Goal: Task Accomplishment & Management: Complete application form

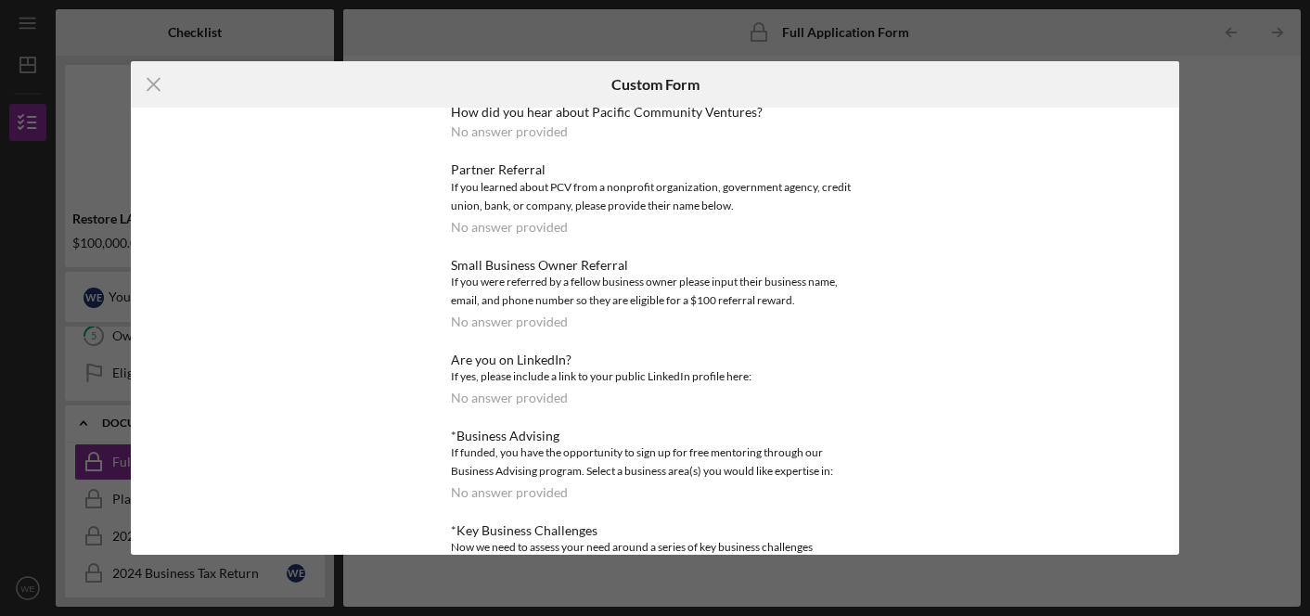
scroll to position [1281, 0]
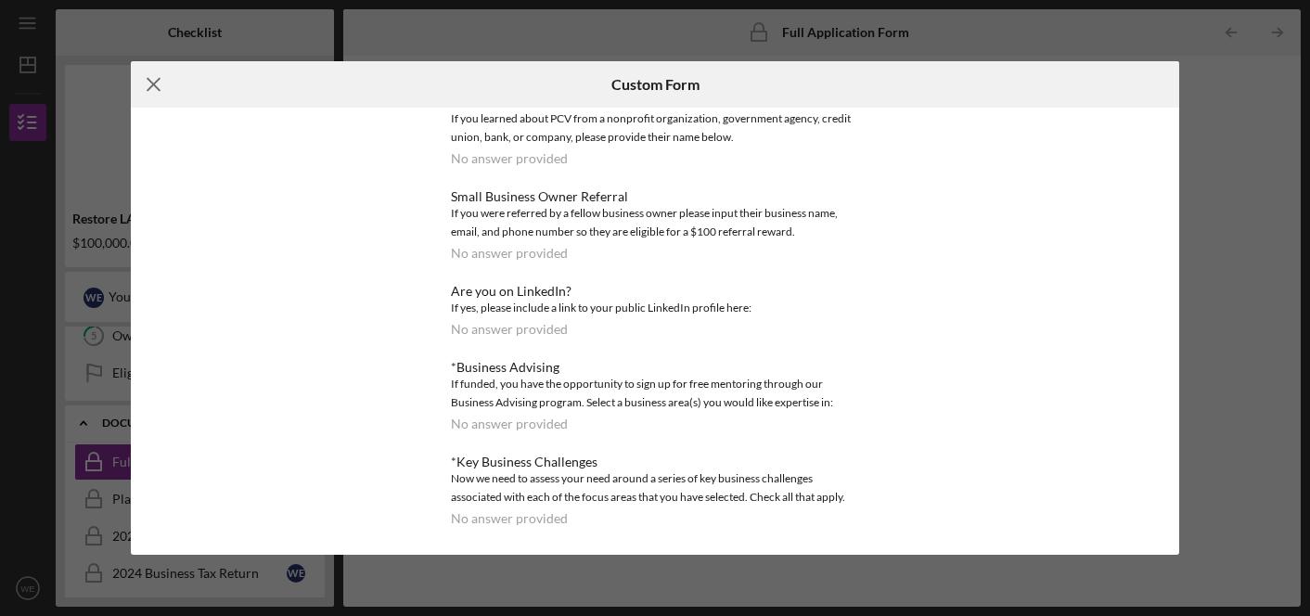
click at [153, 88] on icon "Icon/Menu Close" at bounding box center [154, 84] width 46 height 46
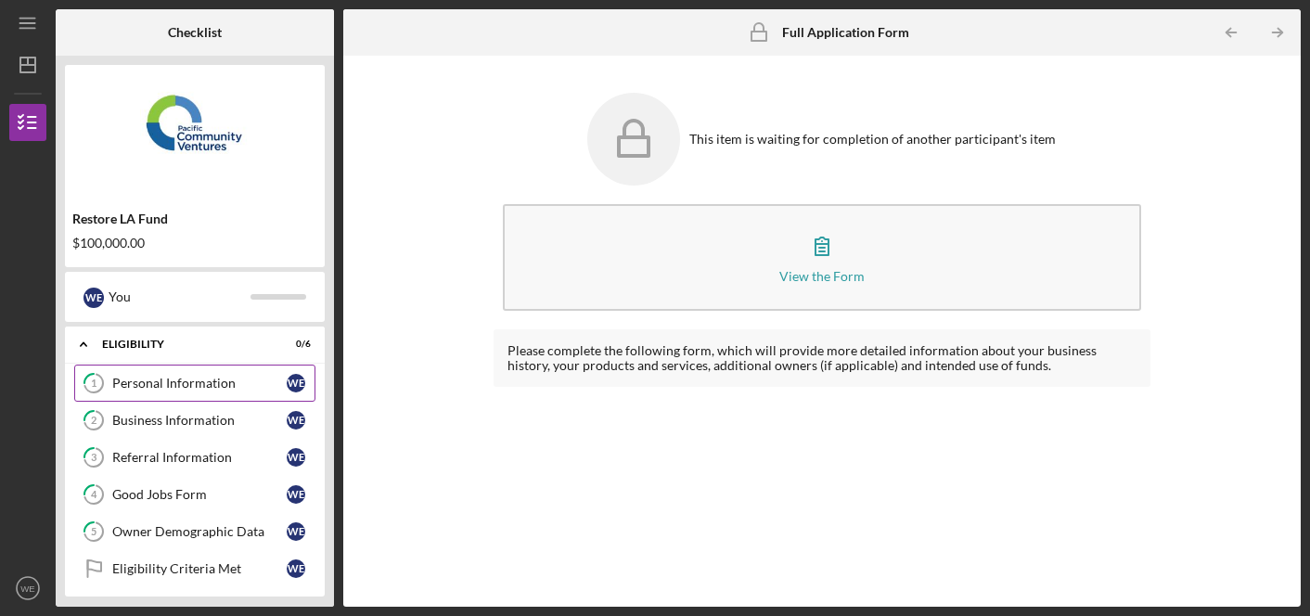
click at [186, 380] on div "Personal Information" at bounding box center [199, 383] width 174 height 15
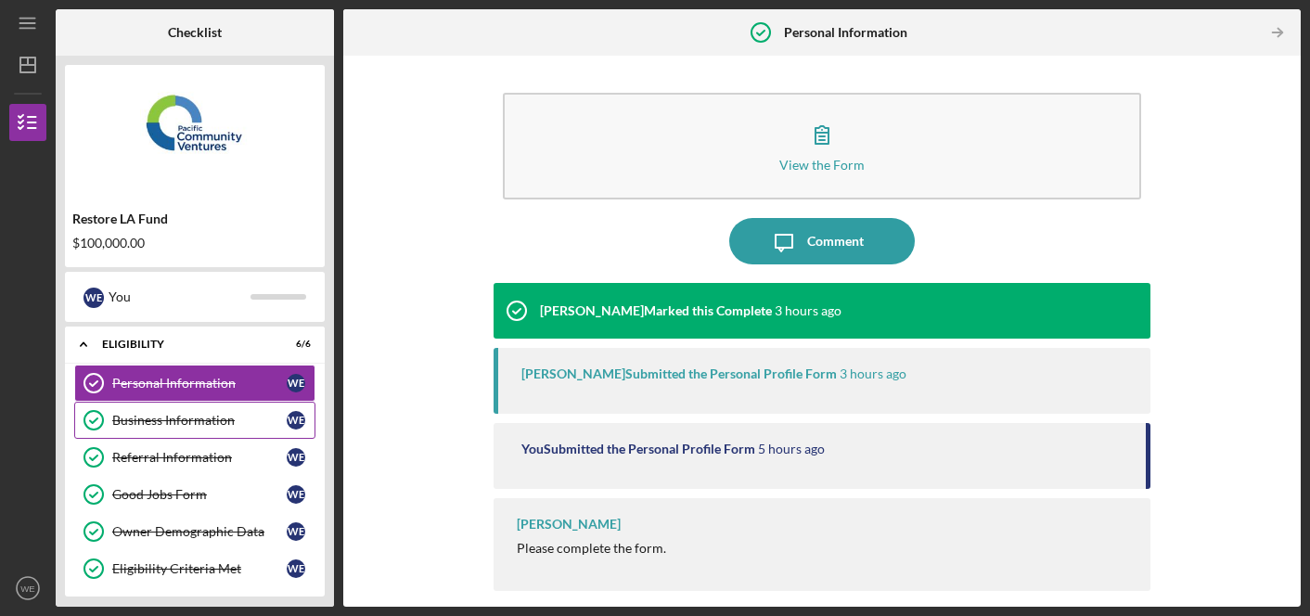
click at [158, 417] on div "Business Information" at bounding box center [199, 420] width 174 height 15
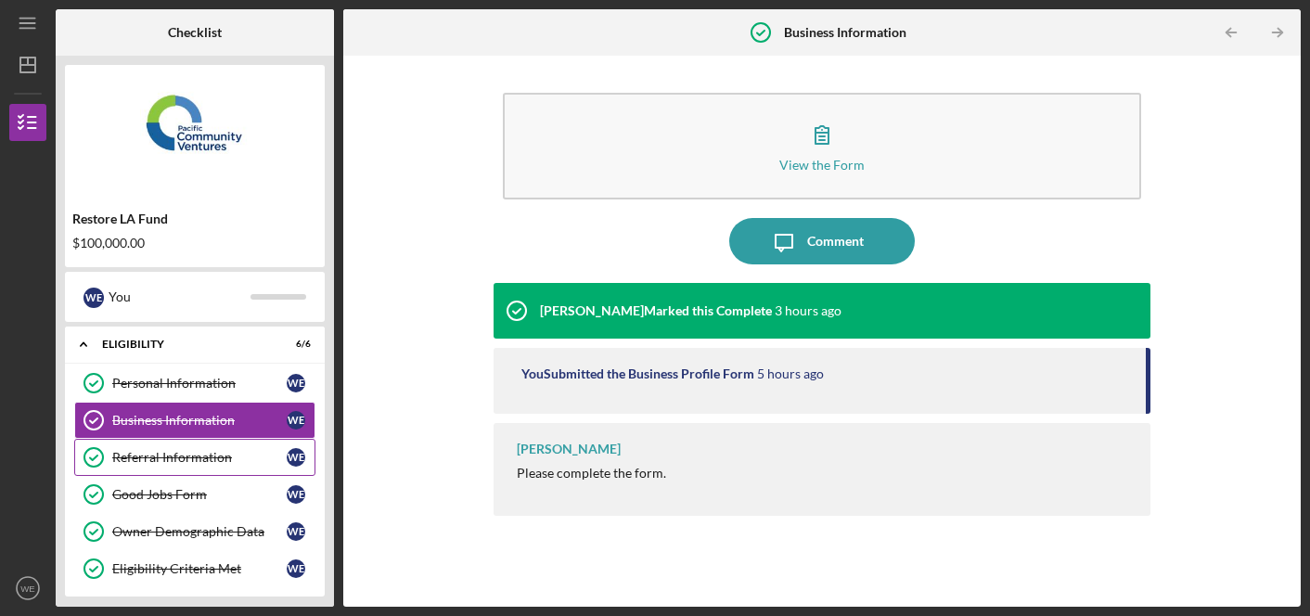
click at [144, 454] on div "Referral Information" at bounding box center [199, 457] width 174 height 15
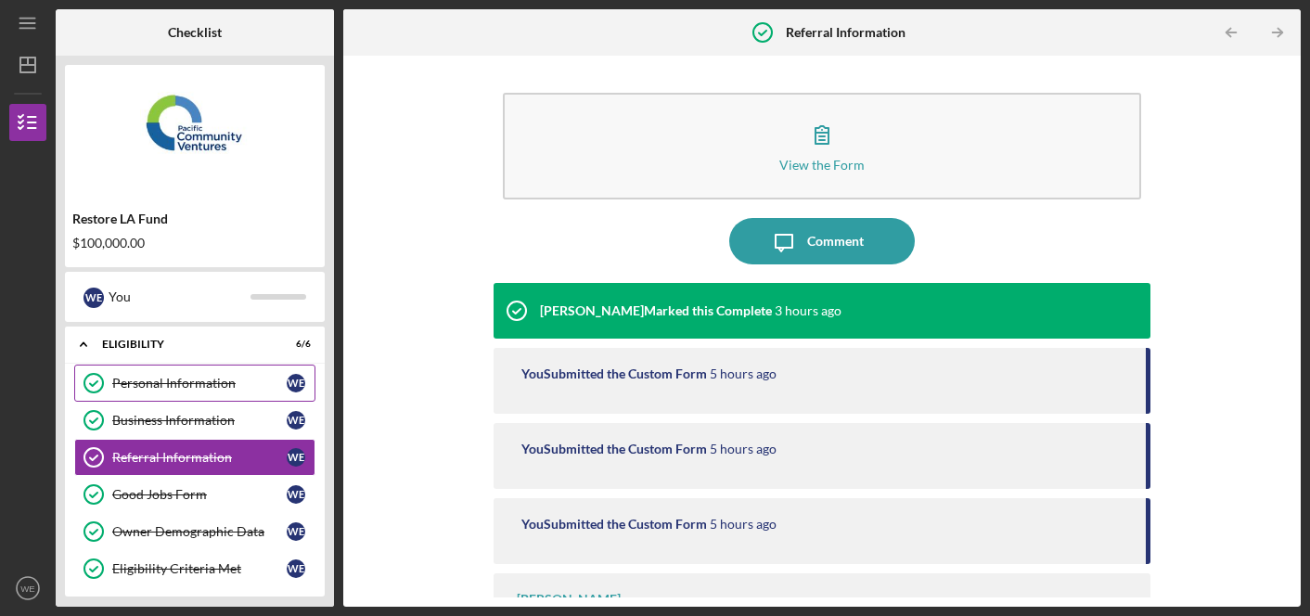
click at [144, 382] on div "Personal Information" at bounding box center [199, 383] width 174 height 15
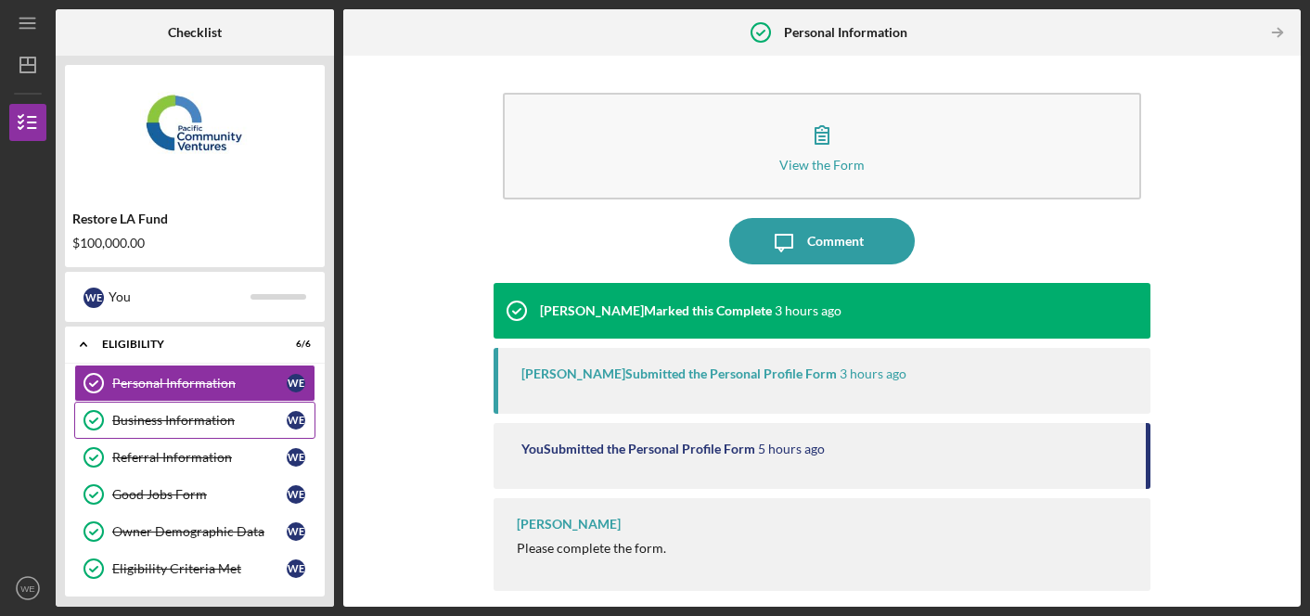
click at [195, 421] on div "Business Information" at bounding box center [199, 420] width 174 height 15
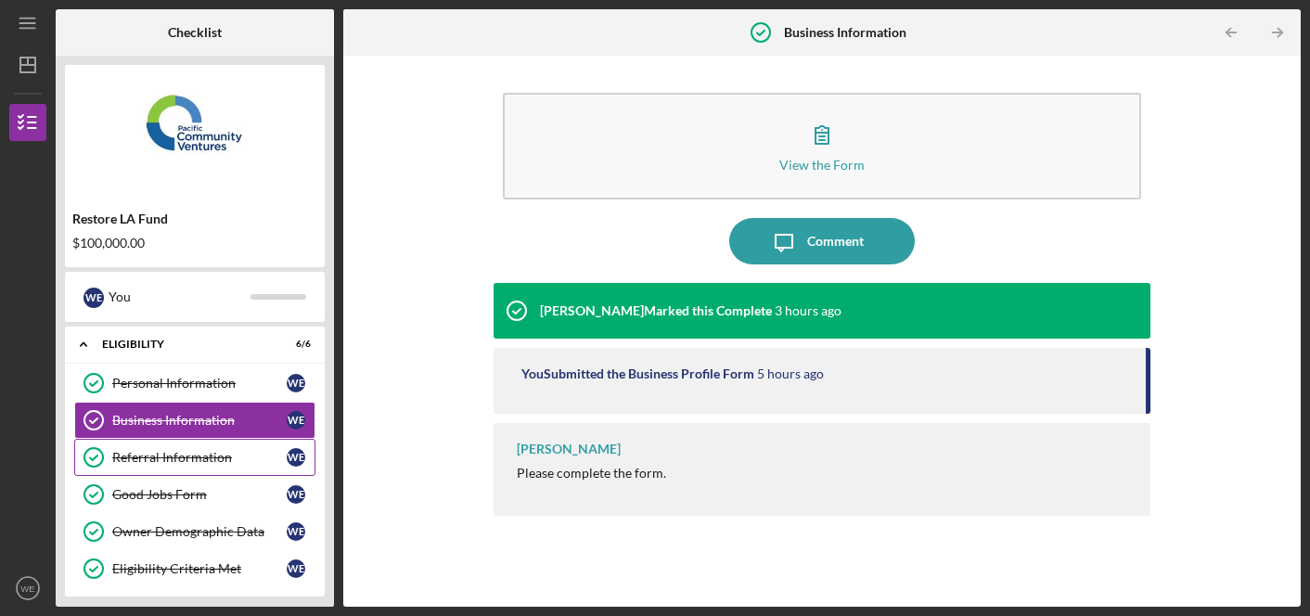
click at [185, 458] on div "Referral Information" at bounding box center [199, 457] width 174 height 15
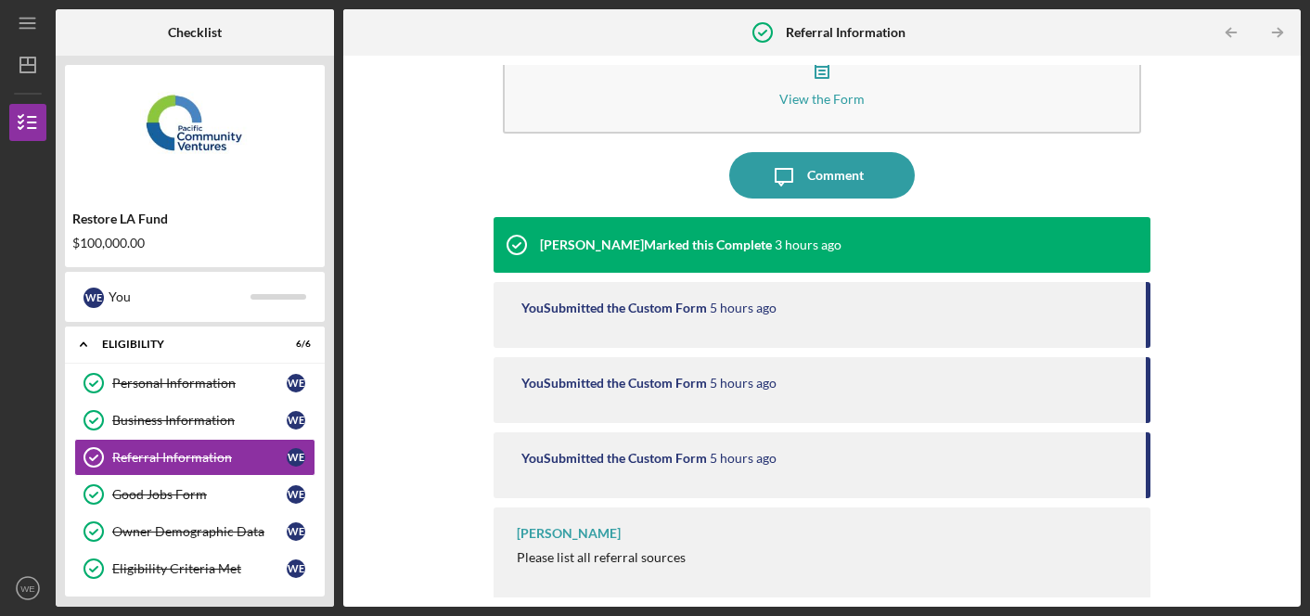
scroll to position [69, 0]
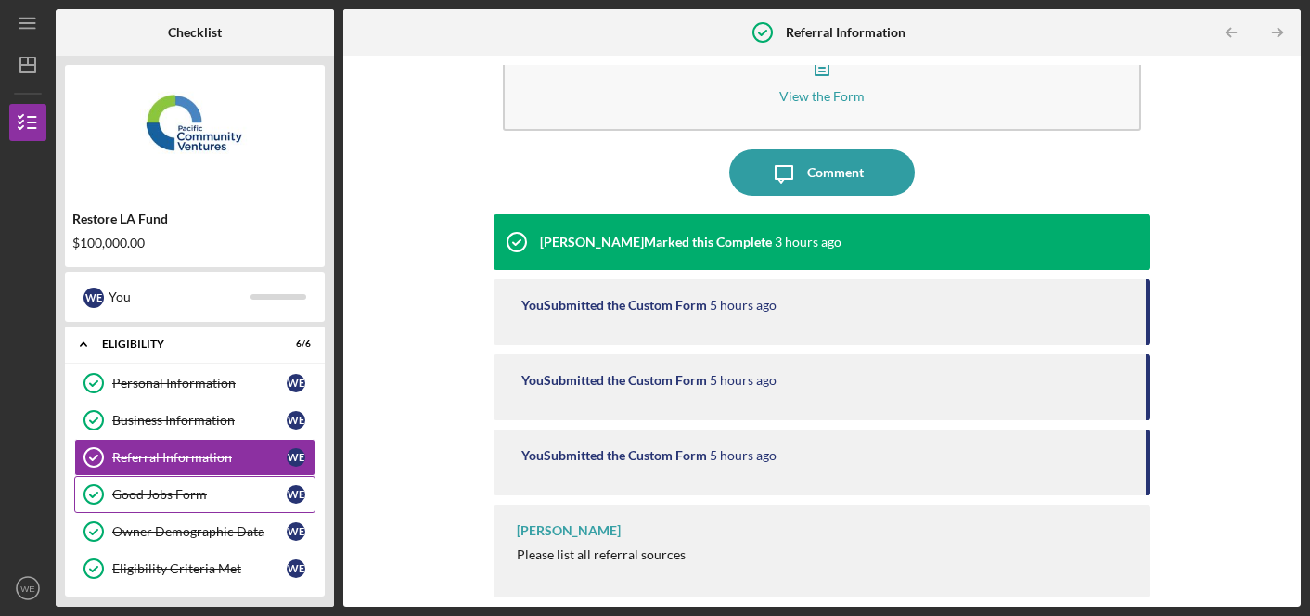
click at [172, 495] on div "Good Jobs Form" at bounding box center [199, 494] width 174 height 15
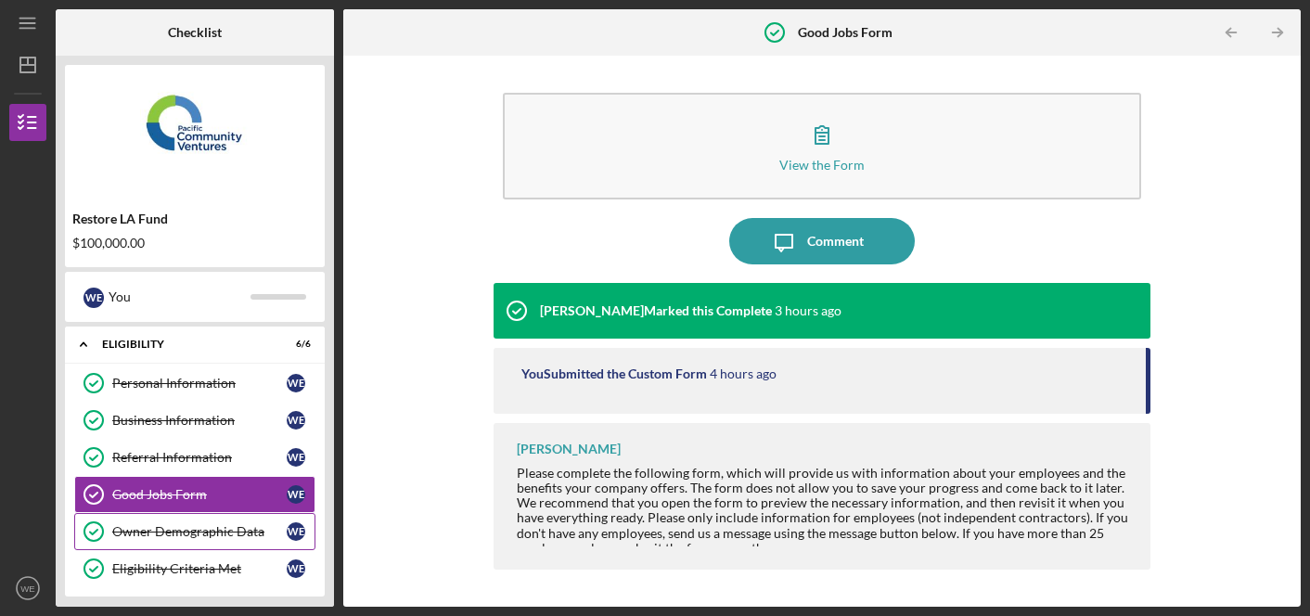
click at [164, 529] on div "Owner Demographic Data" at bounding box center [199, 531] width 174 height 15
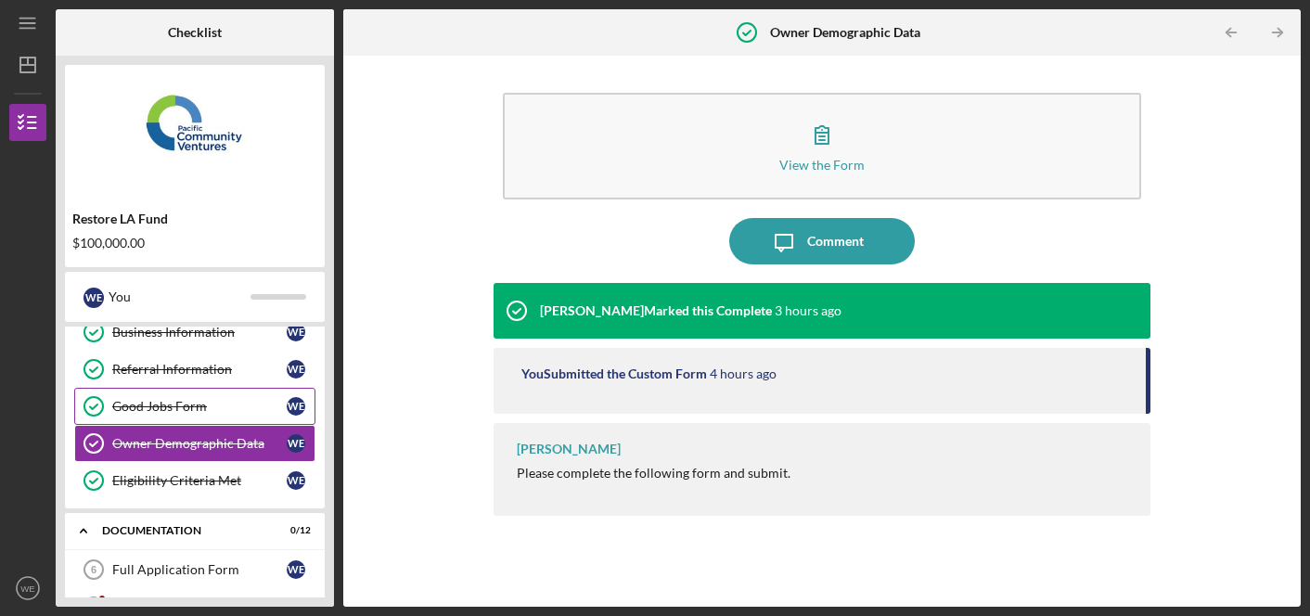
scroll to position [103, 0]
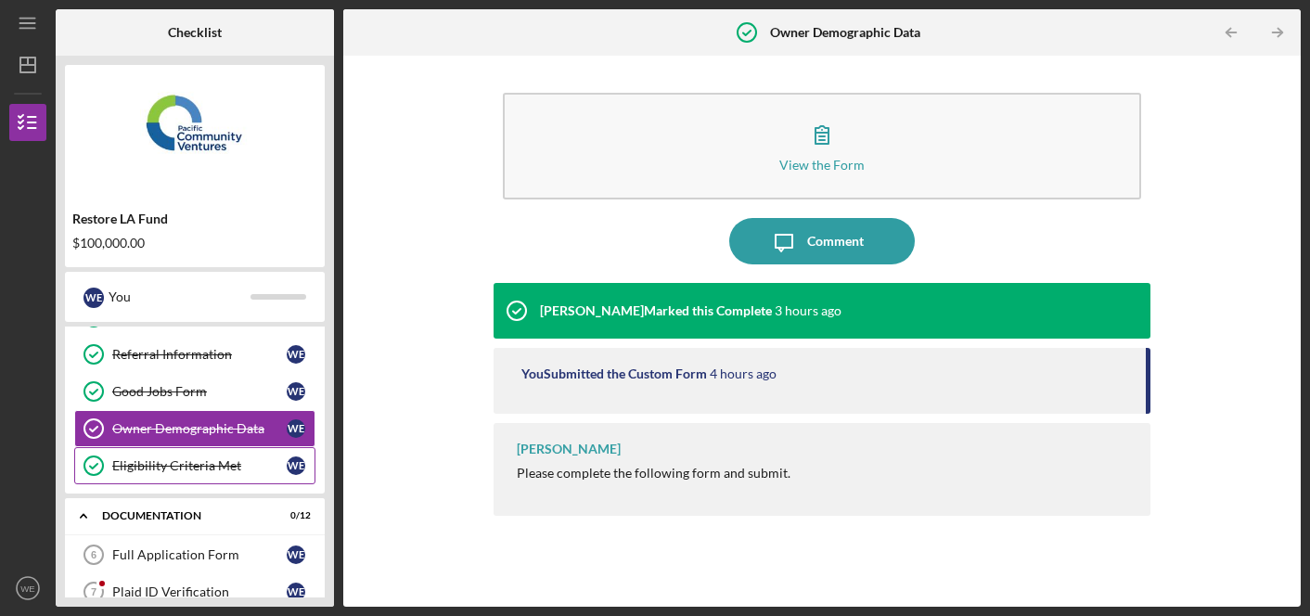
click at [194, 468] on div "Eligibility Criteria Met" at bounding box center [199, 465] width 174 height 15
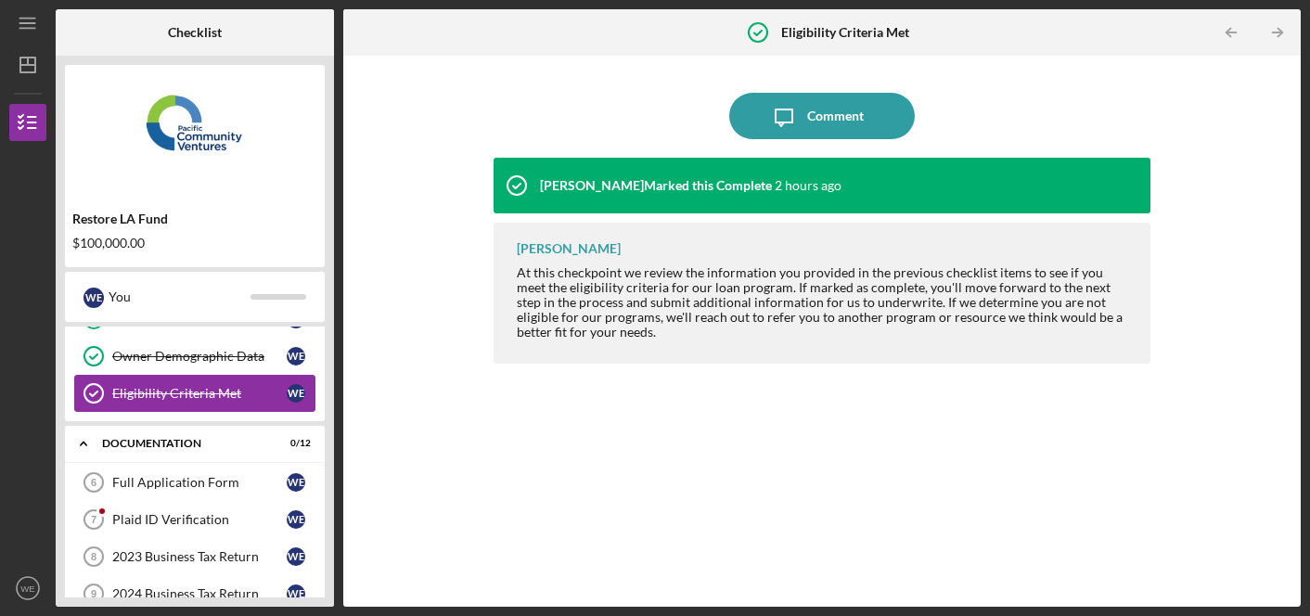
scroll to position [179, 0]
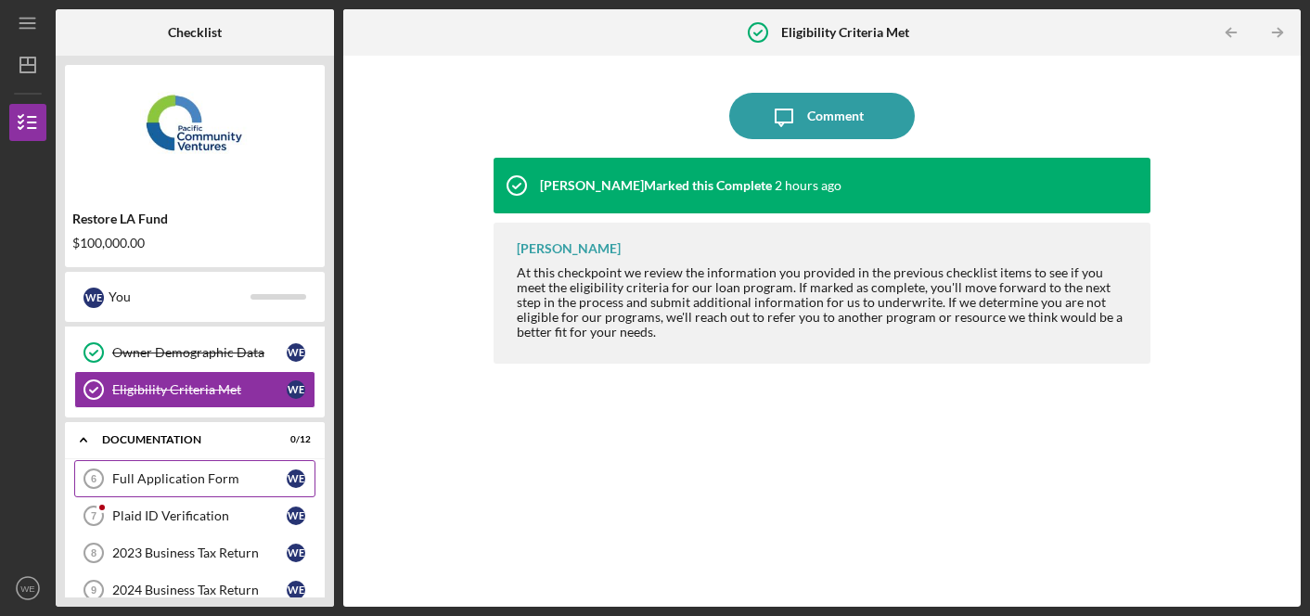
click at [172, 479] on div "Full Application Form" at bounding box center [199, 478] width 174 height 15
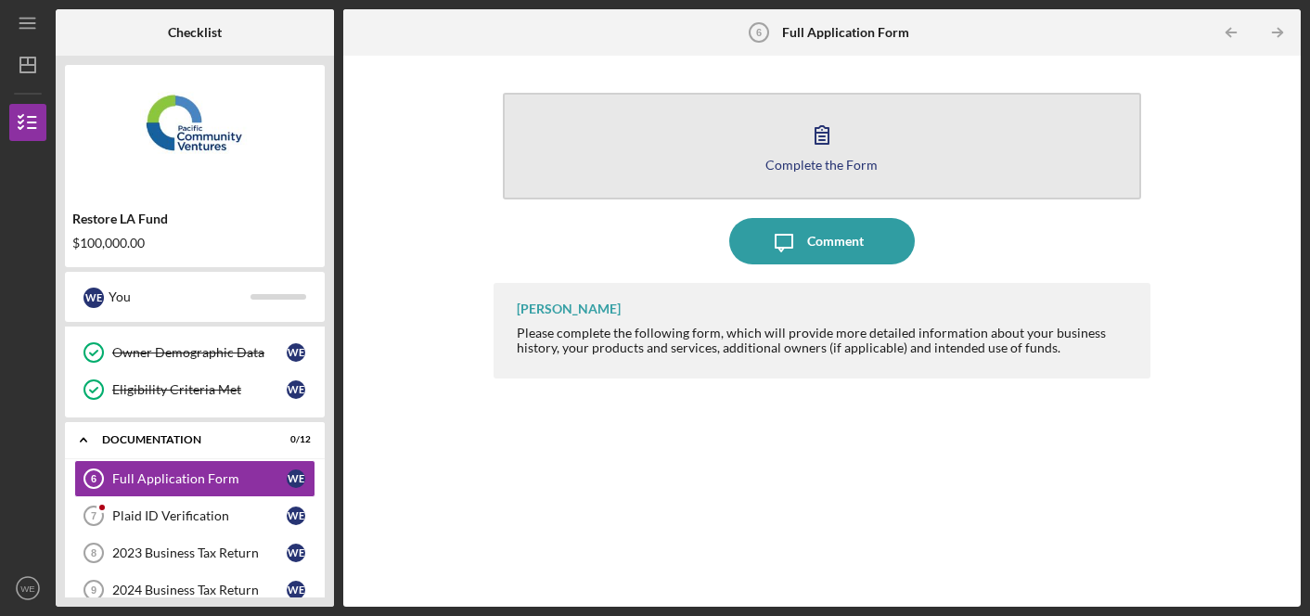
click at [787, 168] on div "Complete the Form" at bounding box center [822, 165] width 112 height 14
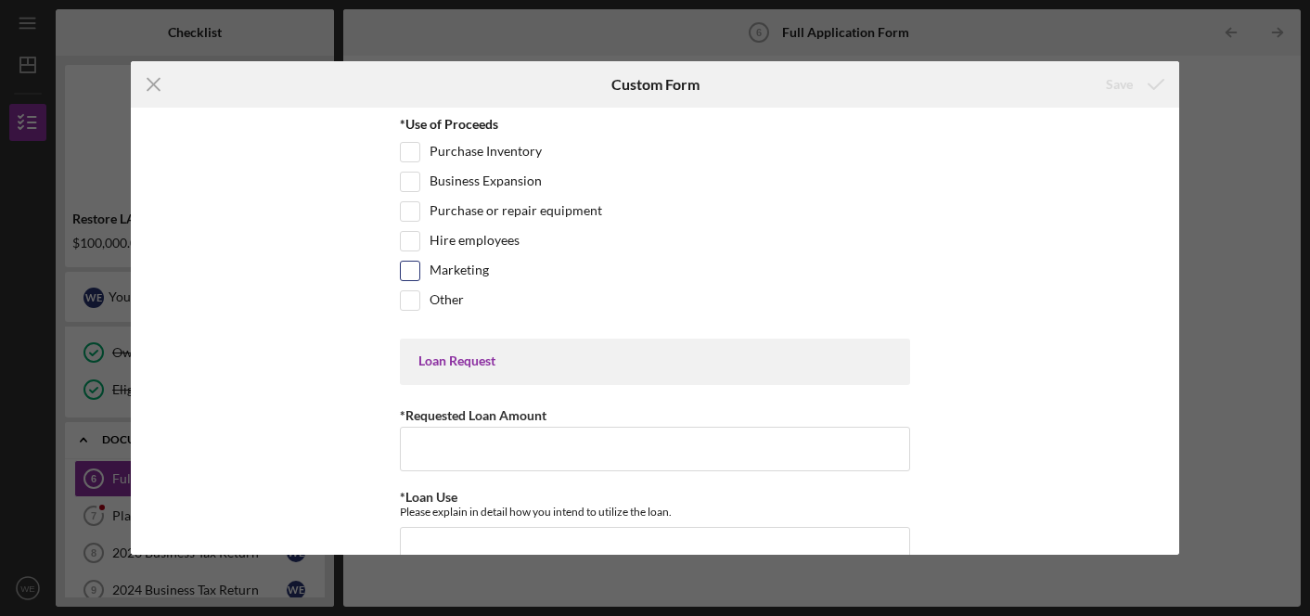
click at [406, 267] on input "Marketing" at bounding box center [410, 271] width 19 height 19
checkbox input "true"
click at [409, 181] on input "Business Expansion" at bounding box center [410, 182] width 19 height 19
checkbox input "true"
click at [407, 297] on input "Other" at bounding box center [410, 300] width 19 height 19
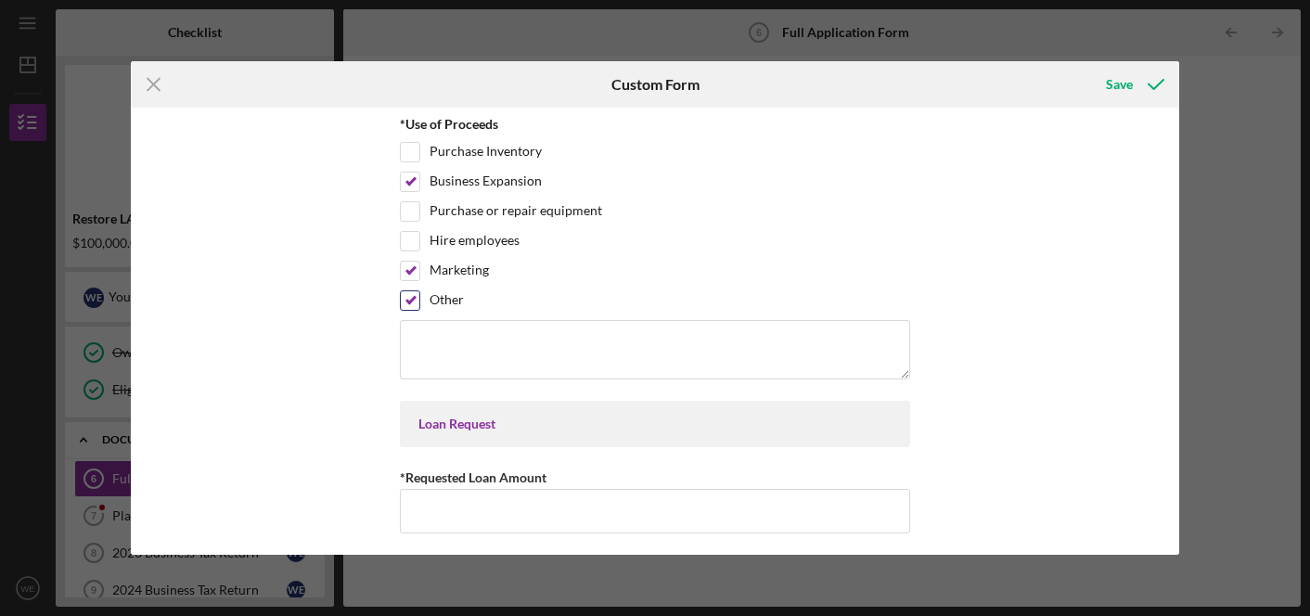
click at [412, 297] on input "Other" at bounding box center [410, 300] width 19 height 19
checkbox input "false"
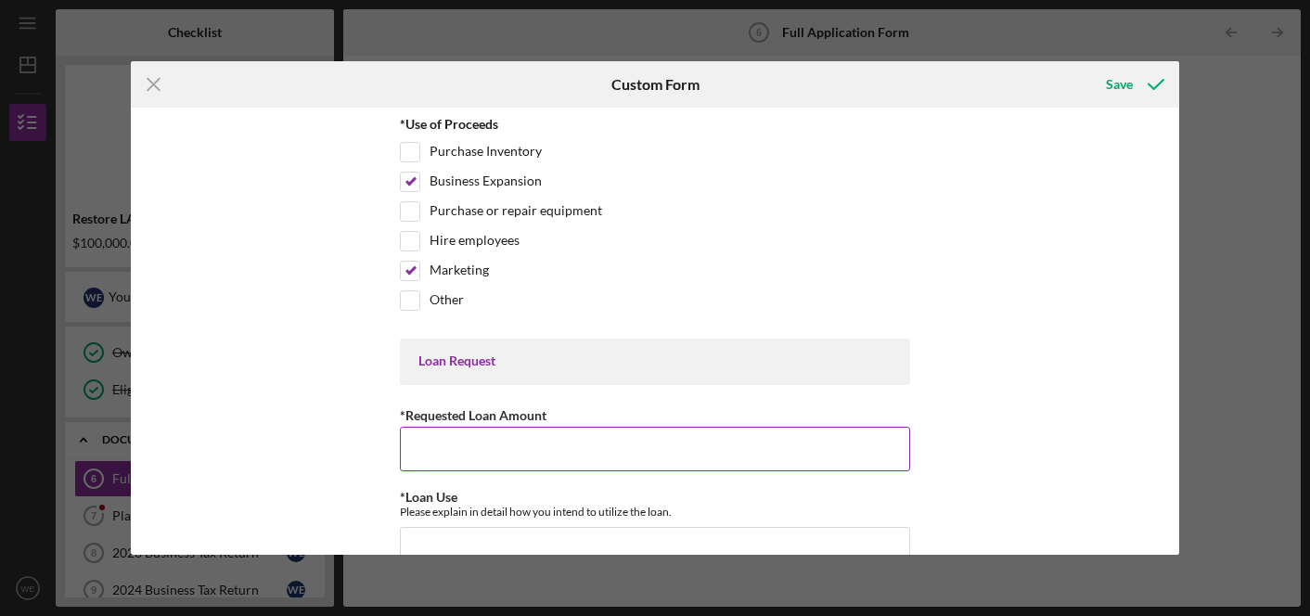
click at [434, 447] on input "*Requested Loan Amount" at bounding box center [655, 449] width 510 height 45
type input "$4"
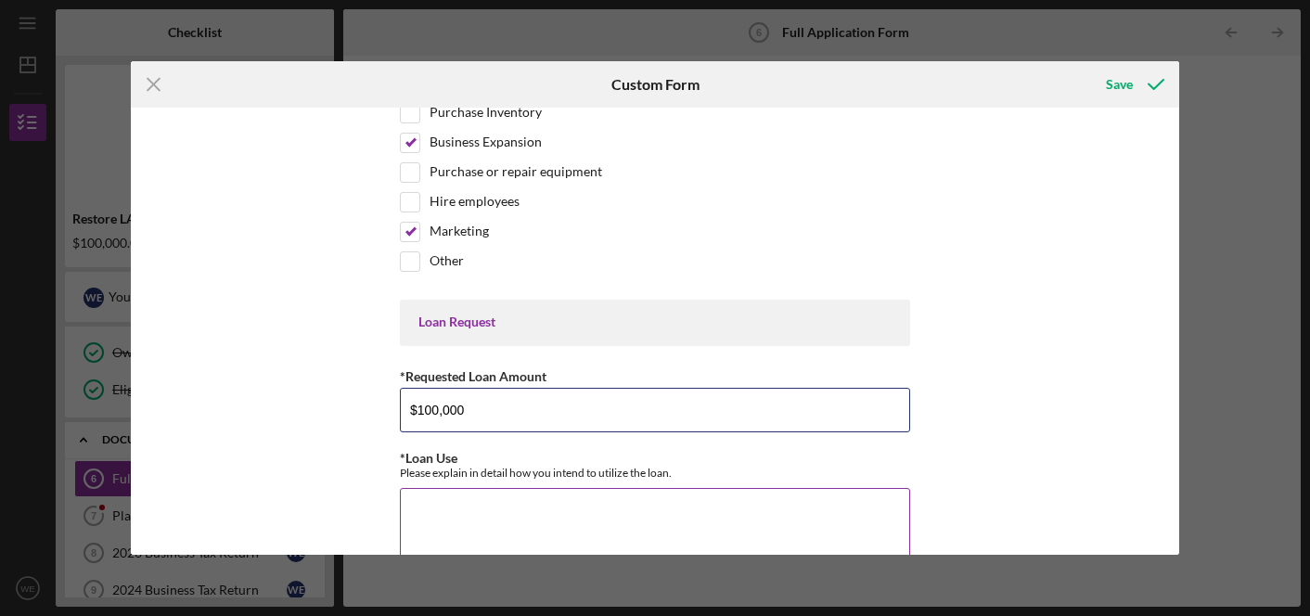
scroll to position [47, 0]
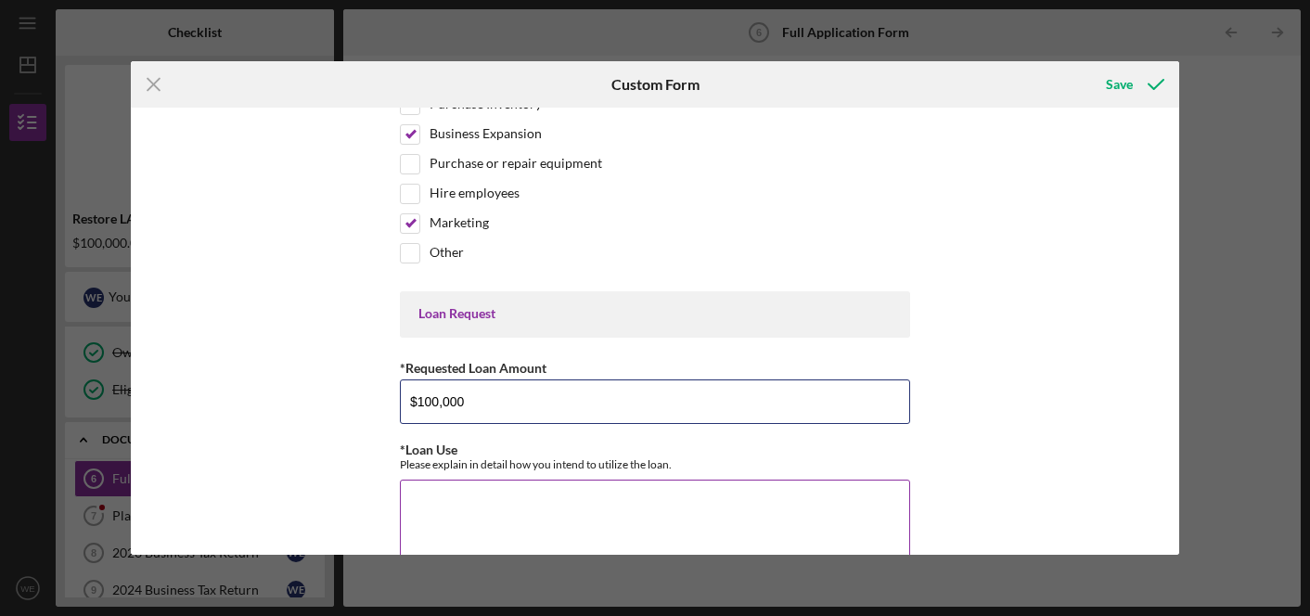
type input "$100,000"
click at [427, 501] on textarea "*Loan Use" at bounding box center [655, 524] width 510 height 89
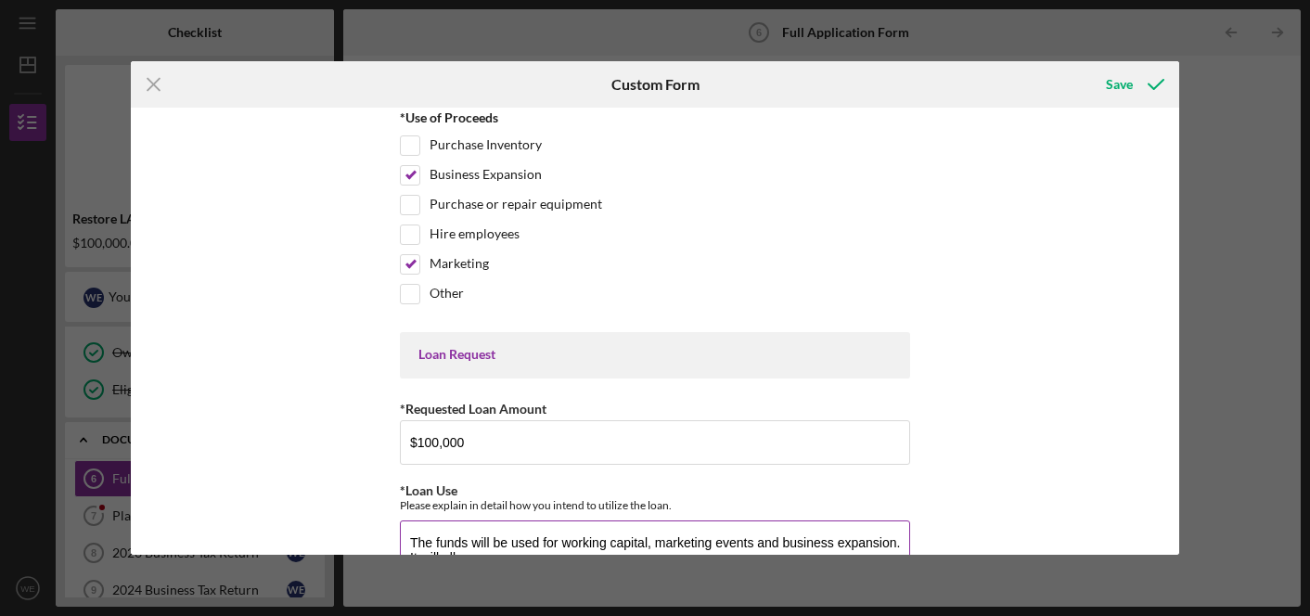
scroll to position [0, 0]
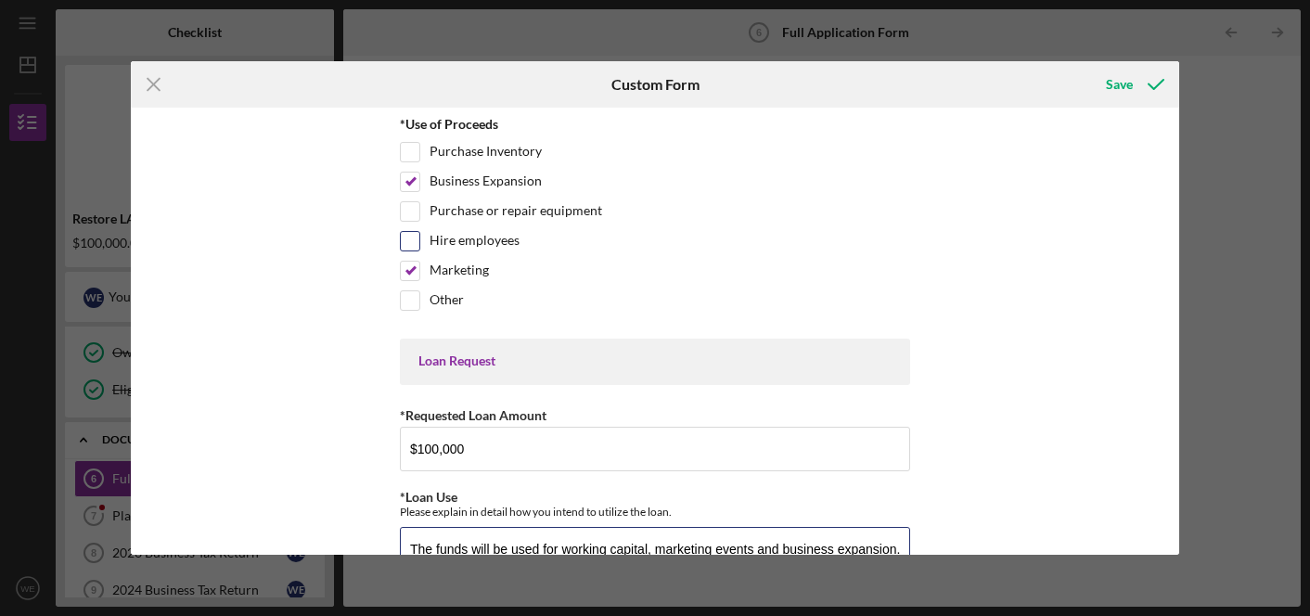
type textarea "The funds will be used for working capital, marketing events and business expan…"
click at [412, 240] on input "Hire employees" at bounding box center [410, 241] width 19 height 19
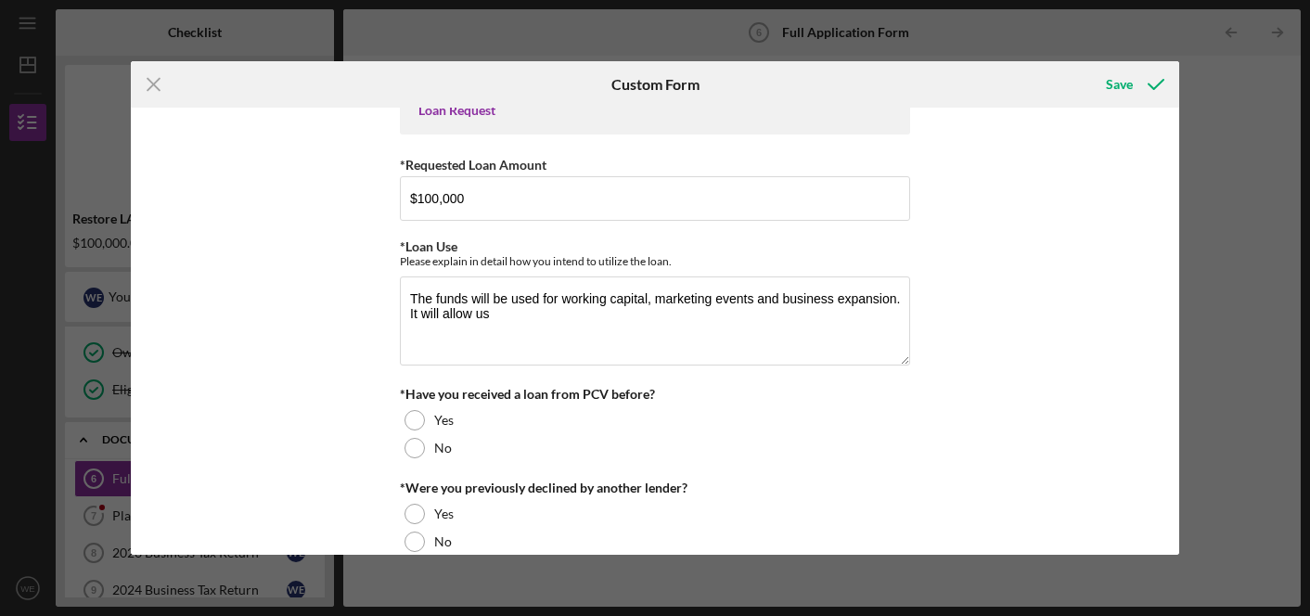
scroll to position [278, 0]
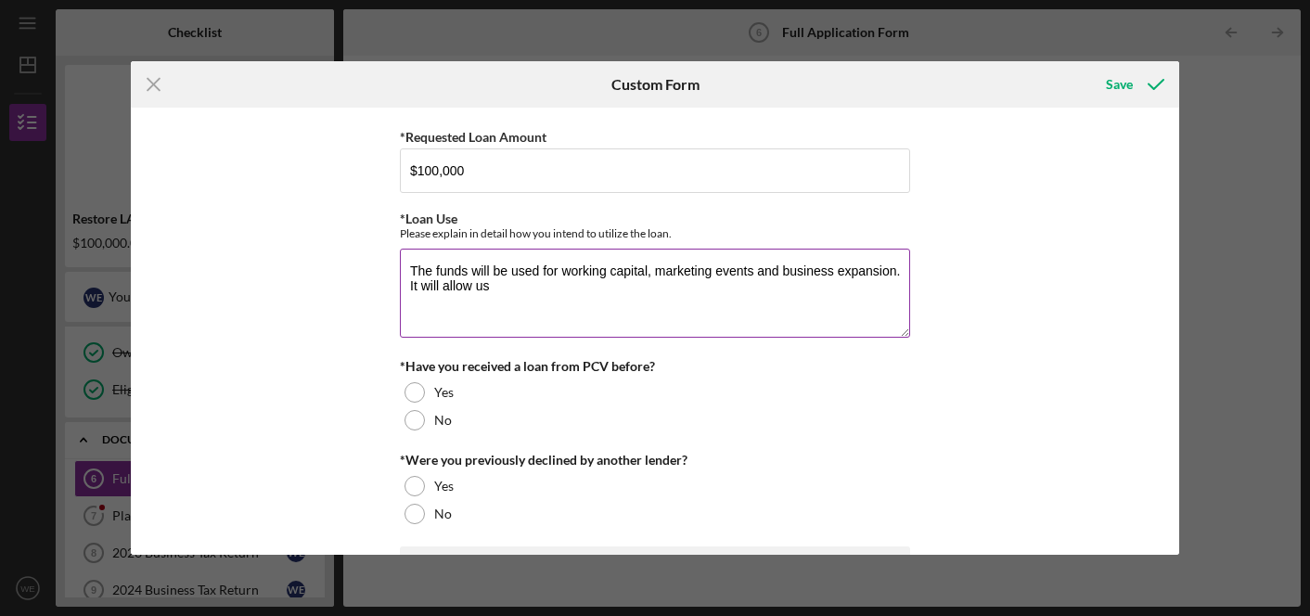
checkbox input "false"
click at [499, 286] on textarea "The funds will be used for working capital, marketing events and business expan…" at bounding box center [655, 293] width 510 height 89
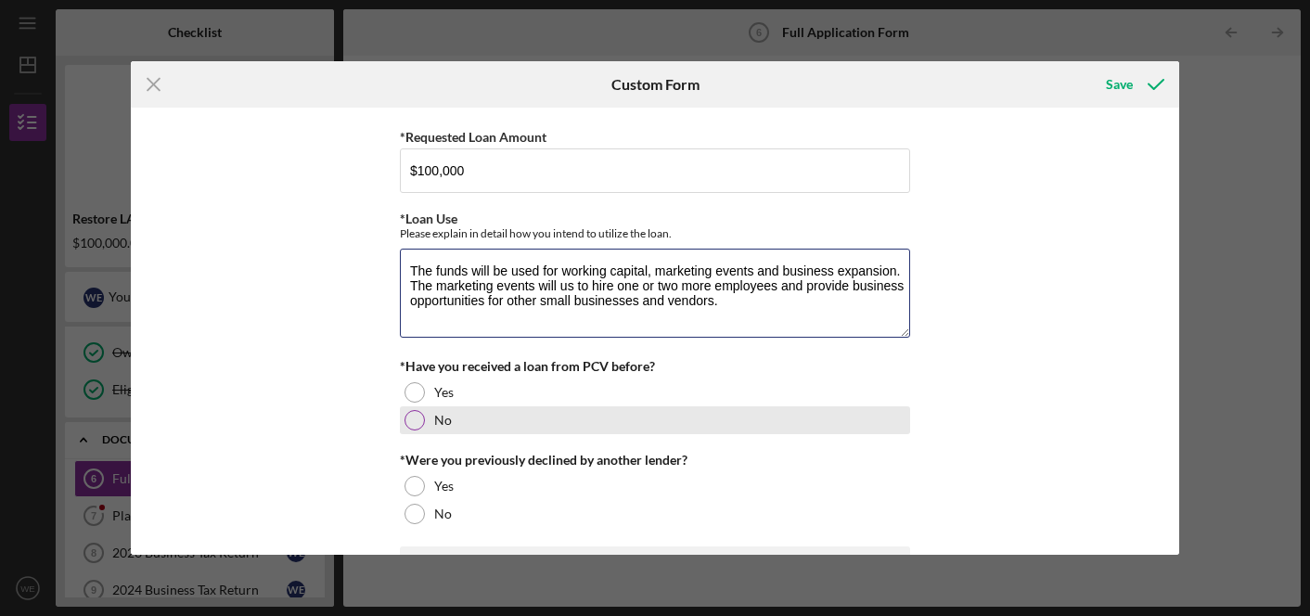
type textarea "The funds will be used for working capital, marketing events and business expan…"
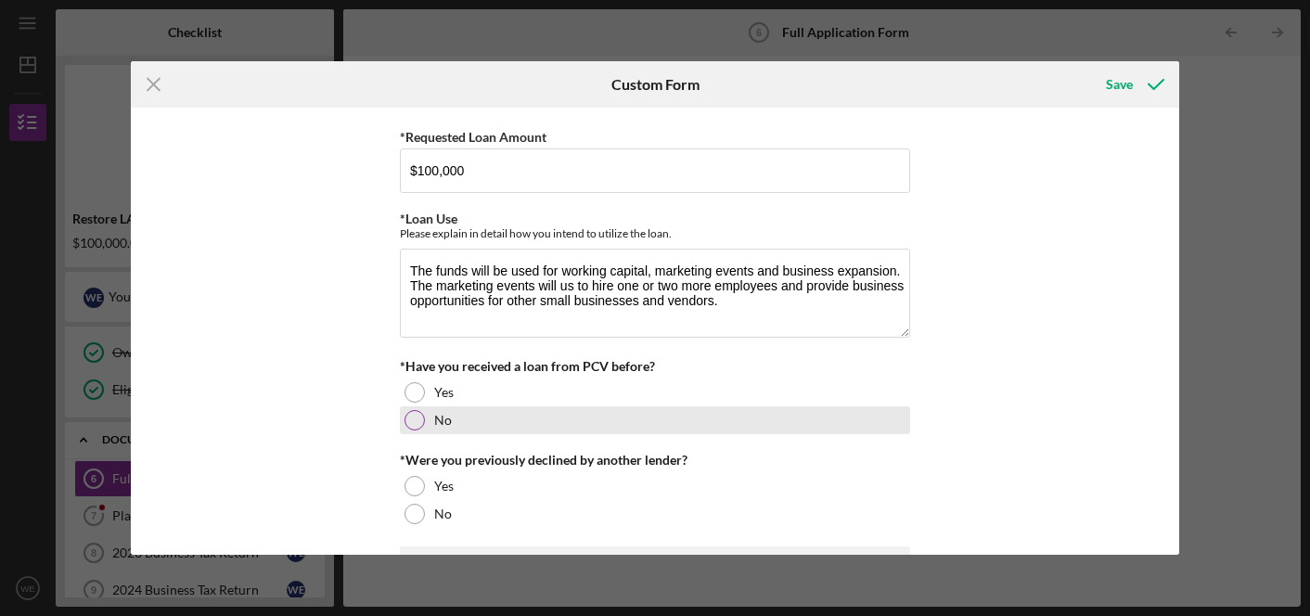
click at [406, 418] on div at bounding box center [415, 420] width 20 height 20
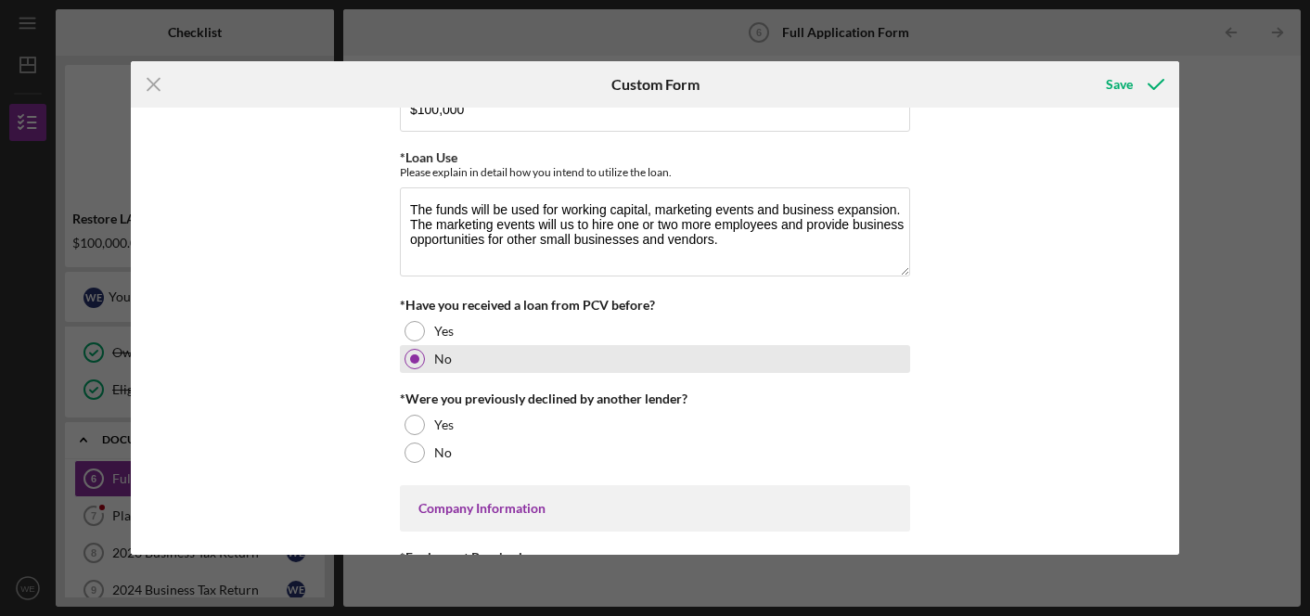
scroll to position [345, 0]
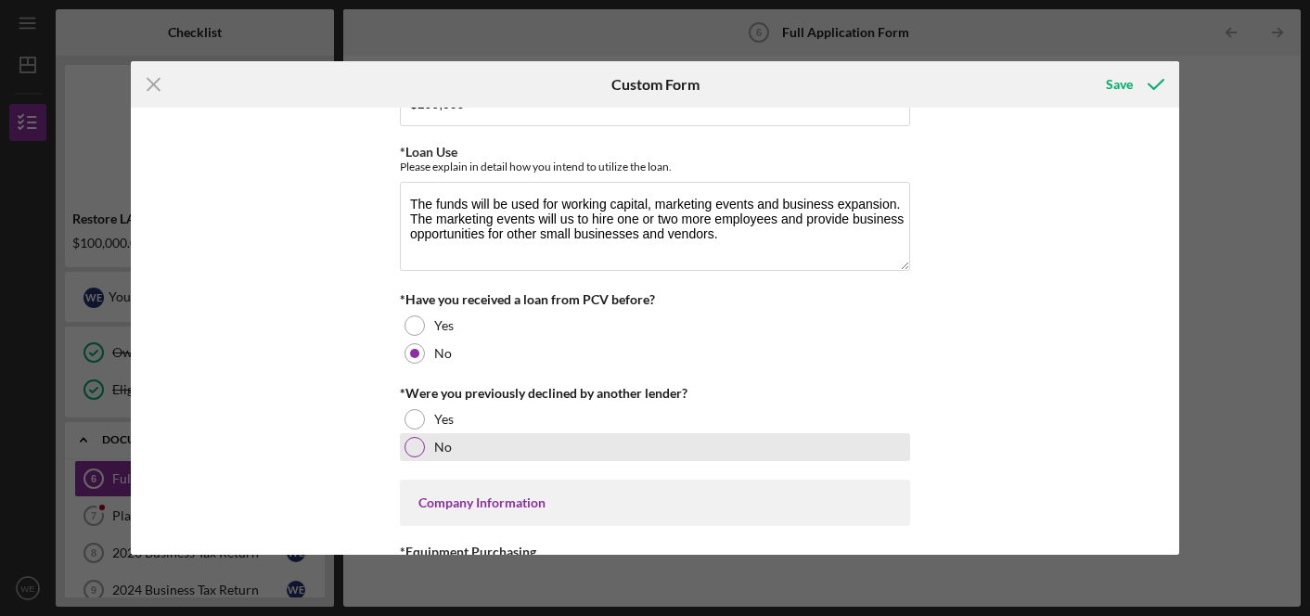
click at [411, 444] on div at bounding box center [415, 447] width 20 height 20
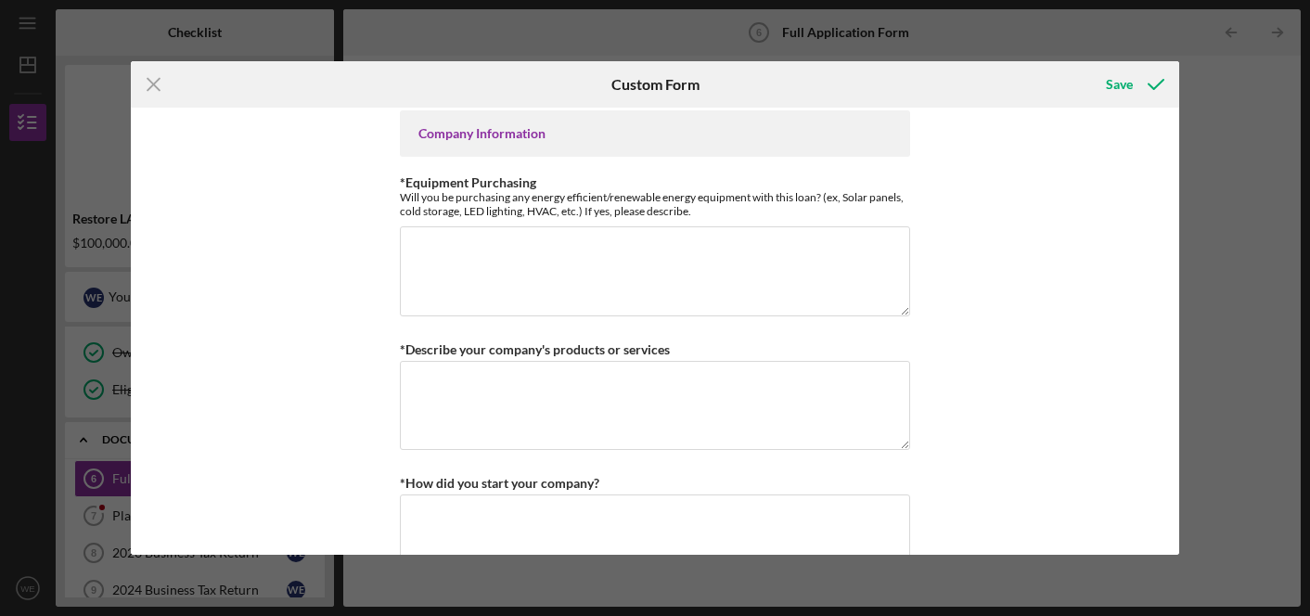
scroll to position [719, 0]
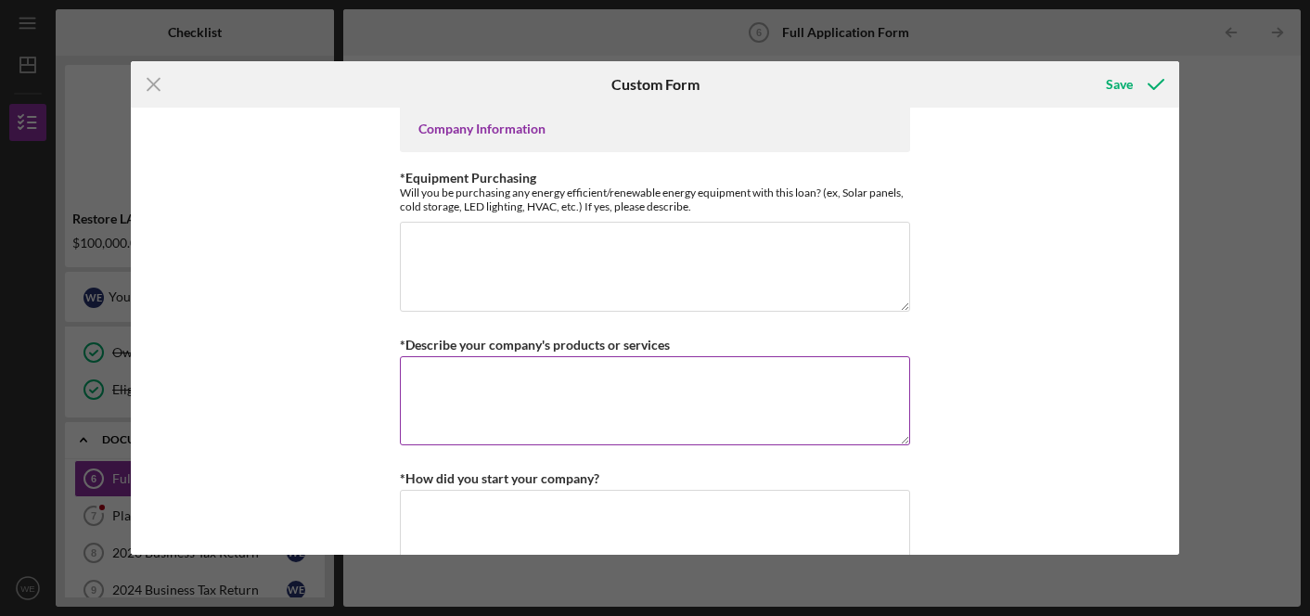
click at [428, 407] on textarea "*Describe your company's products or services" at bounding box center [655, 400] width 510 height 89
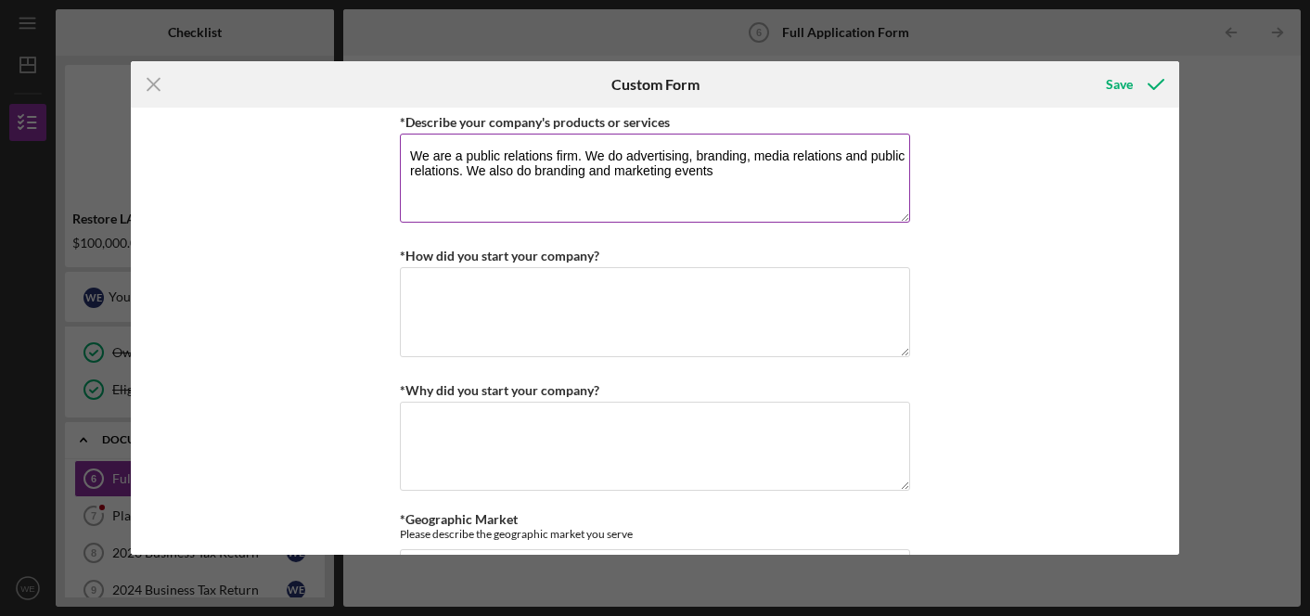
scroll to position [953, 0]
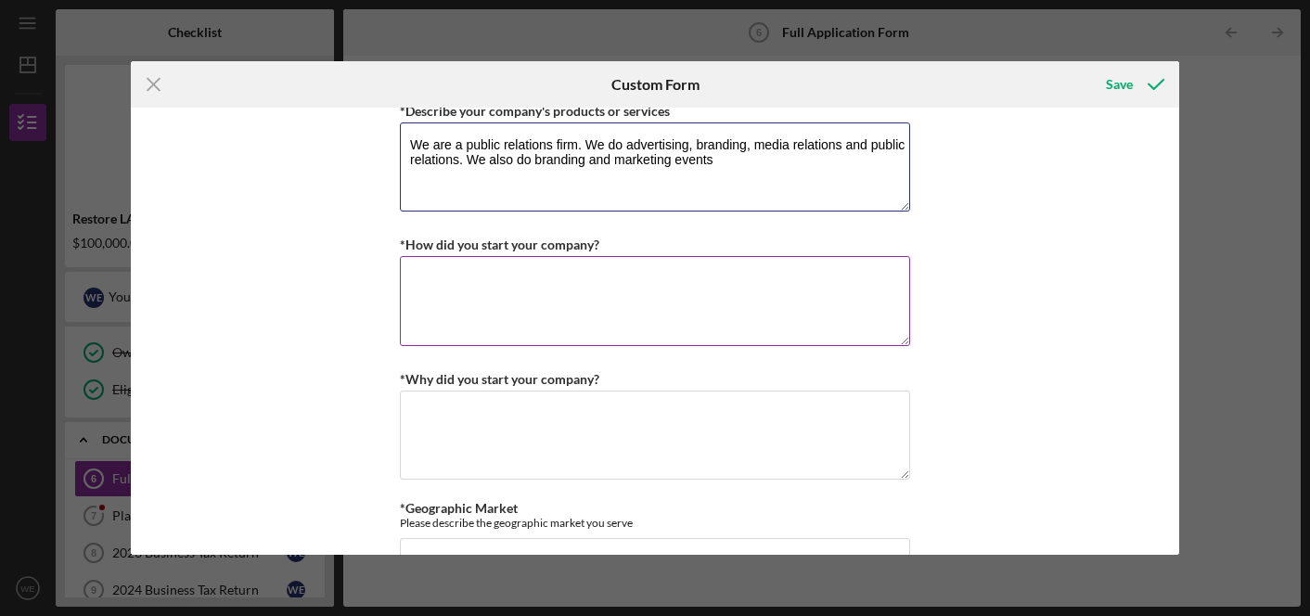
type textarea "We are a public relations firm. We do advertising, branding, media relations an…"
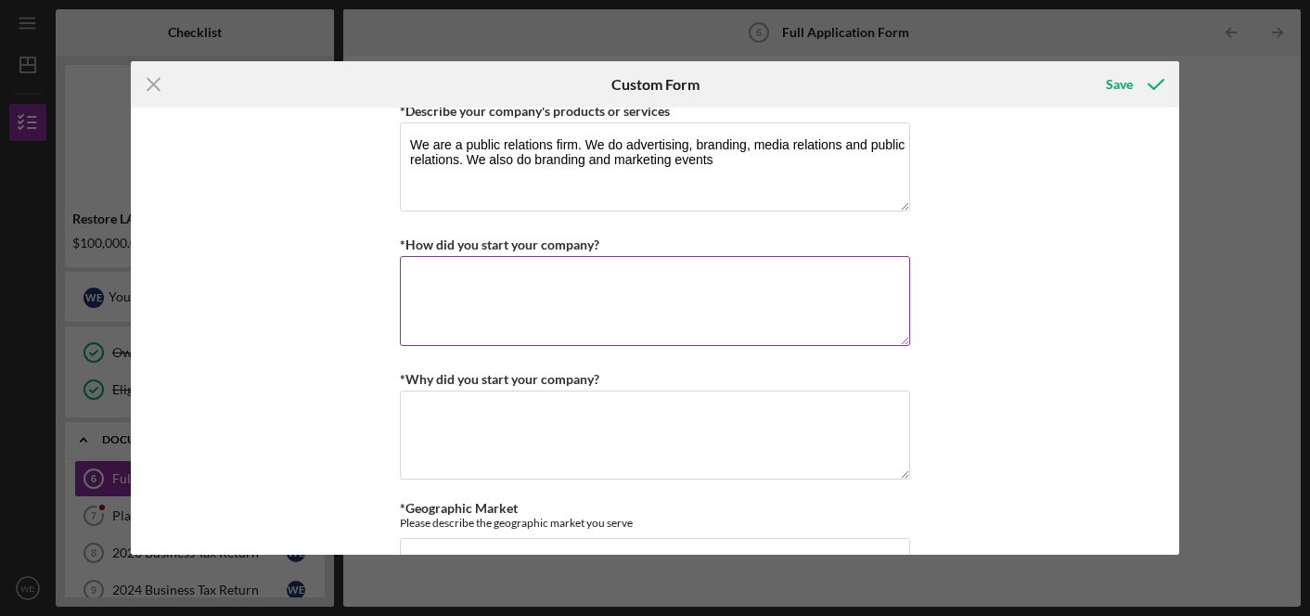
click at [473, 298] on textarea "*How did you start your company?" at bounding box center [655, 300] width 510 height 89
type textarea "W"
type textarea "T"
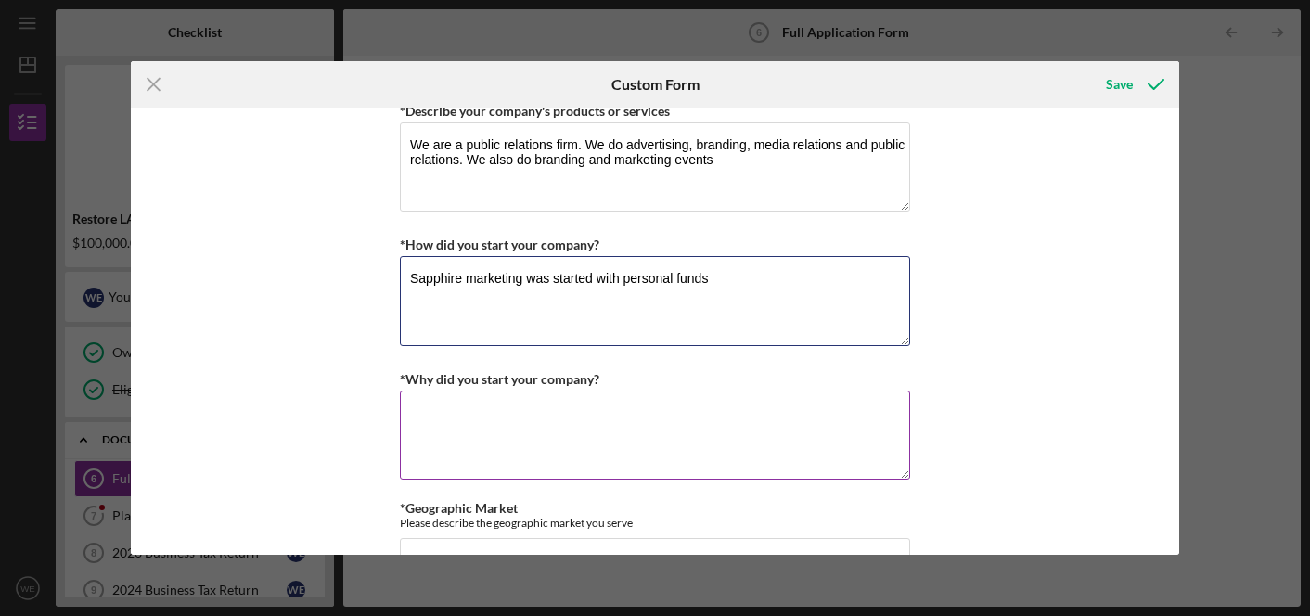
type textarea "Sapphire marketing was started with personal funds"
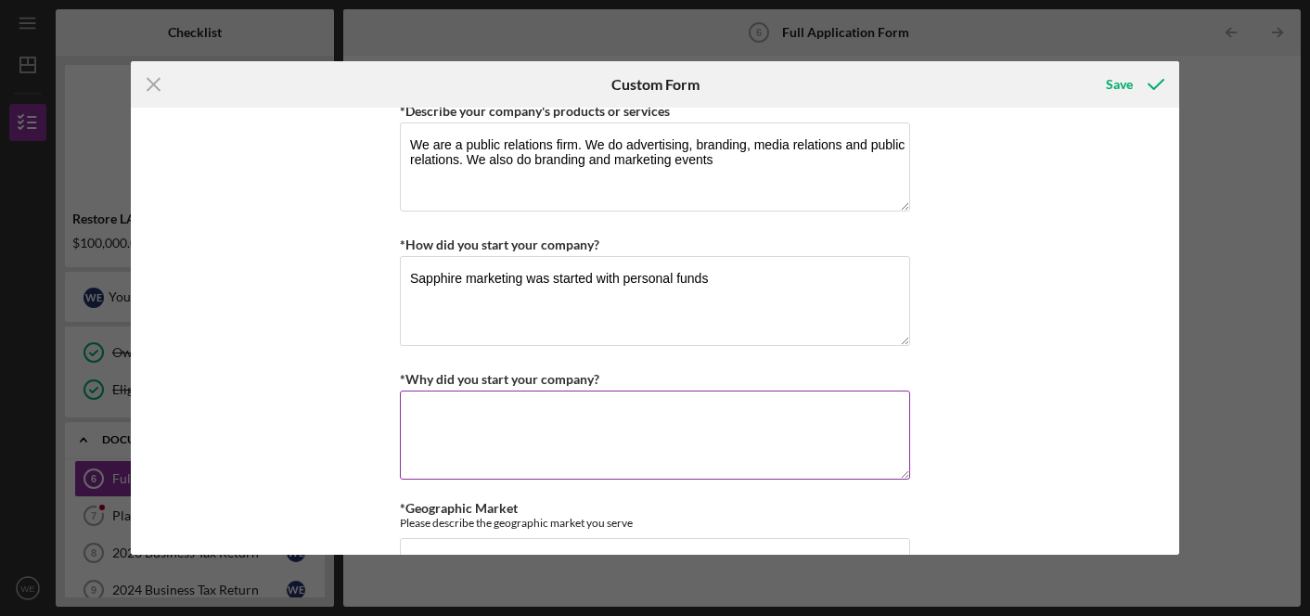
click at [443, 402] on textarea "*Why did you start your company?" at bounding box center [655, 435] width 510 height 89
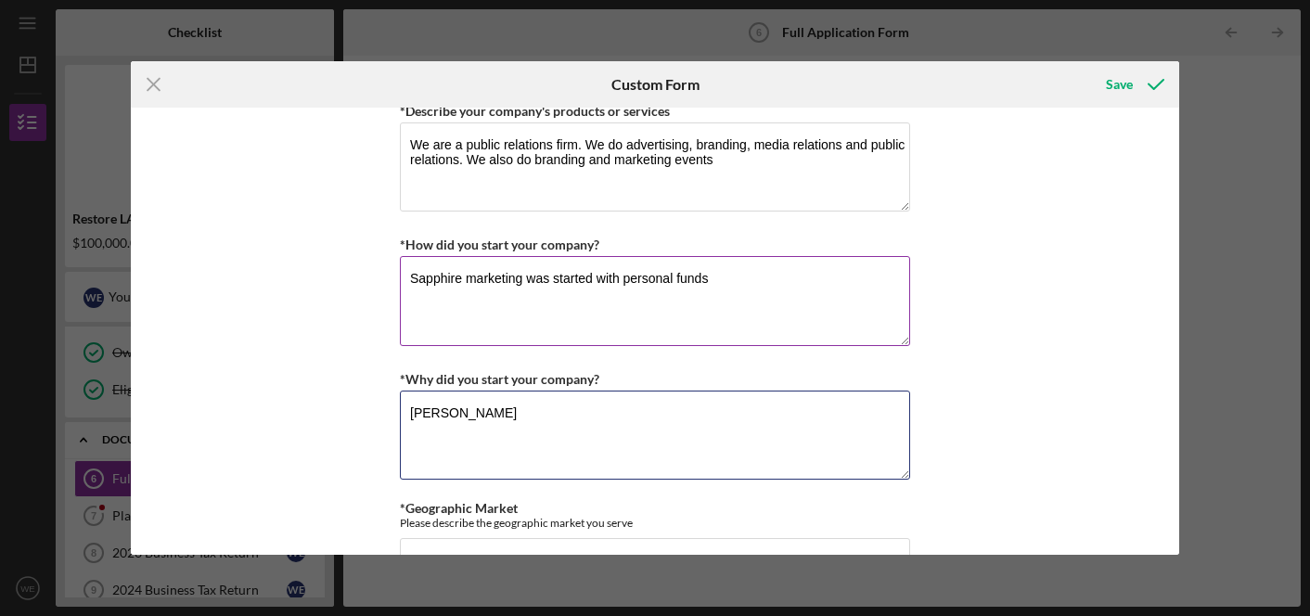
type textarea "[PERSON_NAME]"
click at [471, 286] on textarea "Sapphire marketing was started with personal funds" at bounding box center [655, 300] width 510 height 89
click at [465, 289] on textarea "Sapphire marketing was started with personal funds" at bounding box center [655, 300] width 510 height 89
click at [470, 281] on textarea "Sapphire marketing was started with personal funds" at bounding box center [655, 300] width 510 height 89
type textarea "Sapphire Marketing Inc. was started with personal funds"
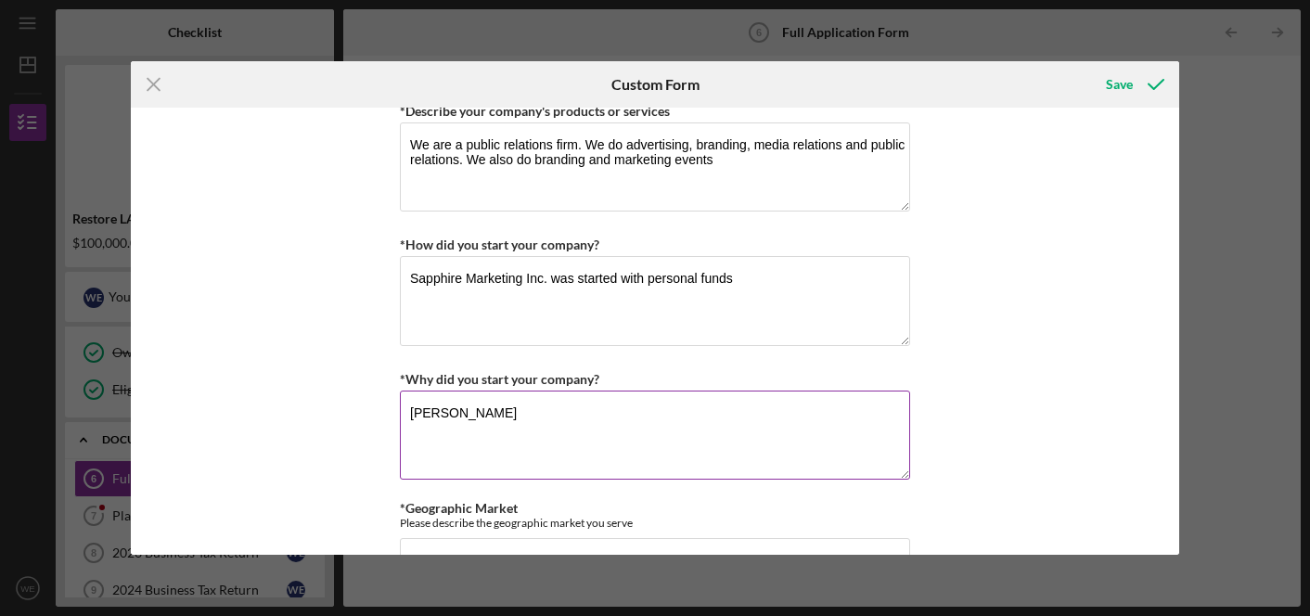
click at [439, 417] on textarea "[PERSON_NAME]" at bounding box center [655, 435] width 510 height 89
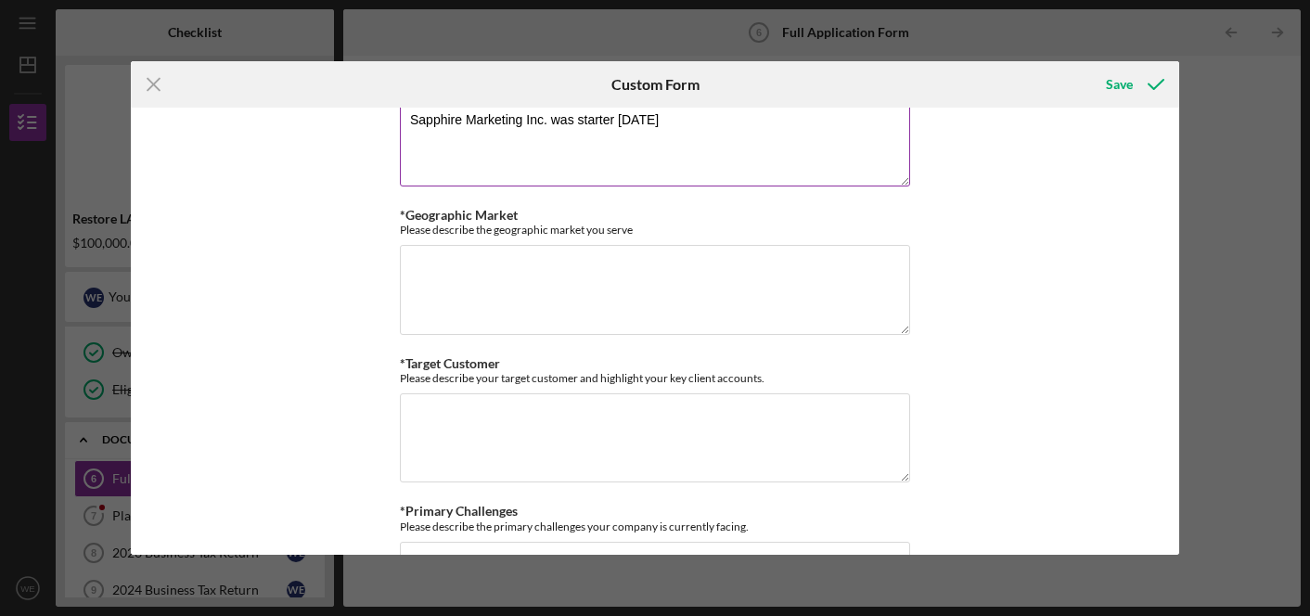
scroll to position [1255, 0]
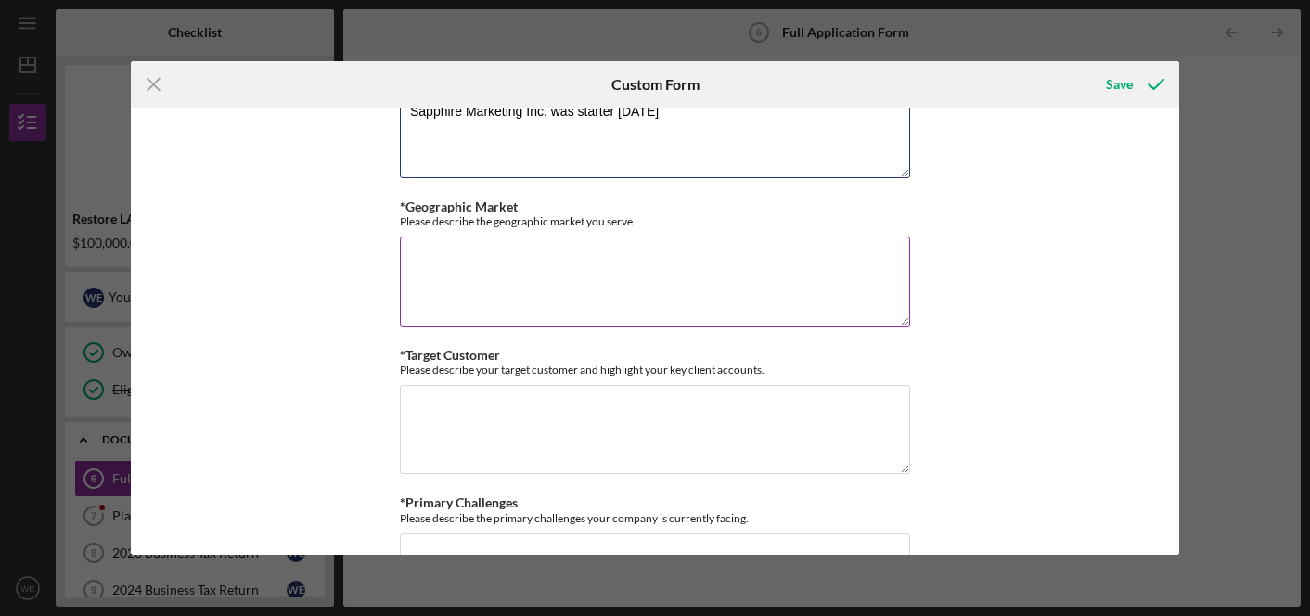
type textarea "Sapphire Marketing Inc. was starter [DATE]"
click at [436, 277] on textarea "*Geographic Market" at bounding box center [655, 281] width 510 height 89
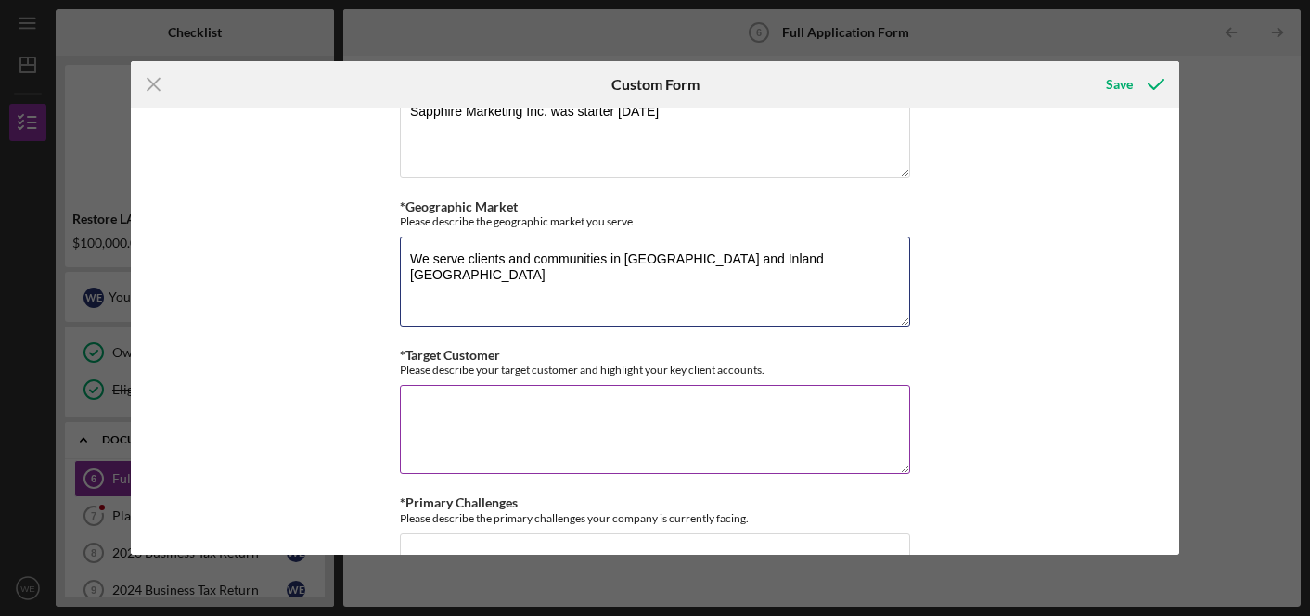
type textarea "We serve clients and communities in [GEOGRAPHIC_DATA] and Inland [GEOGRAPHIC_DA…"
click at [441, 408] on textarea "*Target Customer" at bounding box center [655, 429] width 510 height 89
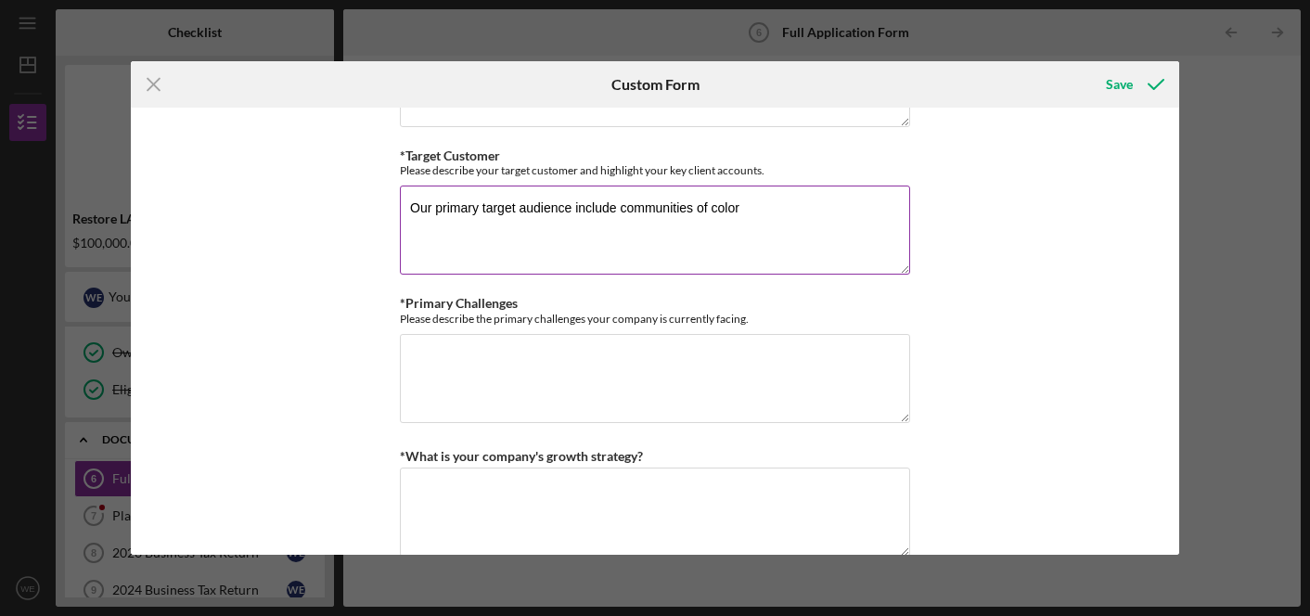
scroll to position [1480, 0]
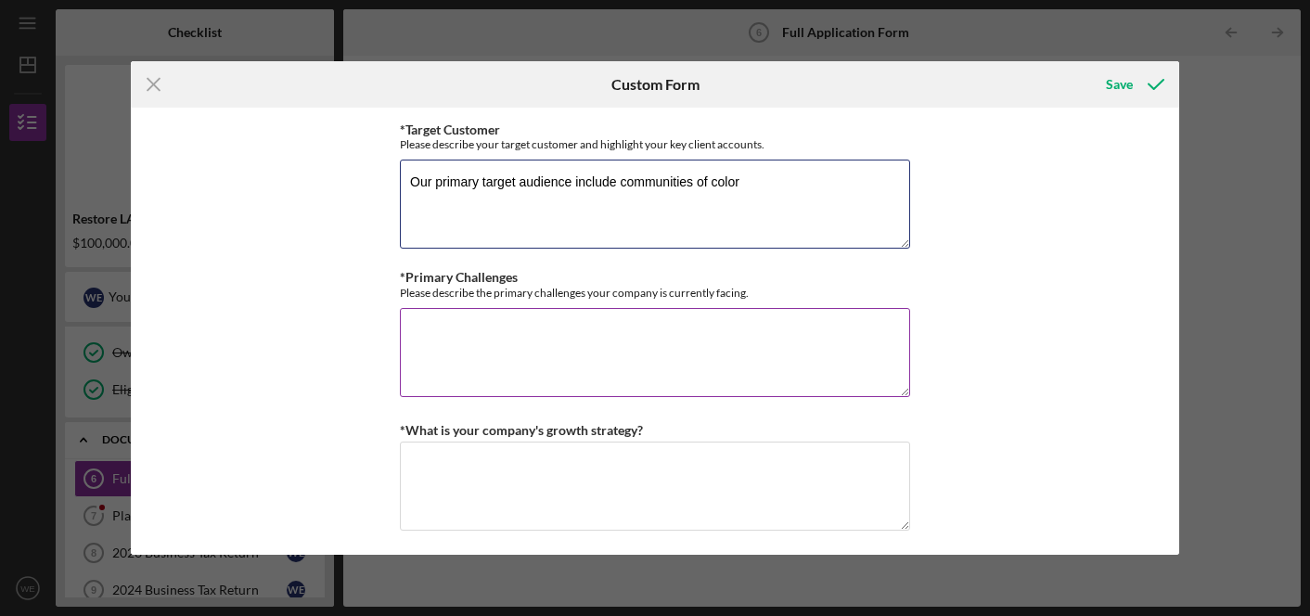
type textarea "Our primary target audience include communities of color"
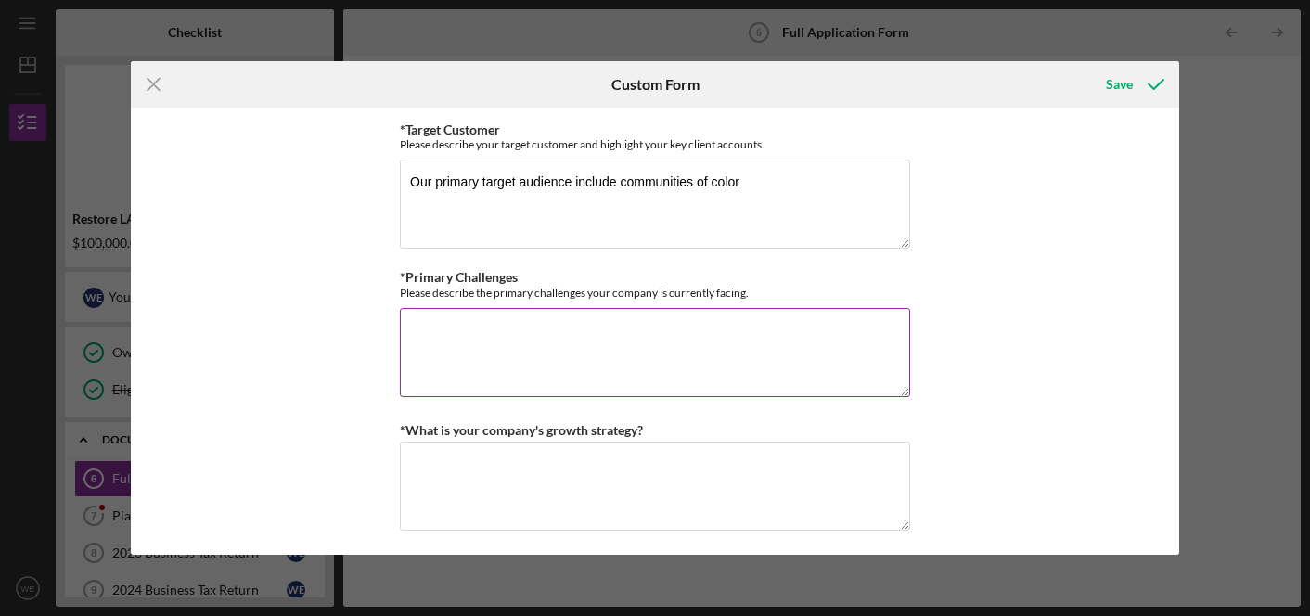
click at [457, 339] on textarea "*Primary Challenges" at bounding box center [655, 352] width 510 height 89
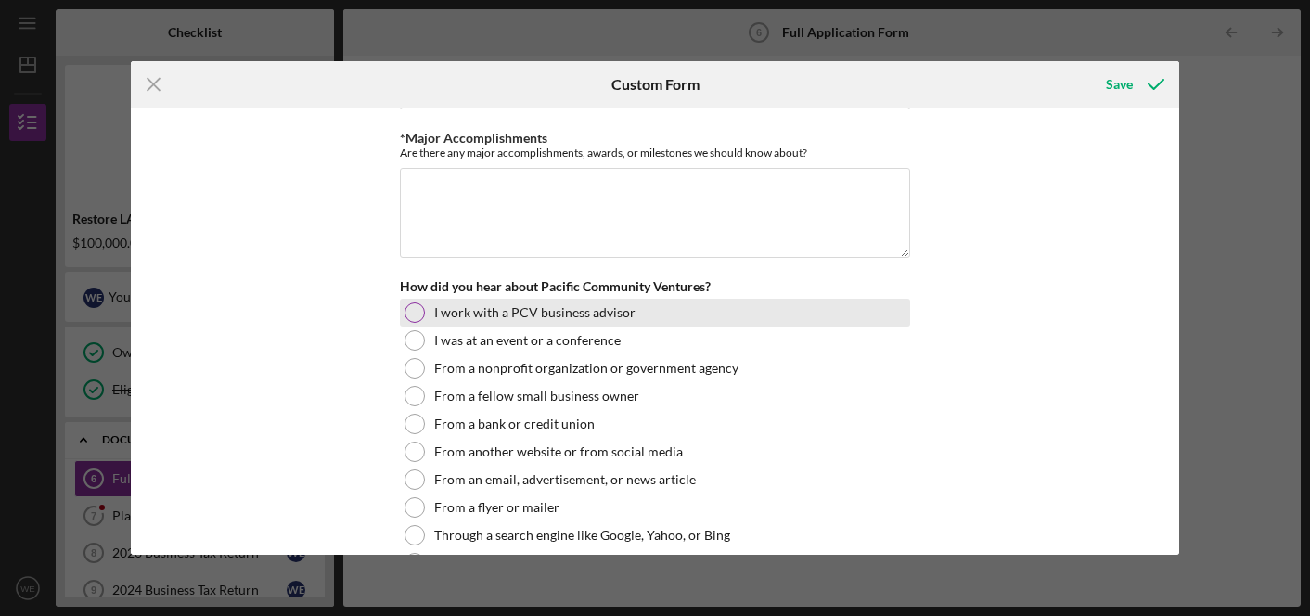
scroll to position [2074, 0]
click at [415, 309] on div at bounding box center [415, 313] width 20 height 20
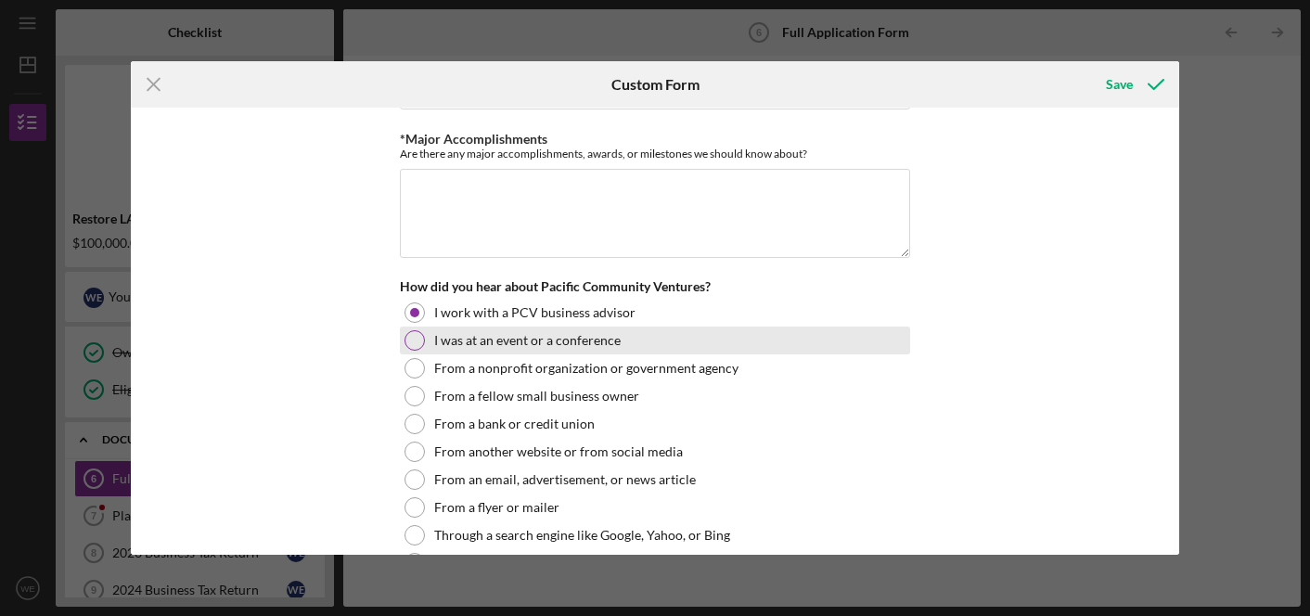
click at [415, 336] on div at bounding box center [415, 340] width 20 height 20
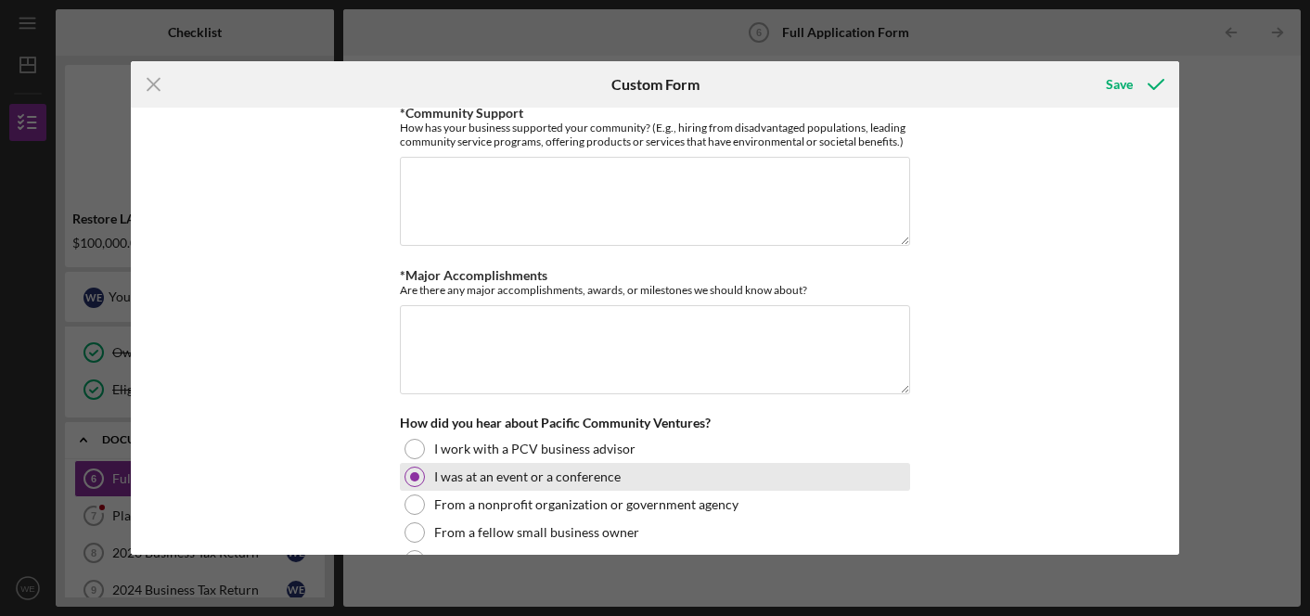
scroll to position [1937, 0]
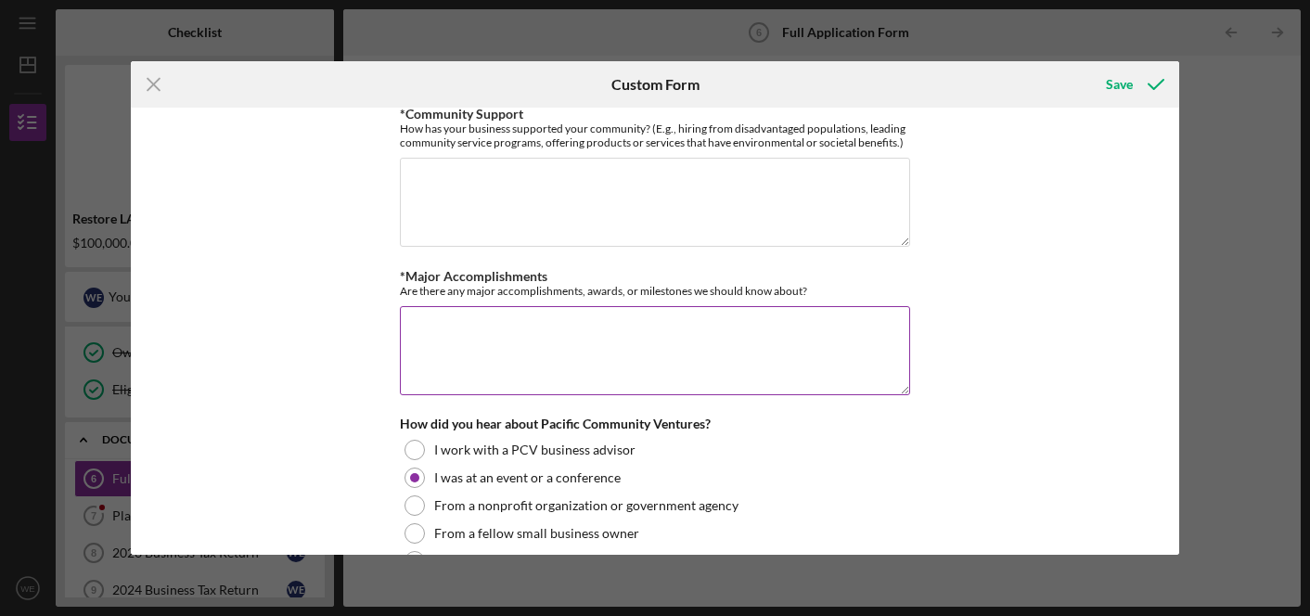
click at [420, 326] on textarea "*Major Accomplishments" at bounding box center [655, 350] width 510 height 89
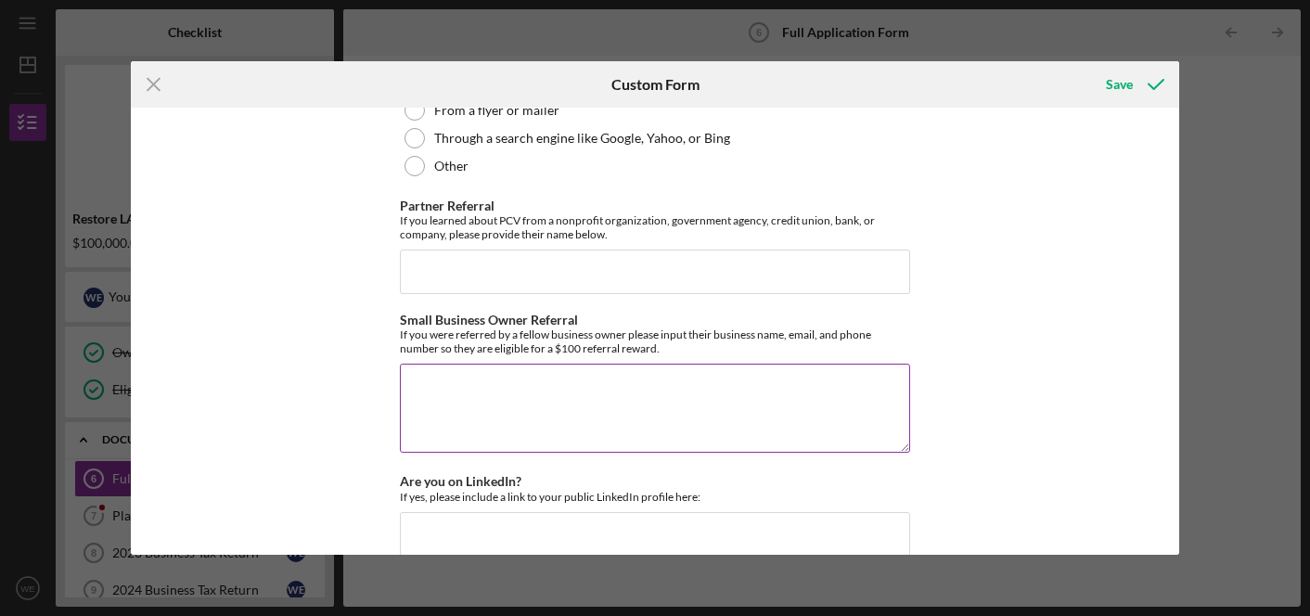
scroll to position [2493, 0]
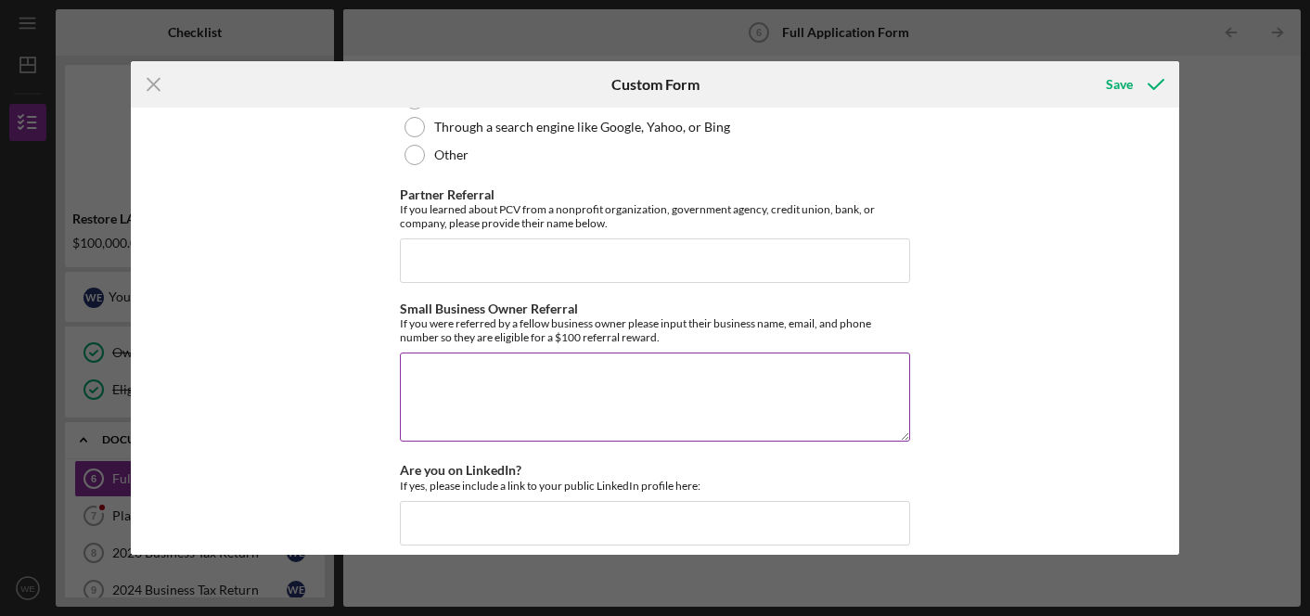
click at [419, 380] on textarea "Small Business Owner Referral" at bounding box center [655, 397] width 510 height 89
type textarea "C"
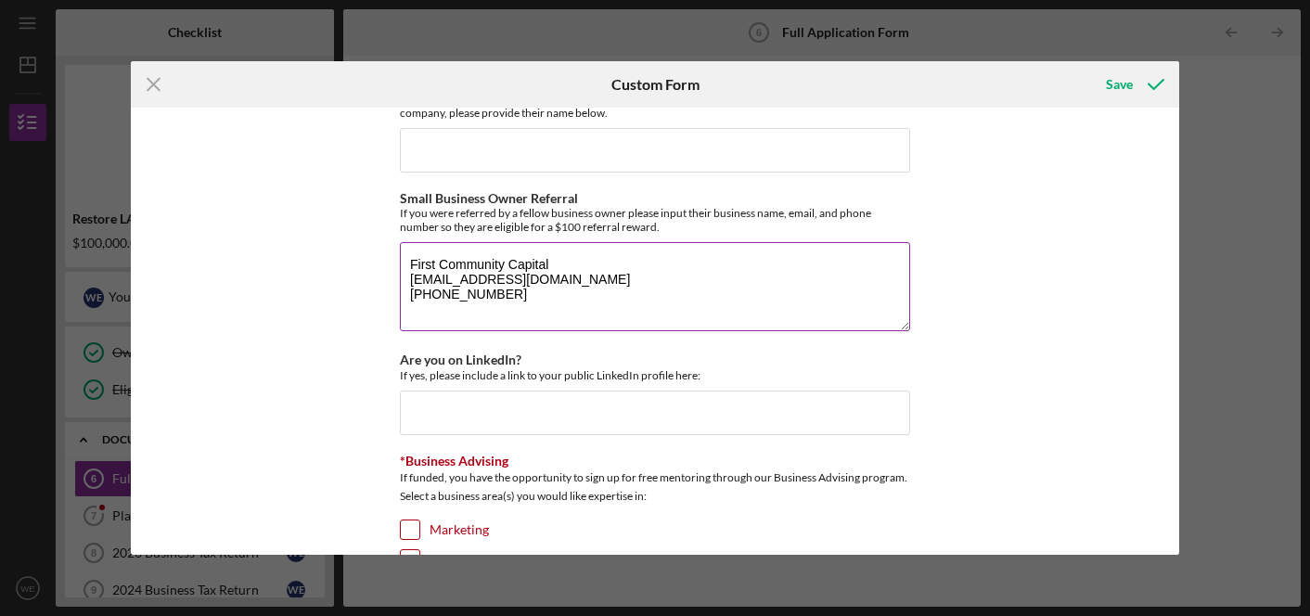
scroll to position [2595, 0]
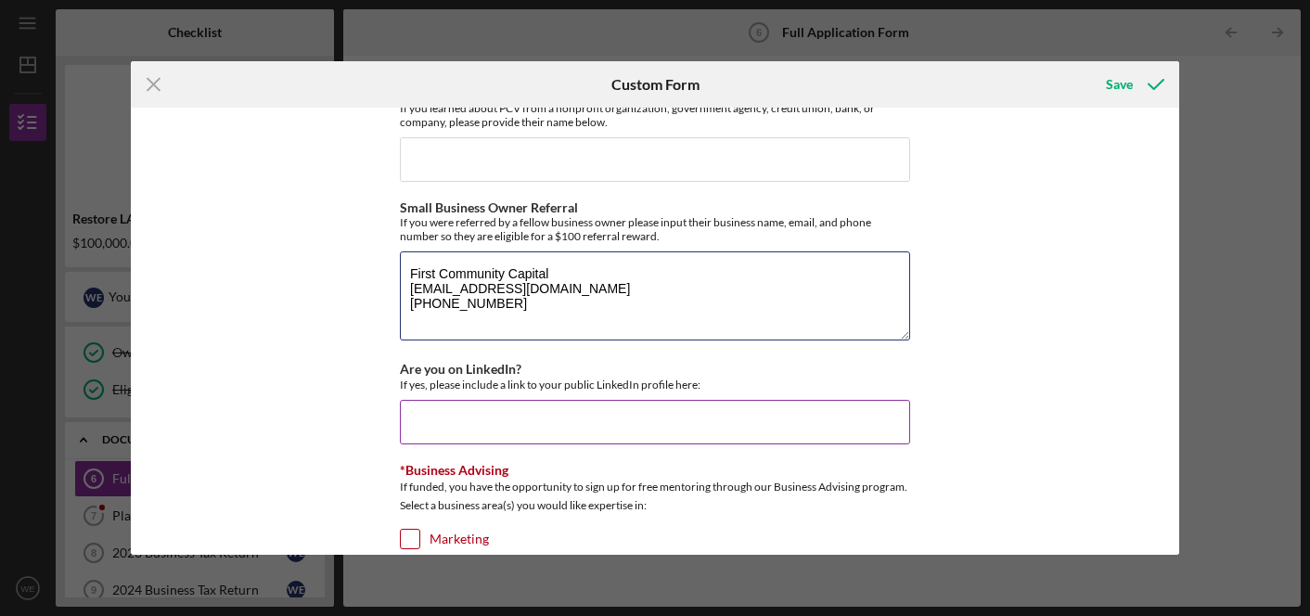
type textarea "First Community Capital [EMAIL_ADDRESS][DOMAIN_NAME] [PHONE_NUMBER]"
click at [427, 410] on input "Are you on LinkedIn?" at bounding box center [655, 422] width 510 height 45
paste input "I hope this email finds you well. I am sending this email to request media acce…"
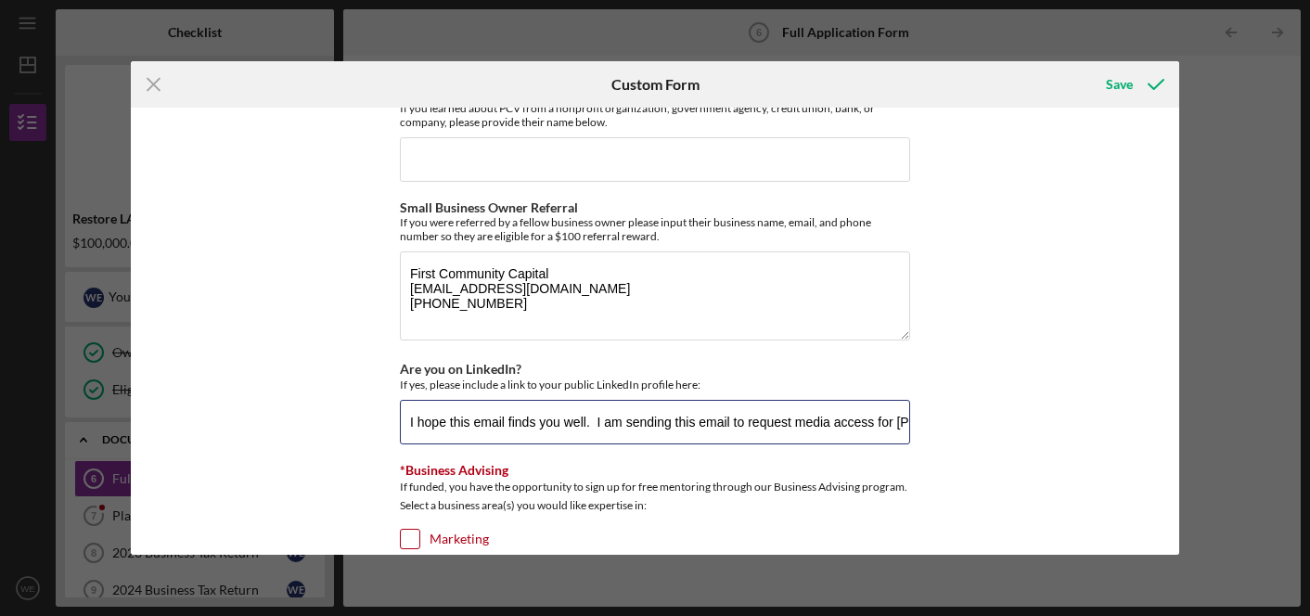
scroll to position [0, 1196]
click at [825, 421] on input "I hope this email finds you well. I am sending this email to request media acce…" at bounding box center [655, 422] width 510 height 45
click at [869, 423] on input "I hope this email finds you well. I am sending this email to request media acce…" at bounding box center [655, 422] width 510 height 45
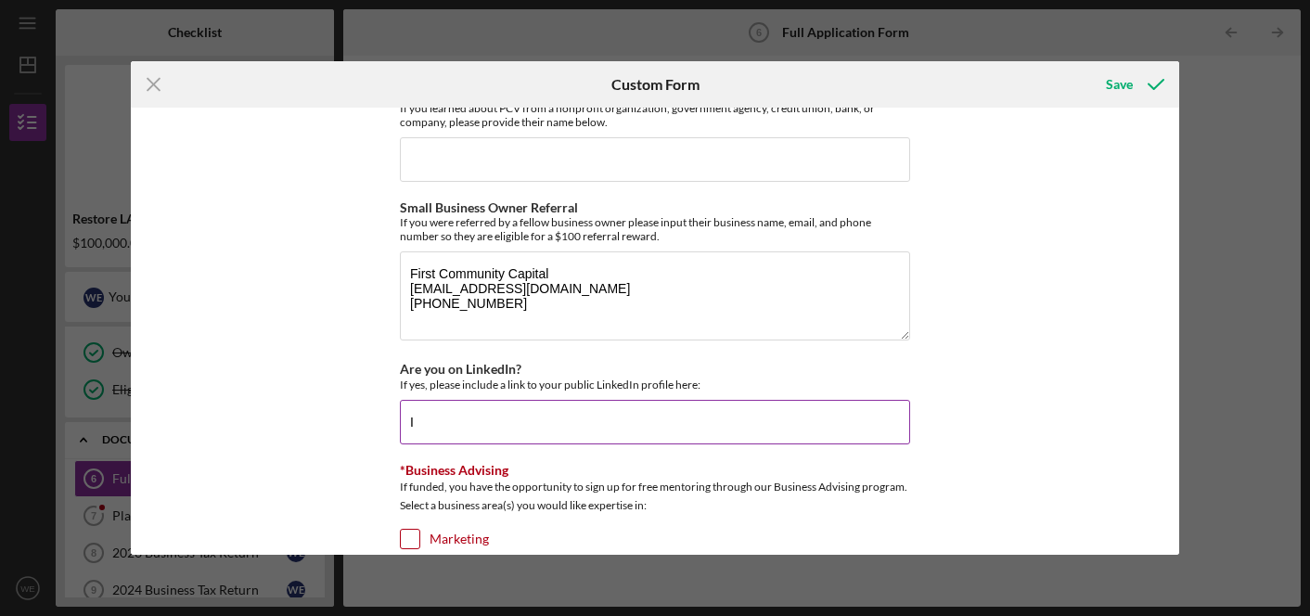
type input "I"
paste input "[DOMAIN_NAME][URL][PERSON_NAME]"
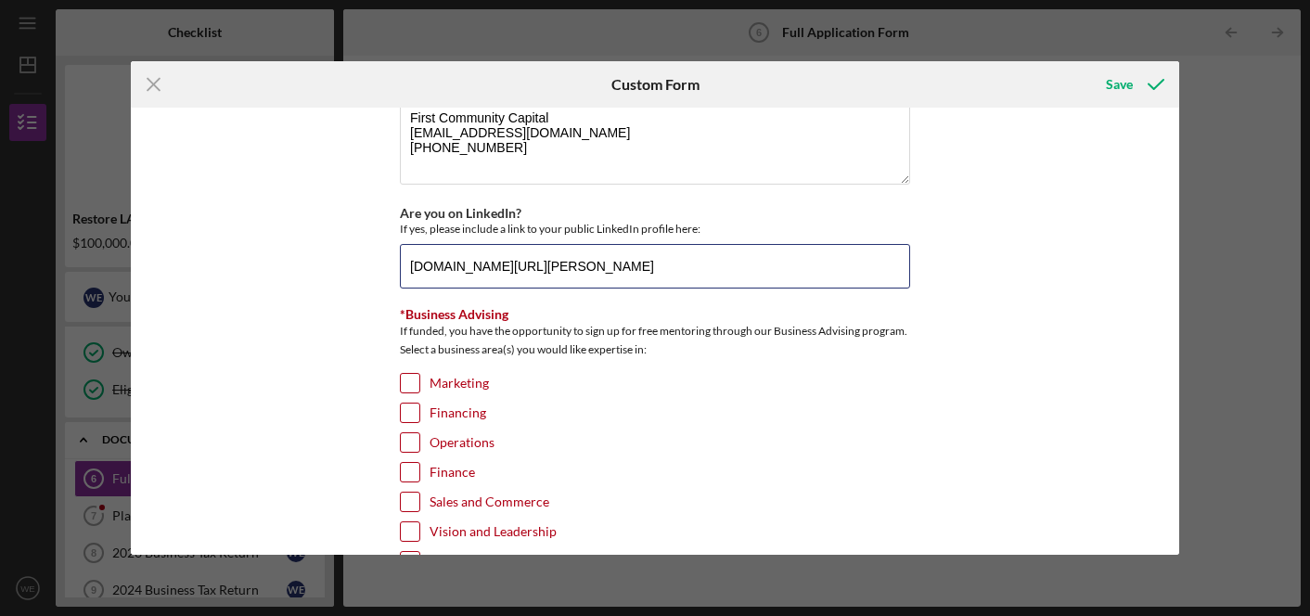
scroll to position [2751, 0]
type input "[DOMAIN_NAME][URL][PERSON_NAME]"
click at [406, 376] on input "Marketing" at bounding box center [410, 382] width 19 height 19
checkbox input "true"
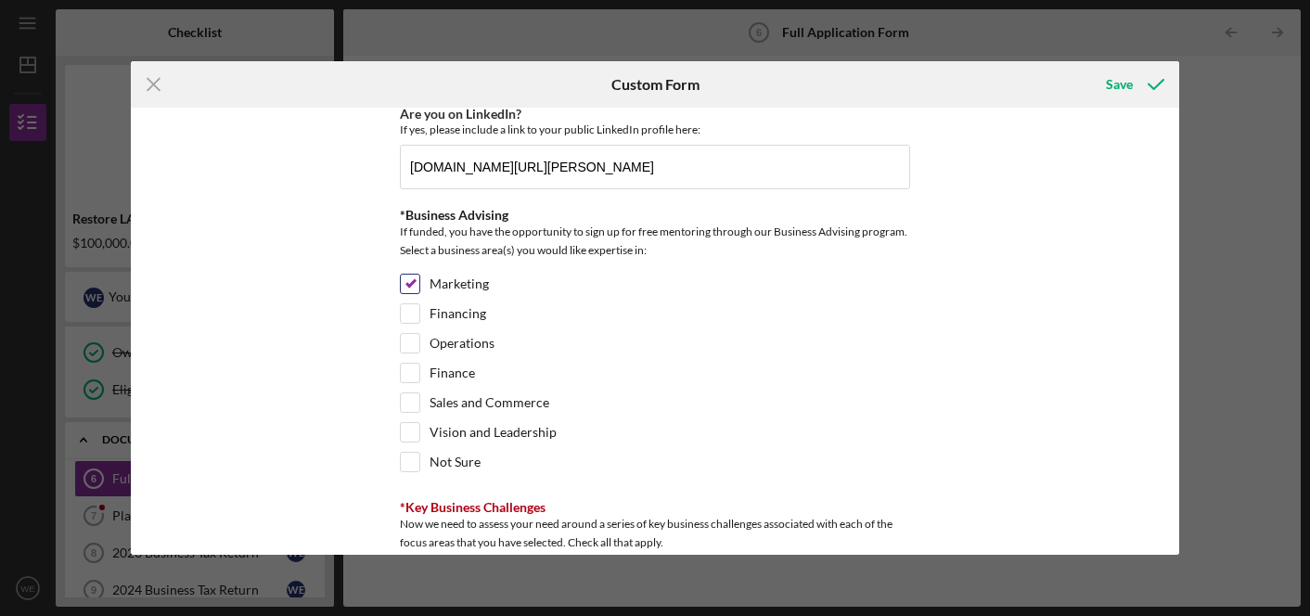
scroll to position [2880, 0]
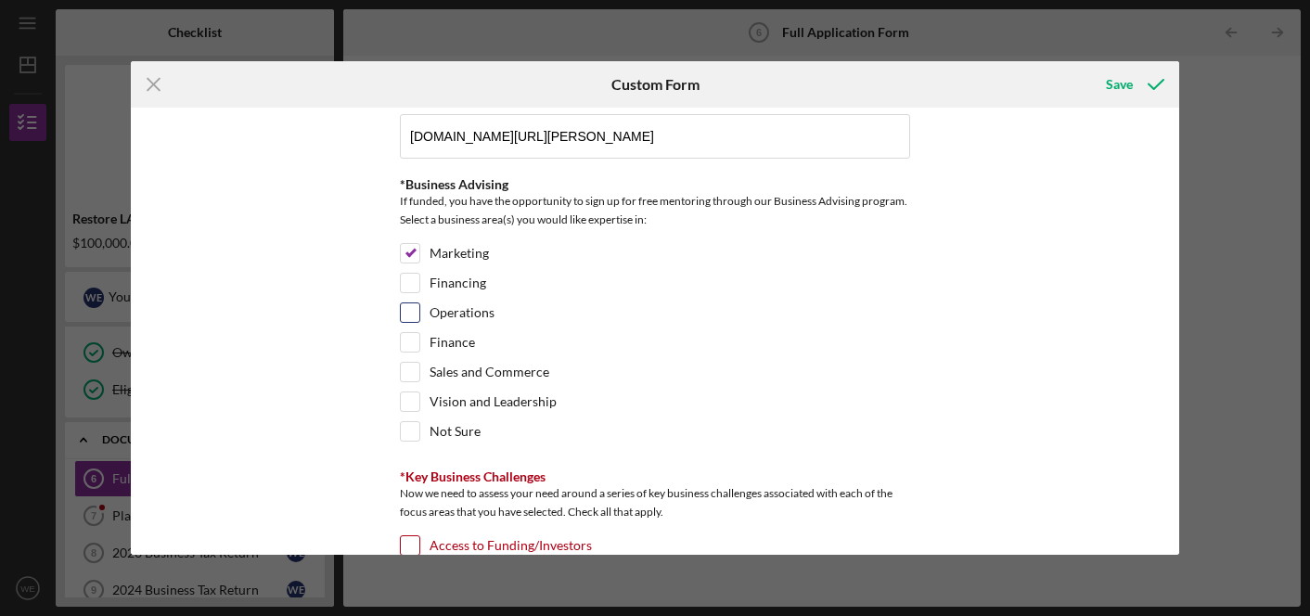
click at [411, 307] on input "Operations" at bounding box center [410, 312] width 19 height 19
checkbox input "true"
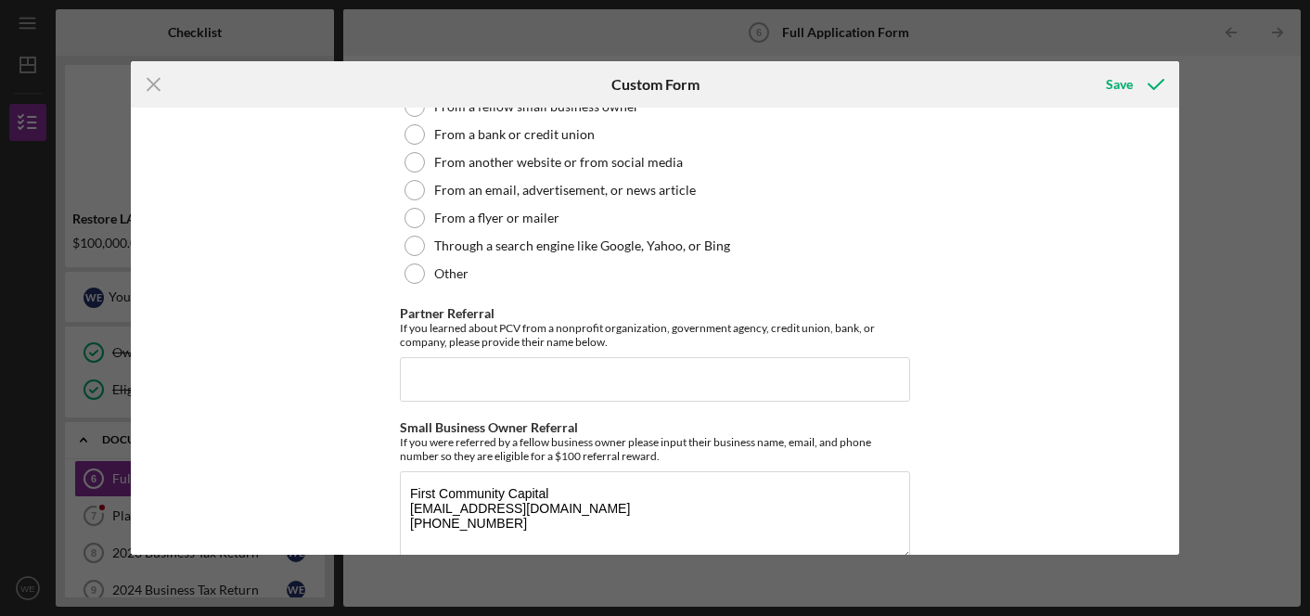
scroll to position [2389, 0]
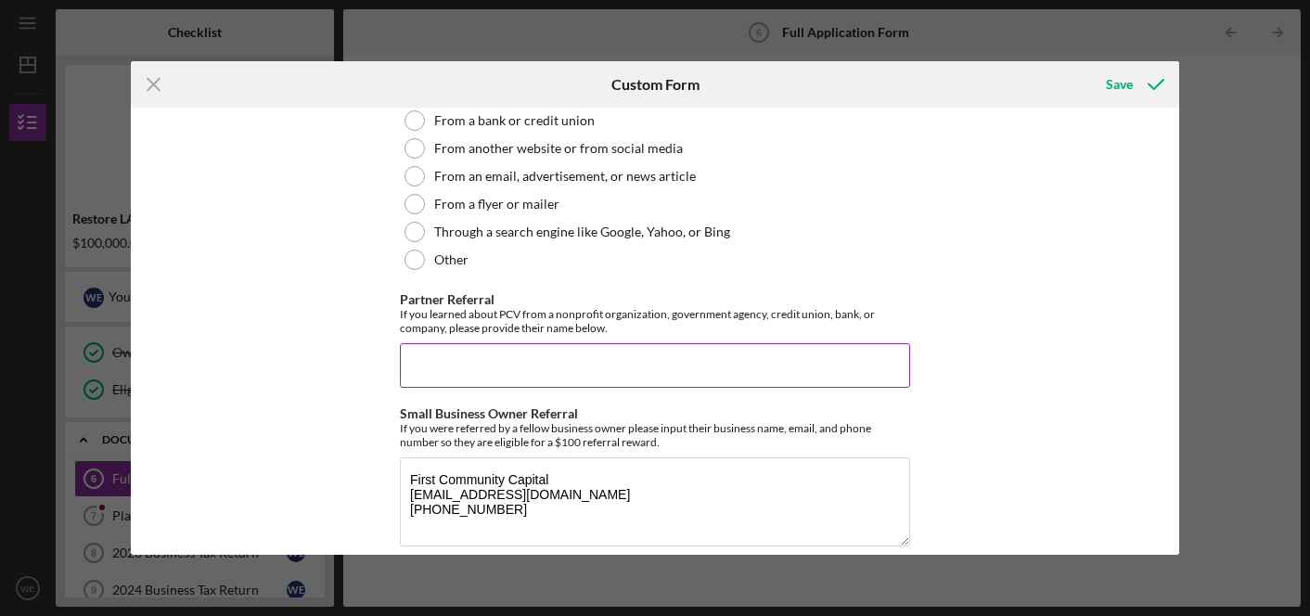
click at [441, 352] on input "Partner Referral" at bounding box center [655, 365] width 510 height 45
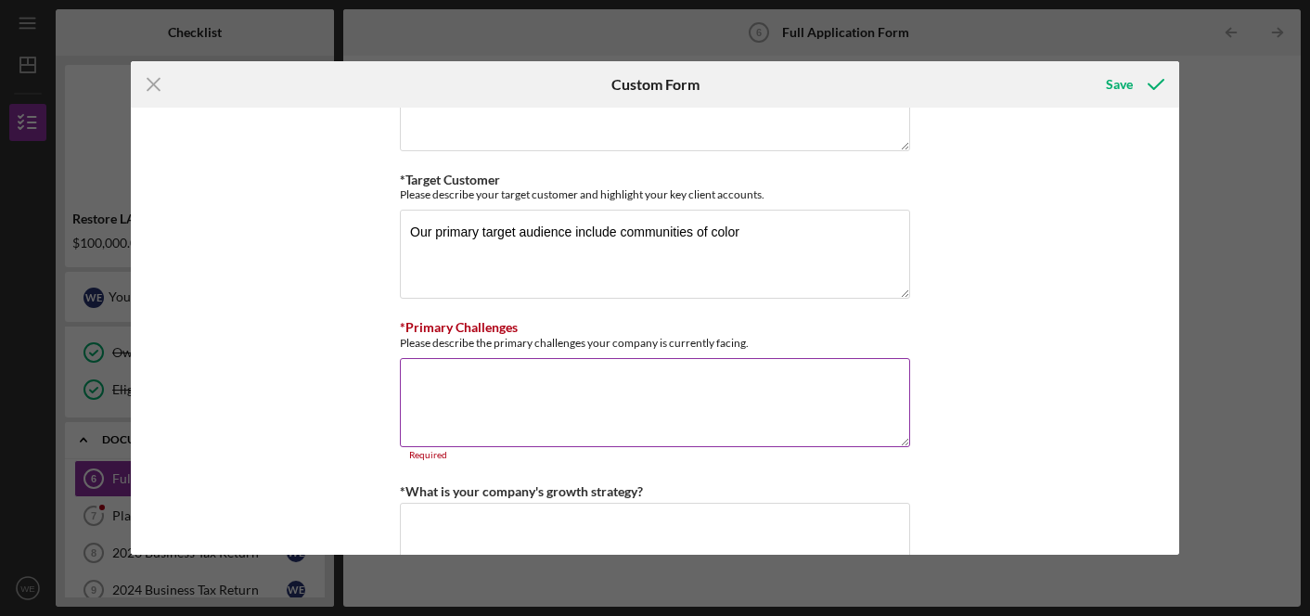
scroll to position [1452, 0]
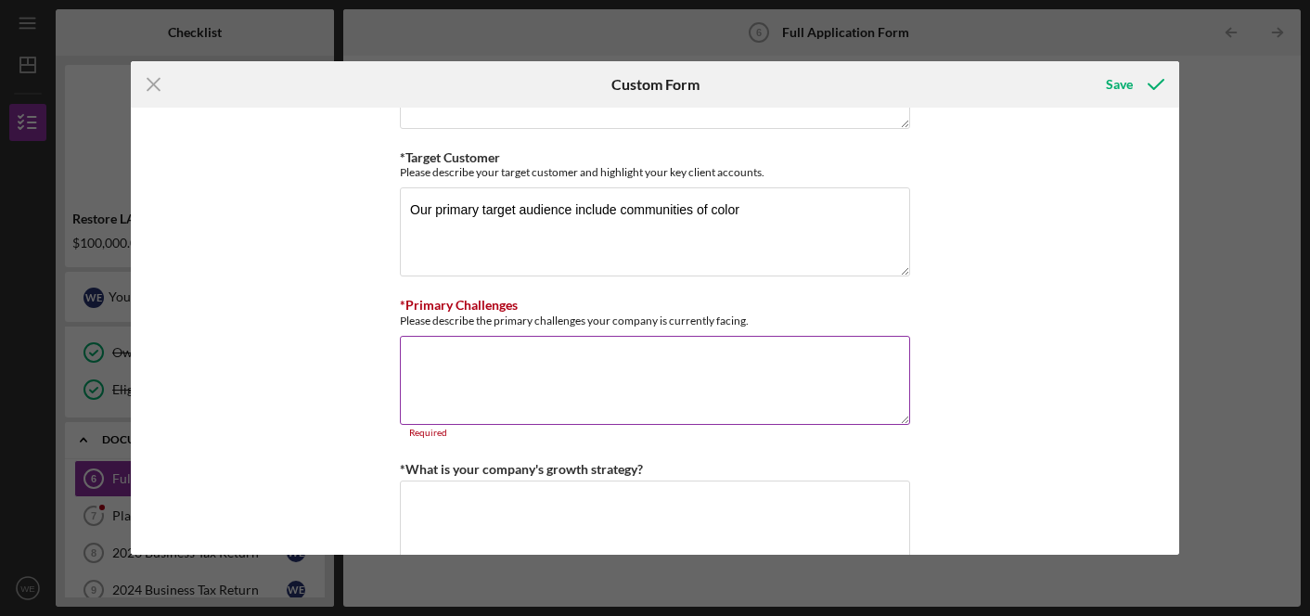
type input "The Inner City Capital Connections program (ICCC)"
click at [446, 374] on textarea "*Primary Challenges" at bounding box center [655, 380] width 510 height 89
type textarea "L"
type textarea "c"
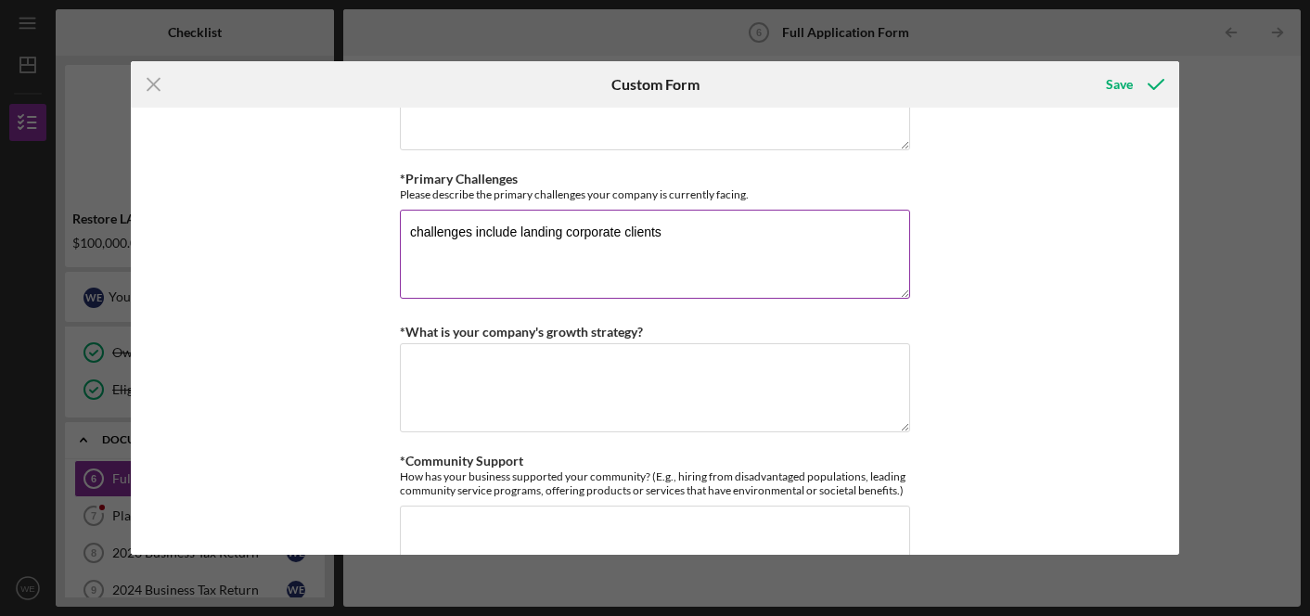
scroll to position [1602, 0]
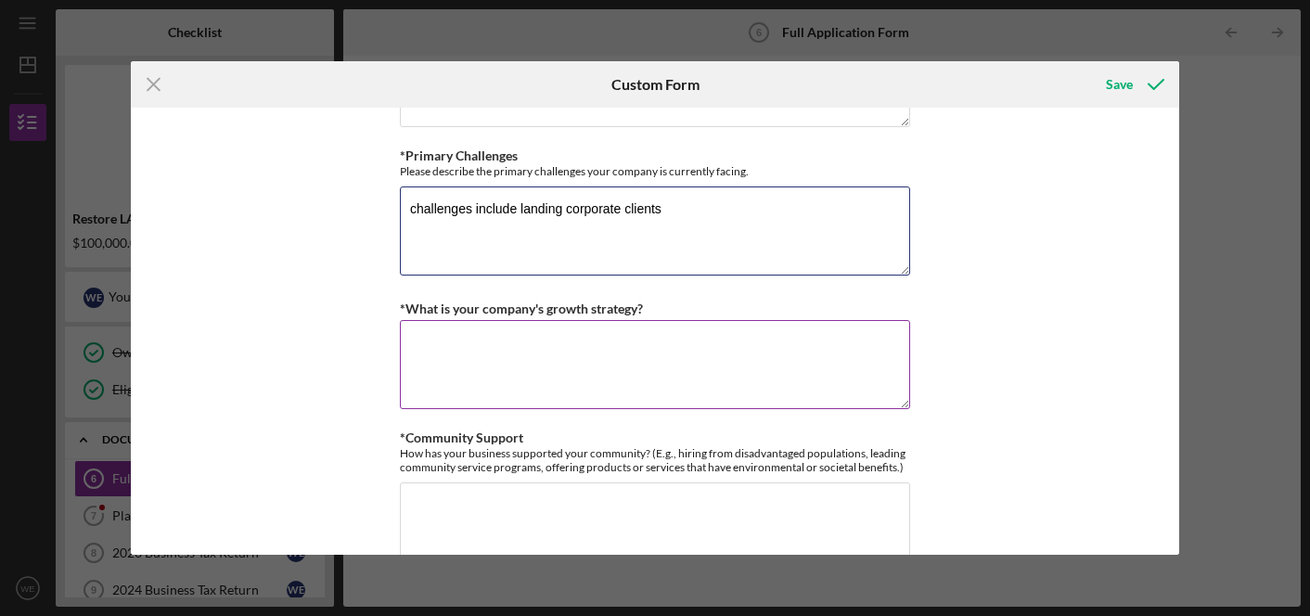
type textarea "challenges include landing corporate clients"
click at [454, 347] on textarea "*What is your company's growth strategy?" at bounding box center [655, 364] width 510 height 89
type textarea "H"
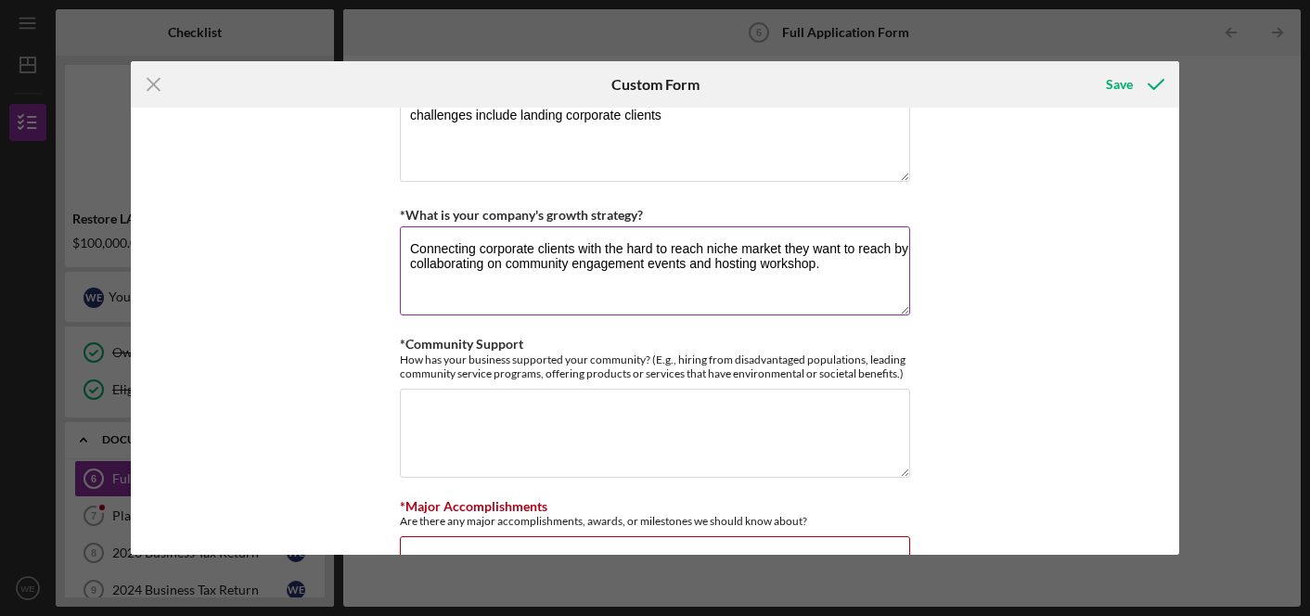
scroll to position [1775, 0]
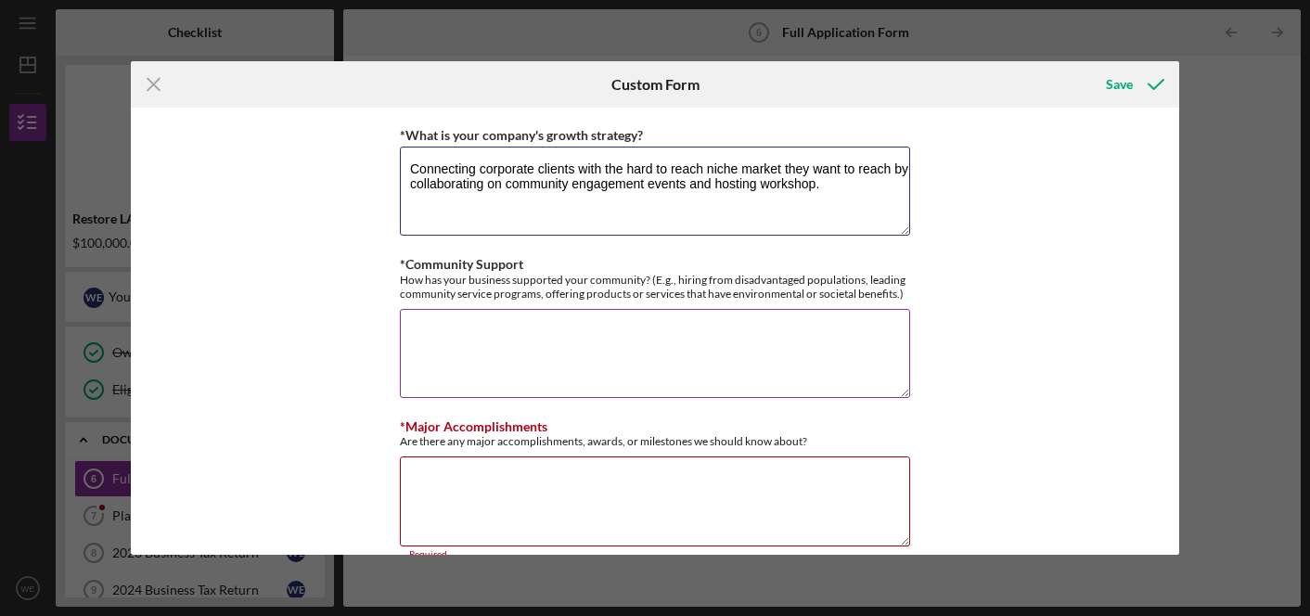
type textarea "Connecting corporate clients with the hard to reach niche market they want to r…"
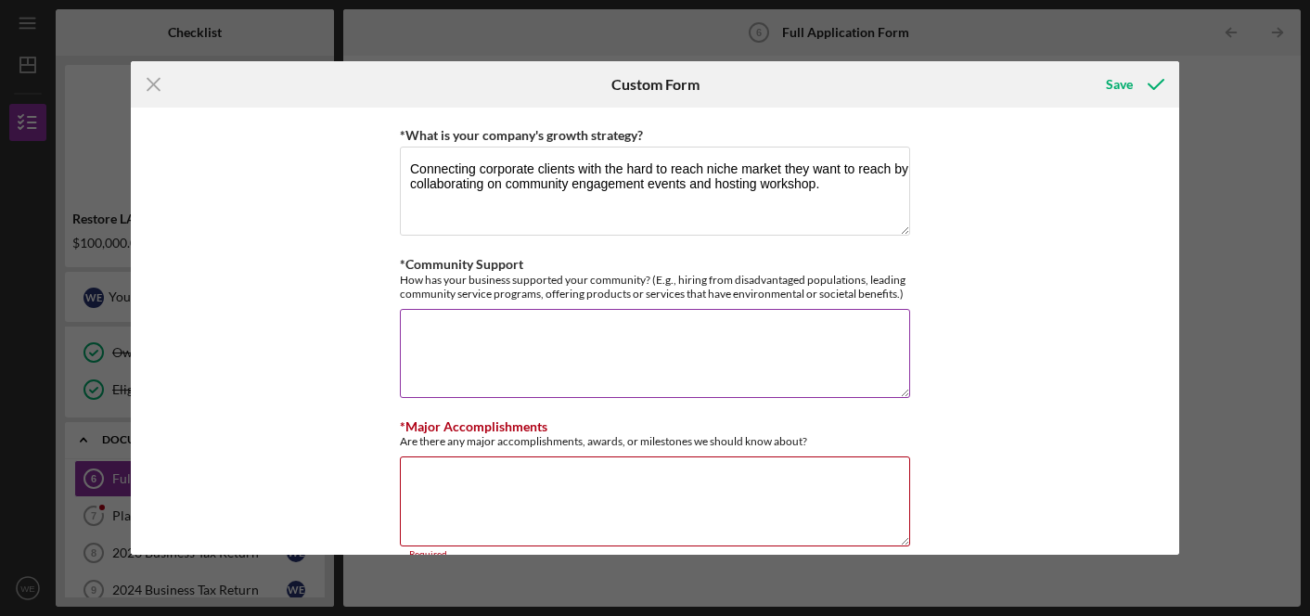
click at [535, 326] on textarea "*Community Support" at bounding box center [655, 353] width 510 height 89
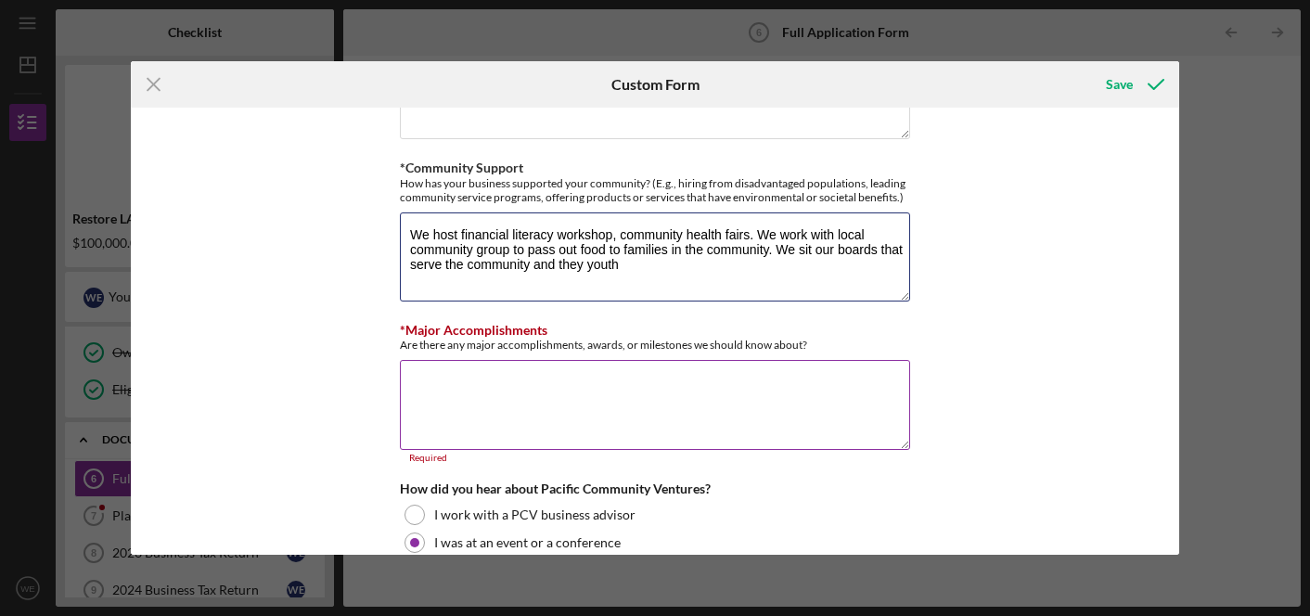
scroll to position [1874, 0]
type textarea "We host financial literacy workshop, community health fairs. We work with local…"
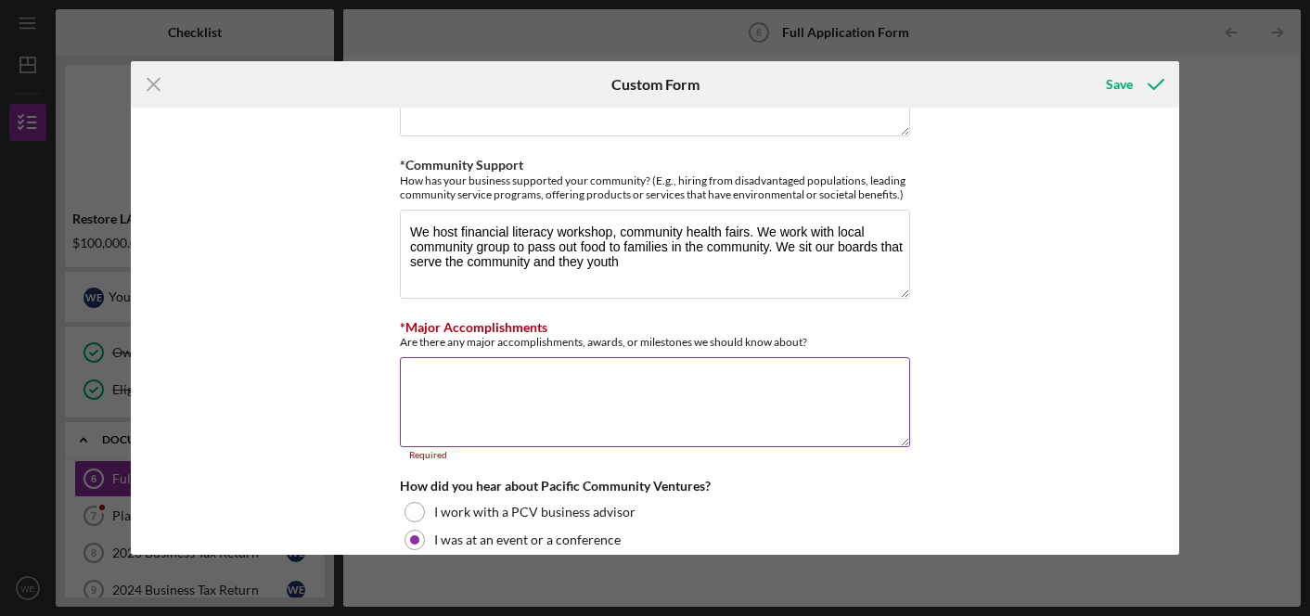
click at [530, 390] on textarea "*Major Accomplishments" at bounding box center [655, 401] width 510 height 89
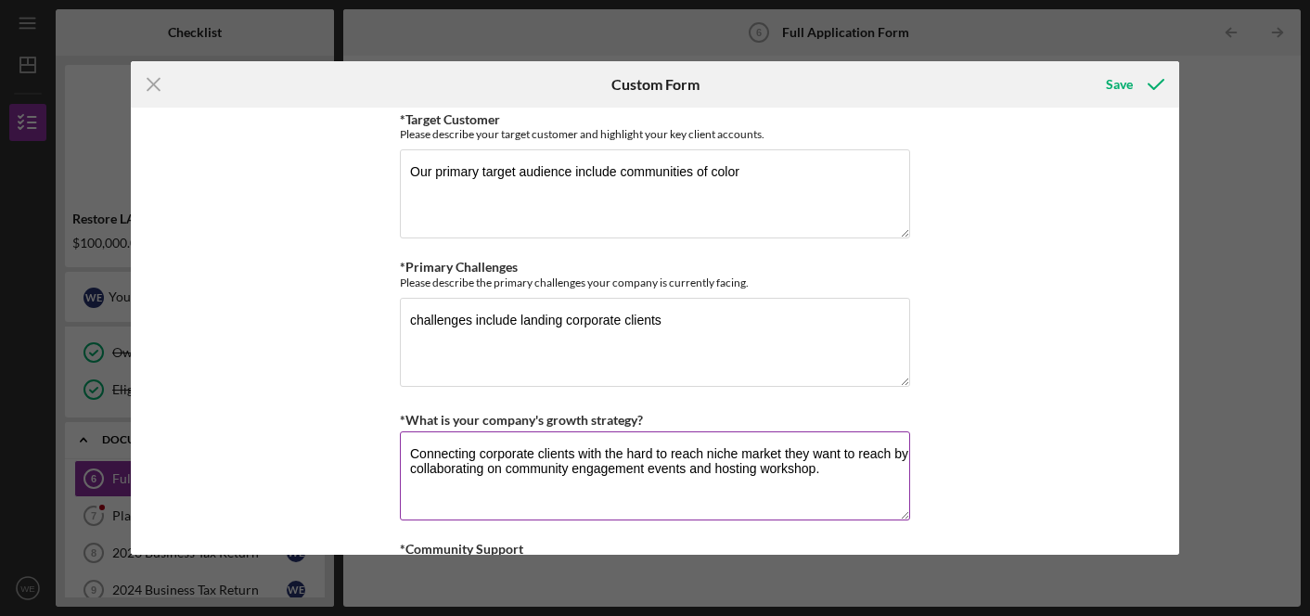
scroll to position [1493, 0]
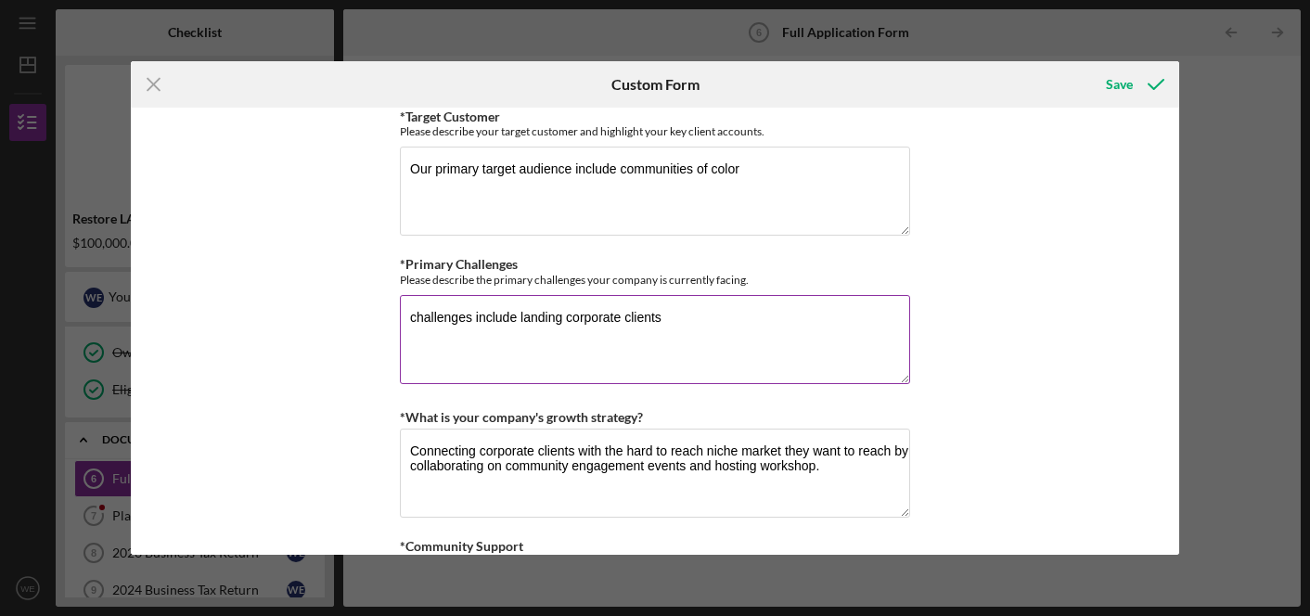
type textarea "We received recognition from local groups and elected officials for our communi…"
click at [660, 316] on textarea "challenges include landing corporate clients" at bounding box center [655, 339] width 510 height 89
type textarea "c"
type textarea "I"
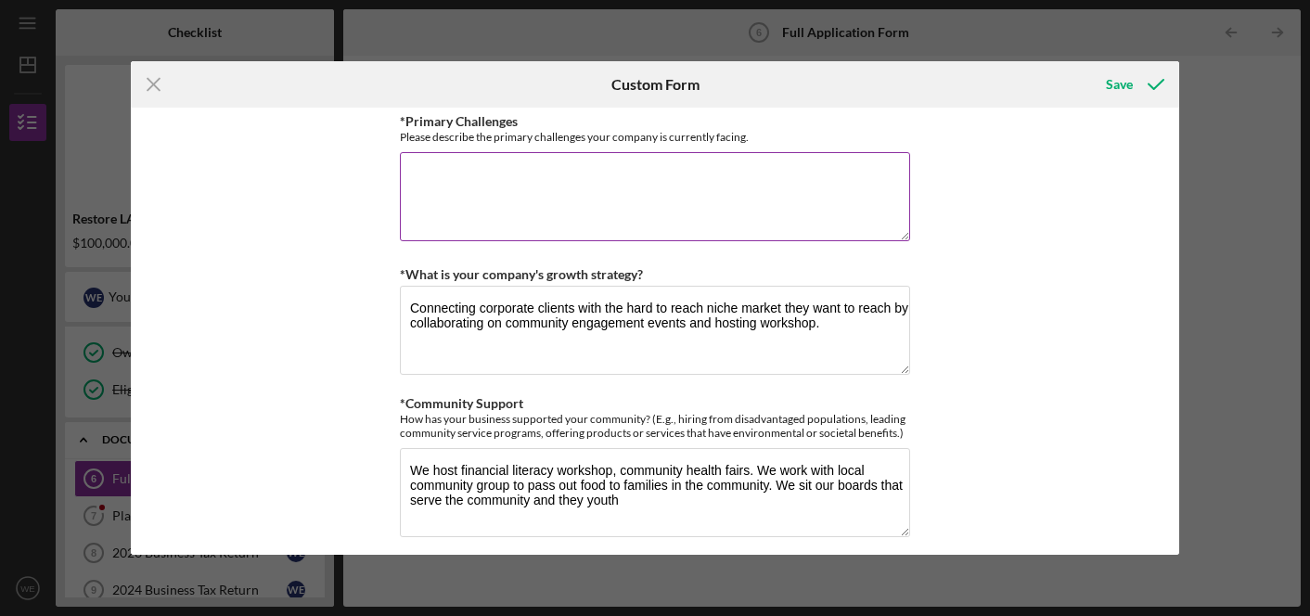
scroll to position [1637, 0]
click at [617, 499] on textarea "We host financial literacy workshop, community health fairs. We work with local…" at bounding box center [655, 491] width 510 height 89
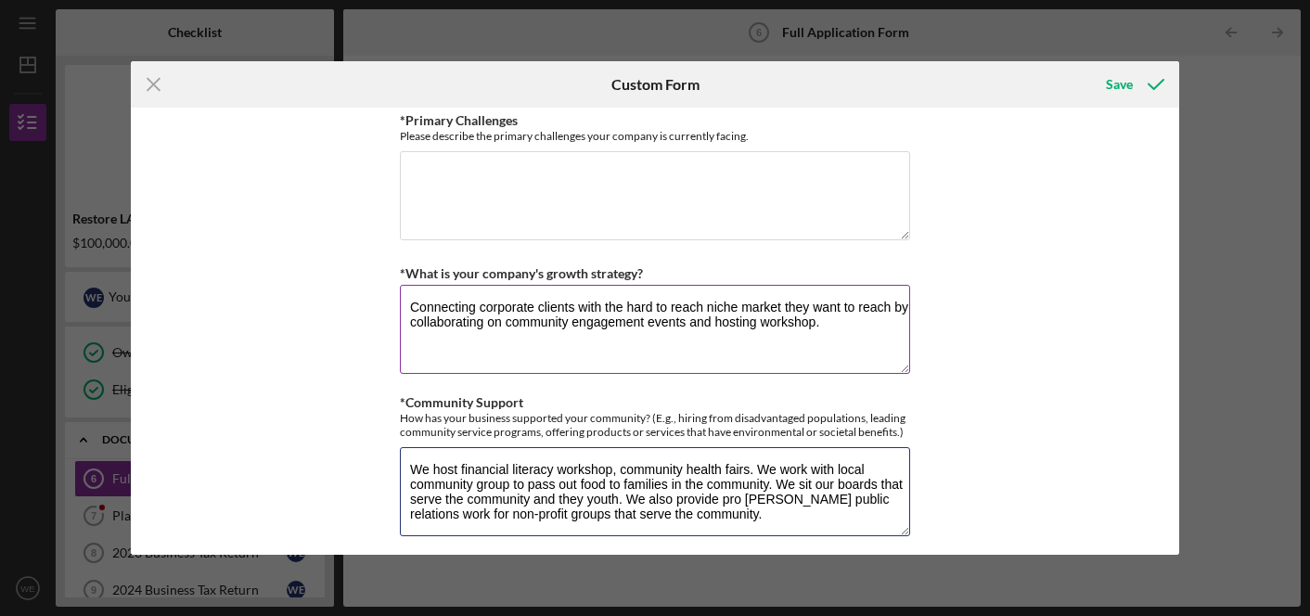
type textarea "We host financial literacy workshop, community health fairs. We work with local…"
click at [818, 322] on textarea "Connecting corporate clients with the hard to reach niche market they want to r…" at bounding box center [655, 329] width 510 height 89
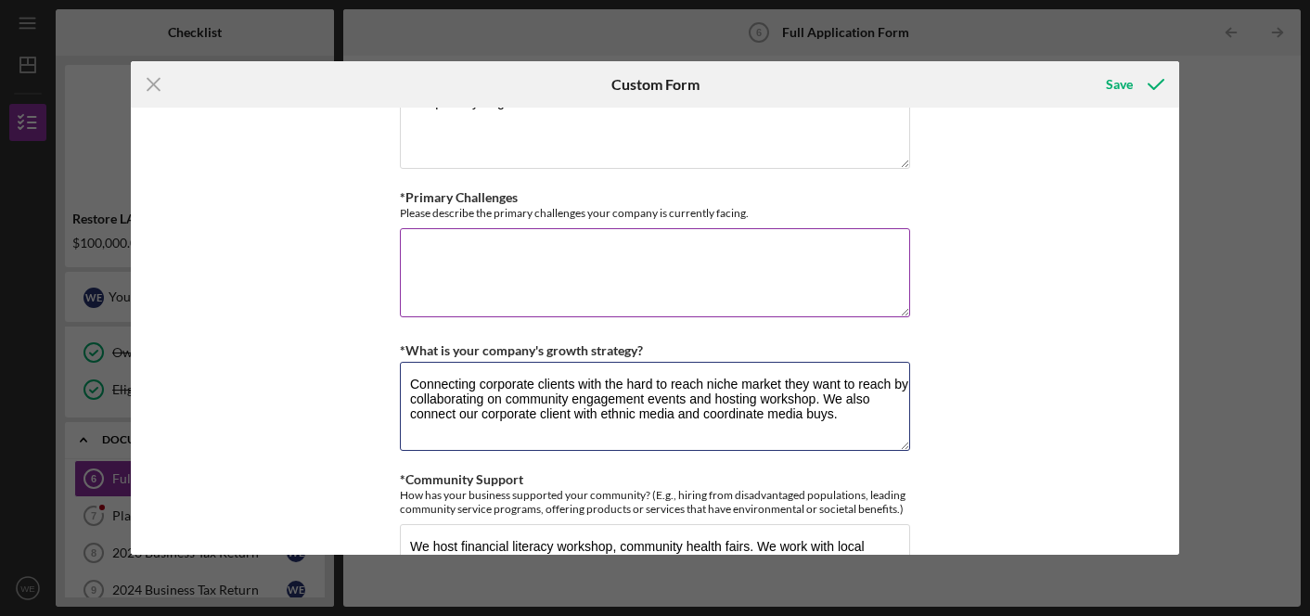
scroll to position [1493, 0]
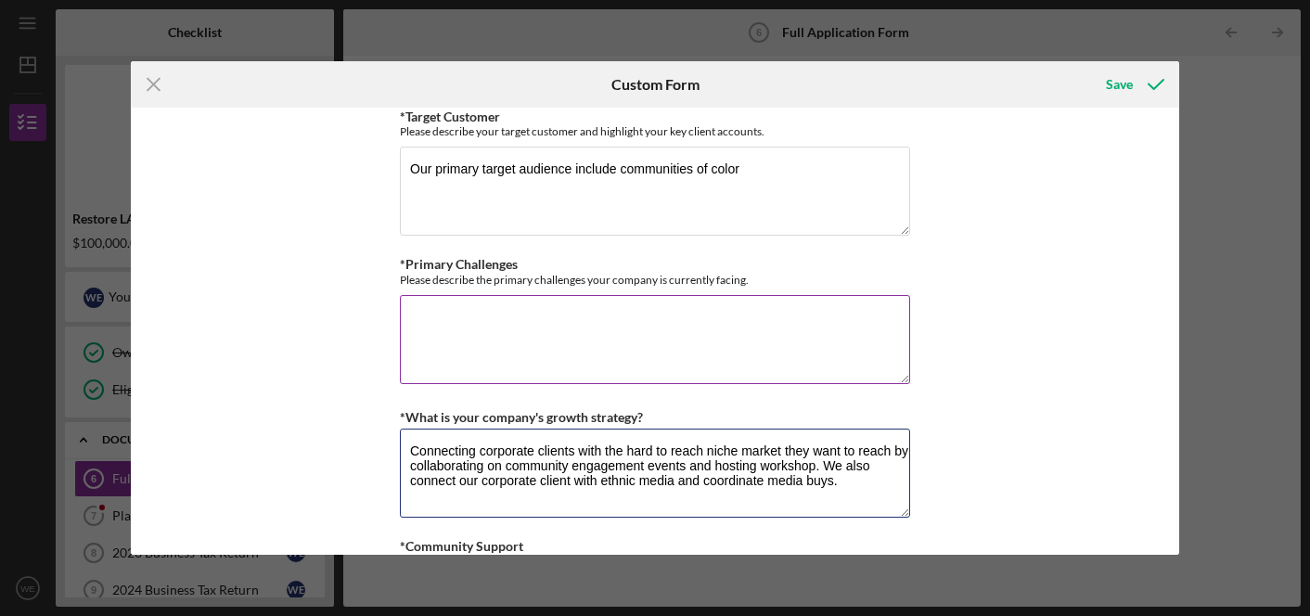
type textarea "Connecting corporate clients with the hard to reach niche market they want to r…"
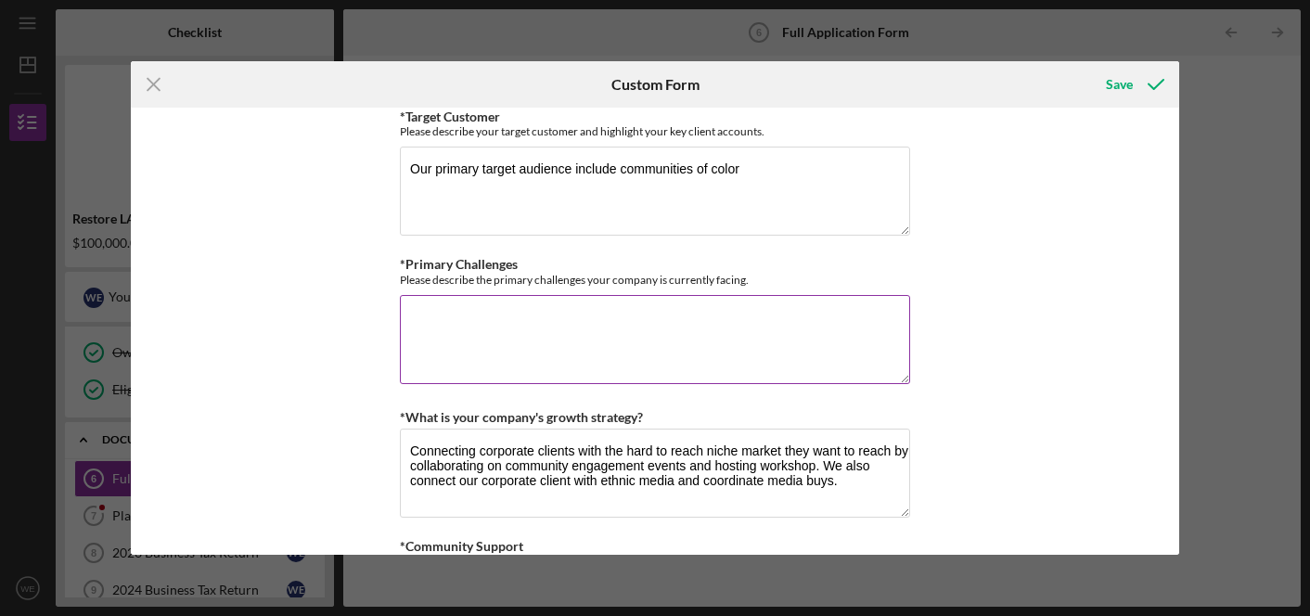
click at [604, 329] on textarea "*Primary Challenges" at bounding box center [655, 339] width 510 height 89
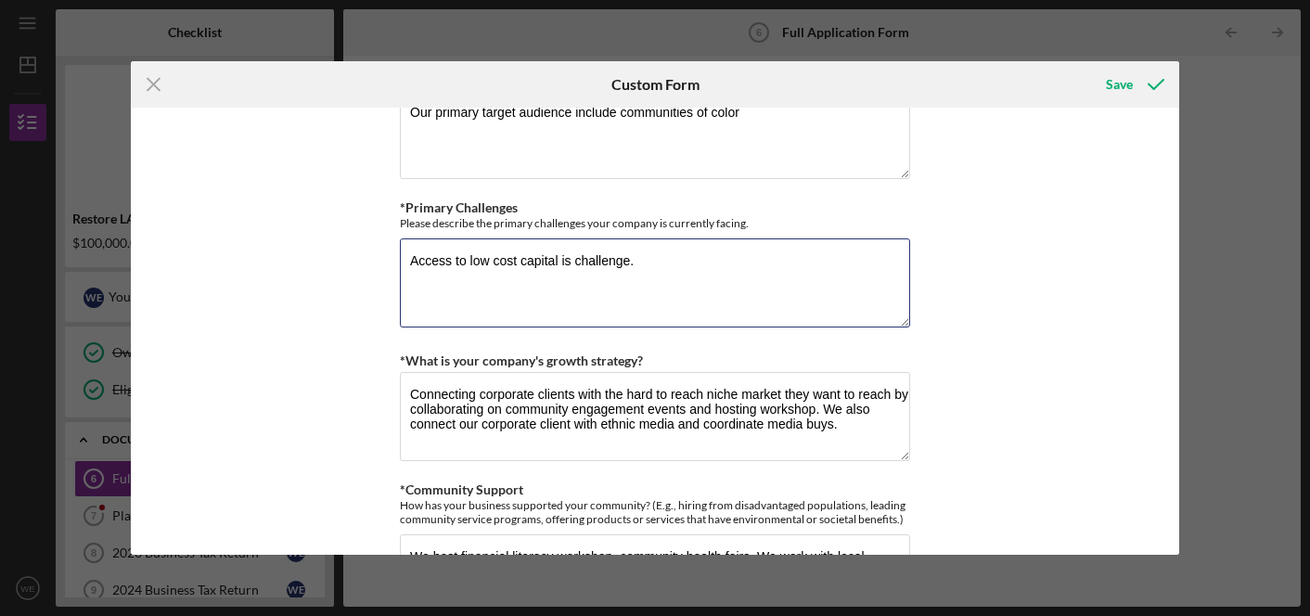
scroll to position [1560, 0]
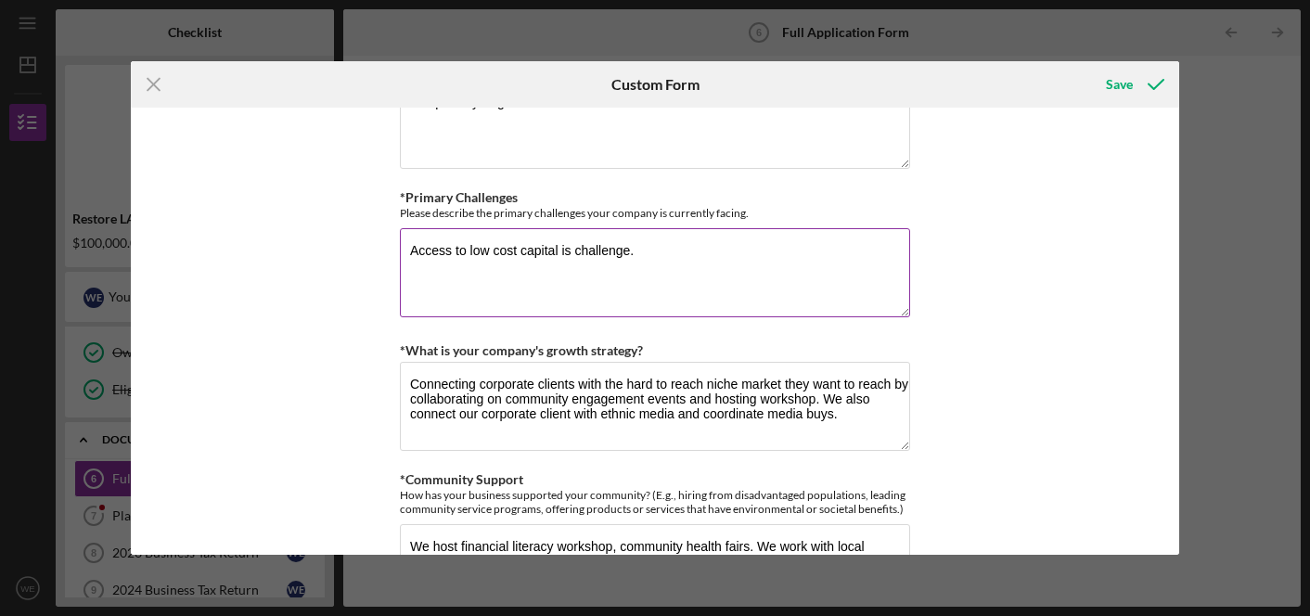
click at [412, 253] on textarea "Access to low cost capital is challenge." at bounding box center [655, 272] width 510 height 89
click at [410, 246] on textarea "We have recently experienced success with land a couple of corporate clients. H…" at bounding box center [655, 272] width 510 height 89
click at [854, 250] on textarea "We have recently experienced success with land a couple of corporate clients. H…" at bounding box center [655, 272] width 510 height 89
click at [583, 249] on textarea "We have recently experienced success with land a couple of corporate clients. H…" at bounding box center [655, 272] width 510 height 89
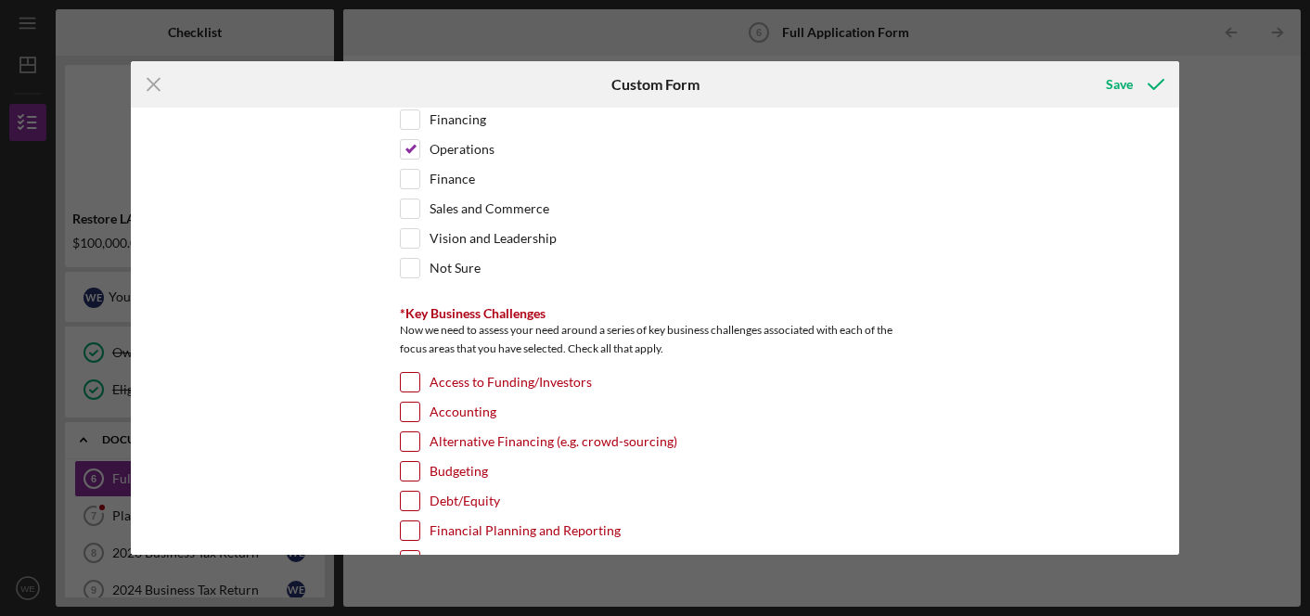
scroll to position [3023, 0]
type textarea "We have recently had success with landing a couple of corporate clients, althou…"
click at [410, 378] on input "Access to Funding/Investors" at bounding box center [410, 381] width 19 height 19
checkbox input "true"
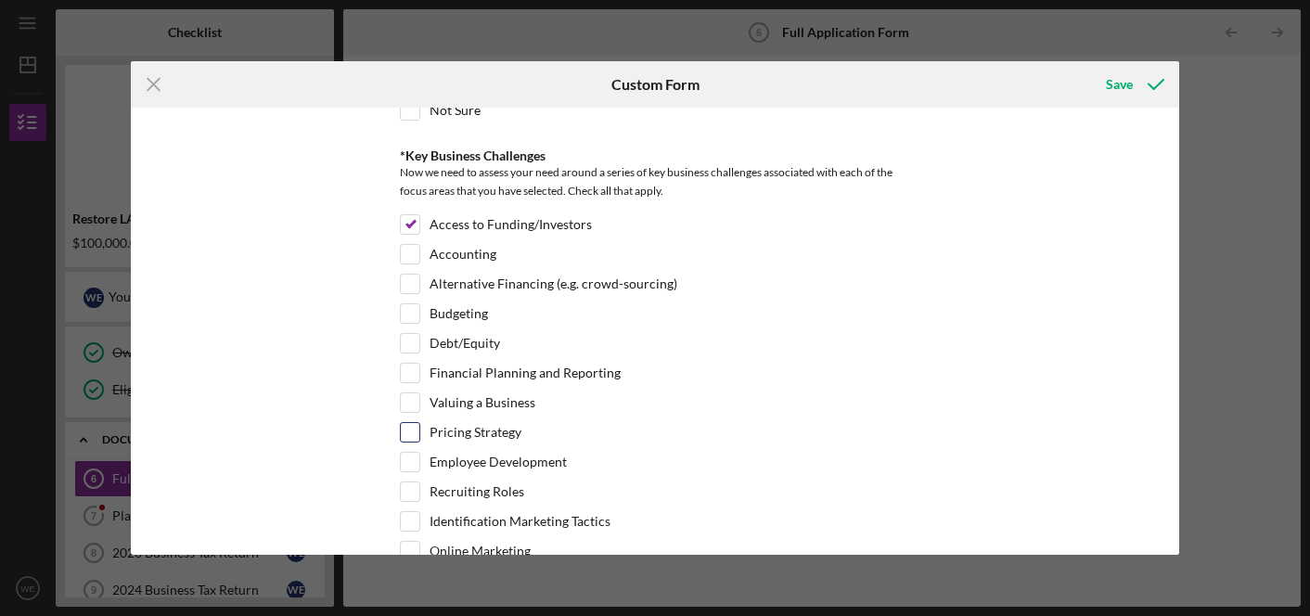
scroll to position [3181, 0]
click at [409, 459] on input "Employee Development" at bounding box center [410, 461] width 19 height 19
checkbox input "true"
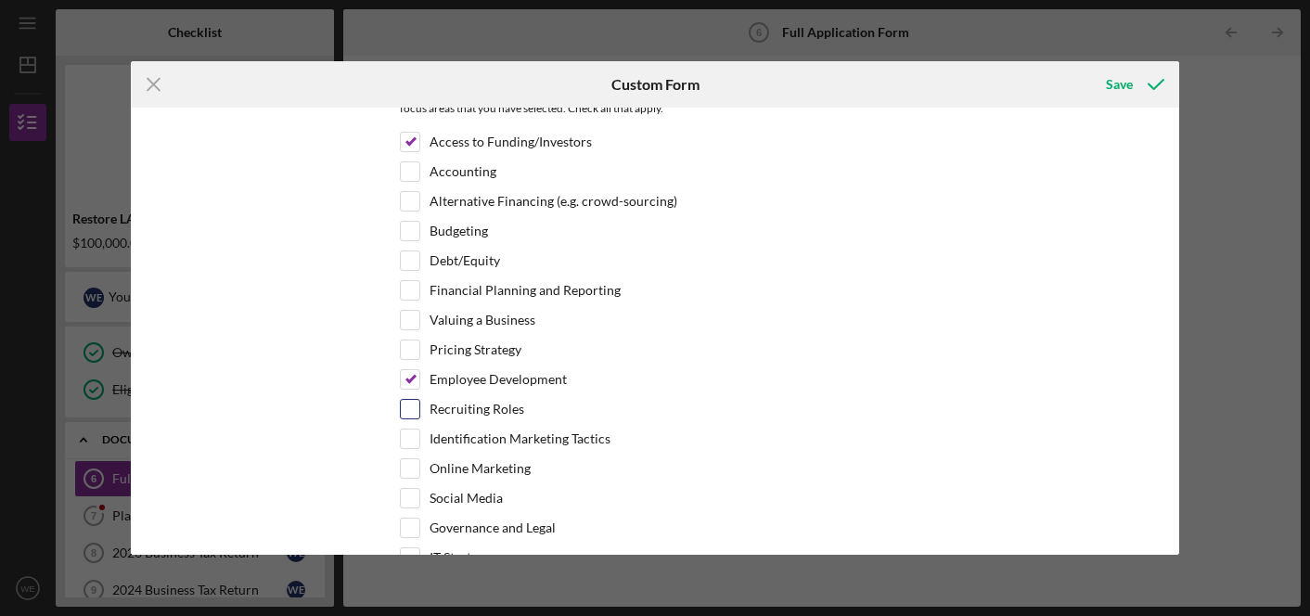
scroll to position [3264, 0]
click at [409, 460] on input "Online Marketing" at bounding box center [410, 467] width 19 height 19
checkbox input "true"
click at [406, 492] on input "Social Media" at bounding box center [410, 497] width 19 height 19
checkbox input "true"
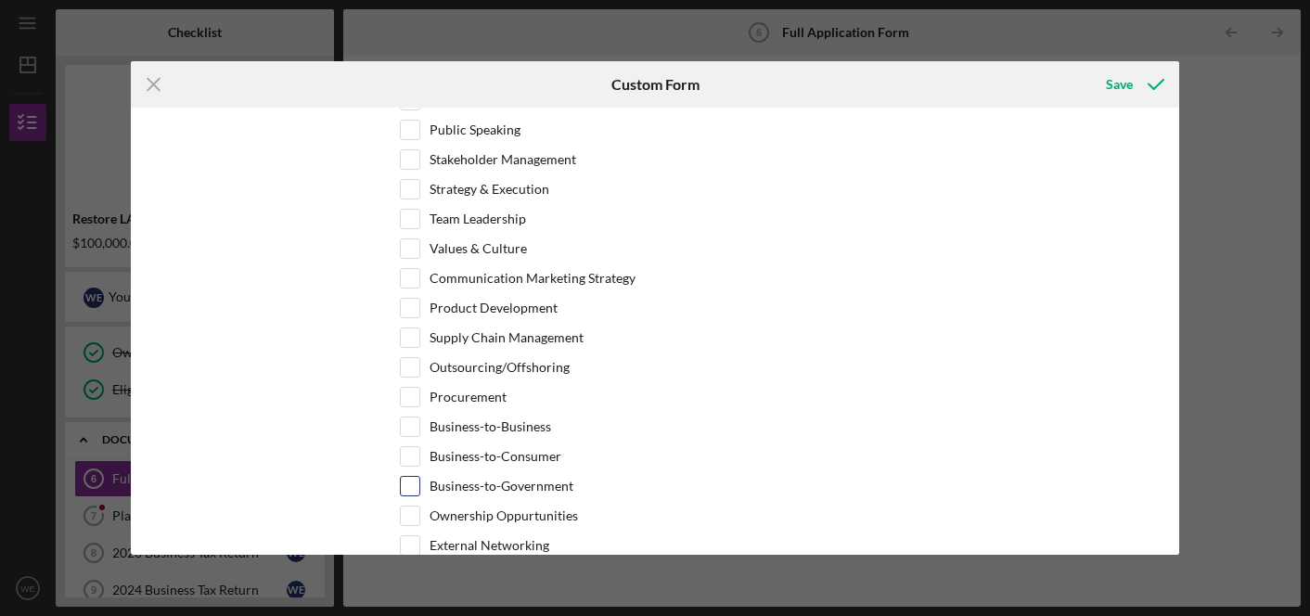
scroll to position [3718, 0]
click at [412, 390] on input "Procurement" at bounding box center [410, 399] width 19 height 19
checkbox input "true"
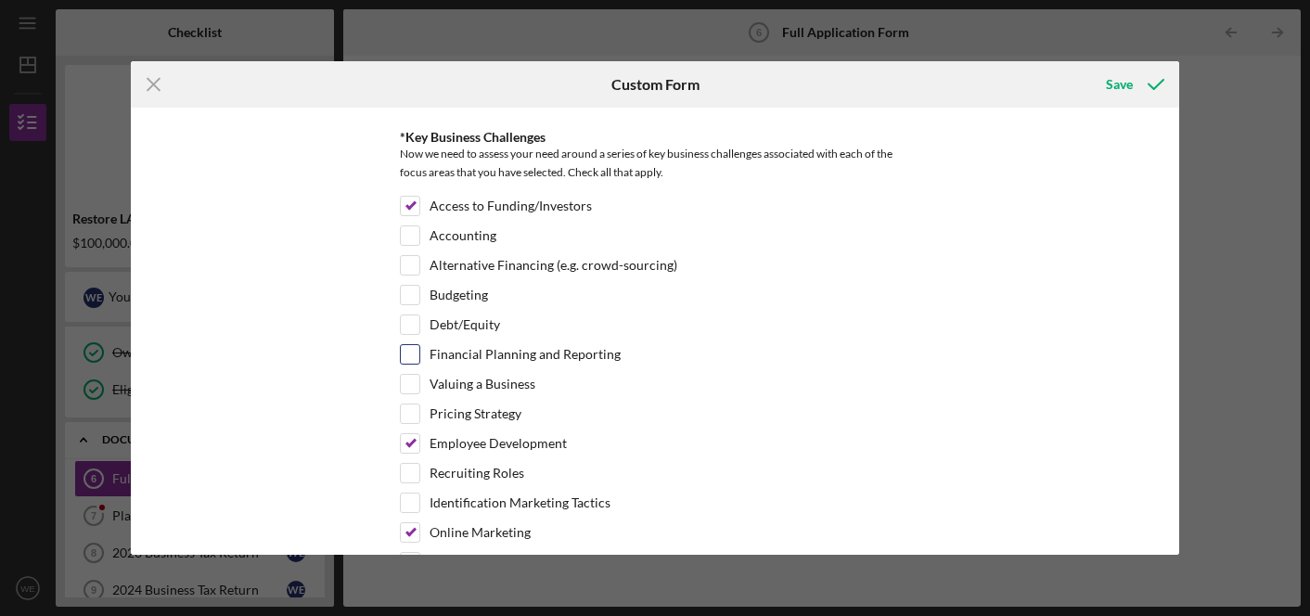
scroll to position [3206, 0]
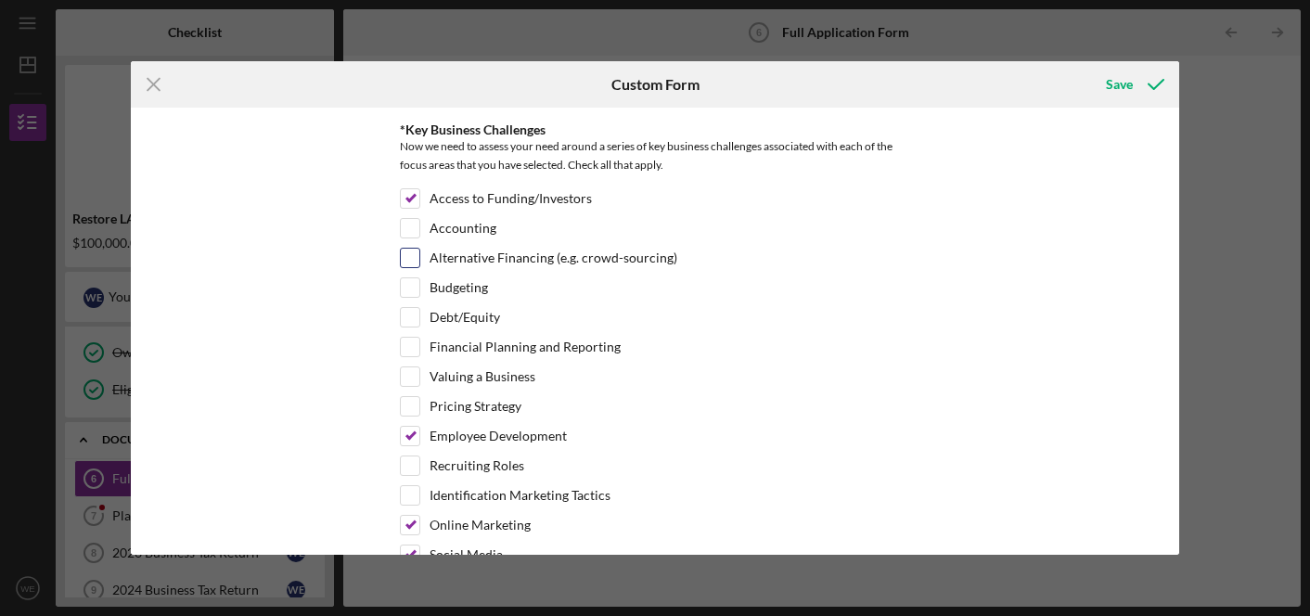
click at [409, 257] on input "Alternative Financing (e.g. crowd-sourcing)" at bounding box center [410, 258] width 19 height 19
checkbox input "true"
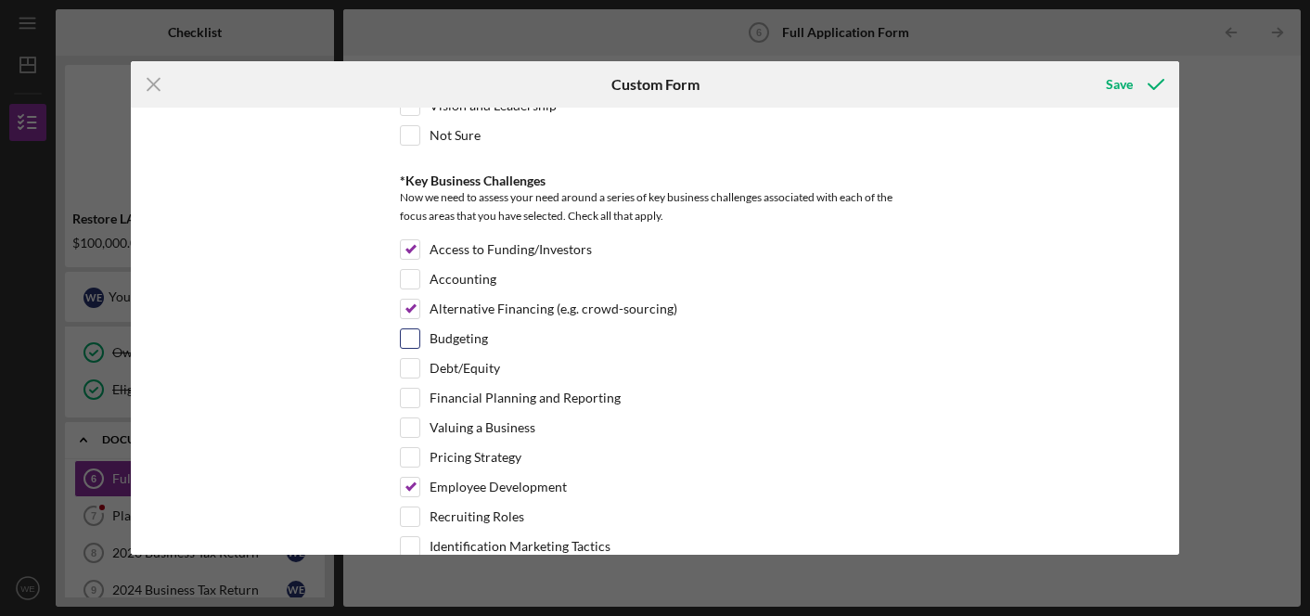
scroll to position [3125, 0]
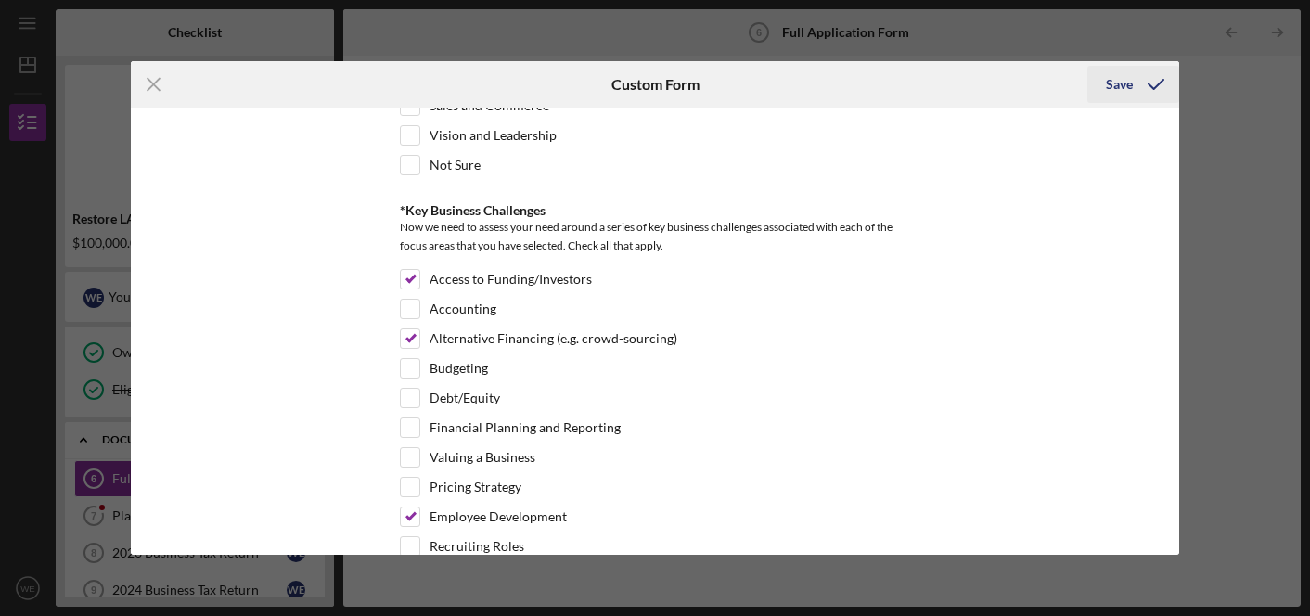
click at [1115, 89] on div "Save" at bounding box center [1119, 84] width 27 height 37
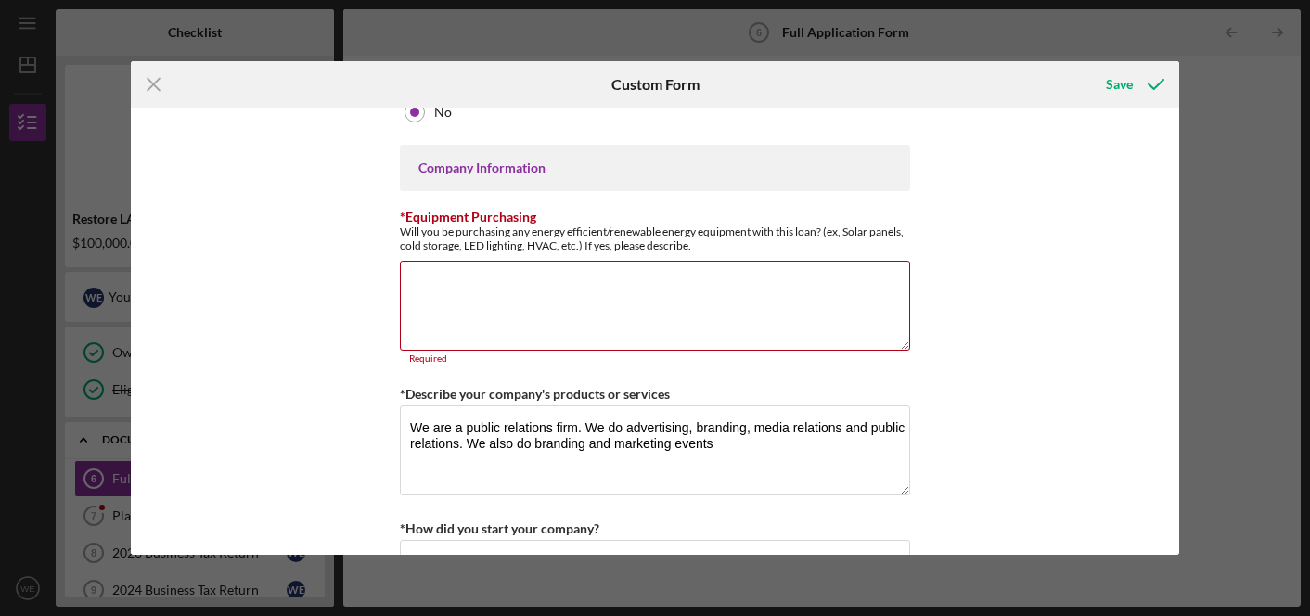
scroll to position [664, 0]
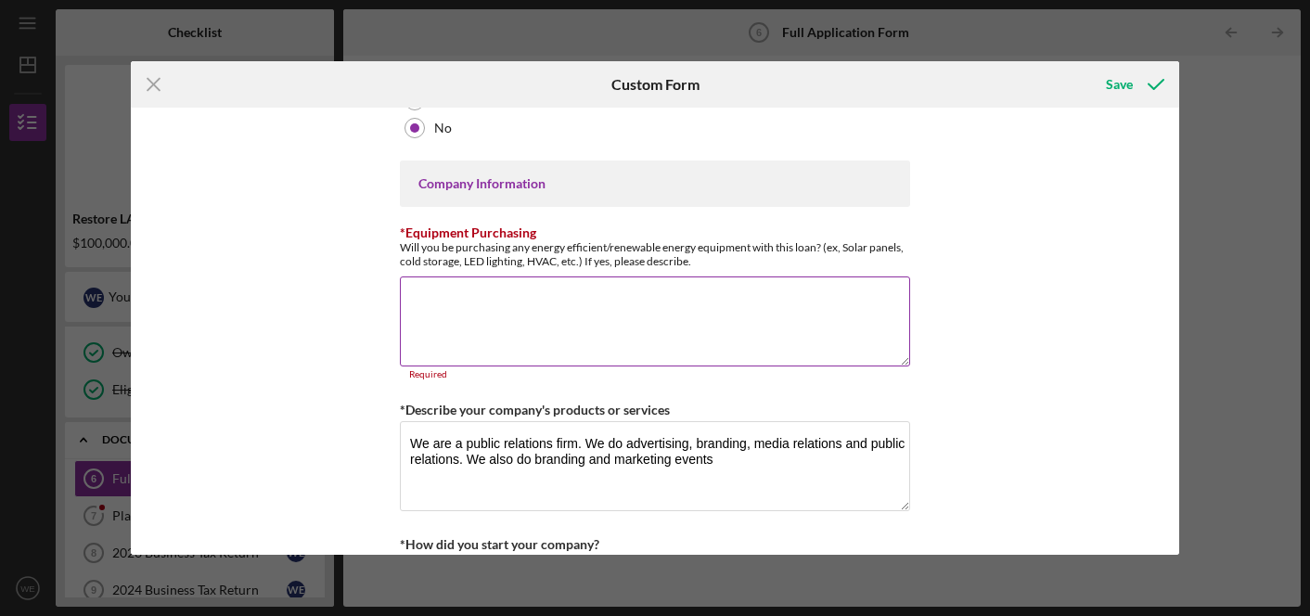
click at [535, 297] on textarea "*Equipment Purchasing" at bounding box center [655, 321] width 510 height 89
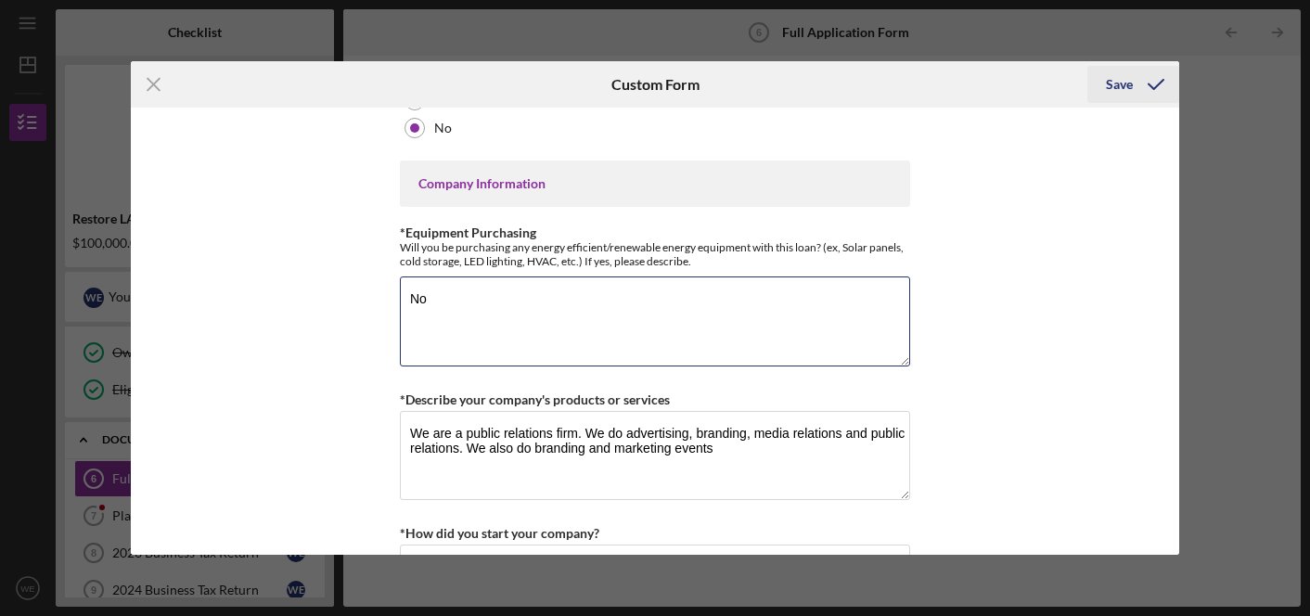
type textarea "No"
click at [1120, 88] on div "Save" at bounding box center [1119, 84] width 27 height 37
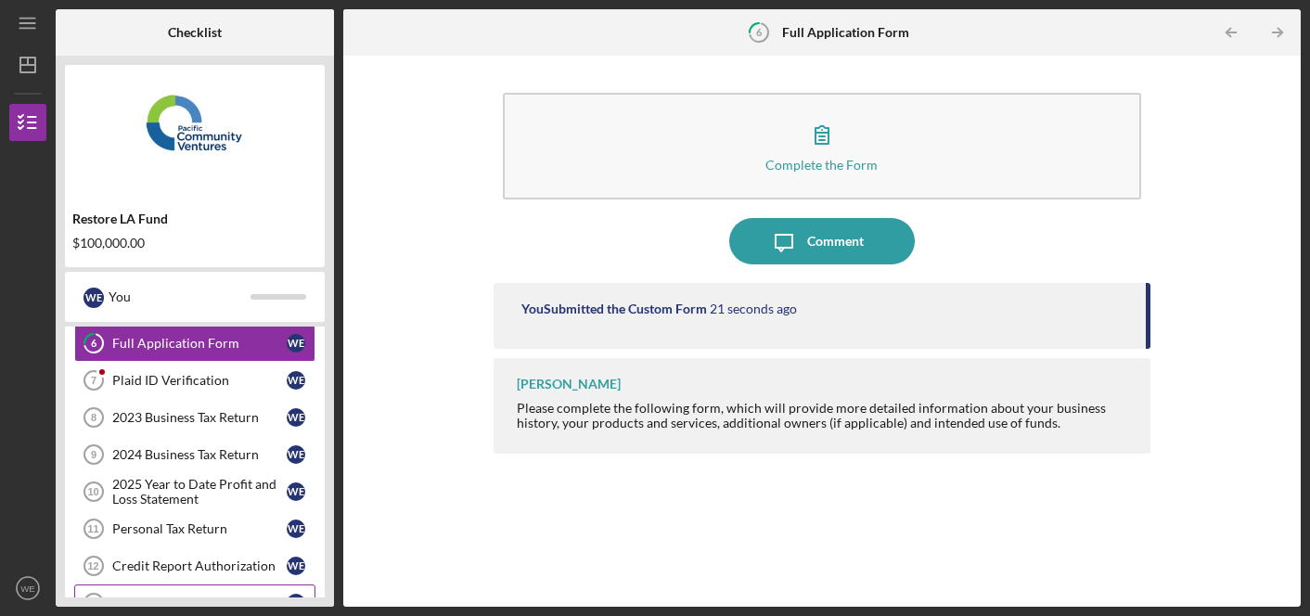
scroll to position [312, 0]
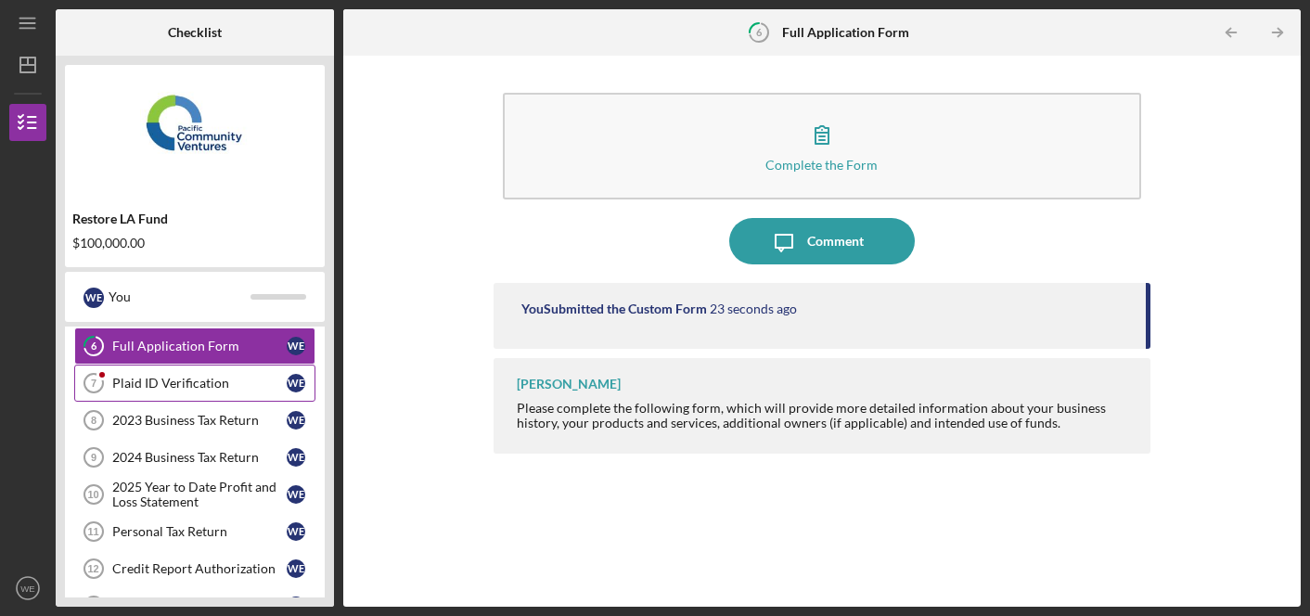
click at [179, 382] on div "Plaid ID Verification" at bounding box center [199, 383] width 174 height 15
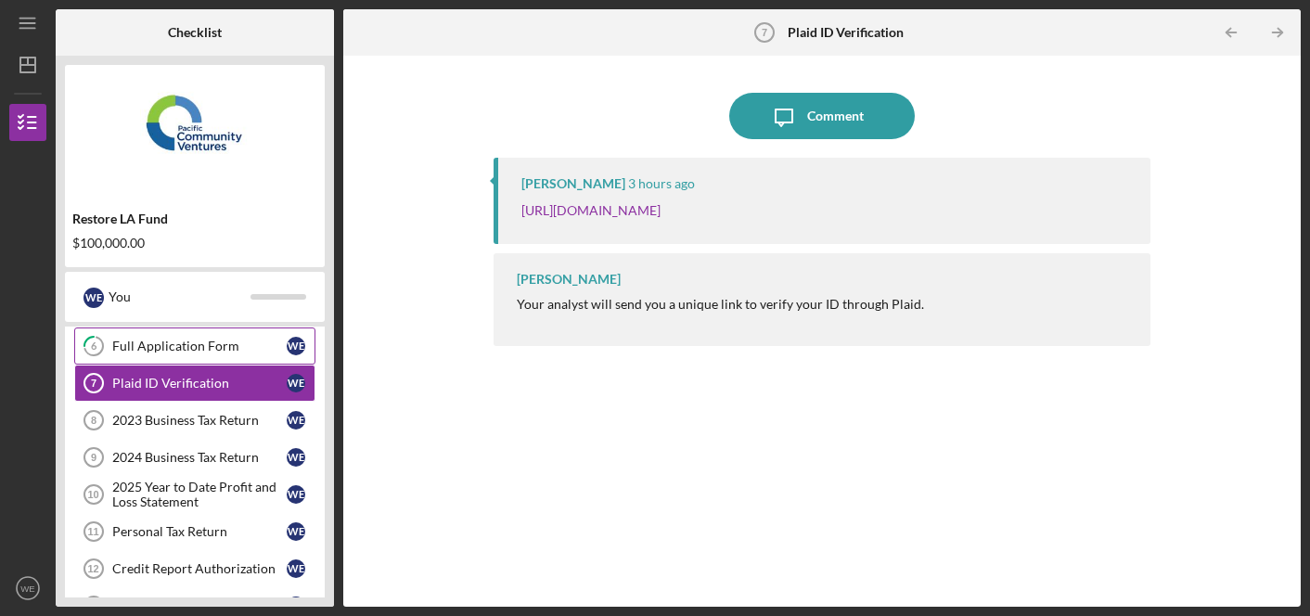
click at [184, 347] on div "Full Application Form" at bounding box center [199, 346] width 174 height 15
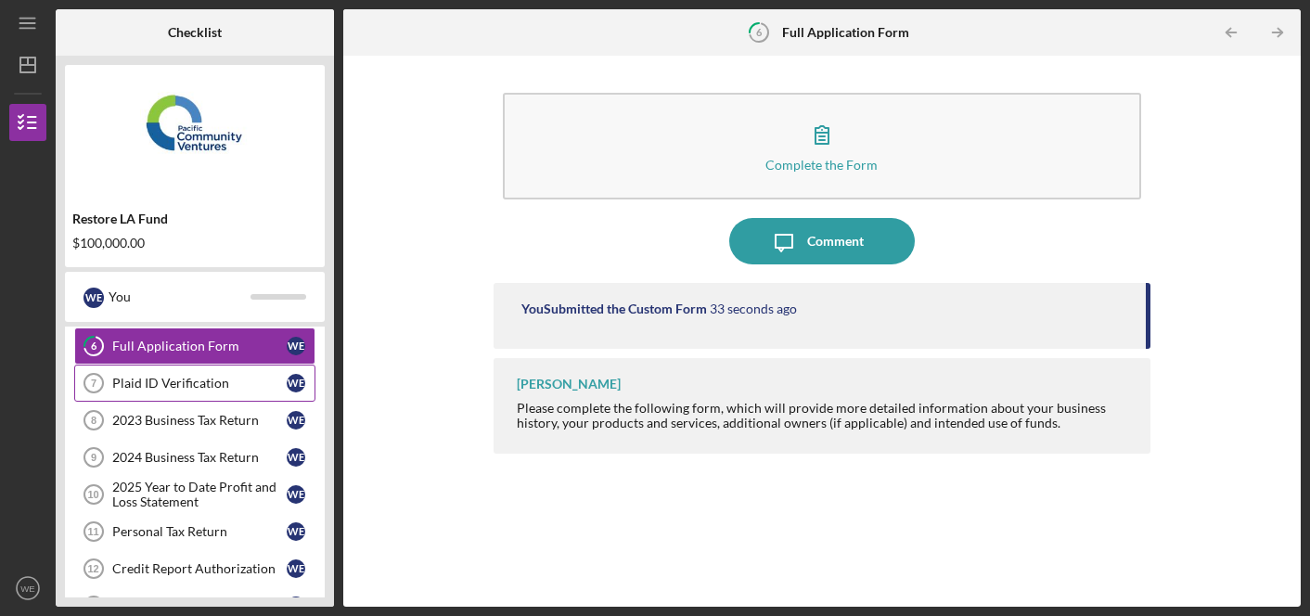
click at [168, 383] on div "Plaid ID Verification" at bounding box center [199, 383] width 174 height 15
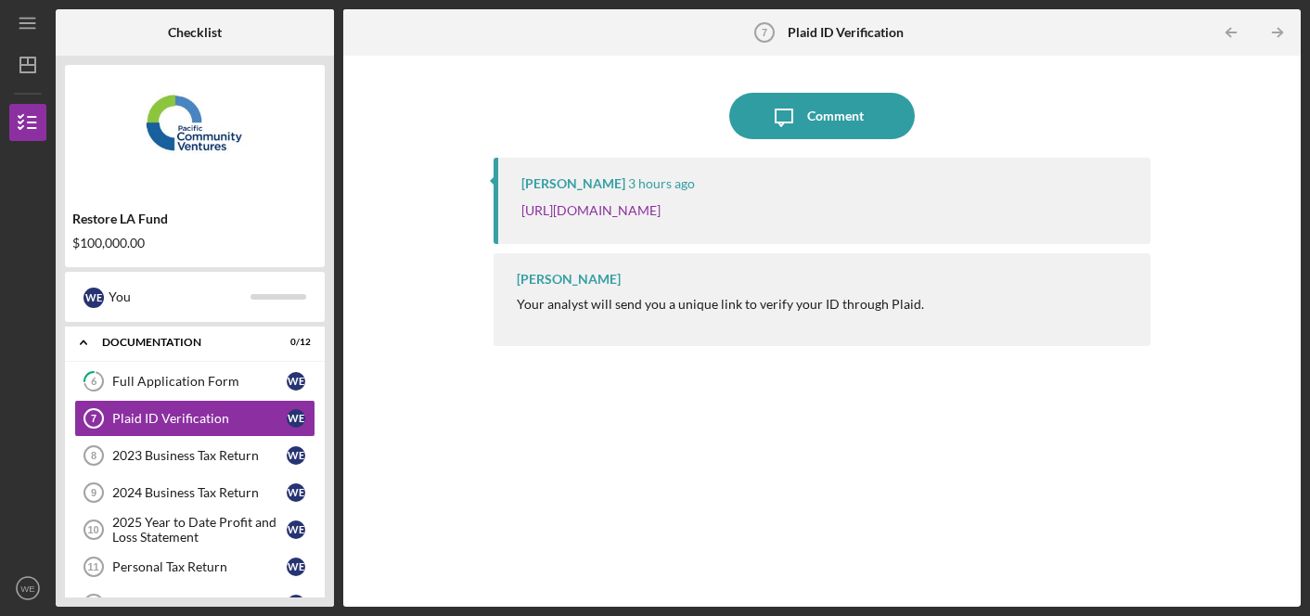
scroll to position [275, 0]
click at [661, 213] on link "[URL][DOMAIN_NAME]" at bounding box center [591, 210] width 139 height 16
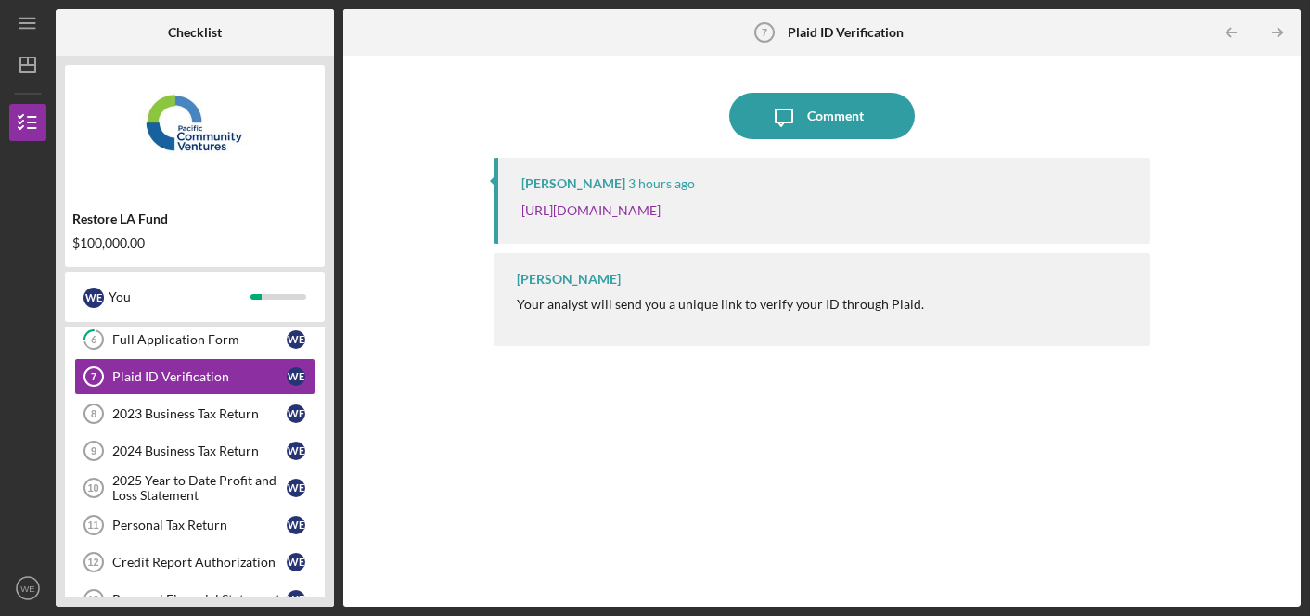
scroll to position [88, 0]
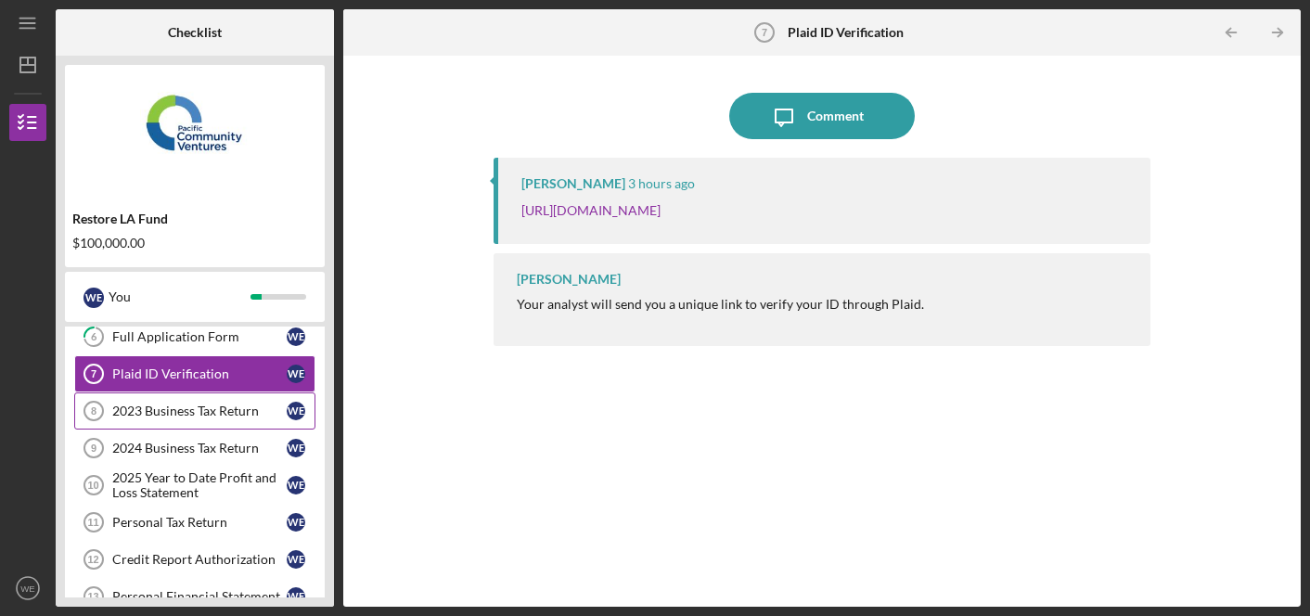
click at [220, 408] on div "2023 Business Tax Return" at bounding box center [199, 411] width 174 height 15
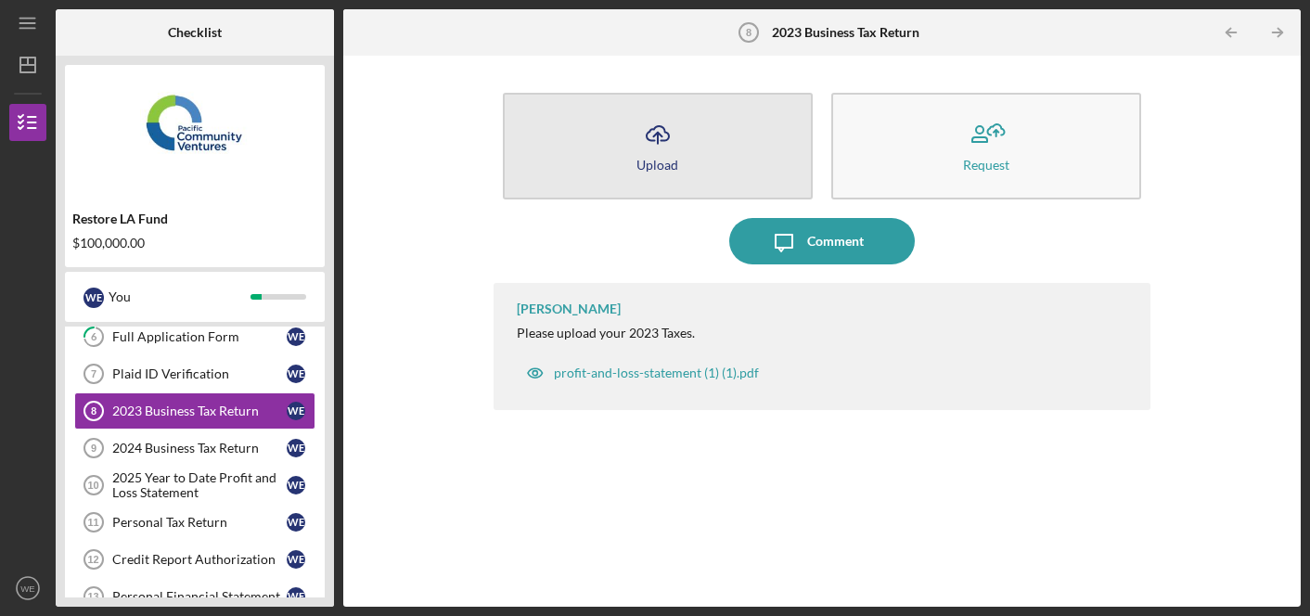
click at [661, 146] on icon "Icon/Upload" at bounding box center [658, 134] width 46 height 46
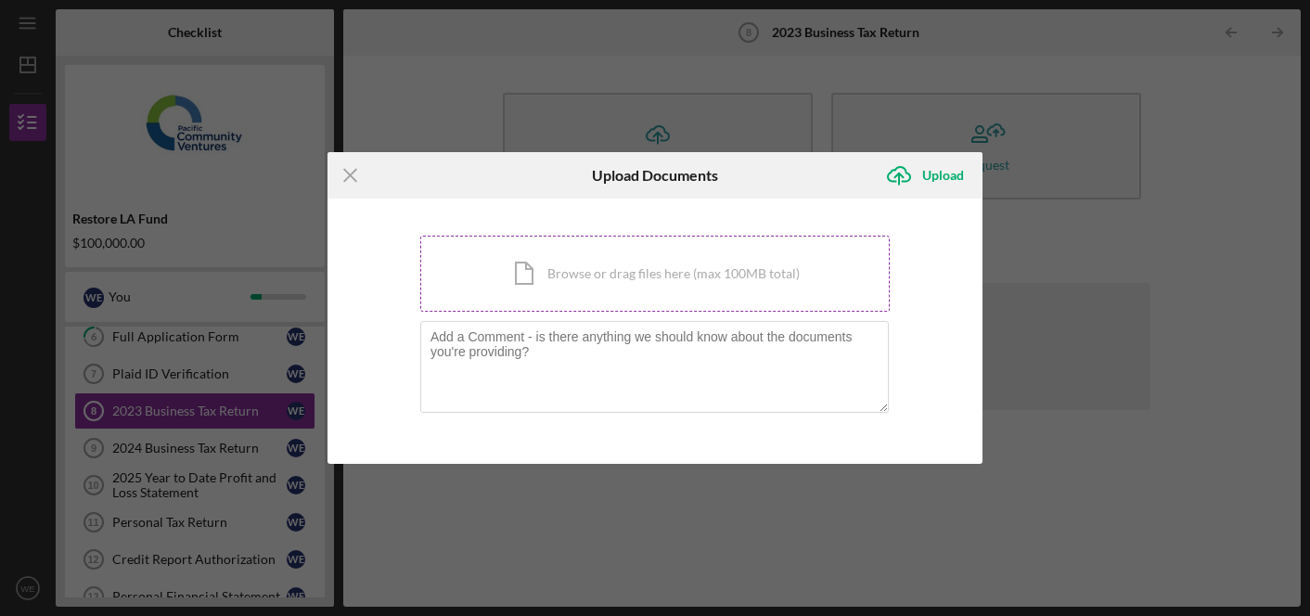
click at [606, 276] on div "Icon/Document Browse or drag files here (max 100MB total) Tap to choose files o…" at bounding box center [655, 274] width 470 height 76
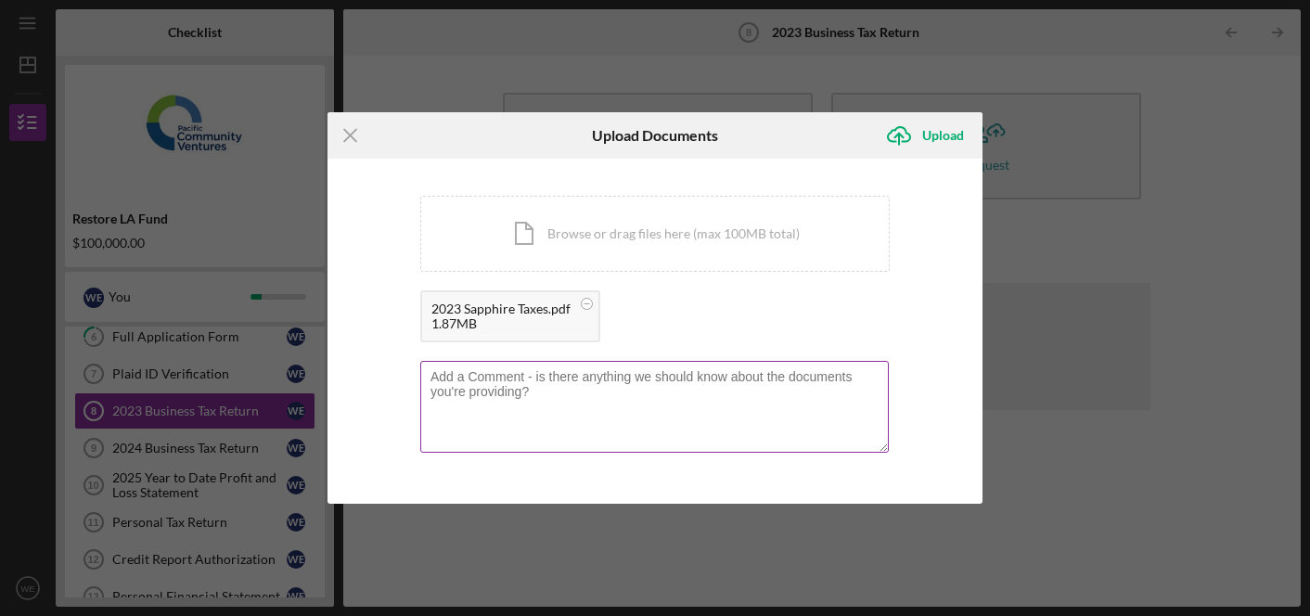
click at [782, 411] on textarea at bounding box center [654, 406] width 469 height 91
type textarea "Attached are the 2023 Taxes"
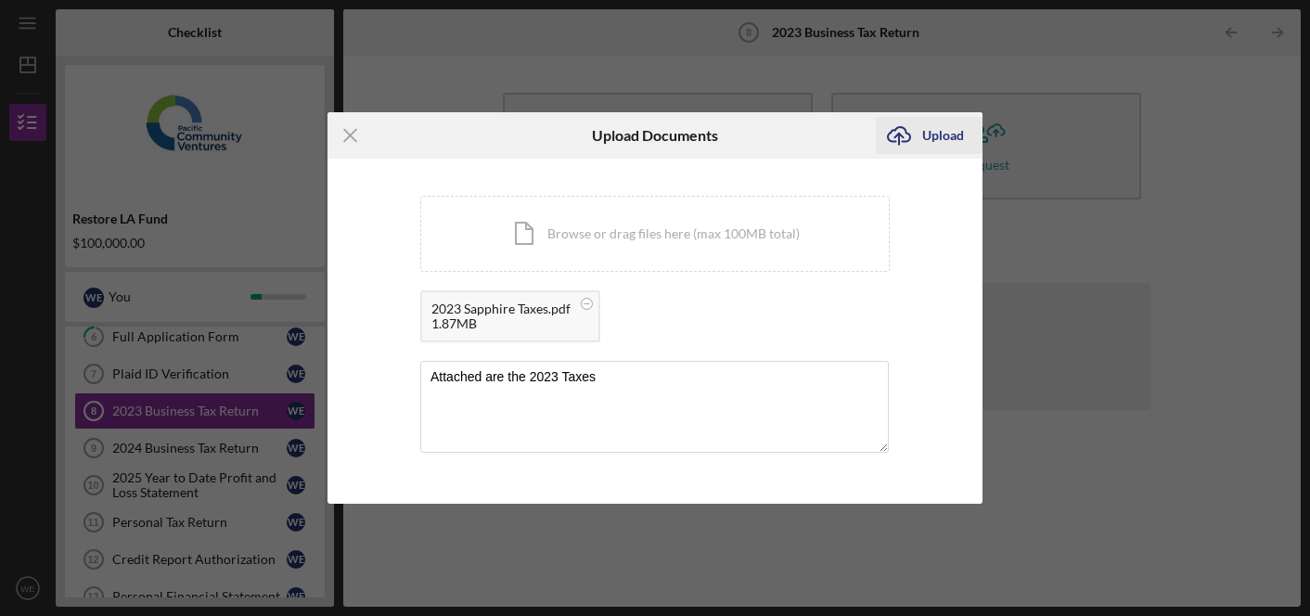
click at [929, 137] on div "Upload" at bounding box center [943, 135] width 42 height 37
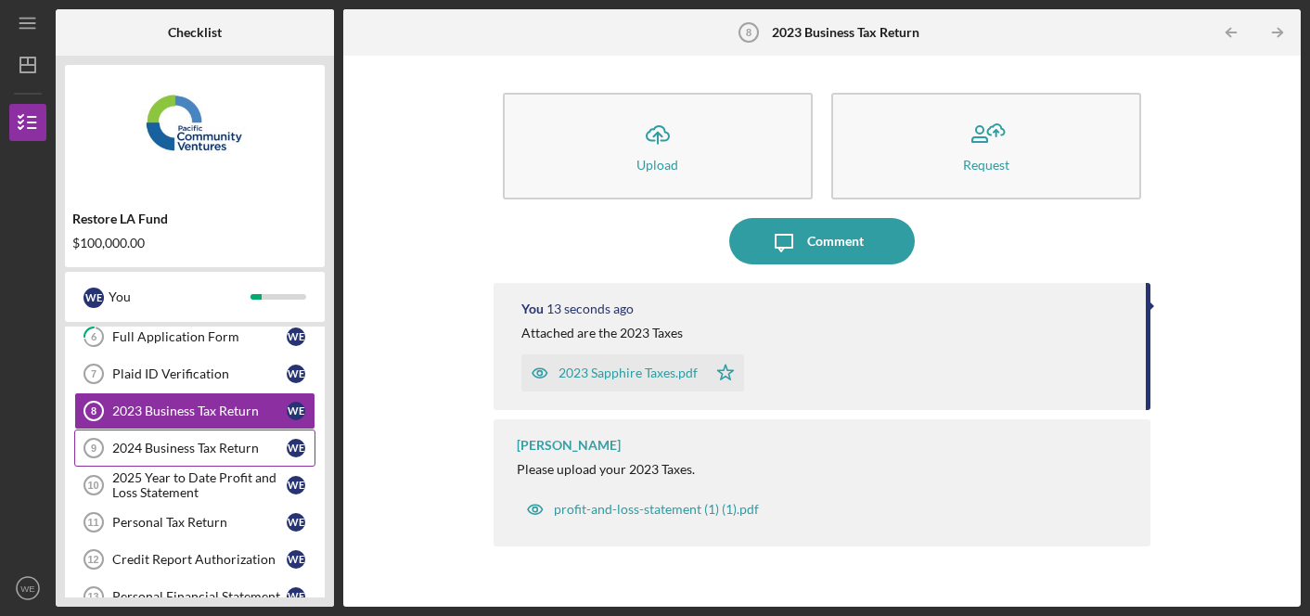
click at [197, 443] on div "2024 Business Tax Return" at bounding box center [199, 448] width 174 height 15
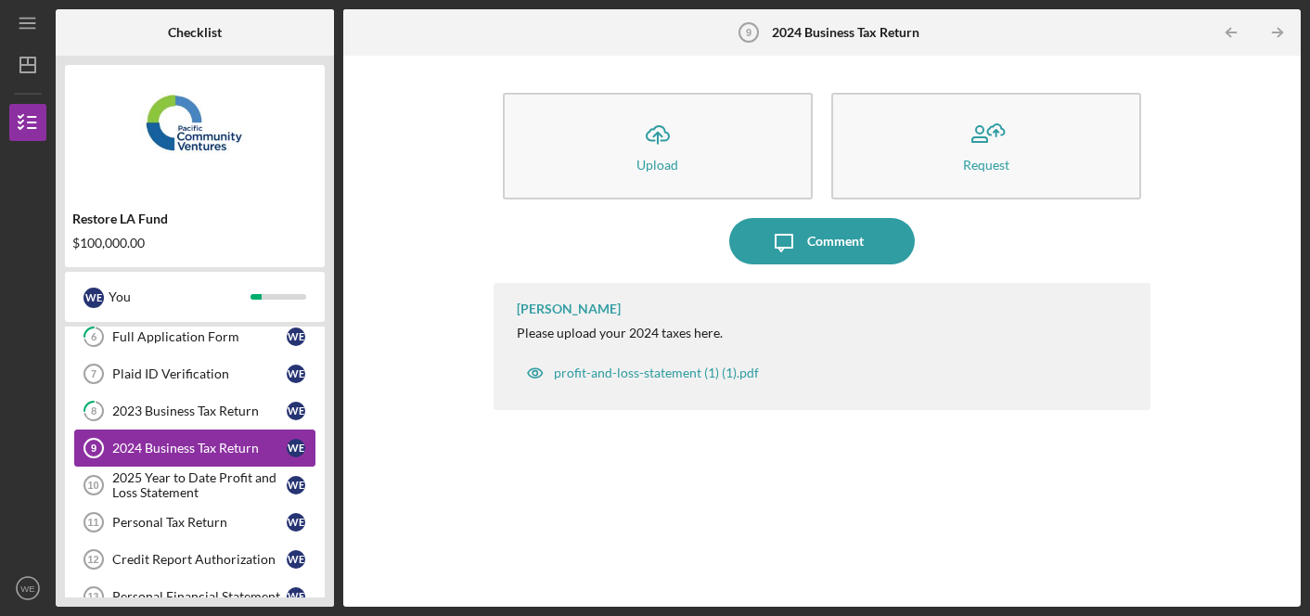
scroll to position [93, 0]
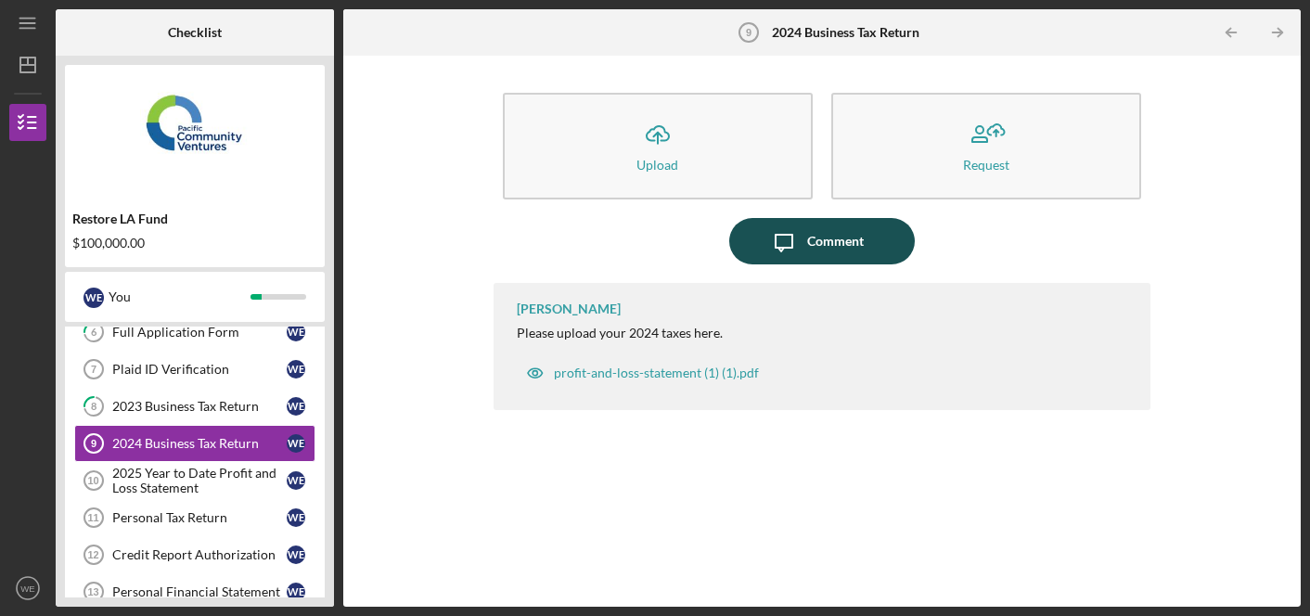
click at [824, 238] on div "Comment" at bounding box center [835, 241] width 57 height 46
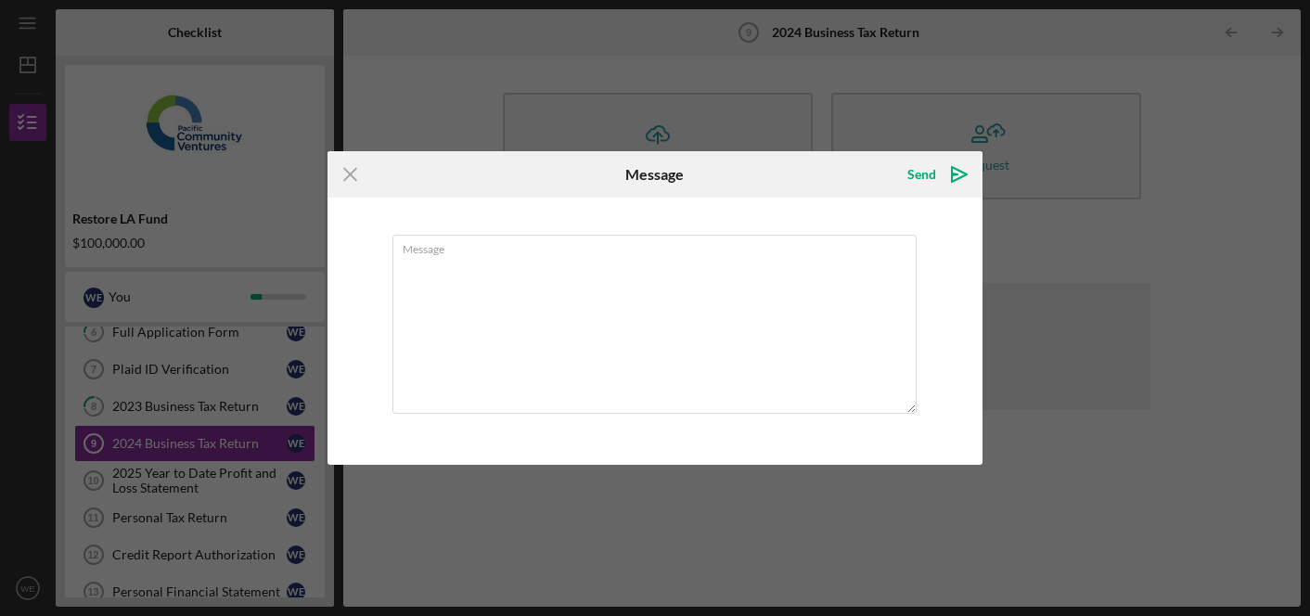
type textarea "O"
type textarea "I"
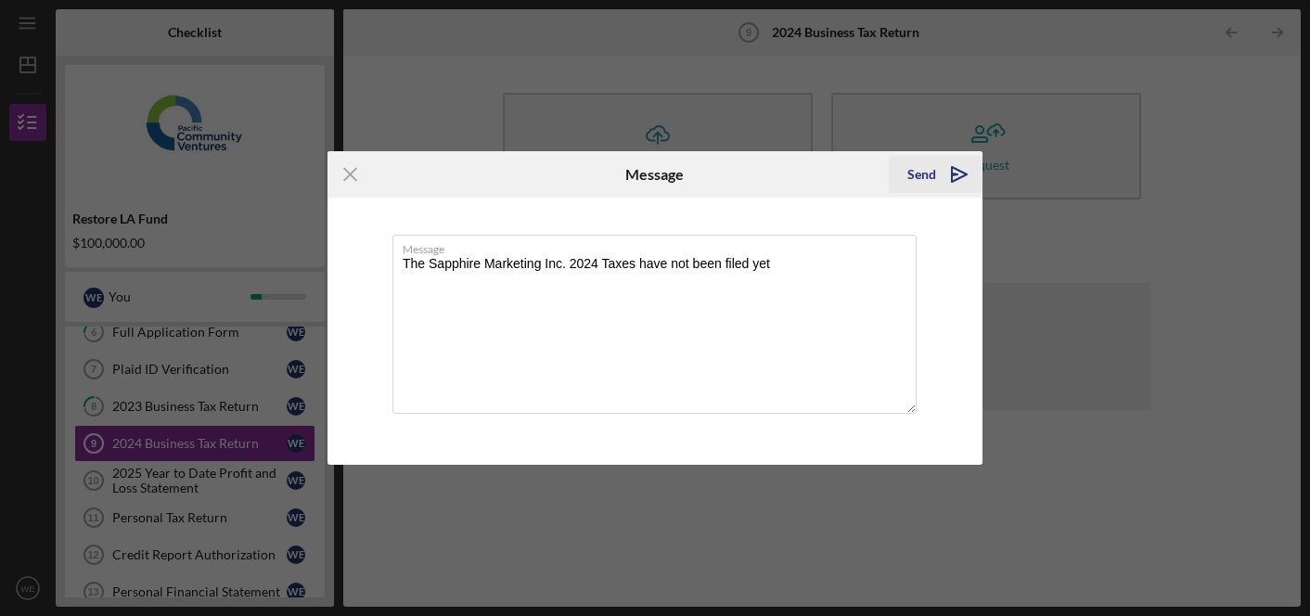
type textarea "The Sapphire Marketing Inc. 2024 Taxes have not been filed yet"
click at [949, 176] on icon "Icon/icon-invite-send" at bounding box center [959, 174] width 46 height 46
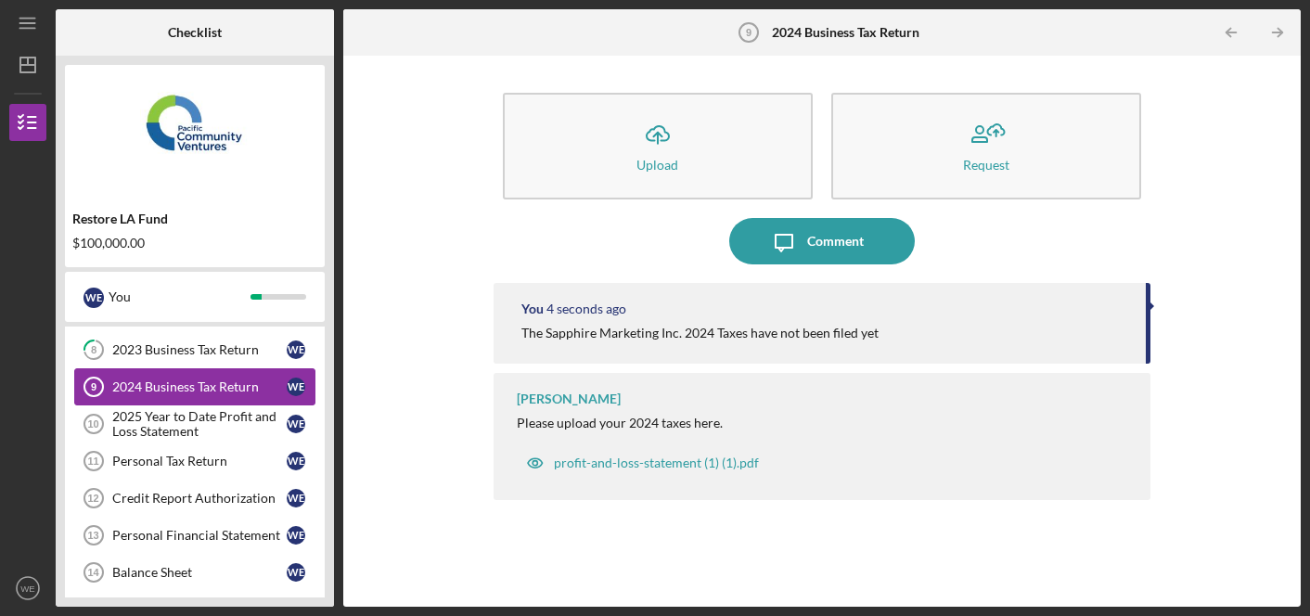
scroll to position [150, 0]
click at [205, 430] on div "2025 Year to Date Profit and Loss Statement" at bounding box center [199, 423] width 174 height 30
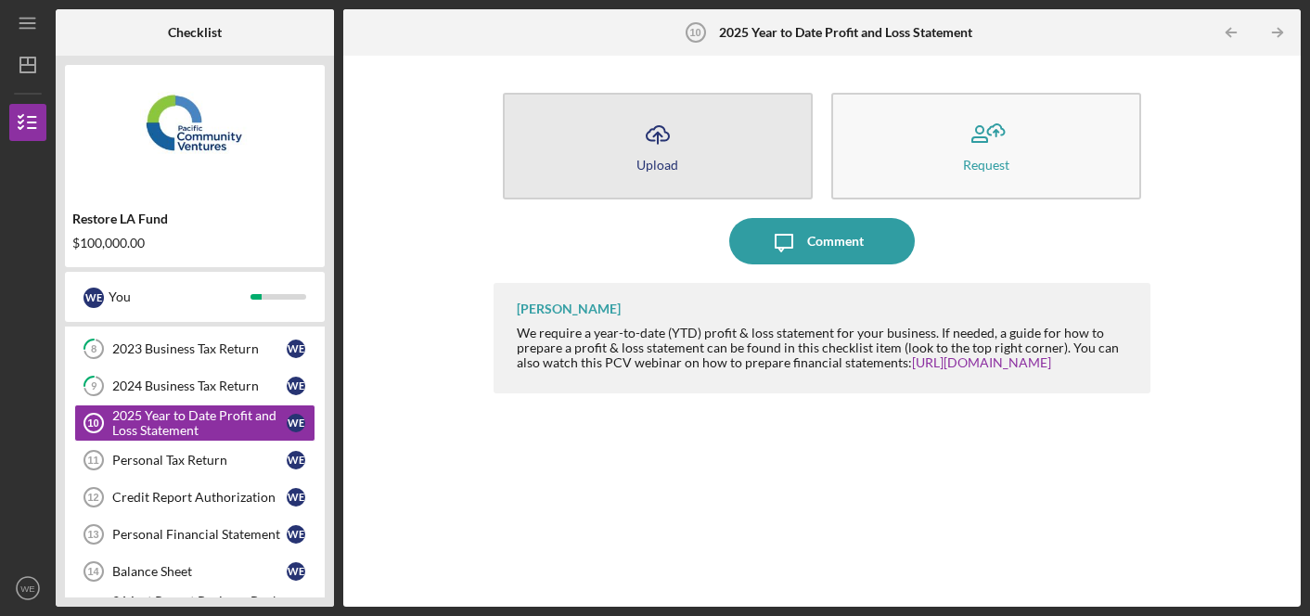
click at [652, 148] on icon "Icon/Upload" at bounding box center [658, 134] width 46 height 46
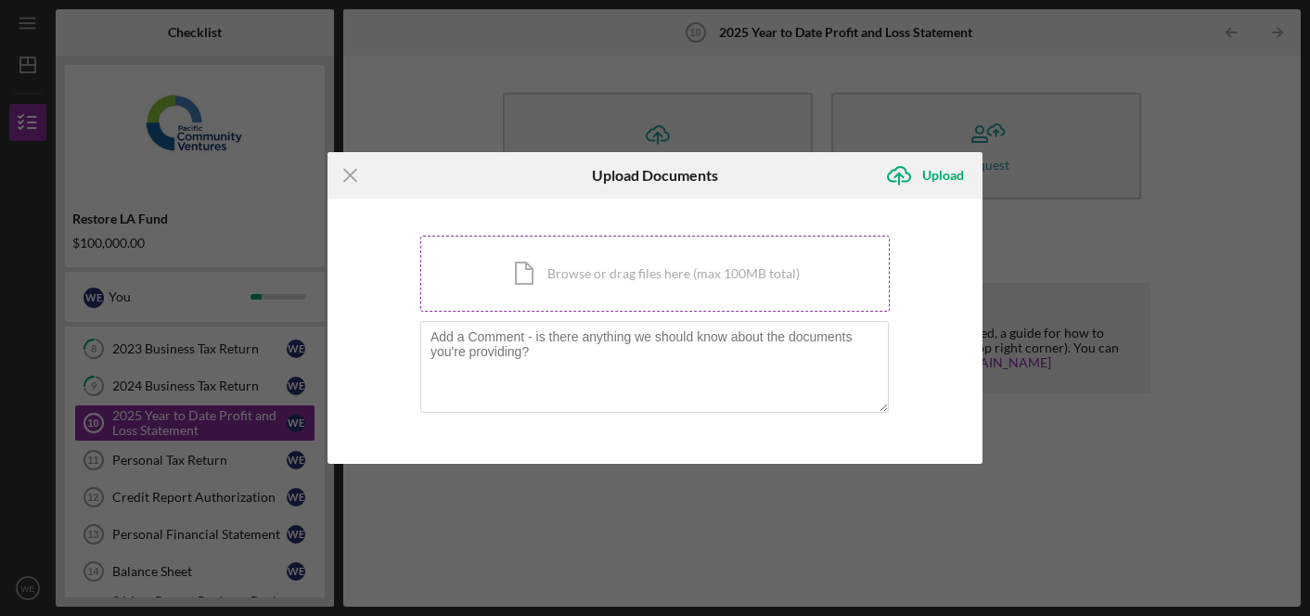
click at [584, 285] on div "Icon/Document Browse or drag files here (max 100MB total) Tap to choose files o…" at bounding box center [655, 274] width 470 height 76
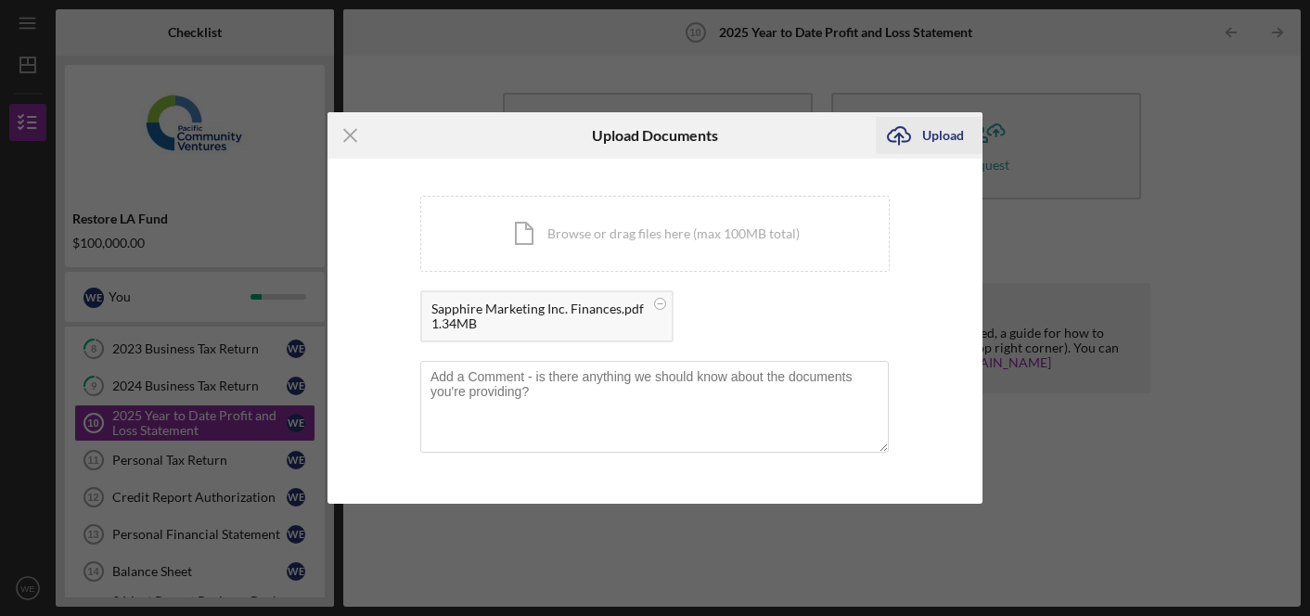
click at [938, 135] on div "Upload" at bounding box center [943, 135] width 42 height 37
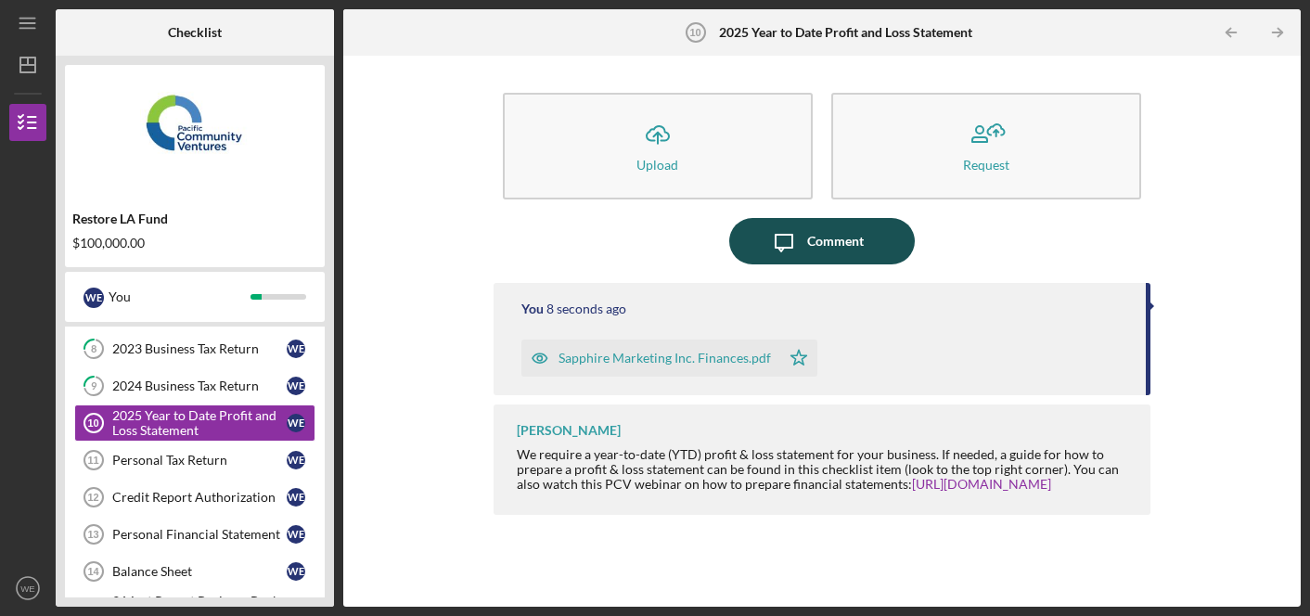
click at [852, 243] on div "Comment" at bounding box center [835, 241] width 57 height 46
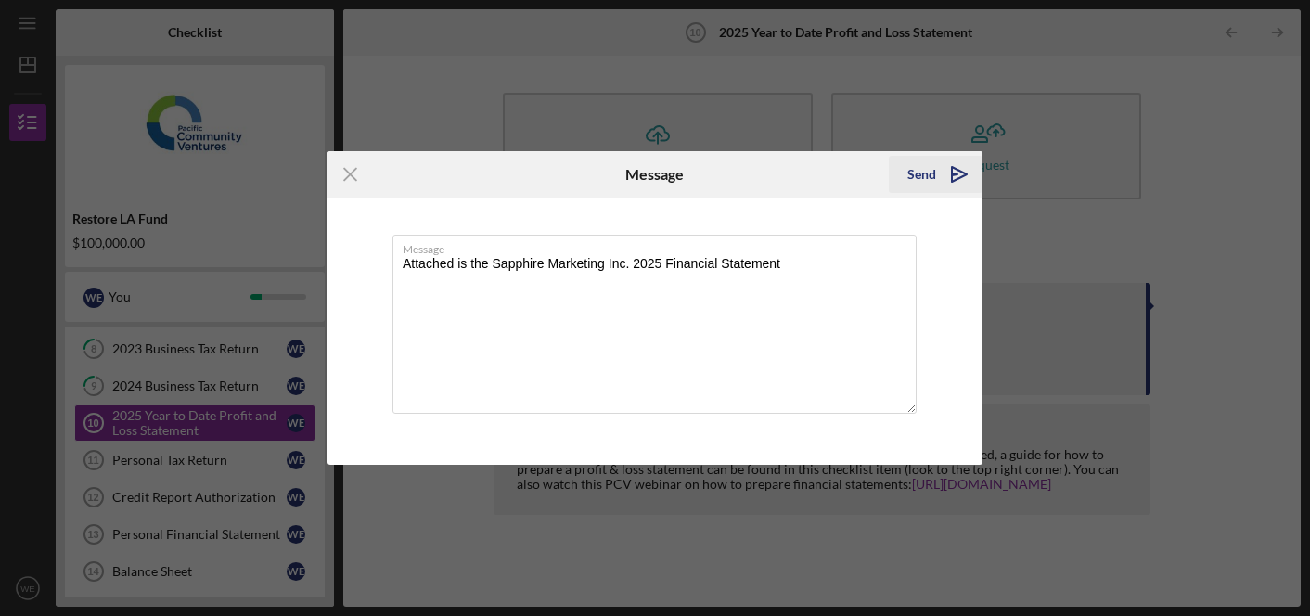
type textarea "Attached is the Sapphire Marketing Inc. 2025 Financial Statement"
click at [958, 177] on icon "Icon/icon-invite-send" at bounding box center [959, 174] width 46 height 46
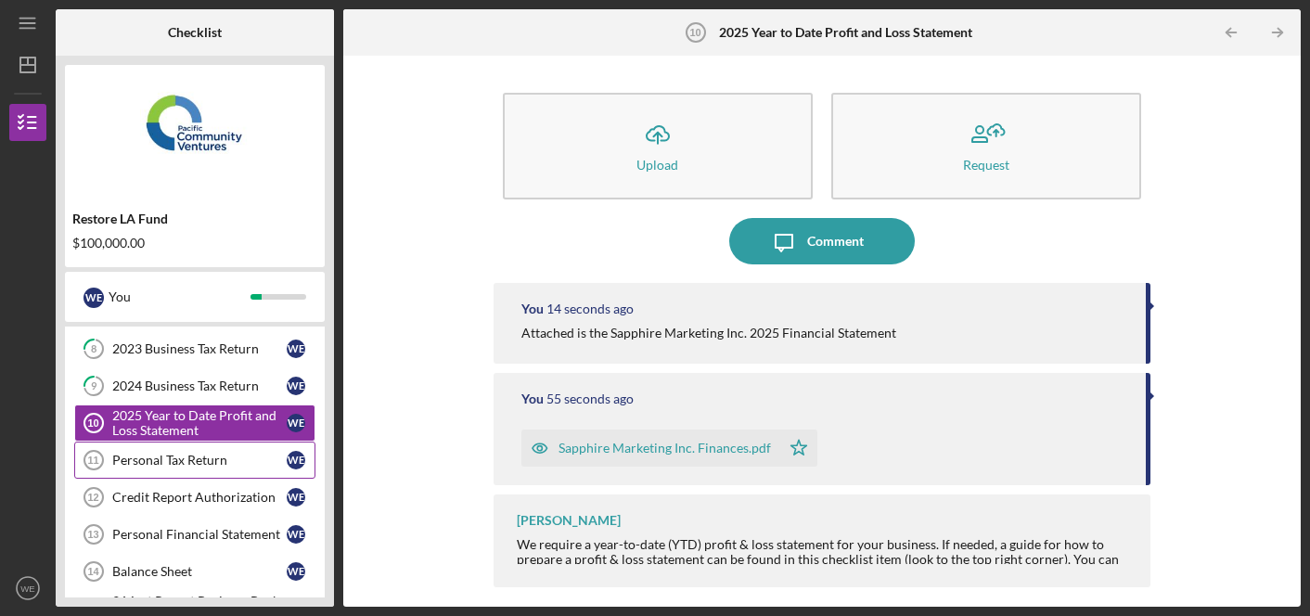
click at [209, 461] on div "Personal Tax Return" at bounding box center [199, 460] width 174 height 15
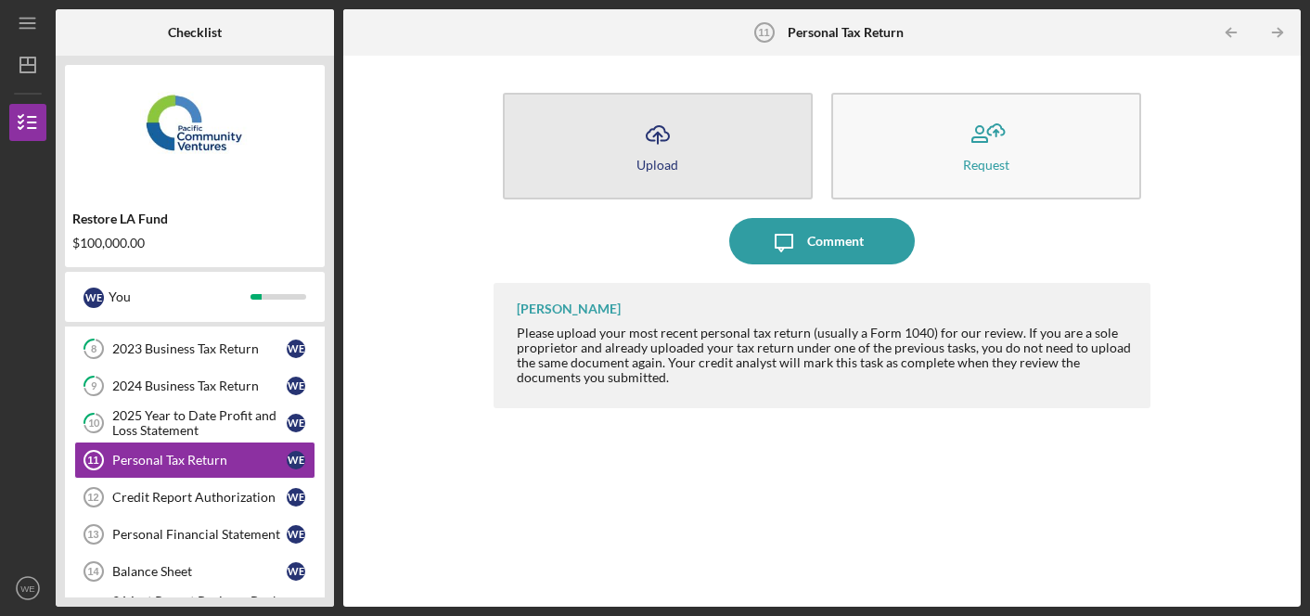
click at [656, 172] on button "Icon/Upload Upload" at bounding box center [658, 146] width 310 height 107
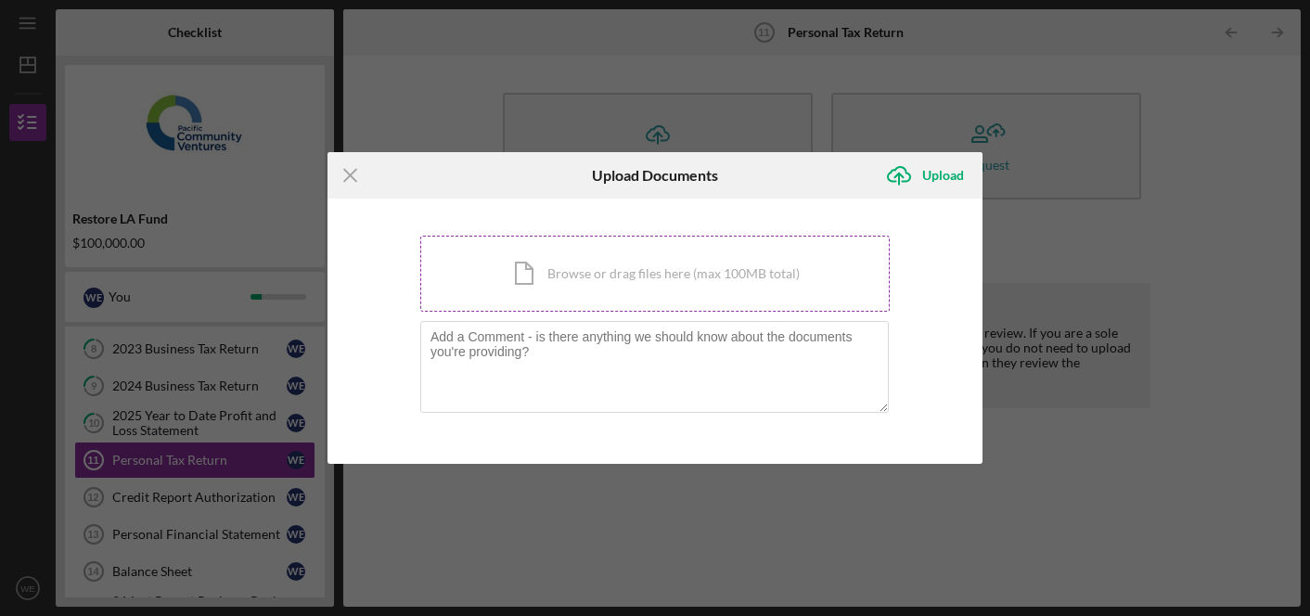
click at [615, 275] on div "Icon/Document Browse or drag files here (max 100MB total) Tap to choose files o…" at bounding box center [655, 274] width 470 height 76
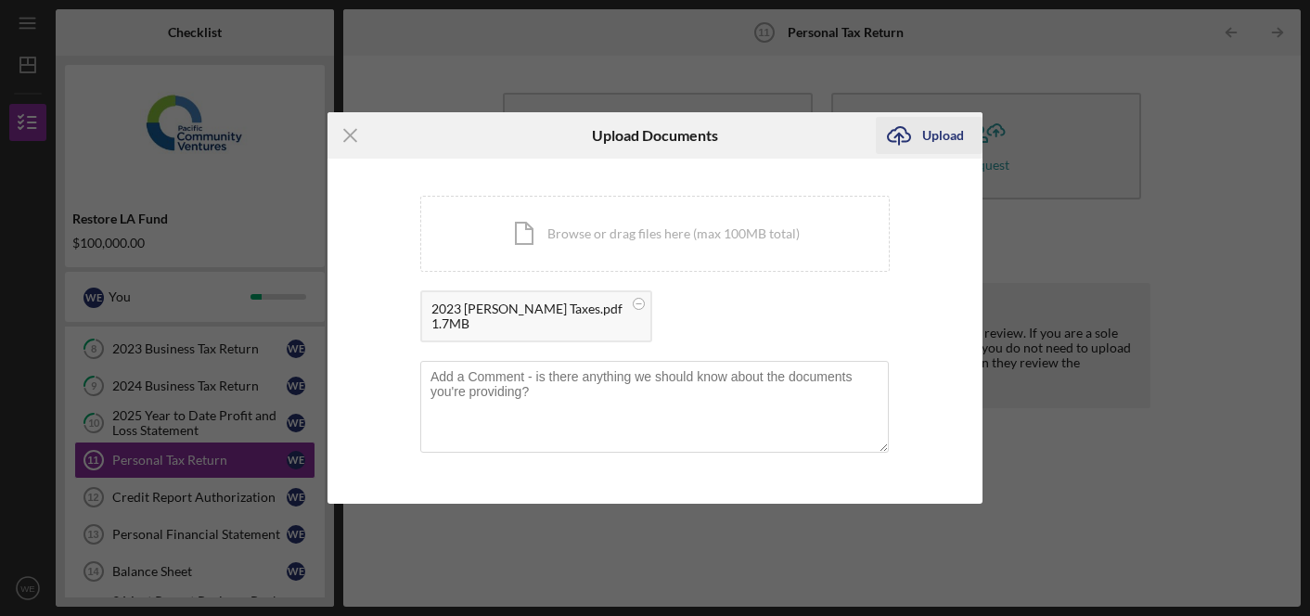
click at [897, 141] on icon "Icon/Upload" at bounding box center [899, 135] width 46 height 46
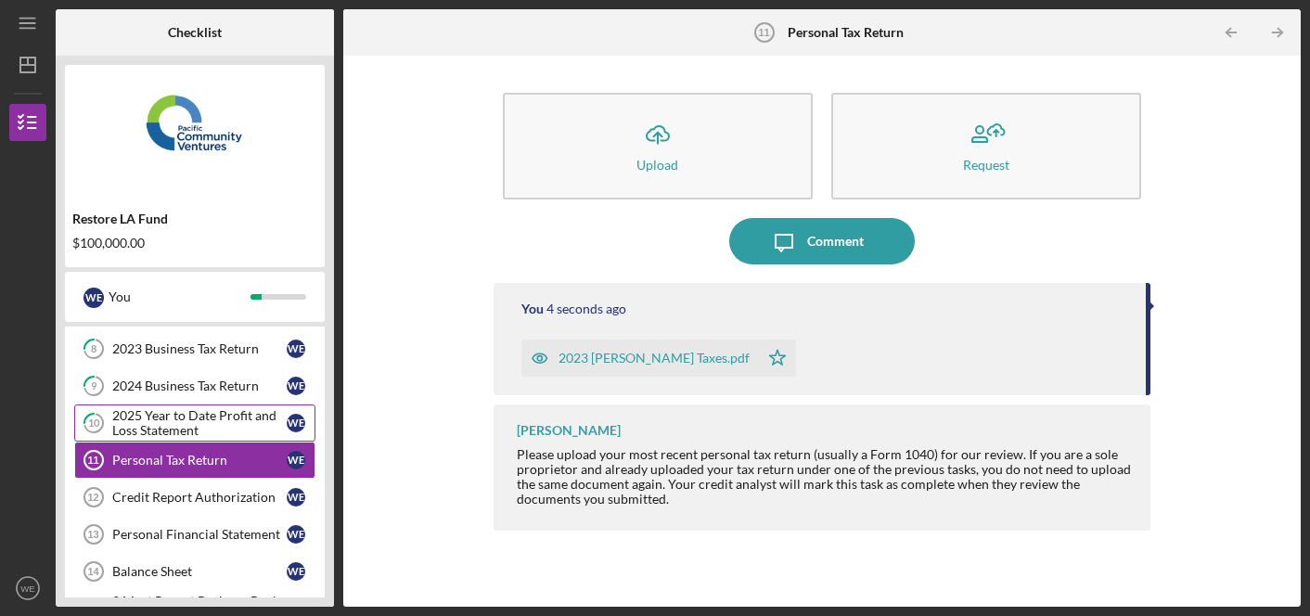
scroll to position [194, 0]
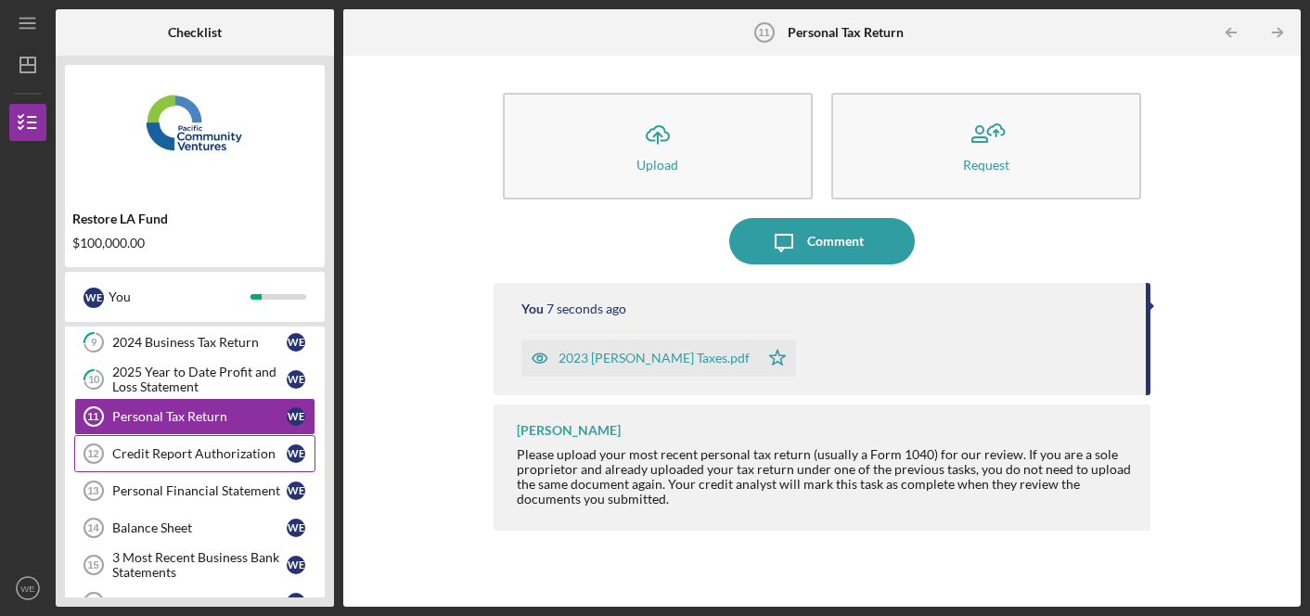
click at [198, 455] on div "Credit Report Authorization" at bounding box center [199, 453] width 174 height 15
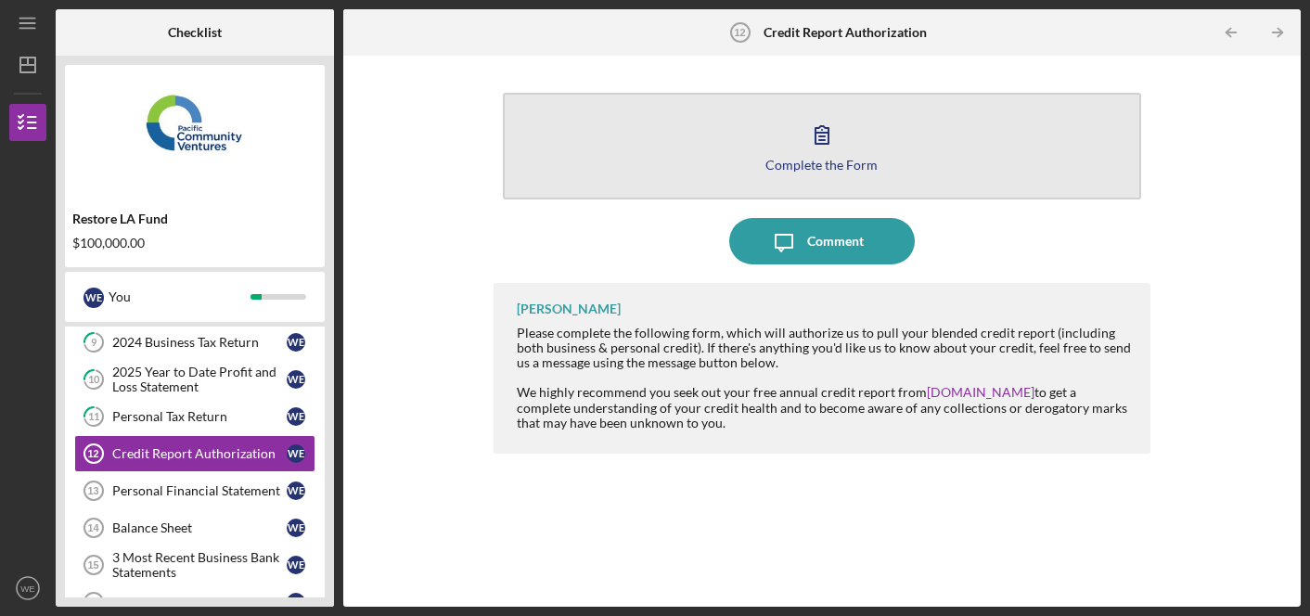
click at [822, 142] on icon "button" at bounding box center [822, 134] width 46 height 46
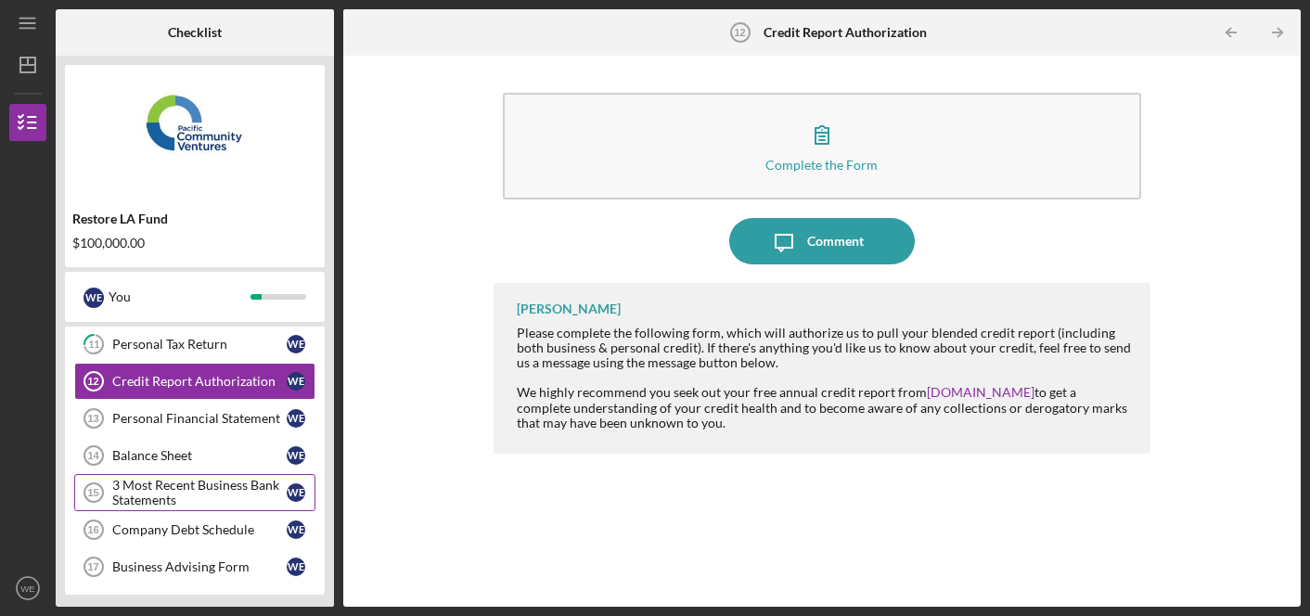
scroll to position [264, 0]
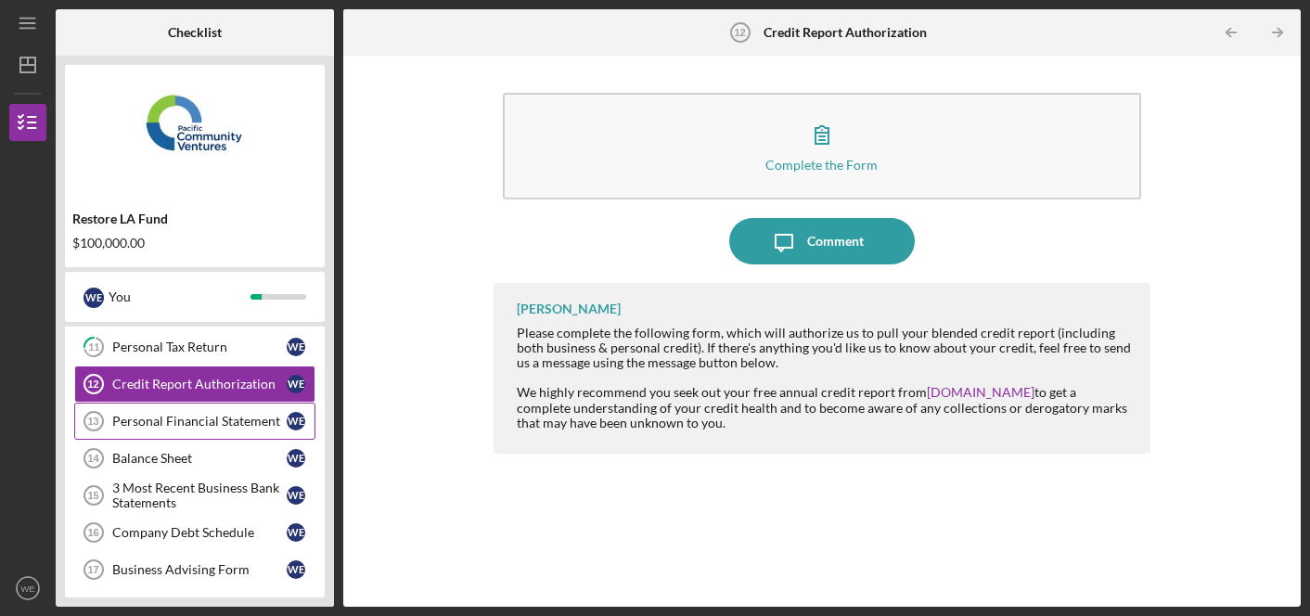
click at [207, 422] on div "Personal Financial Statement" at bounding box center [199, 421] width 174 height 15
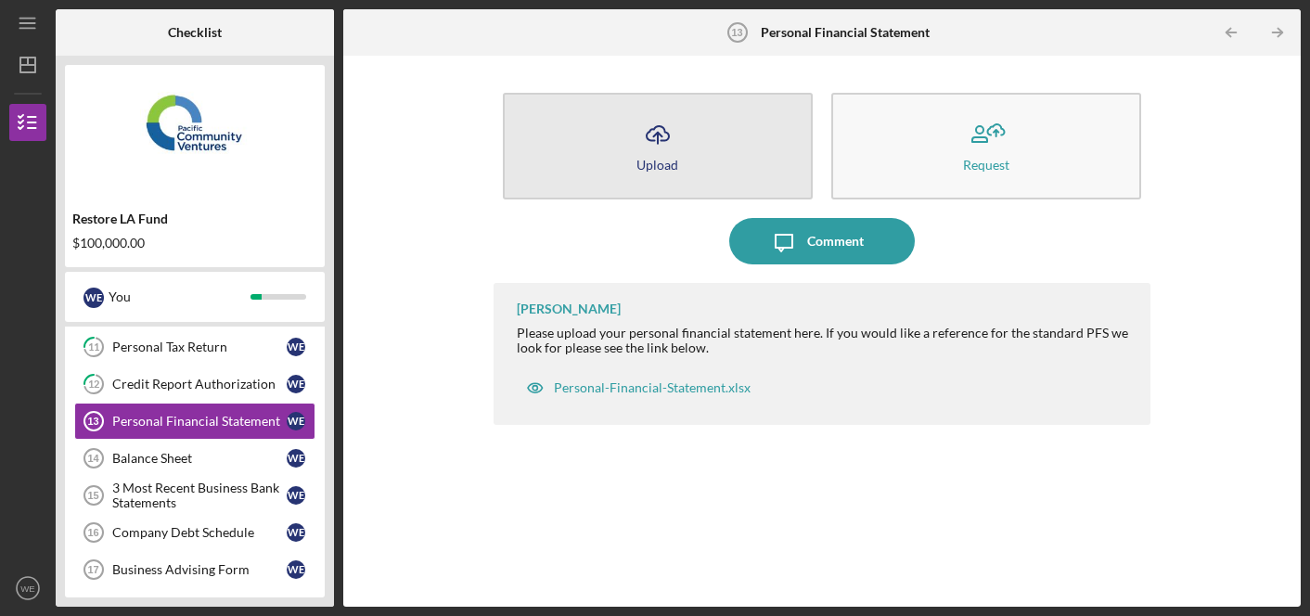
click at [688, 173] on button "Icon/Upload Upload" at bounding box center [658, 146] width 310 height 107
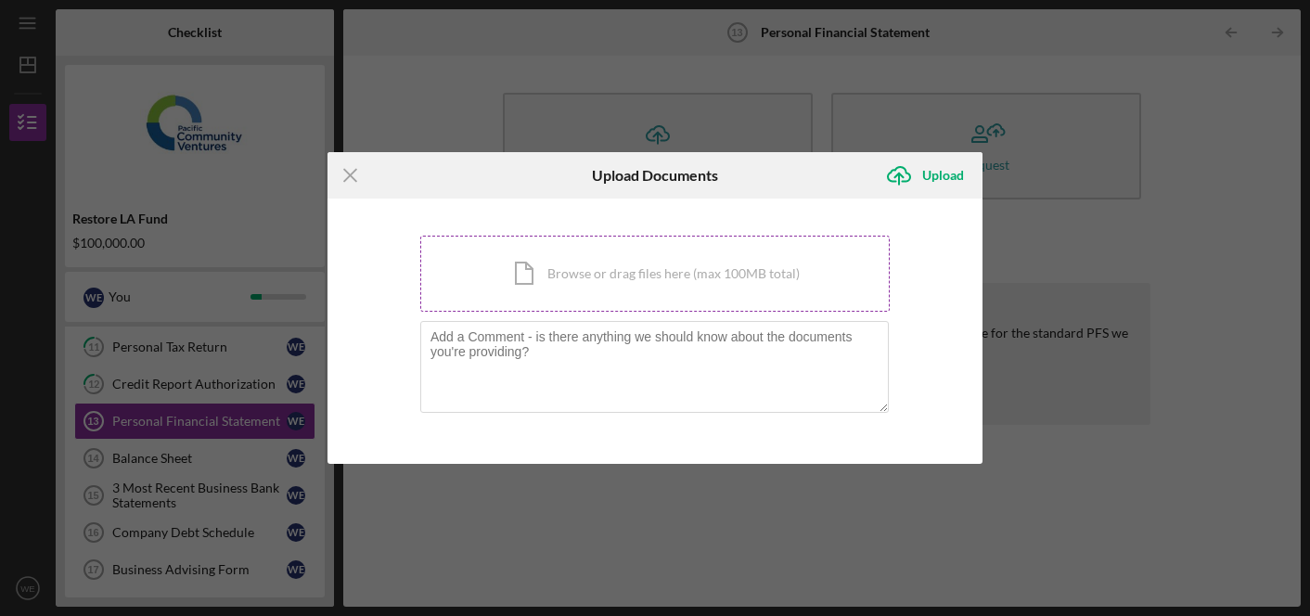
click at [703, 275] on div "Icon/Document Browse or drag files here (max 100MB total) Tap to choose files o…" at bounding box center [655, 274] width 470 height 76
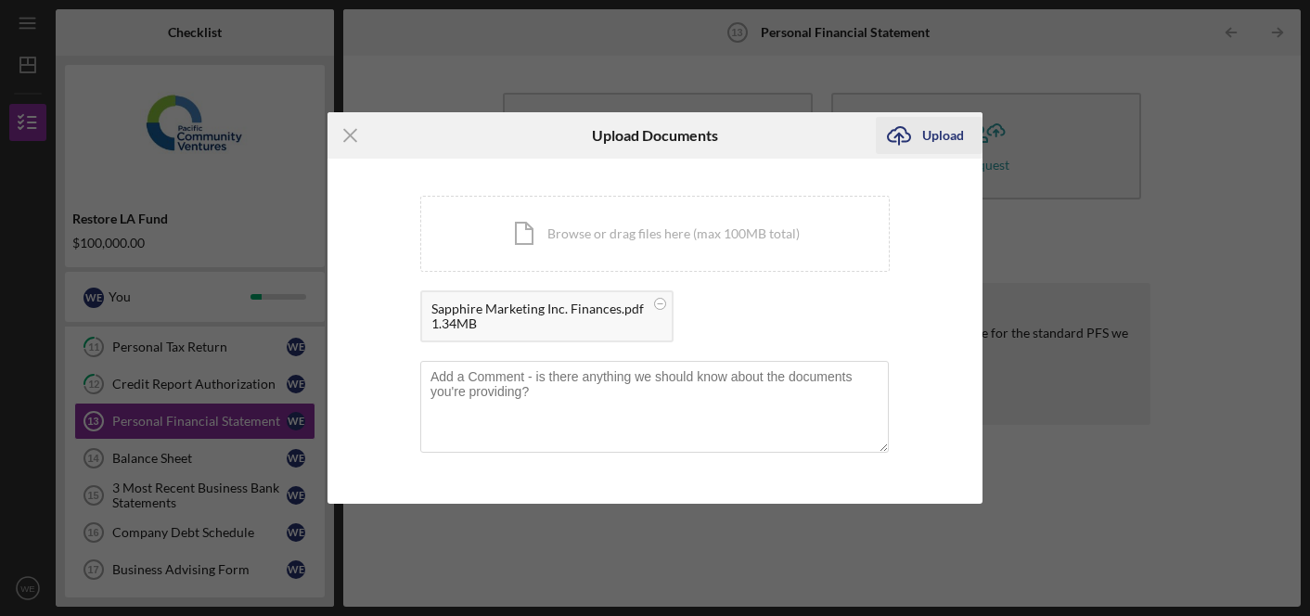
click at [912, 133] on icon "Icon/Upload" at bounding box center [899, 135] width 46 height 46
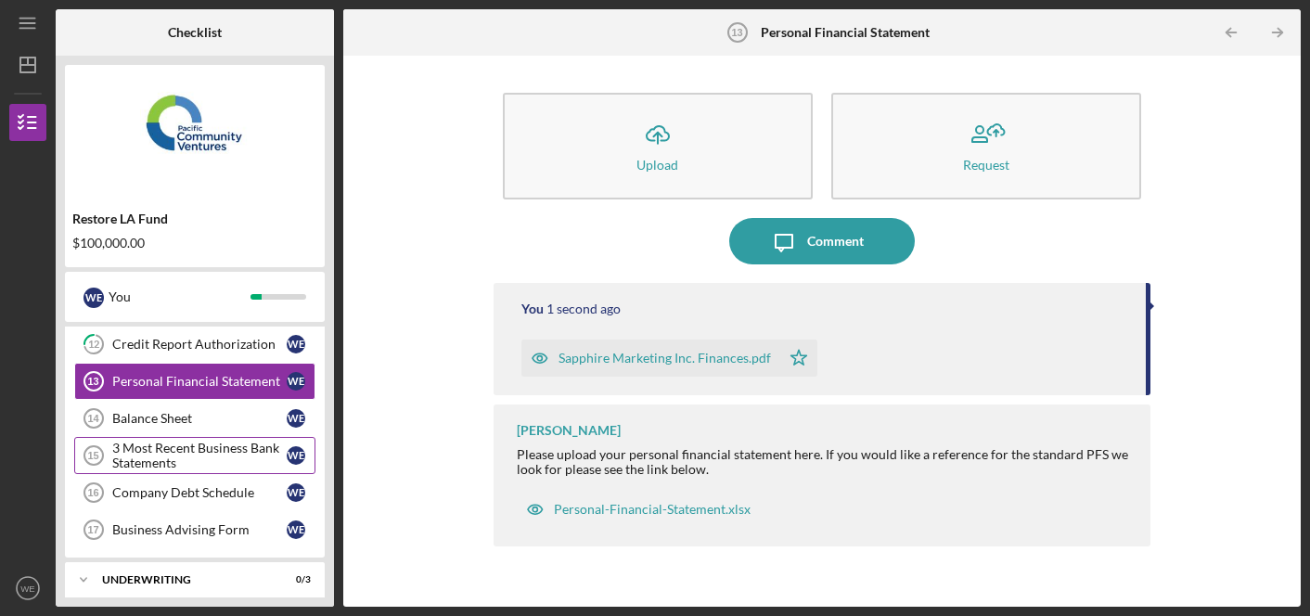
scroll to position [312, 0]
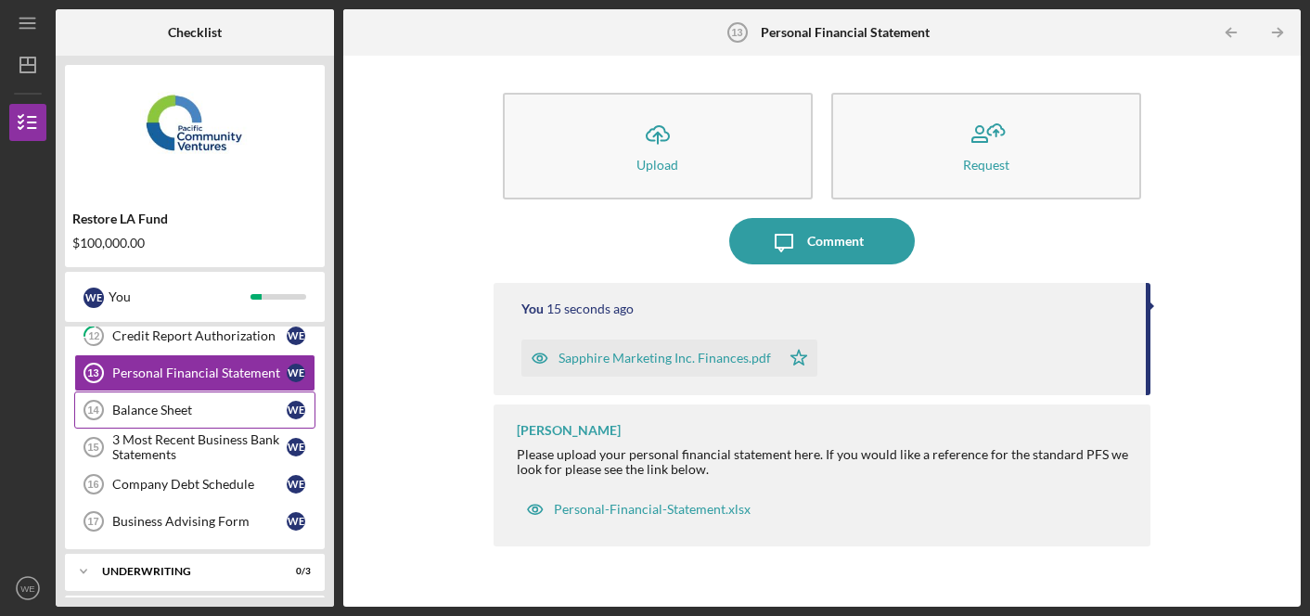
click at [200, 412] on div "Balance Sheet" at bounding box center [199, 410] width 174 height 15
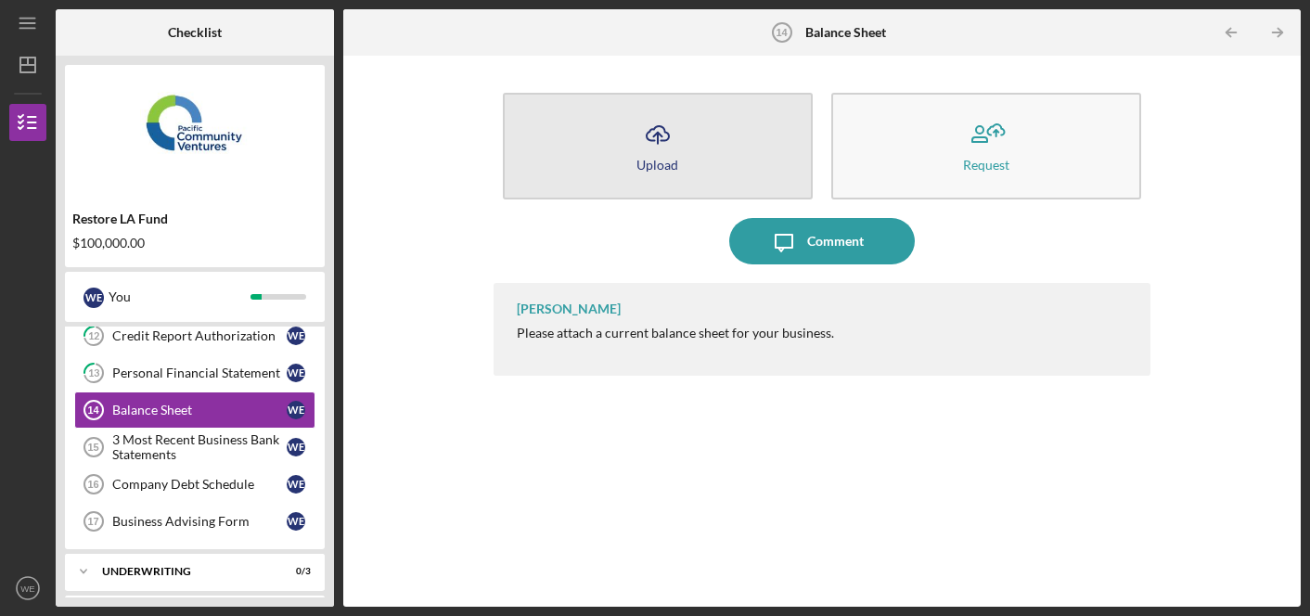
click at [697, 170] on button "Icon/Upload Upload" at bounding box center [658, 146] width 310 height 107
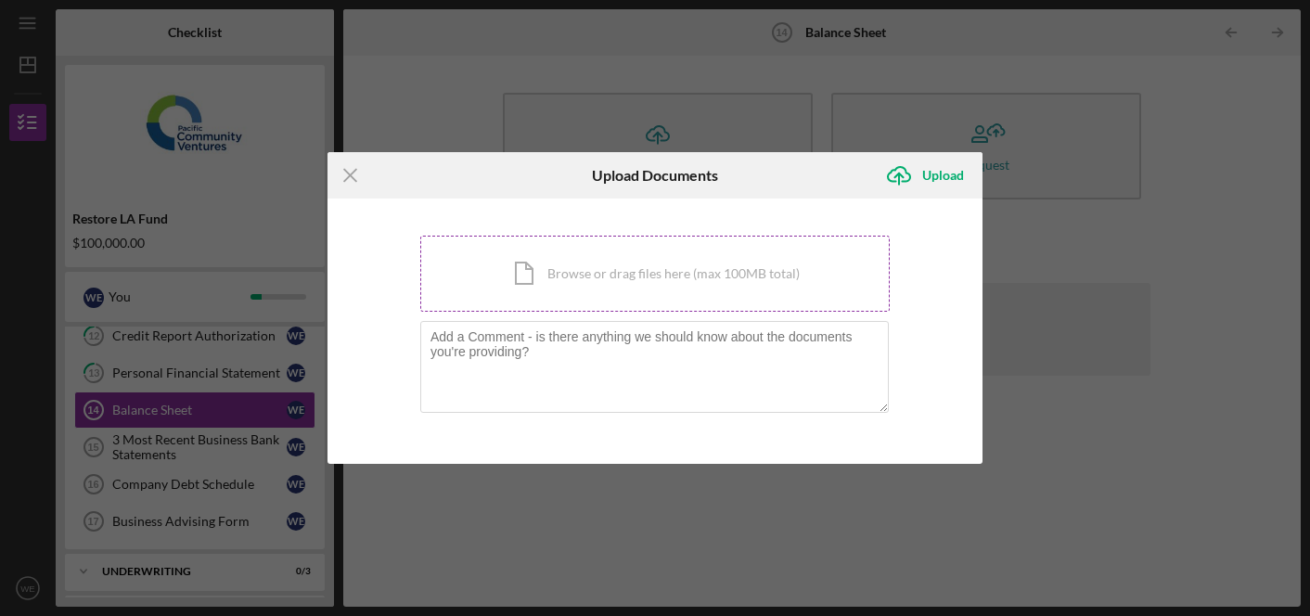
click at [665, 276] on div "Icon/Document Browse or drag files here (max 100MB total) Tap to choose files o…" at bounding box center [655, 274] width 470 height 76
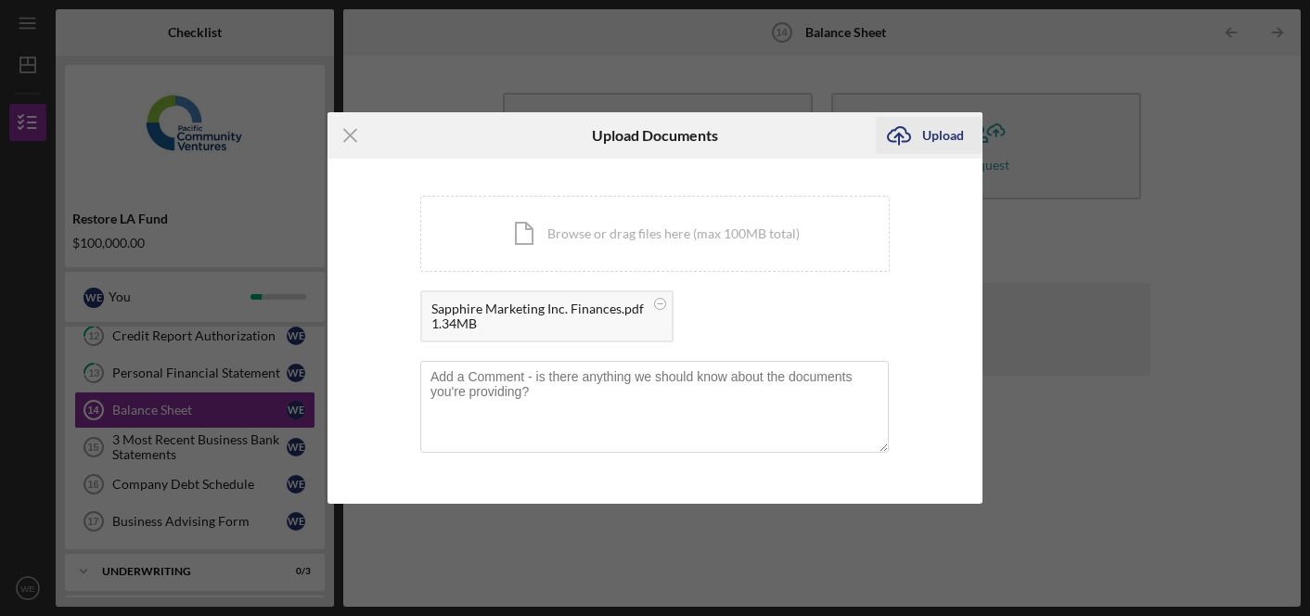
click at [951, 140] on div "Upload" at bounding box center [943, 135] width 42 height 37
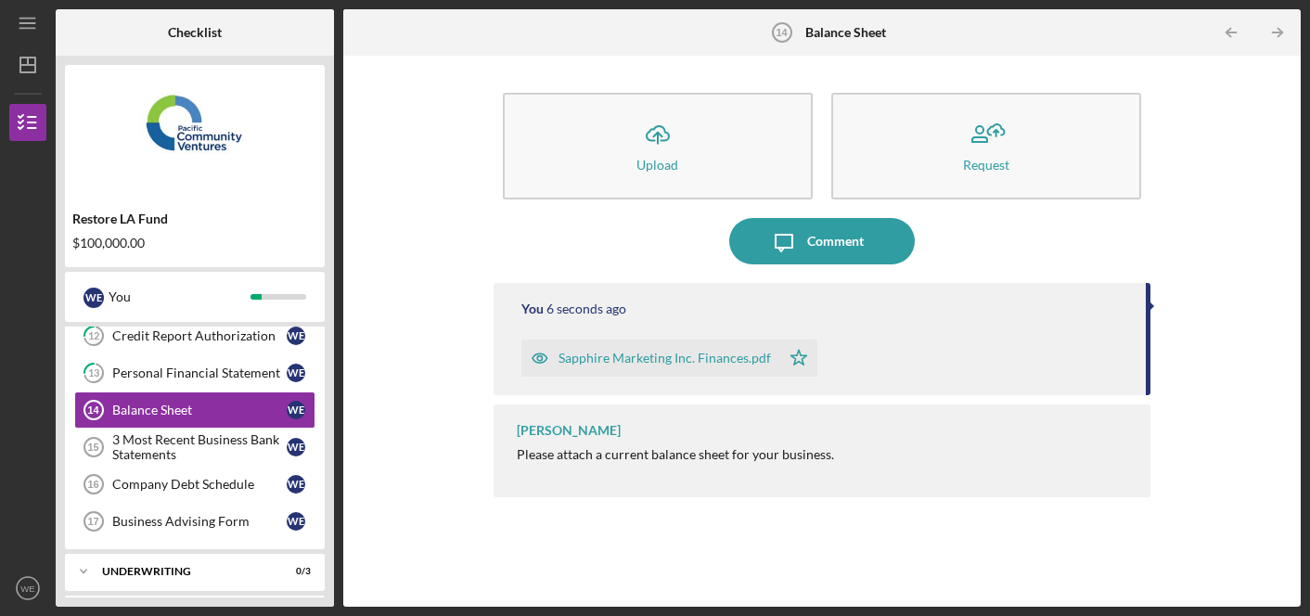
scroll to position [316, 0]
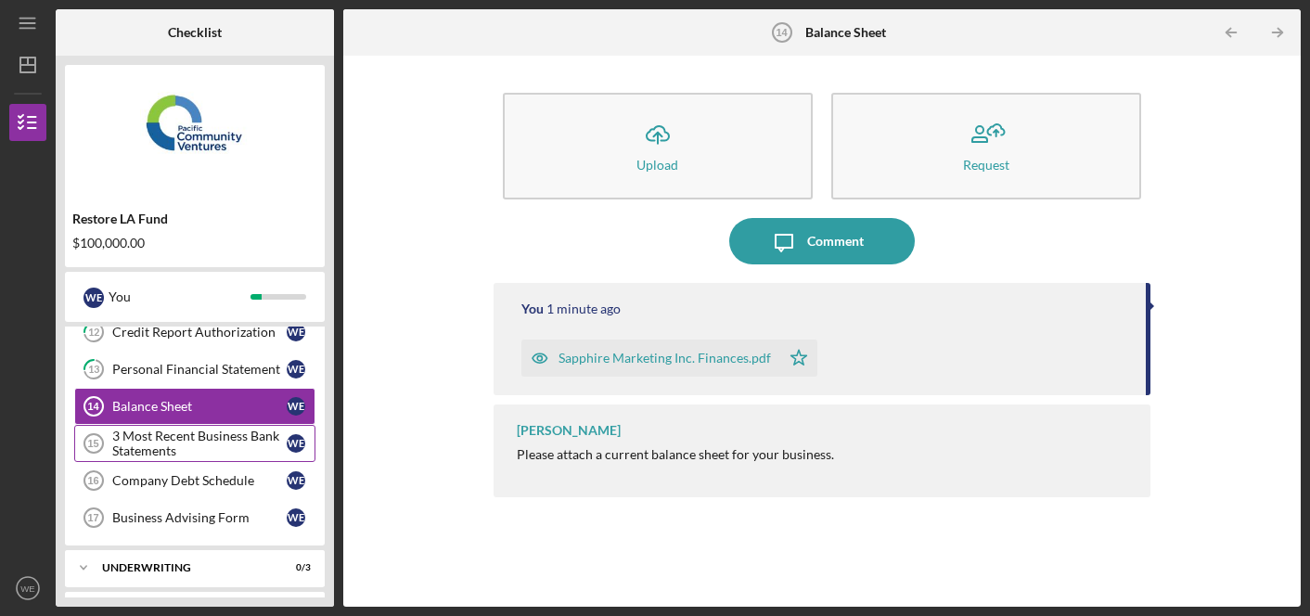
click at [182, 443] on div "3 Most Recent Business Bank Statements" at bounding box center [199, 444] width 174 height 30
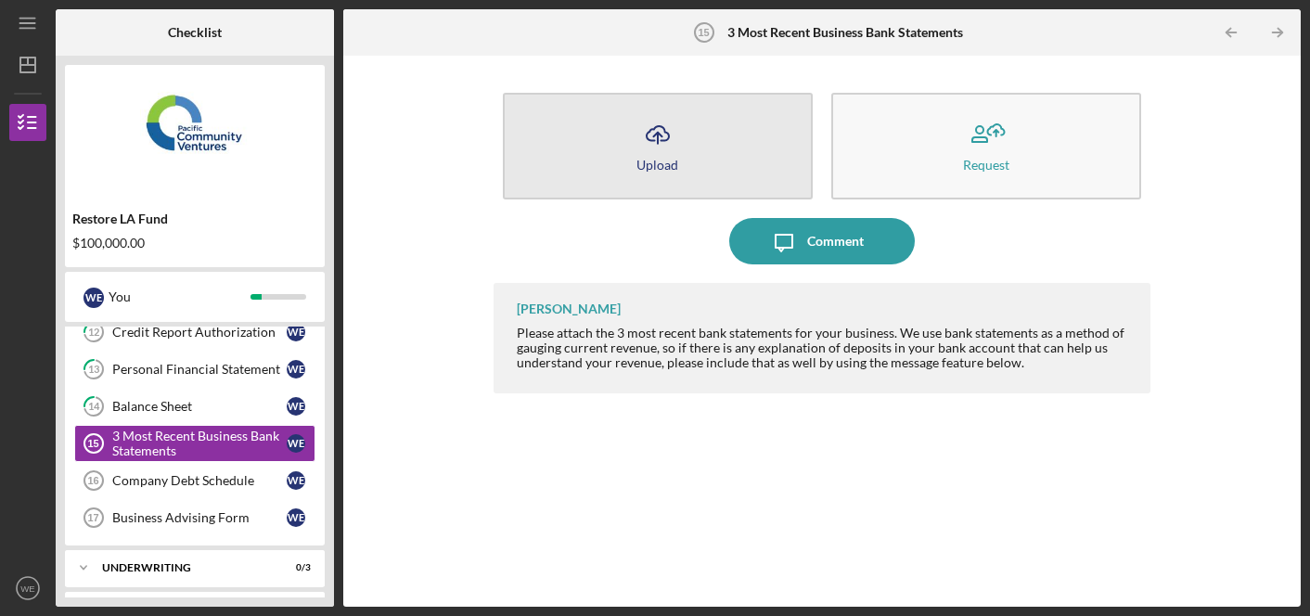
click at [679, 180] on button "Icon/Upload Upload" at bounding box center [658, 146] width 310 height 107
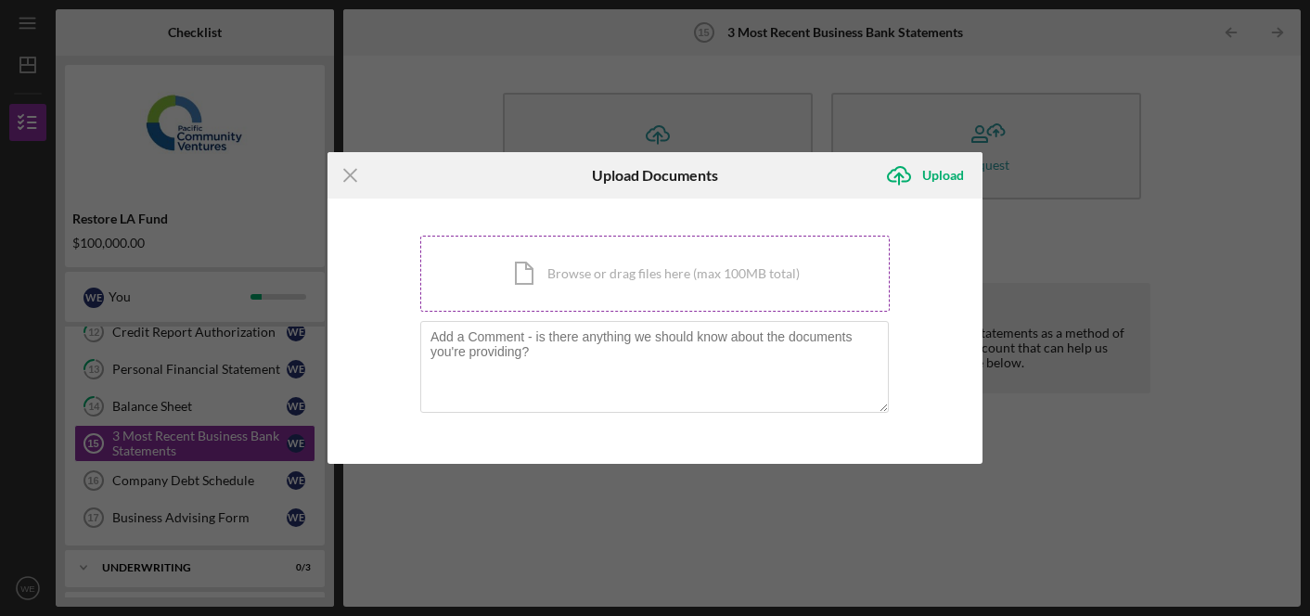
click at [645, 274] on div "Icon/Document Browse or drag files here (max 100MB total) Tap to choose files o…" at bounding box center [655, 274] width 470 height 76
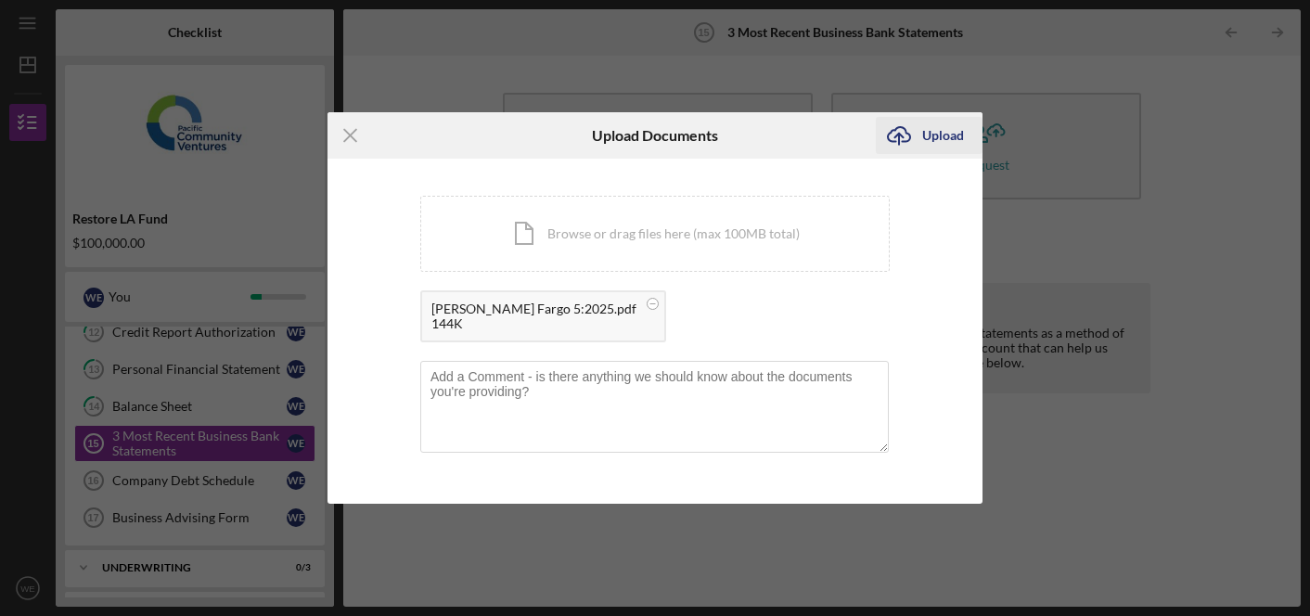
click at [906, 137] on icon "Icon/Upload" at bounding box center [899, 135] width 46 height 46
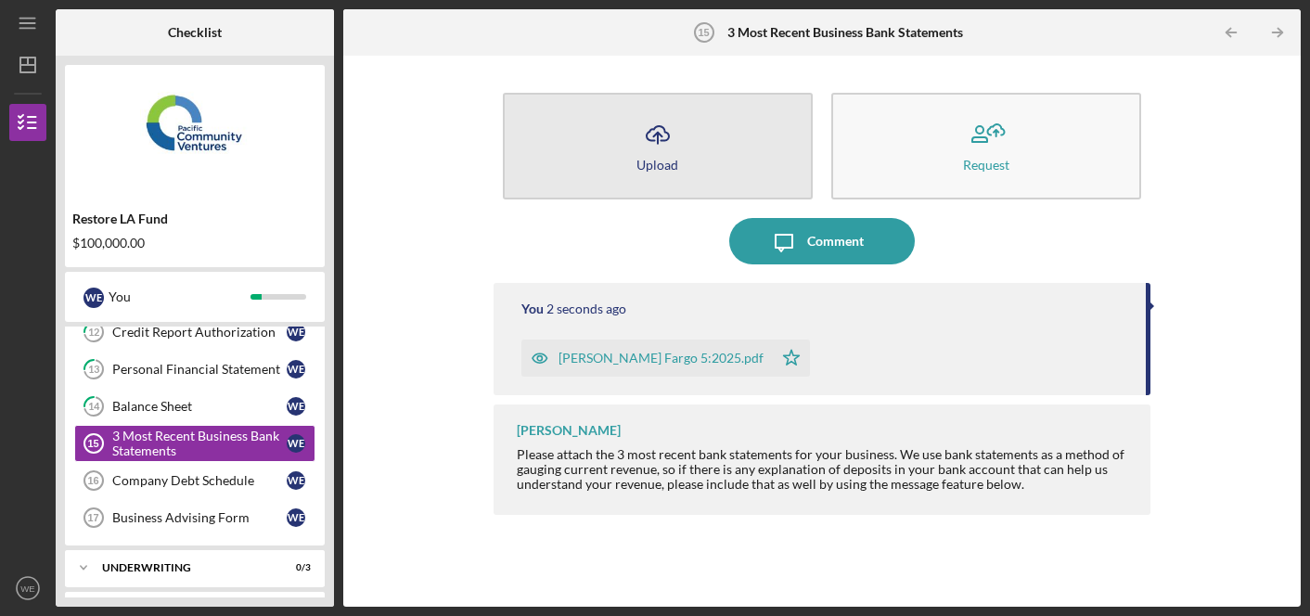
click at [690, 180] on button "Icon/Upload Upload" at bounding box center [658, 146] width 310 height 107
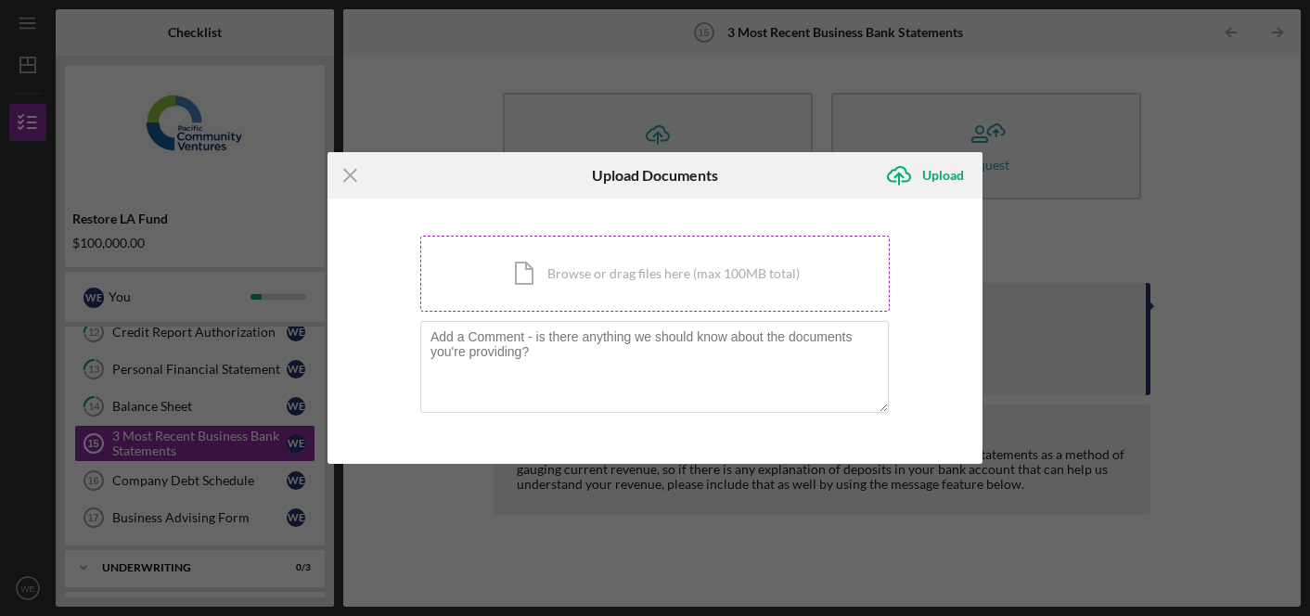
click at [714, 268] on div "Icon/Document Browse or drag files here (max 100MB total) Tap to choose files o…" at bounding box center [655, 274] width 470 height 76
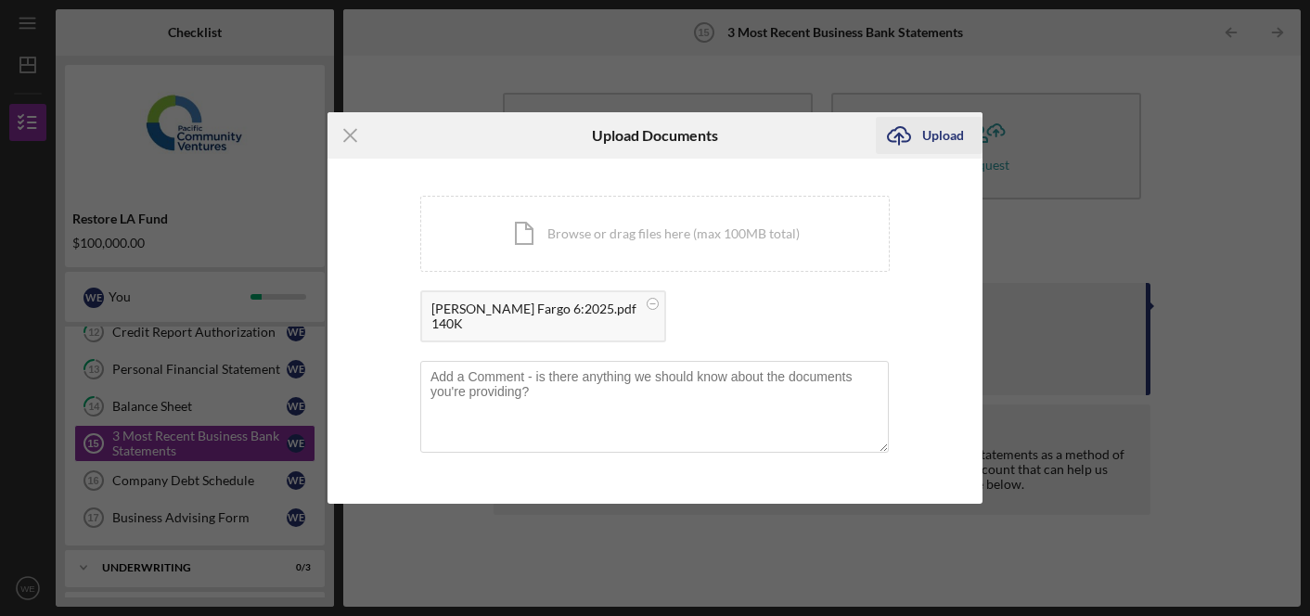
click at [922, 140] on div "Upload" at bounding box center [943, 135] width 42 height 37
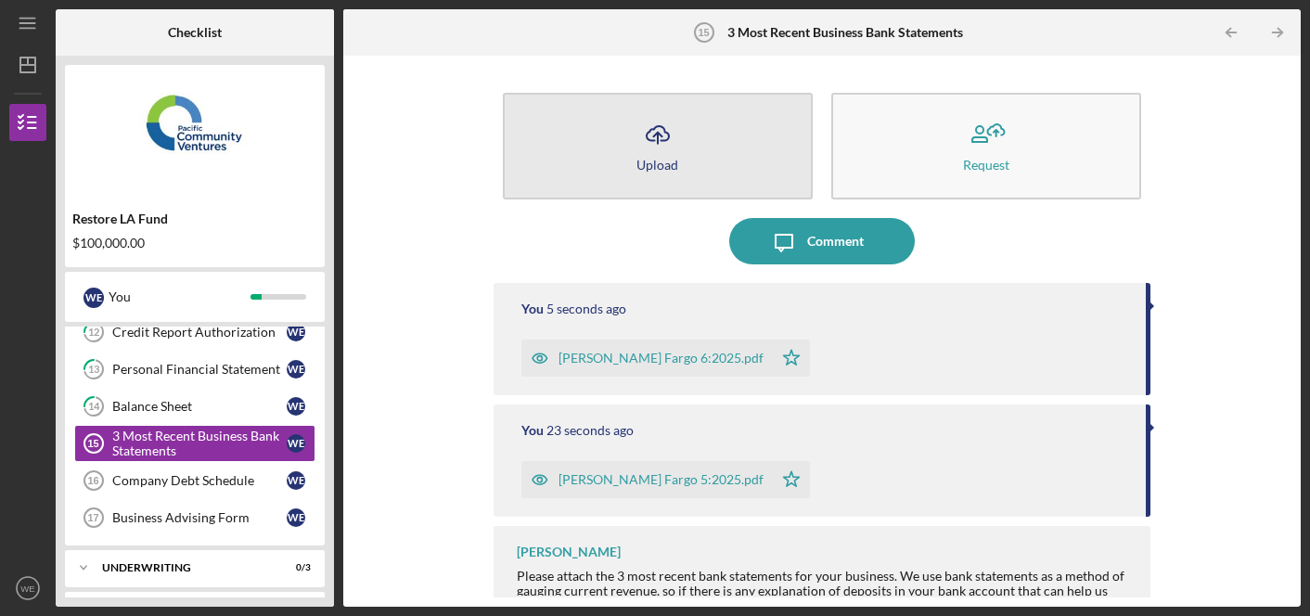
click at [745, 163] on button "Icon/Upload Upload" at bounding box center [658, 146] width 310 height 107
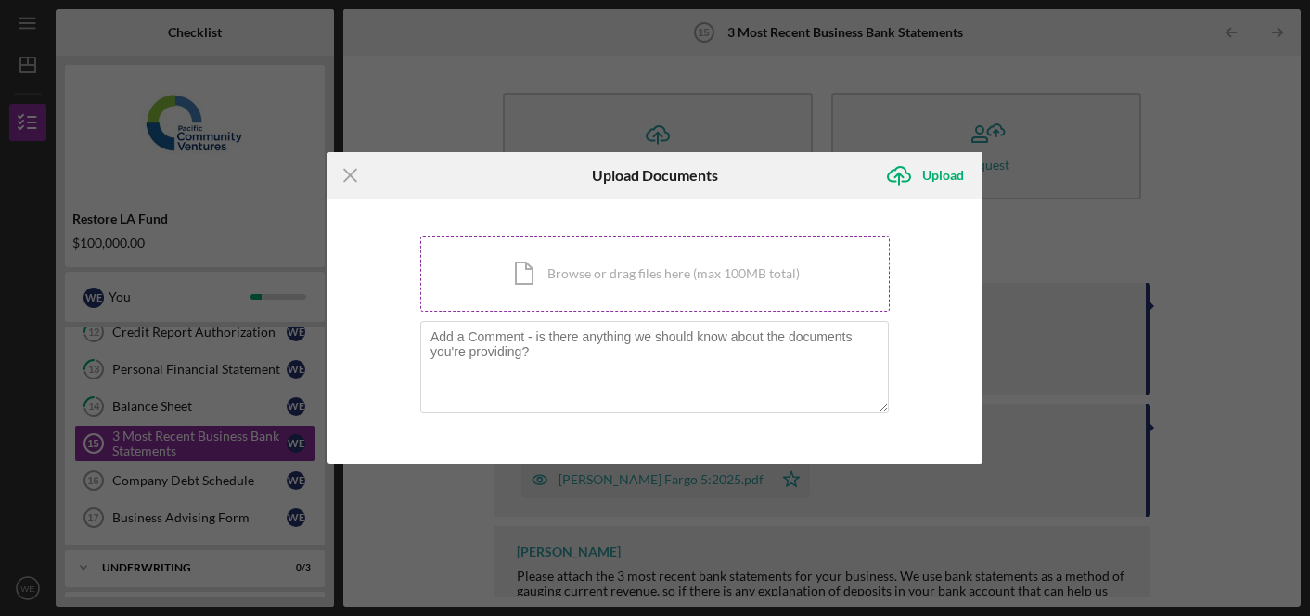
click at [698, 289] on div "Icon/Document Browse or drag files here (max 100MB total) Tap to choose files o…" at bounding box center [655, 274] width 470 height 76
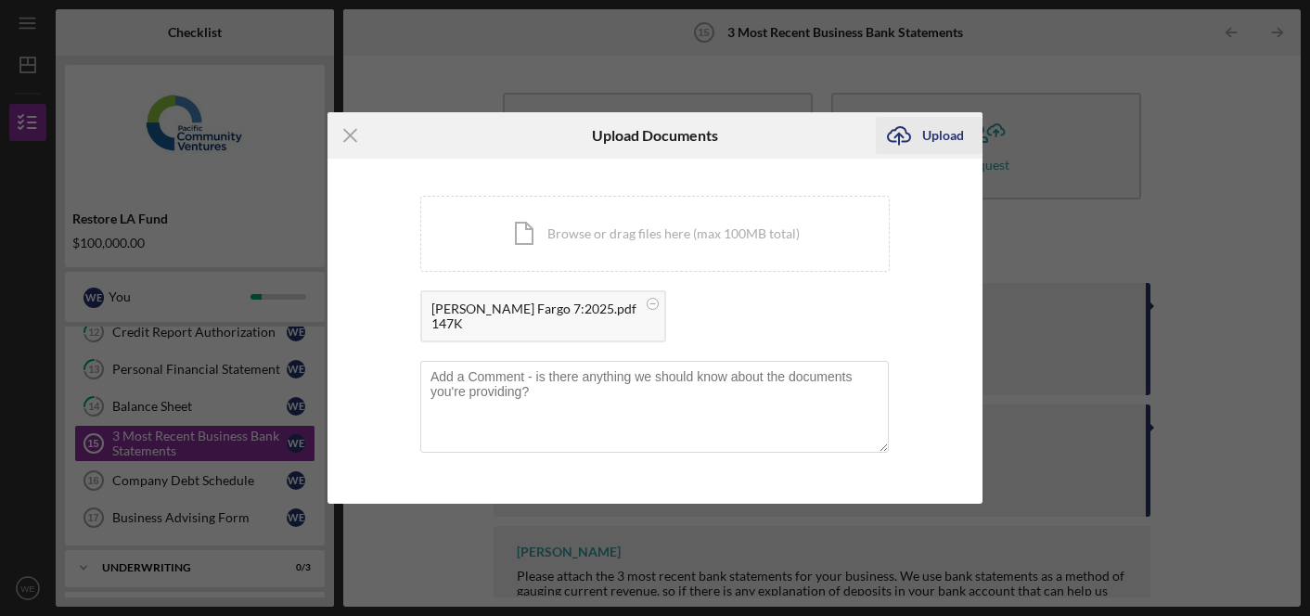
click at [923, 139] on div "Upload" at bounding box center [943, 135] width 42 height 37
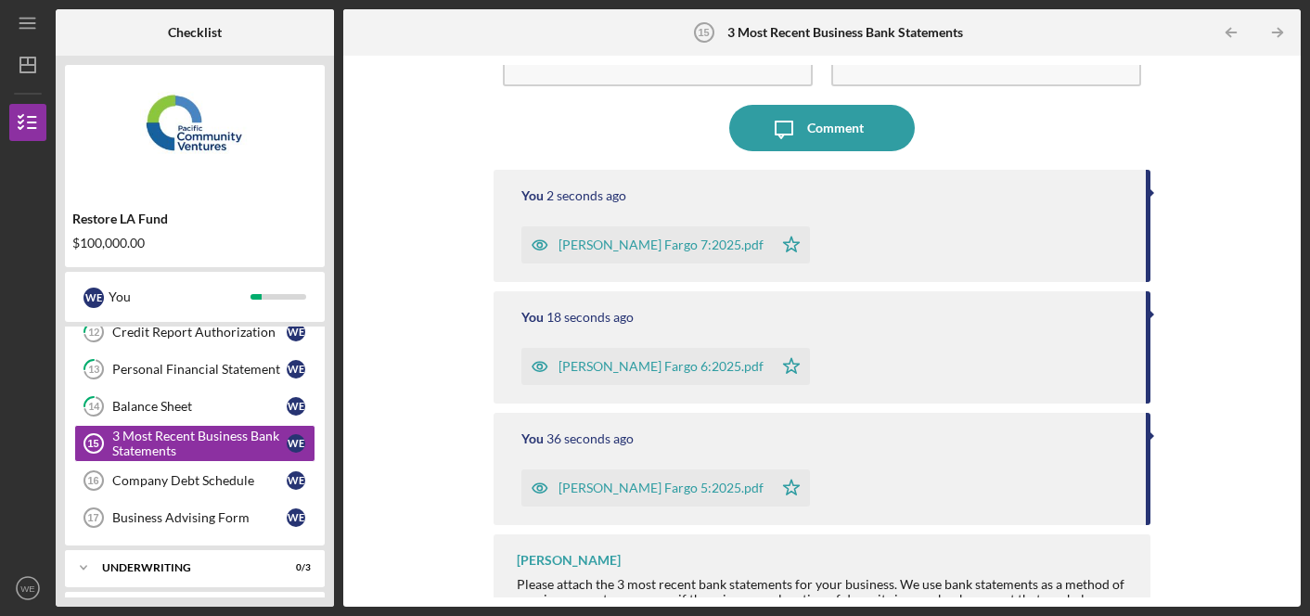
scroll to position [143, 0]
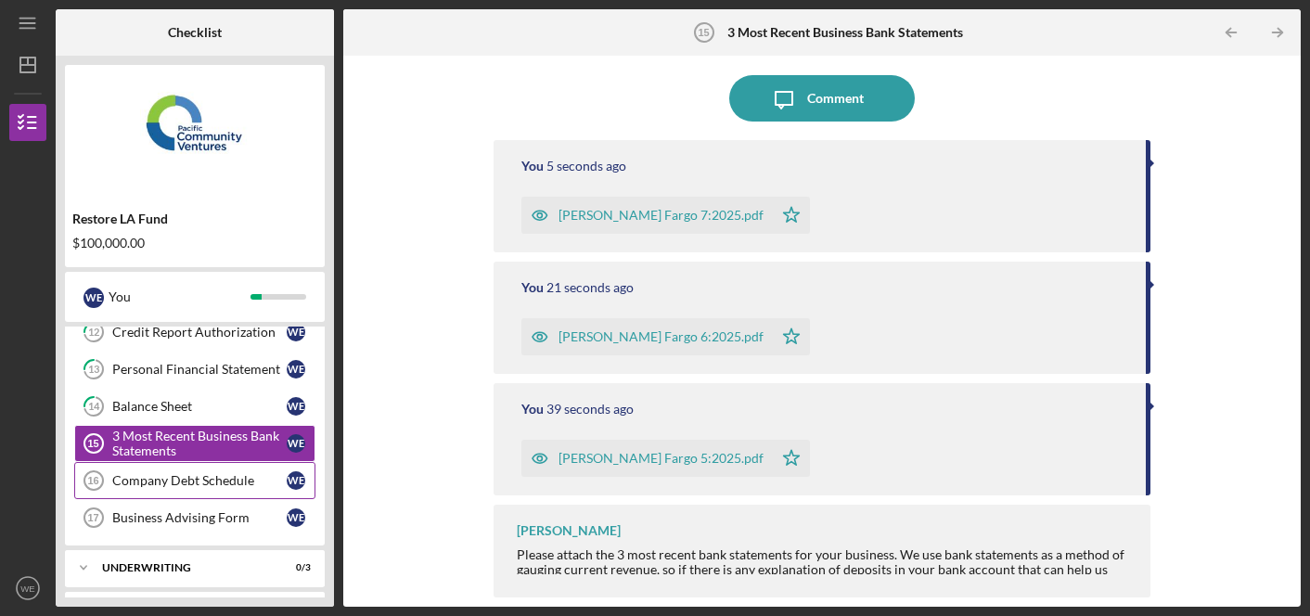
click at [185, 485] on div "Company Debt Schedule" at bounding box center [199, 480] width 174 height 15
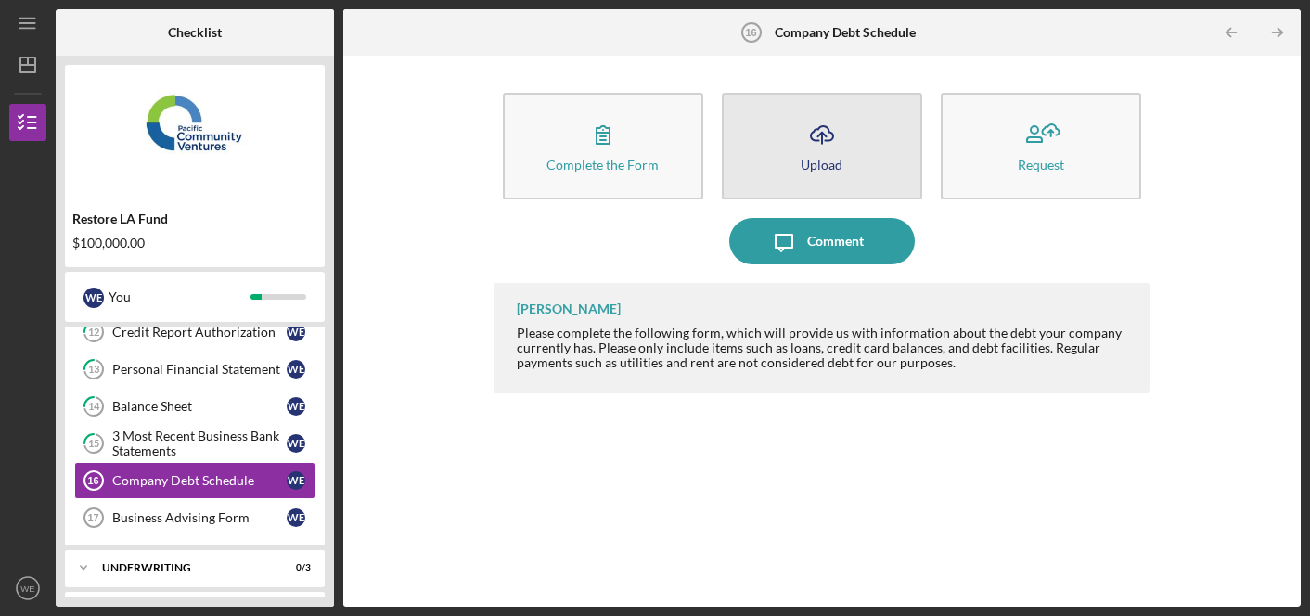
click at [838, 152] on icon "Icon/Upload" at bounding box center [822, 134] width 46 height 46
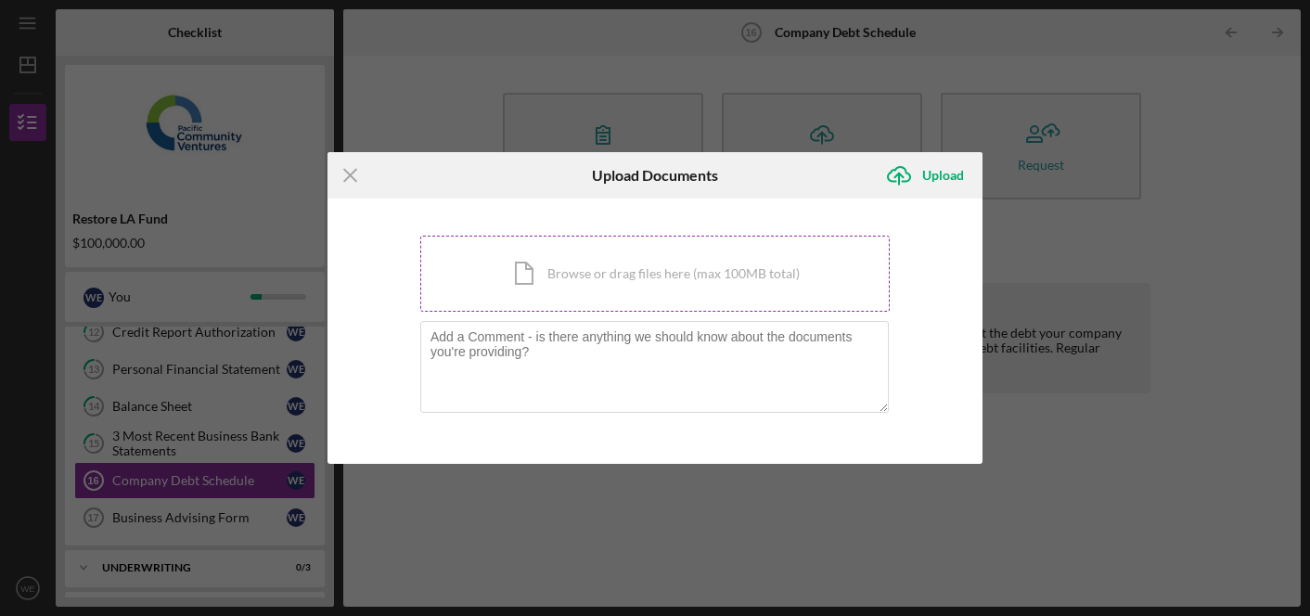
click at [745, 270] on div "Icon/Document Browse or drag files here (max 100MB total) Tap to choose files o…" at bounding box center [655, 274] width 470 height 76
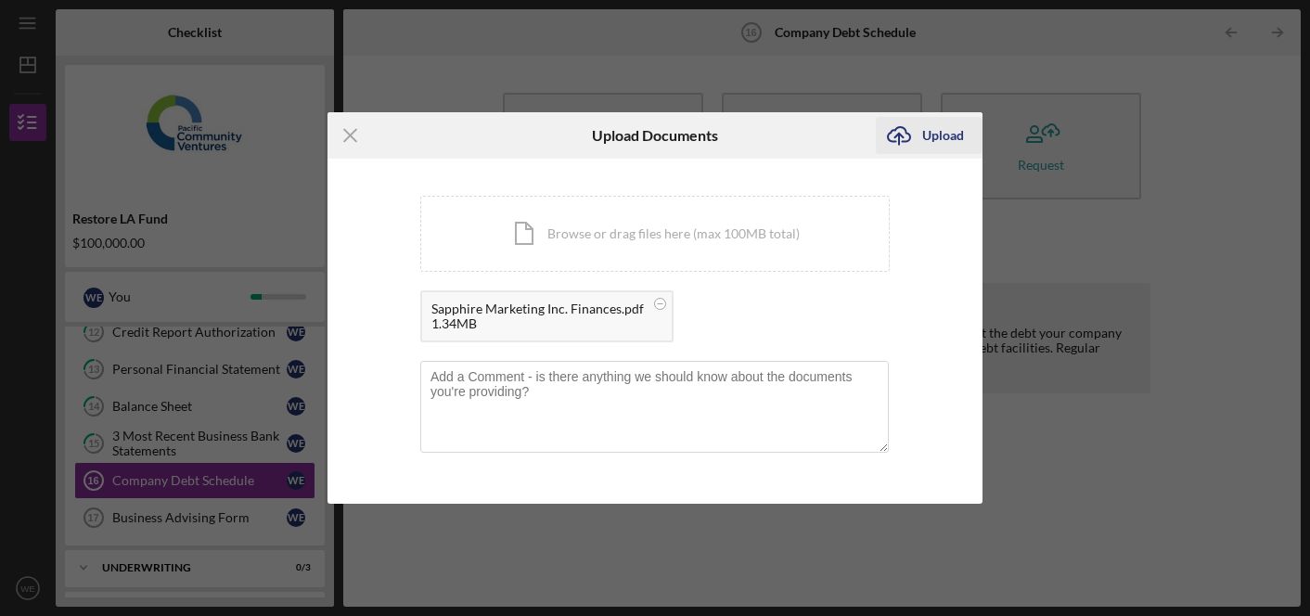
click at [926, 137] on div "Upload" at bounding box center [943, 135] width 42 height 37
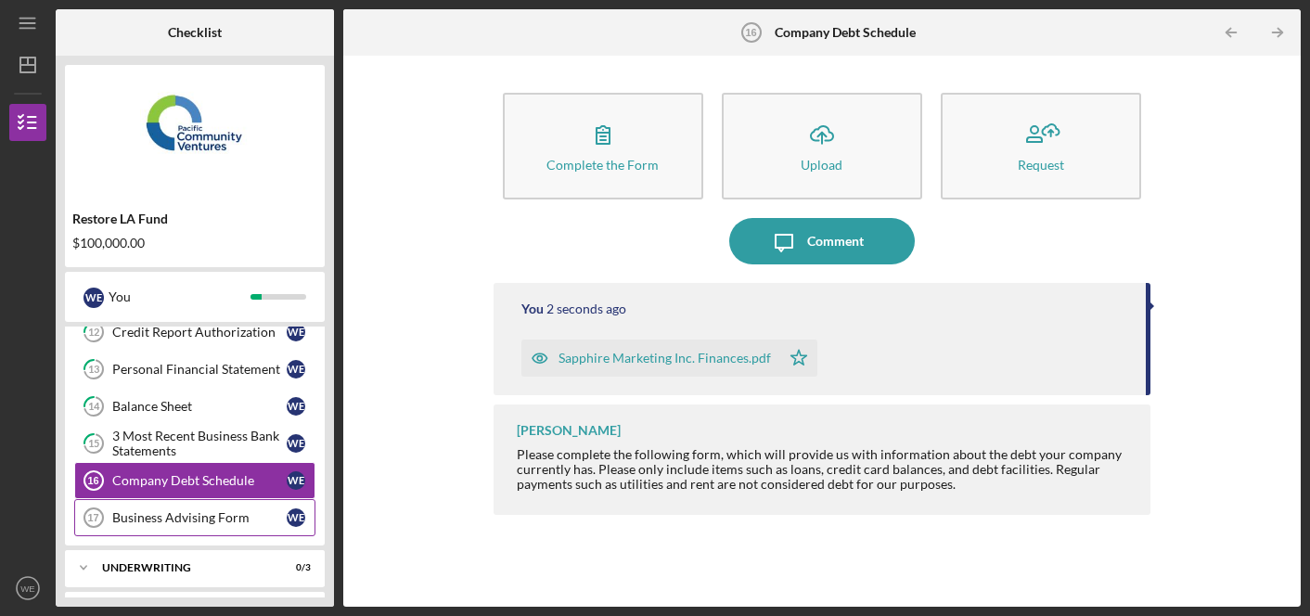
click at [189, 517] on div "Business Advising Form" at bounding box center [199, 517] width 174 height 15
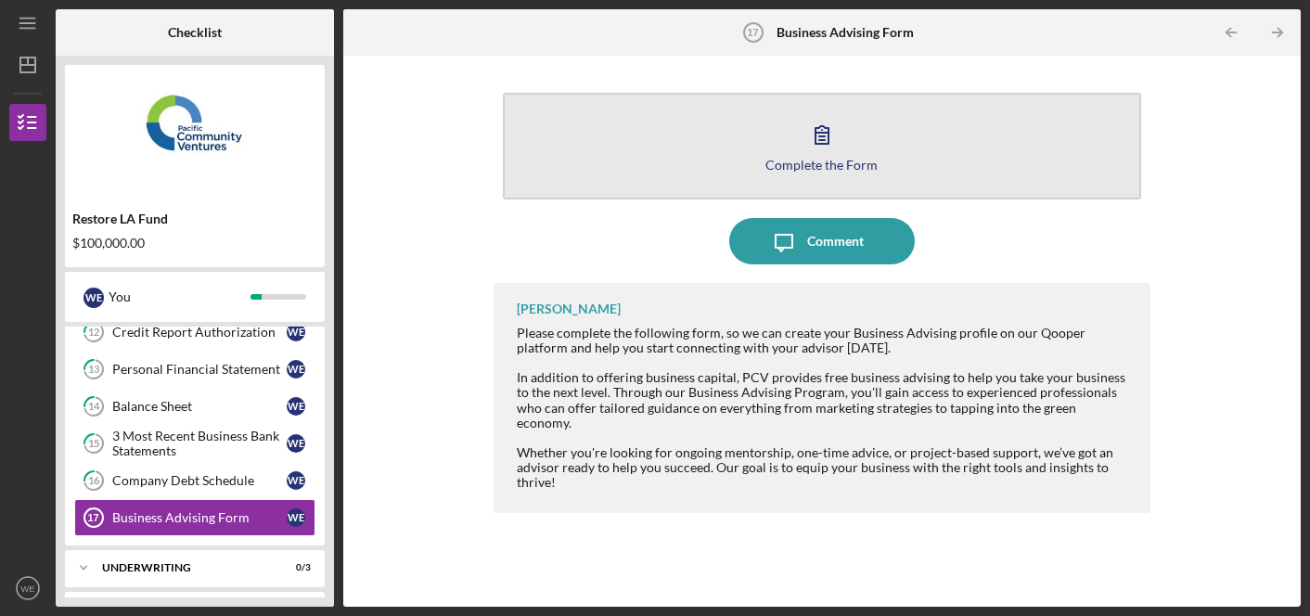
click at [823, 131] on icon "button" at bounding box center [822, 134] width 46 height 46
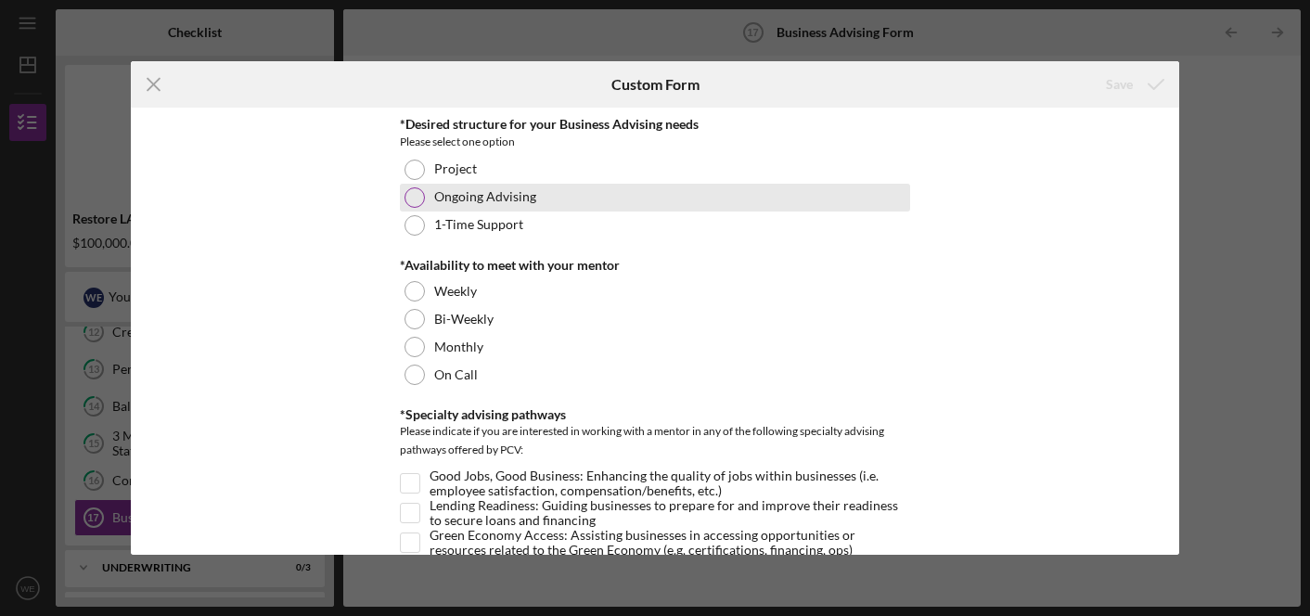
click at [419, 193] on div at bounding box center [415, 197] width 20 height 20
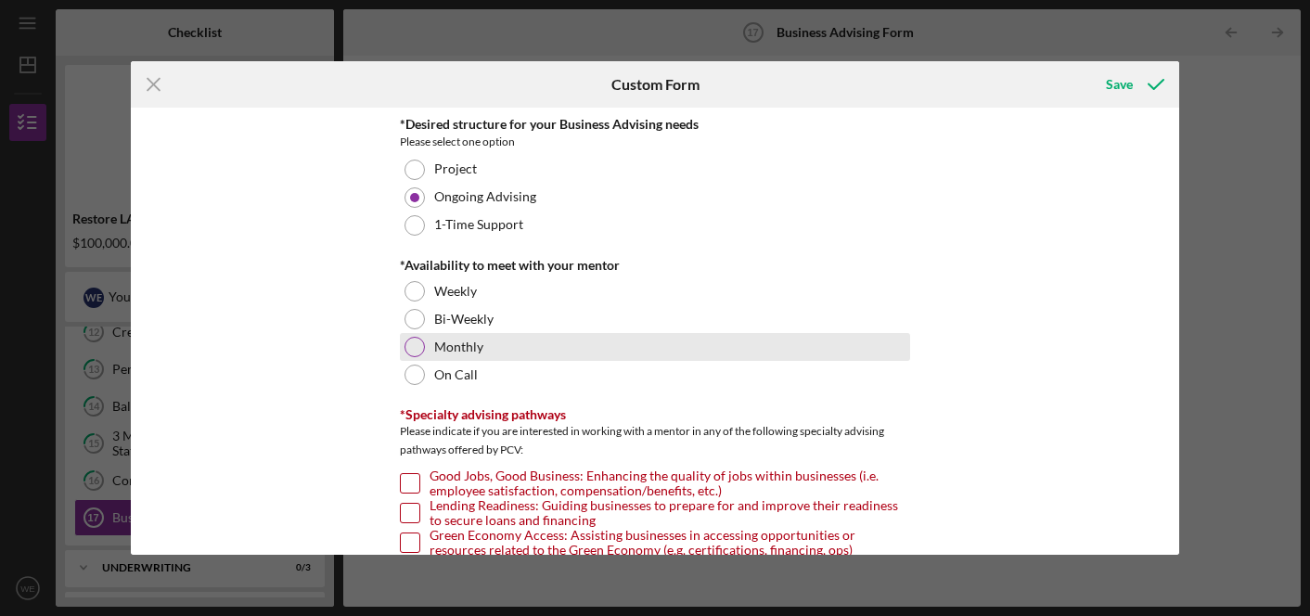
click at [414, 340] on div at bounding box center [415, 347] width 20 height 20
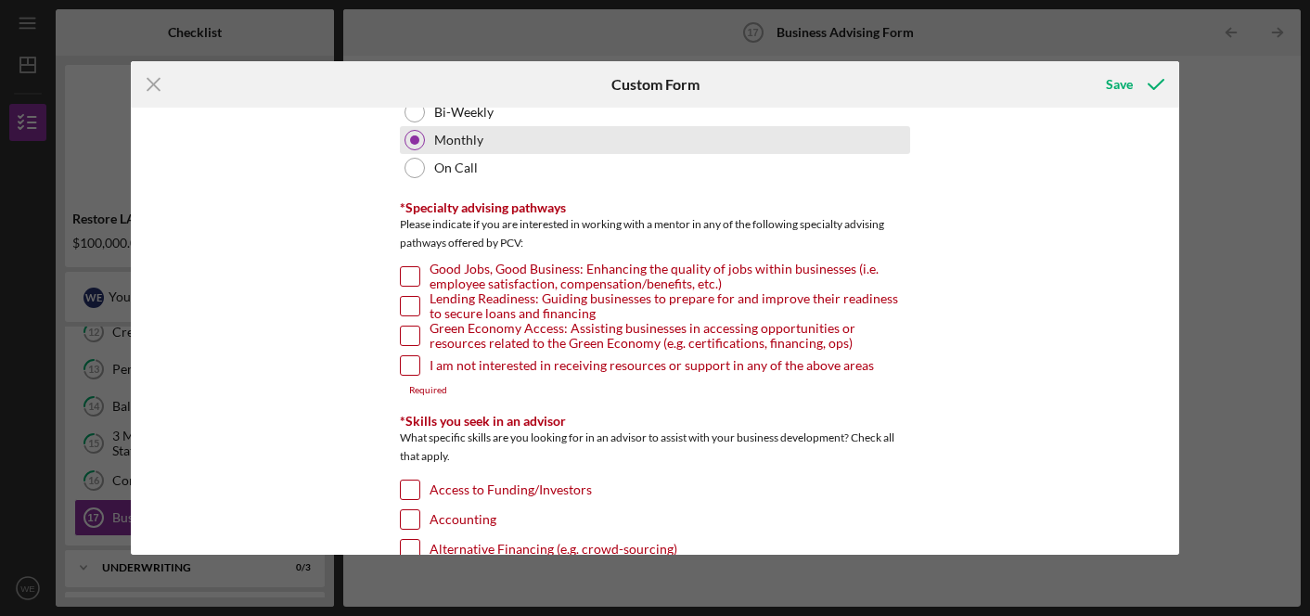
scroll to position [210, 0]
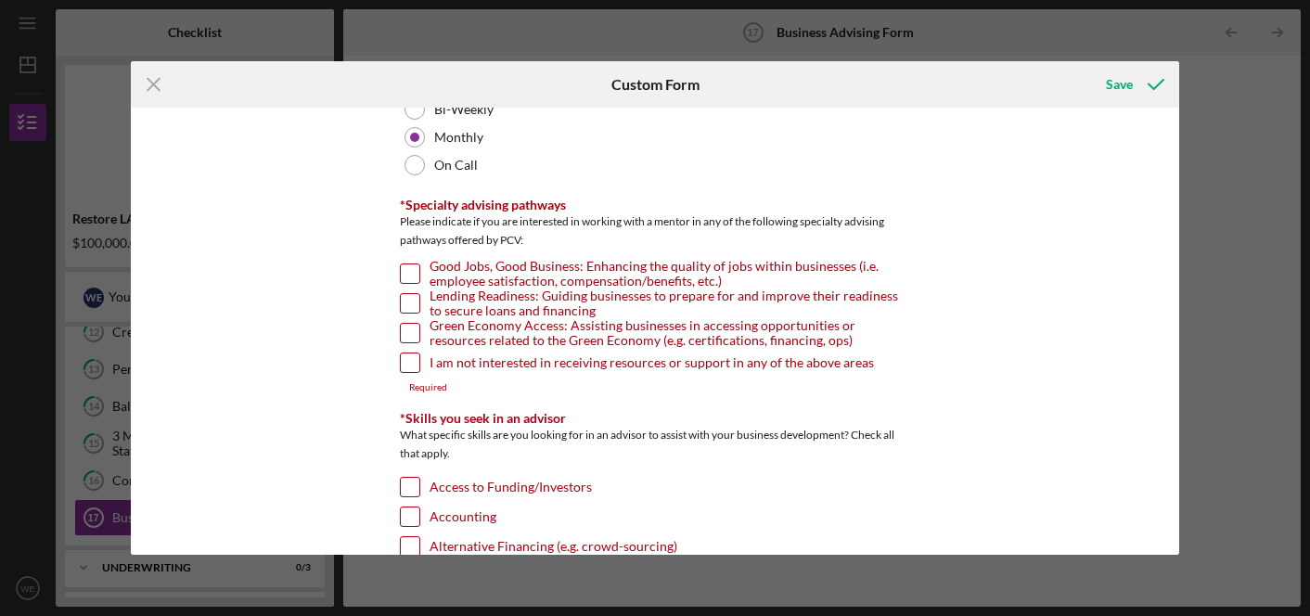
click at [410, 302] on input "Lending Readiness: Guiding businesses to prepare for and improve their readines…" at bounding box center [410, 303] width 19 height 19
checkbox input "true"
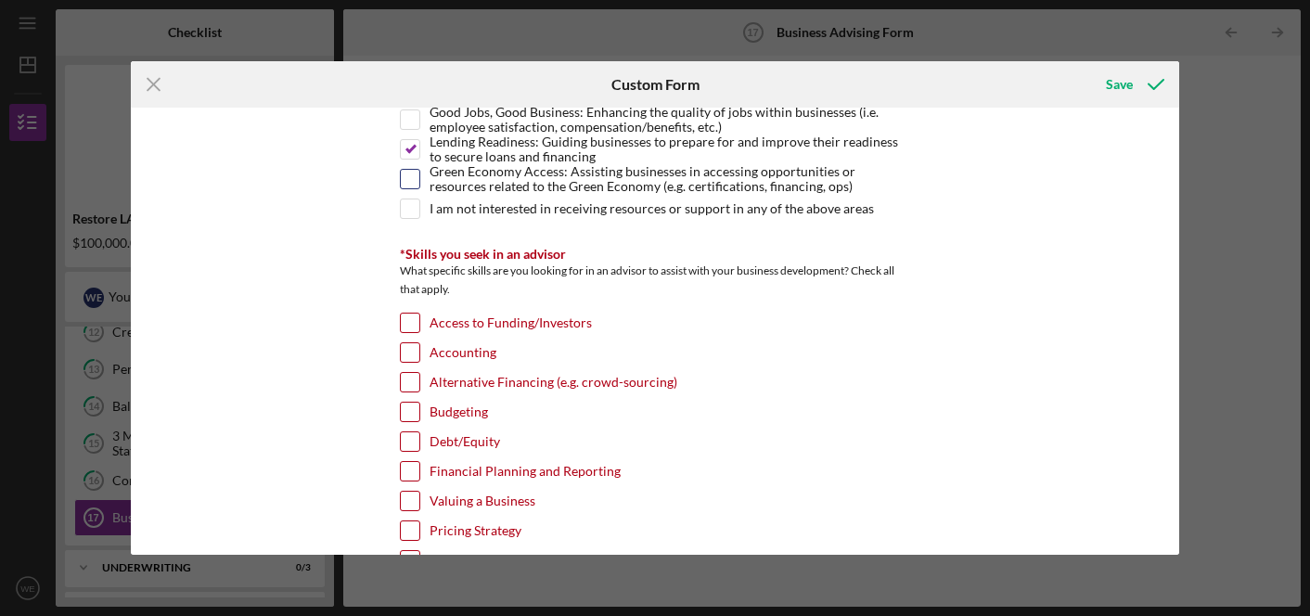
scroll to position [366, 0]
click at [404, 328] on input "Access to Funding/Investors" at bounding box center [410, 321] width 19 height 19
checkbox input "true"
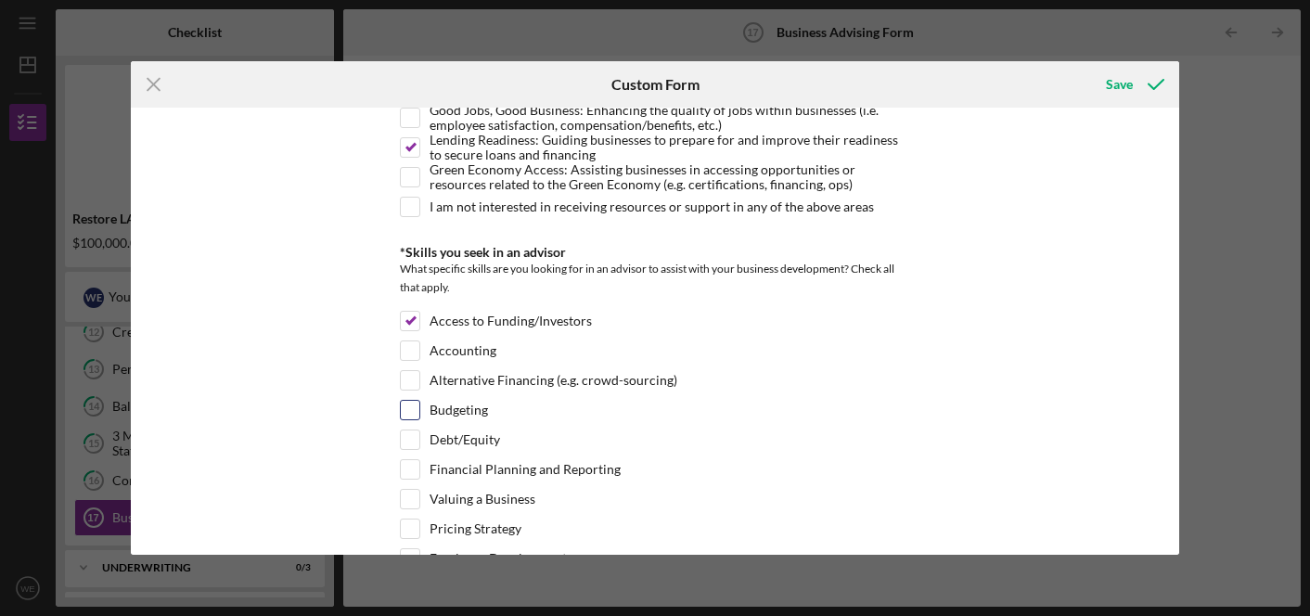
click at [404, 406] on input "Budgeting" at bounding box center [410, 410] width 19 height 19
checkbox input "true"
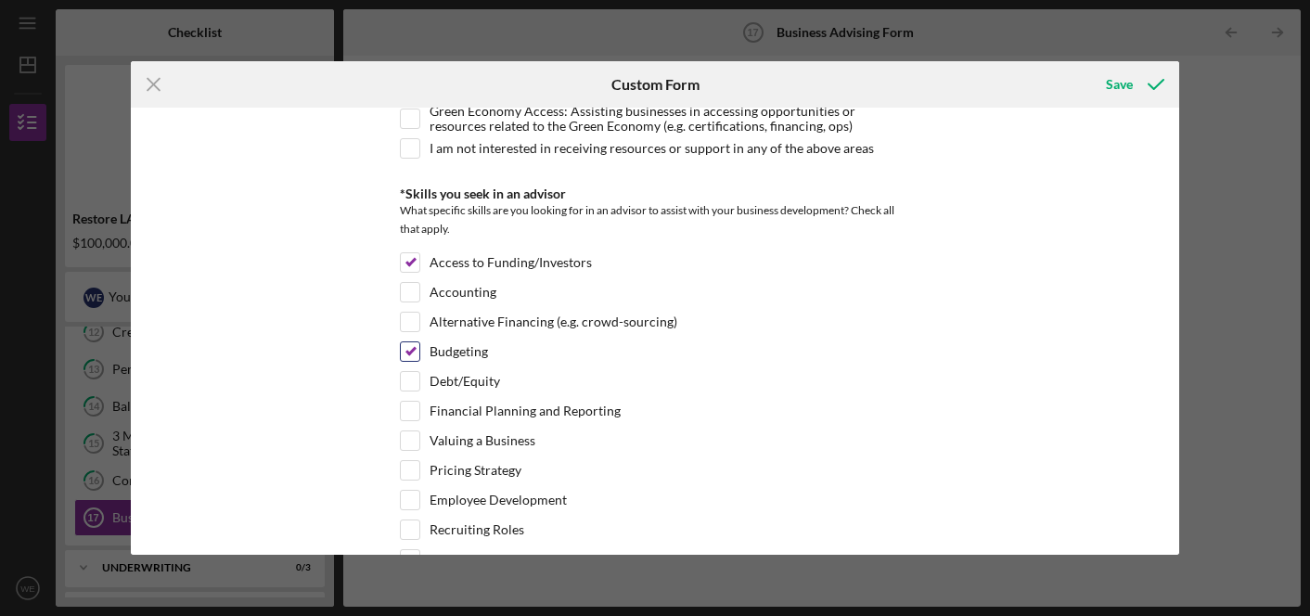
scroll to position [427, 0]
click at [404, 406] on input "Financial Planning and Reporting" at bounding box center [410, 408] width 19 height 19
checkbox input "true"
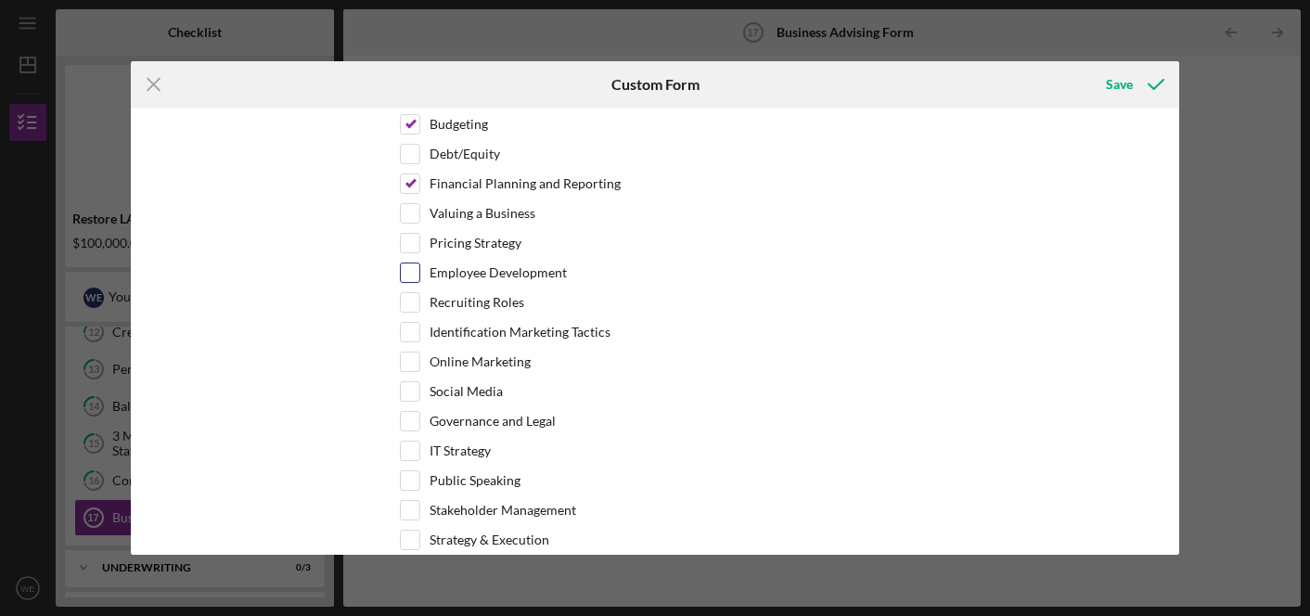
scroll to position [654, 0]
click at [410, 391] on input "Social Media" at bounding box center [410, 389] width 19 height 19
checkbox input "true"
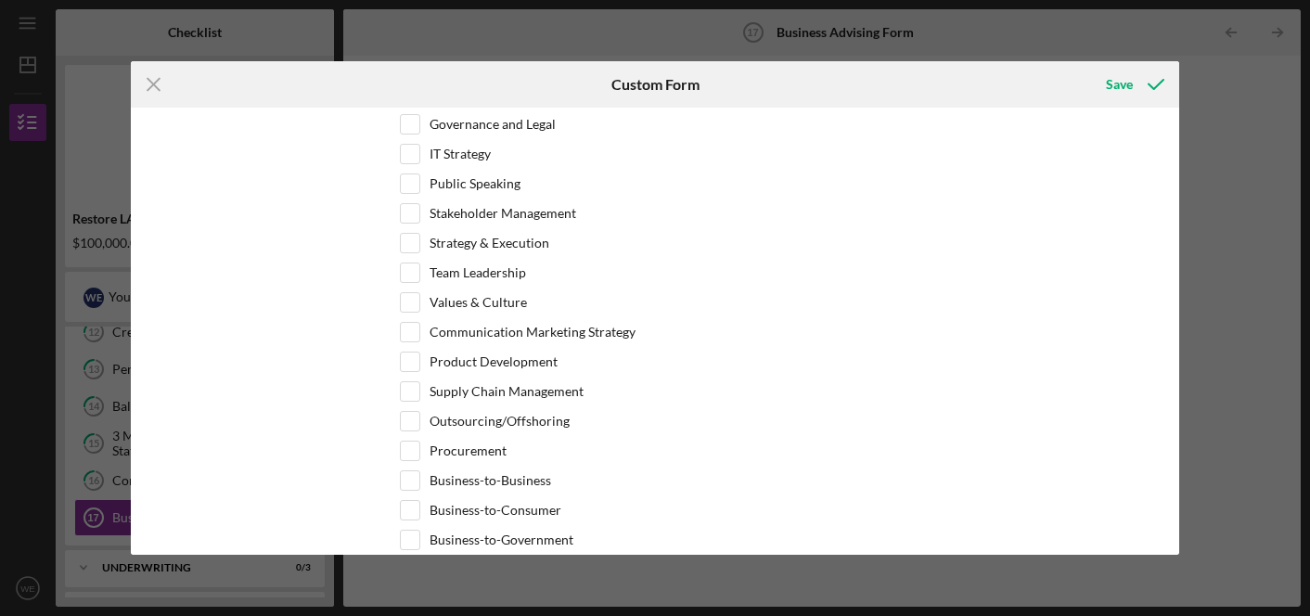
scroll to position [955, 0]
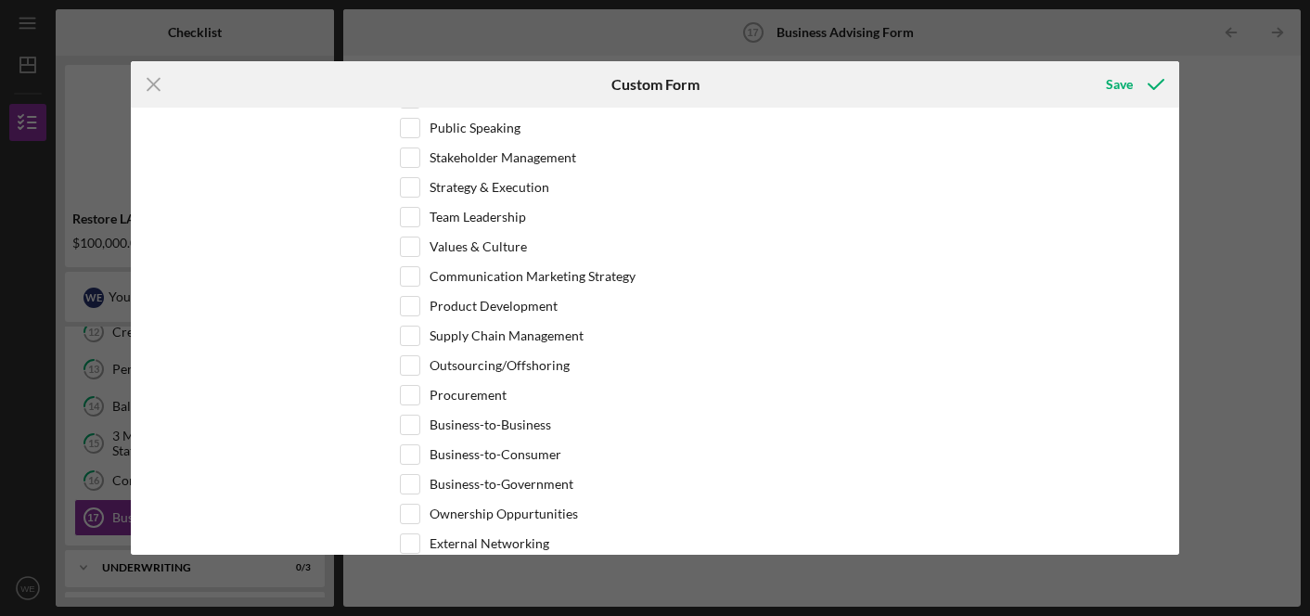
click at [410, 391] on input "Procurement" at bounding box center [410, 395] width 19 height 19
checkbox input "true"
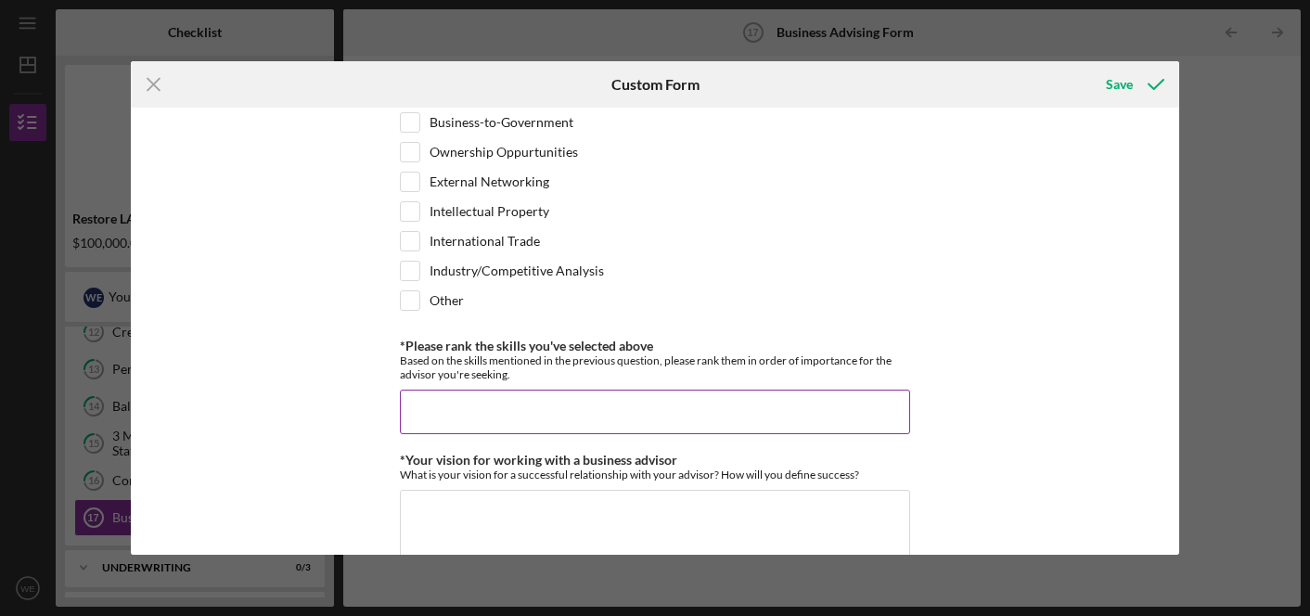
scroll to position [1386, 0]
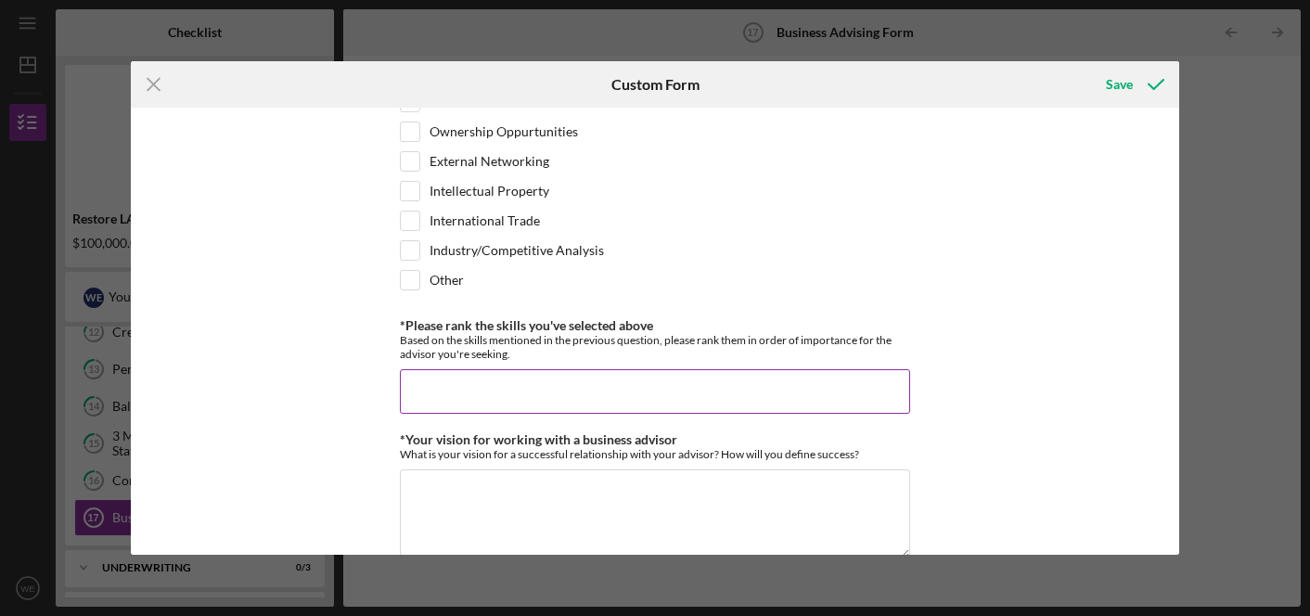
click at [422, 383] on input "*Please rank the skills you've selected above" at bounding box center [655, 391] width 510 height 45
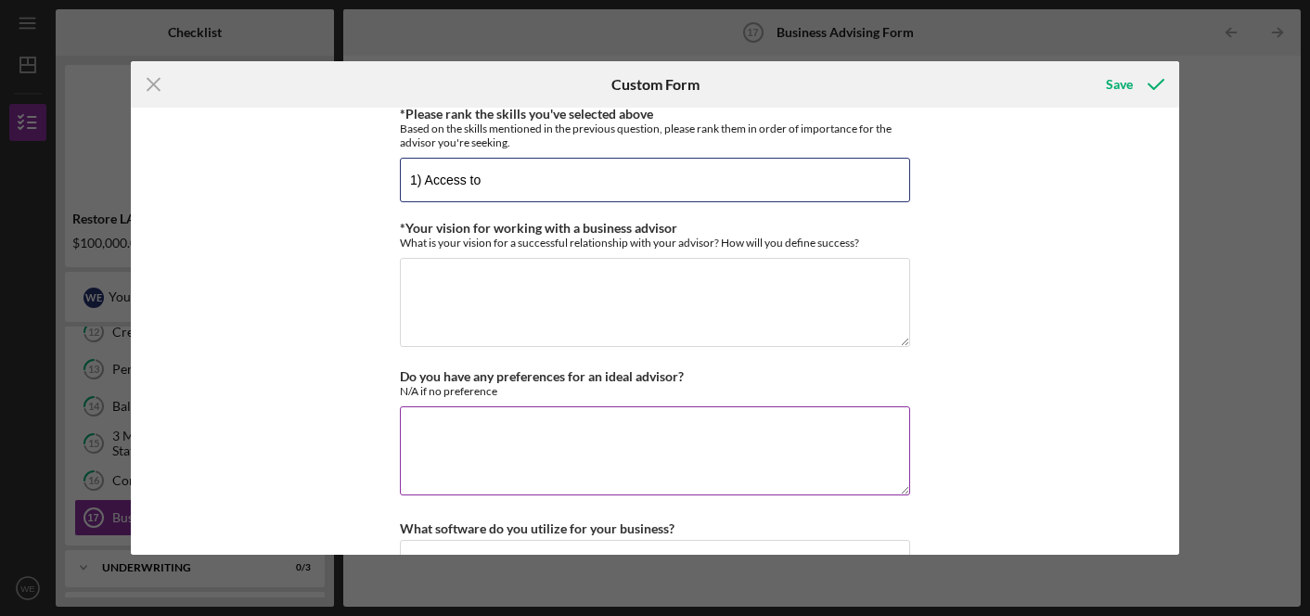
scroll to position [1600, 0]
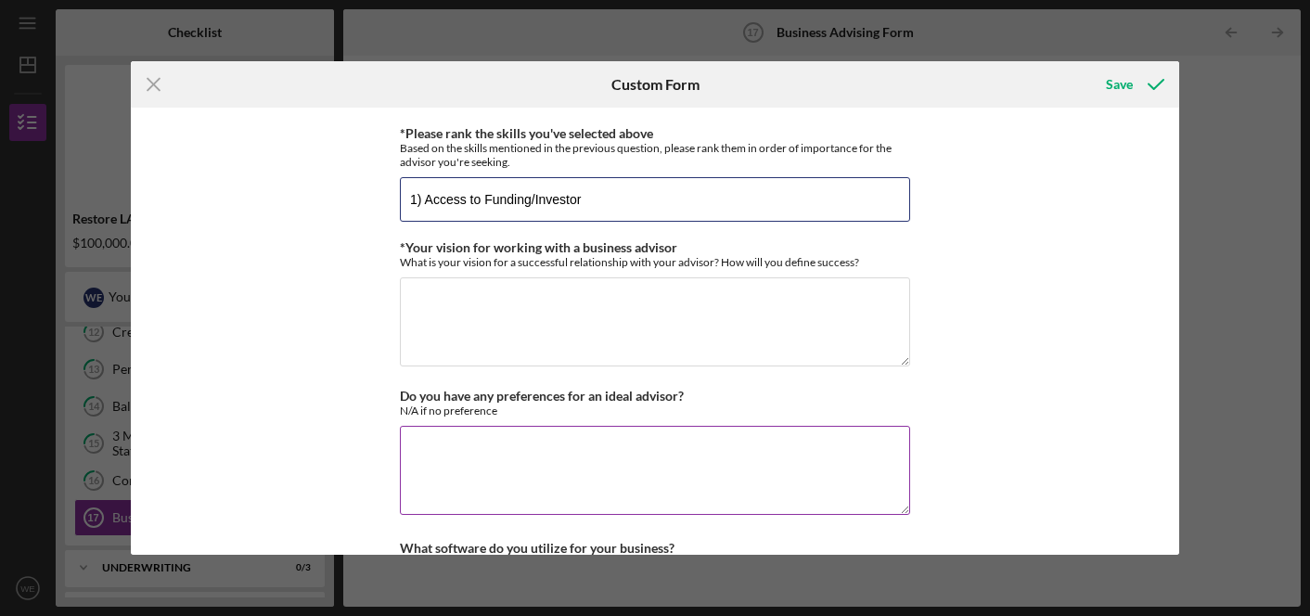
click at [1088, 66] on button "Save" at bounding box center [1134, 84] width 92 height 37
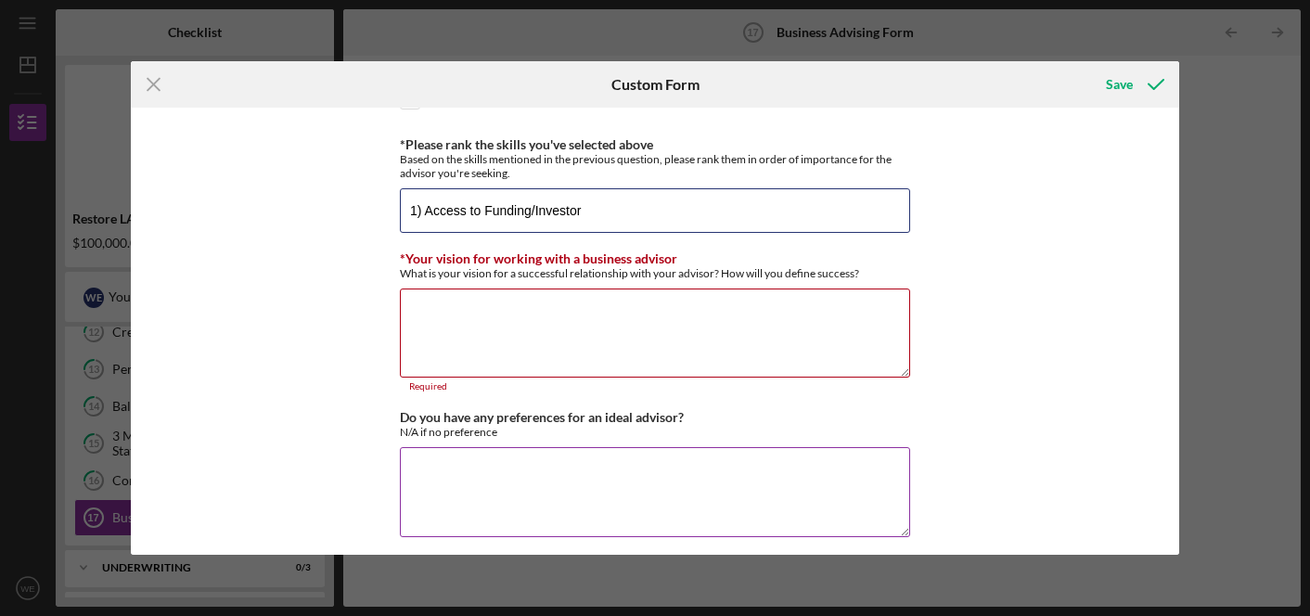
scroll to position [1566, 0]
click at [1088, 66] on button "Save" at bounding box center [1134, 84] width 92 height 37
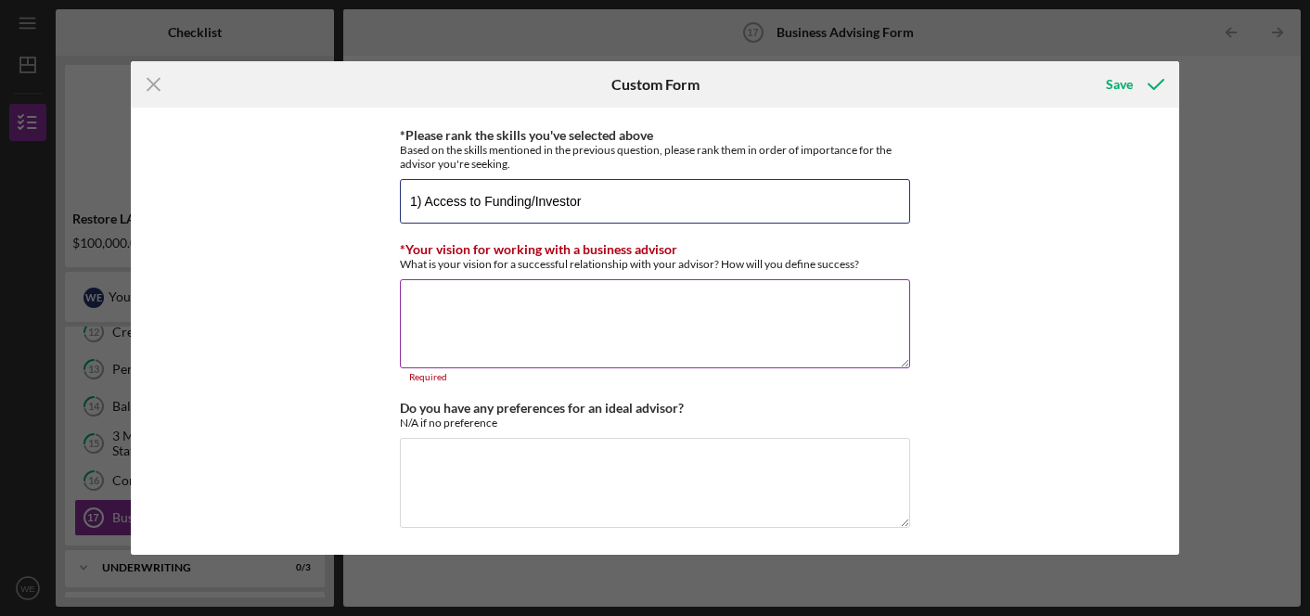
scroll to position [1552, 0]
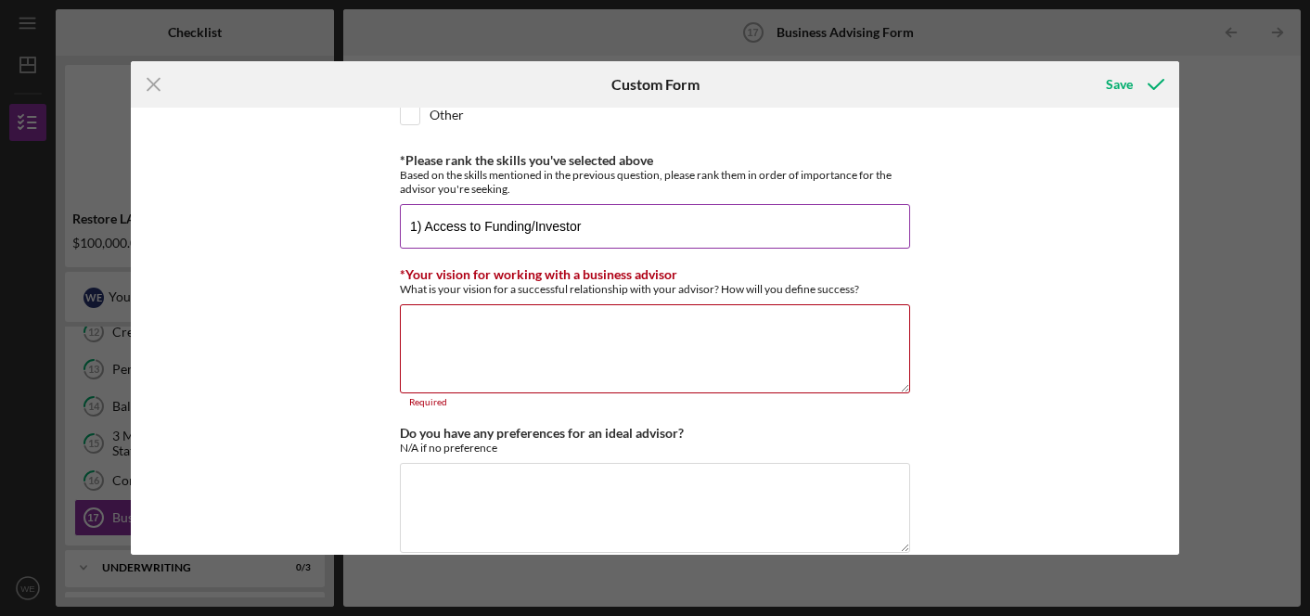
click at [580, 228] on input "1) Access to Funding/Investor" at bounding box center [655, 226] width 510 height 45
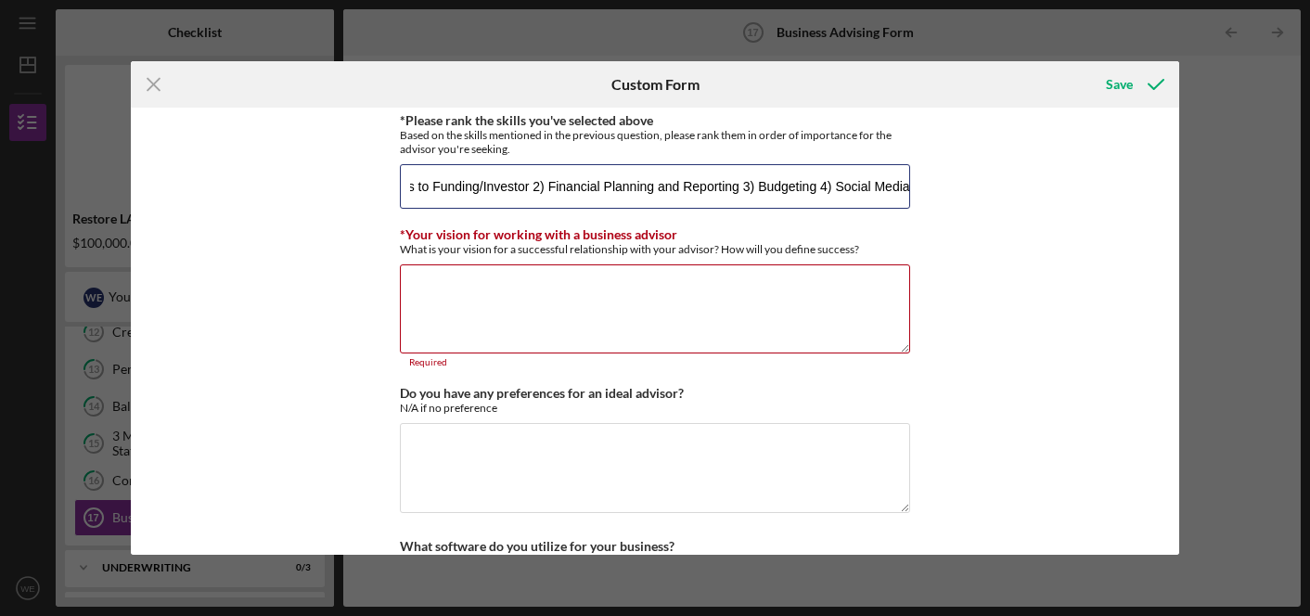
scroll to position [1617, 0]
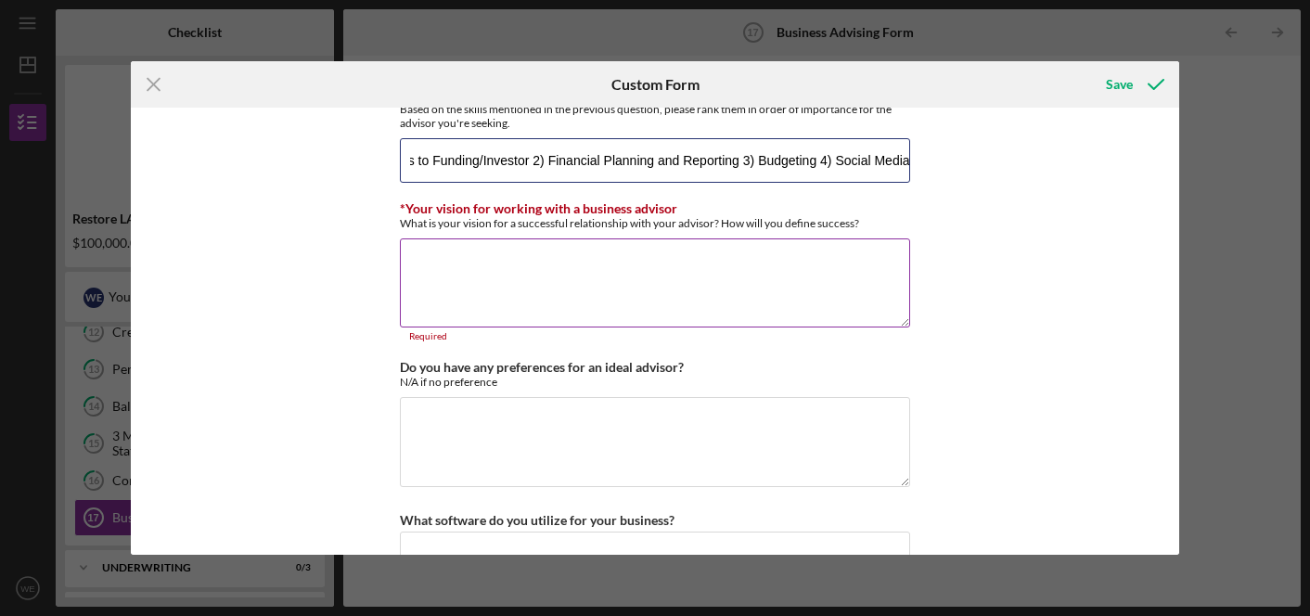
type input "1) Access to Funding/Investor 2) Financial Planning and Reporting 3) Budgeting …"
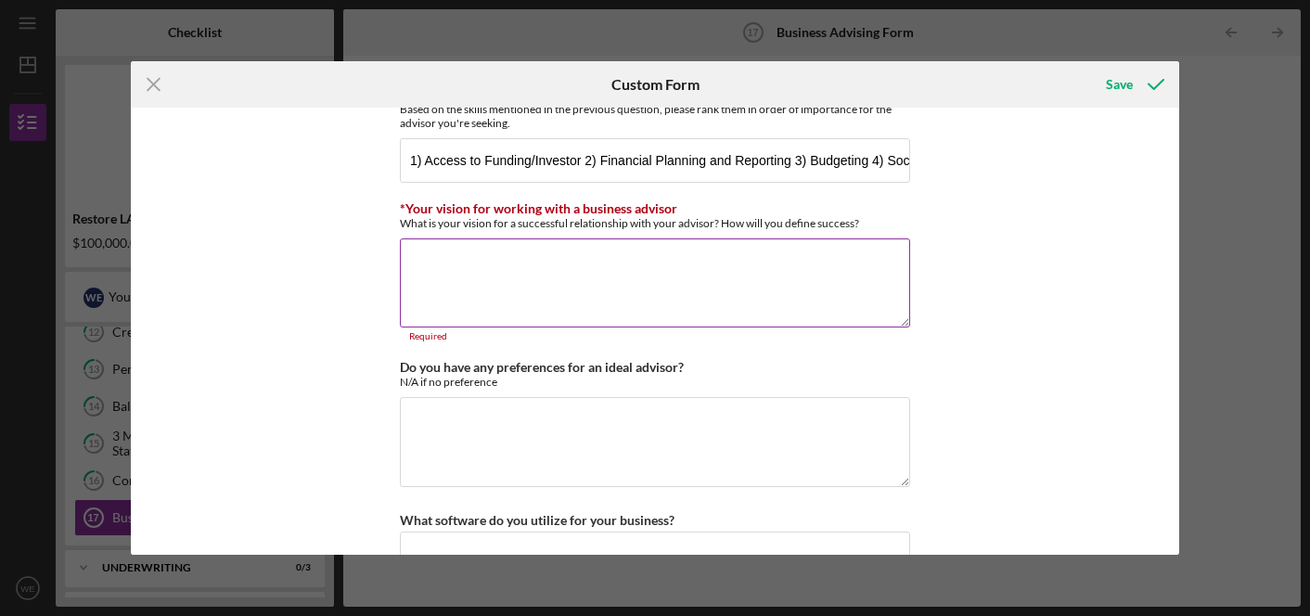
click at [509, 266] on textarea "*Your vision for working with a business advisor" at bounding box center [655, 282] width 510 height 89
type textarea "L"
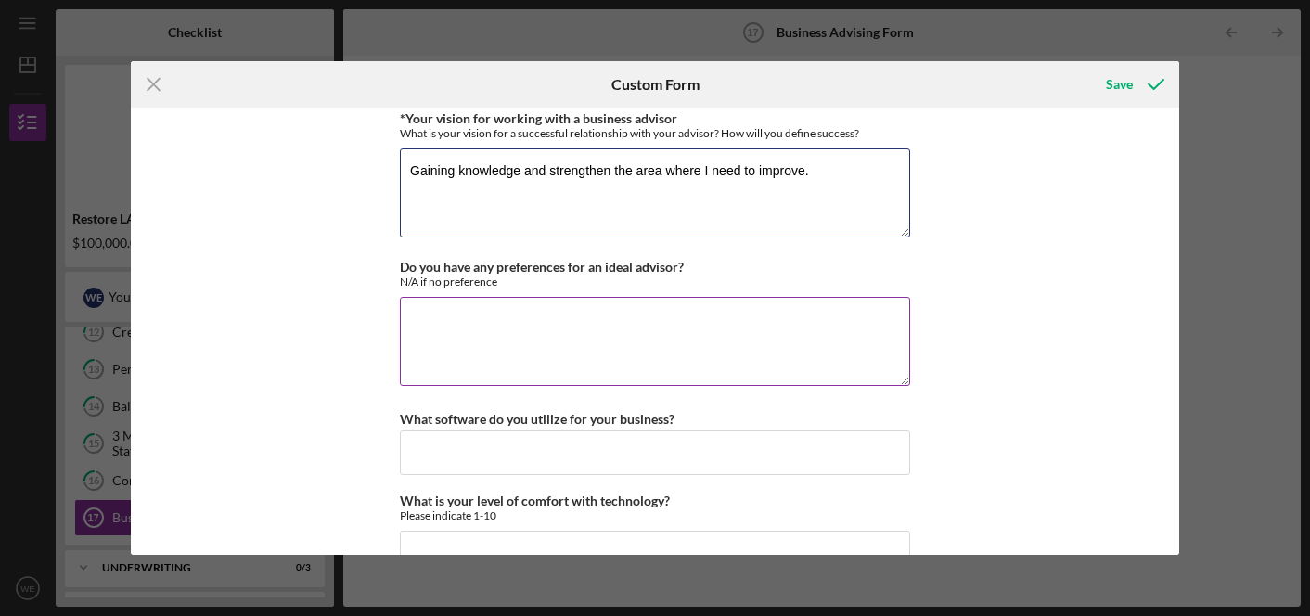
scroll to position [1756, 0]
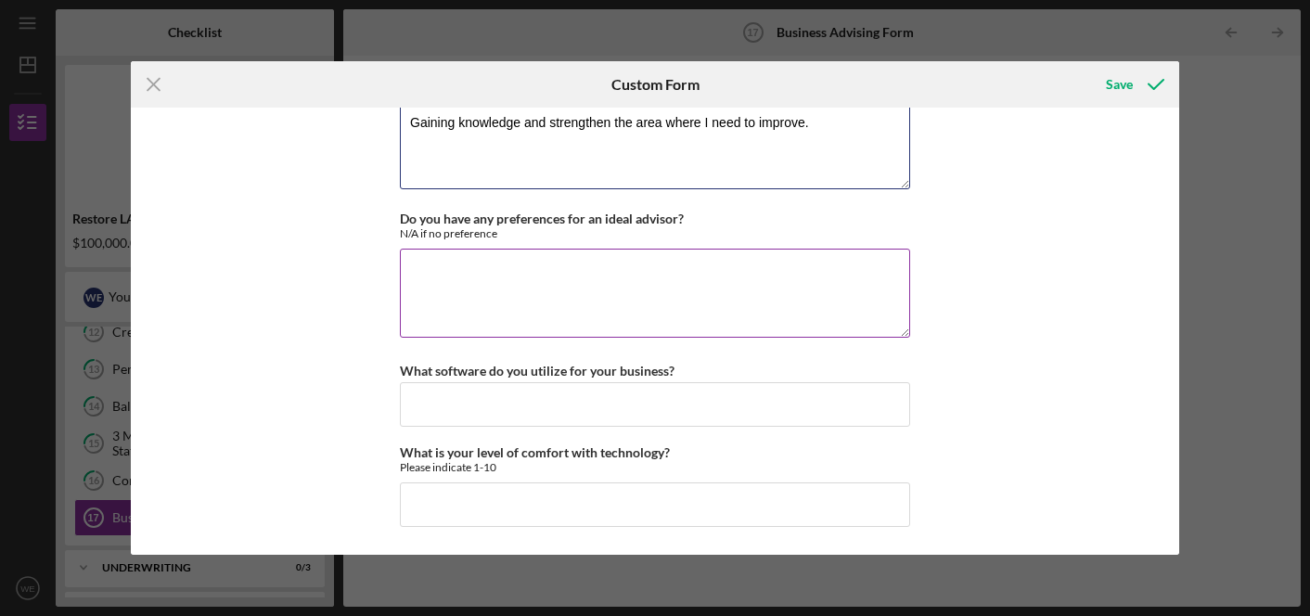
type textarea "Gaining knowledge and strengthen the area where I need to improve."
click at [539, 276] on textarea "Do you have any preferences for an ideal advisor?" at bounding box center [655, 293] width 510 height 89
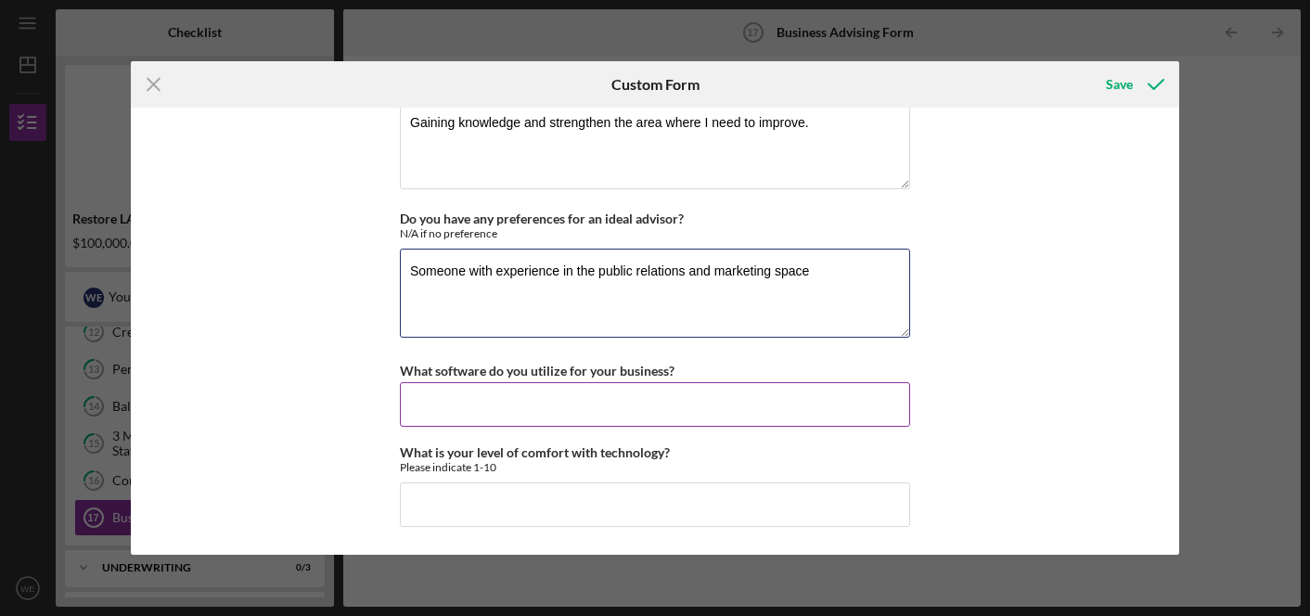
type textarea "Someone with experience in the public relations and marketing space"
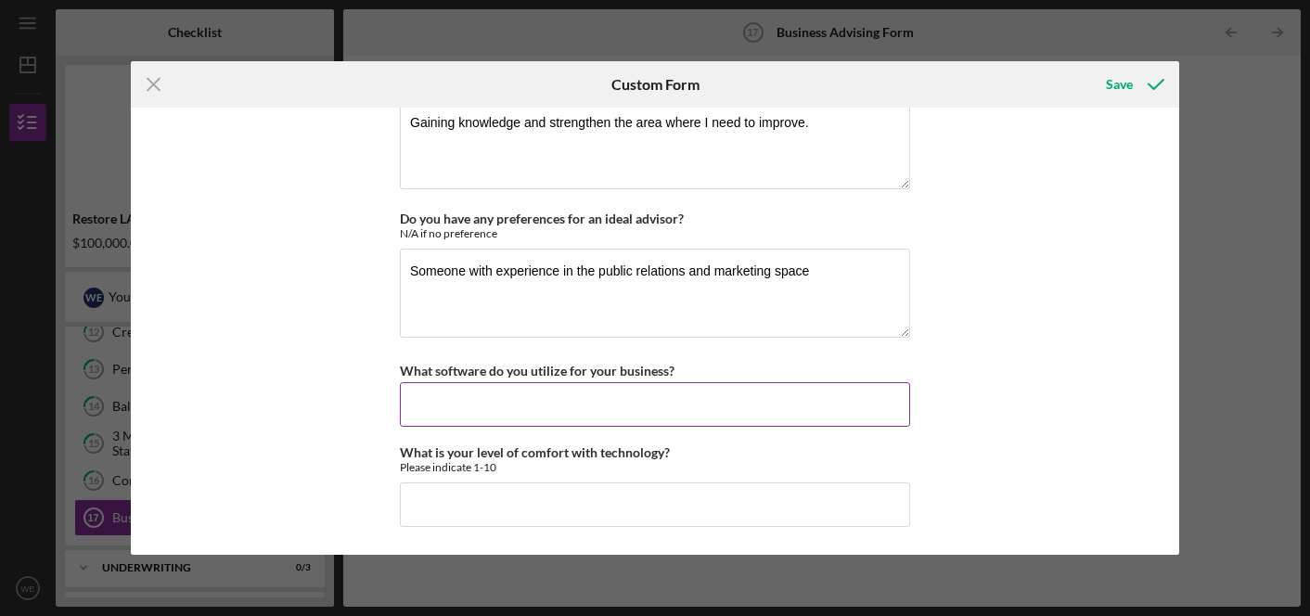
click at [467, 399] on input "What software do you utilize for your business?" at bounding box center [655, 404] width 510 height 45
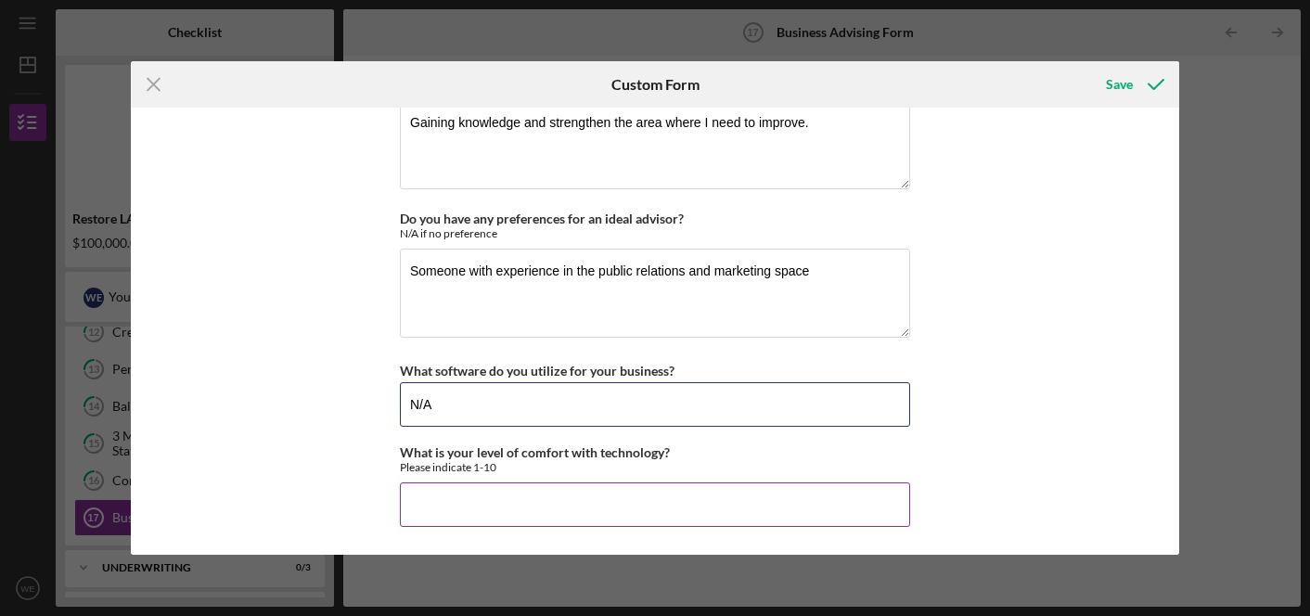
type input "N/A"
click at [452, 497] on input "What is your level of comfort with technology?" at bounding box center [655, 505] width 510 height 45
type input "4"
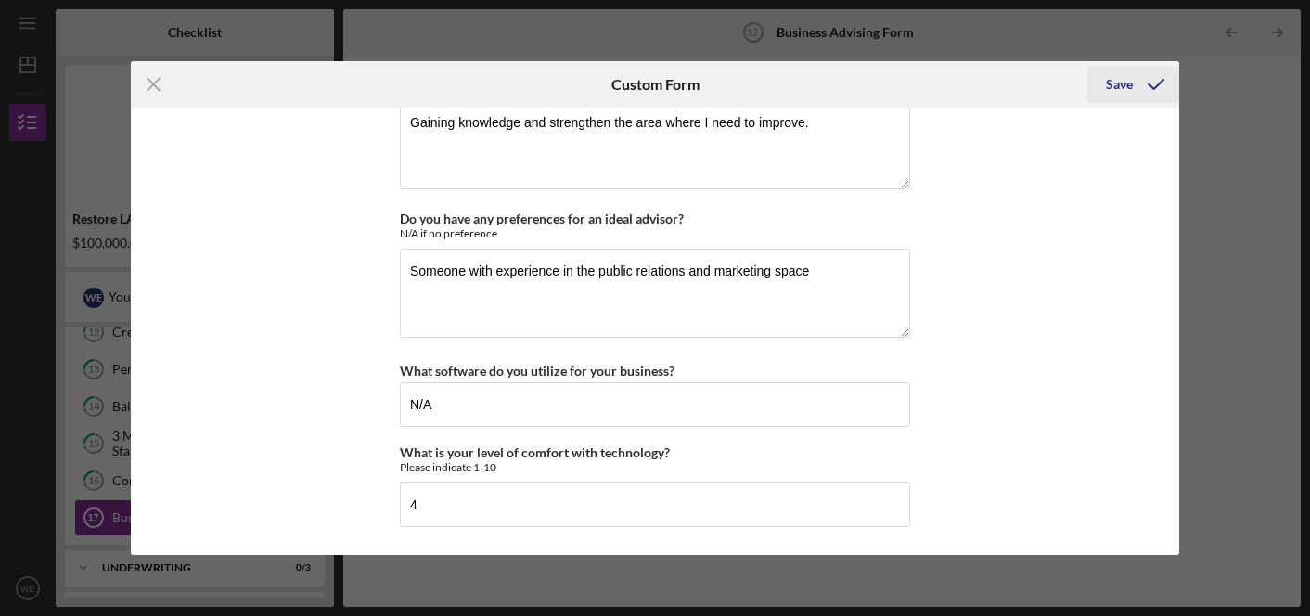
click at [1126, 86] on div "Save" at bounding box center [1119, 84] width 27 height 37
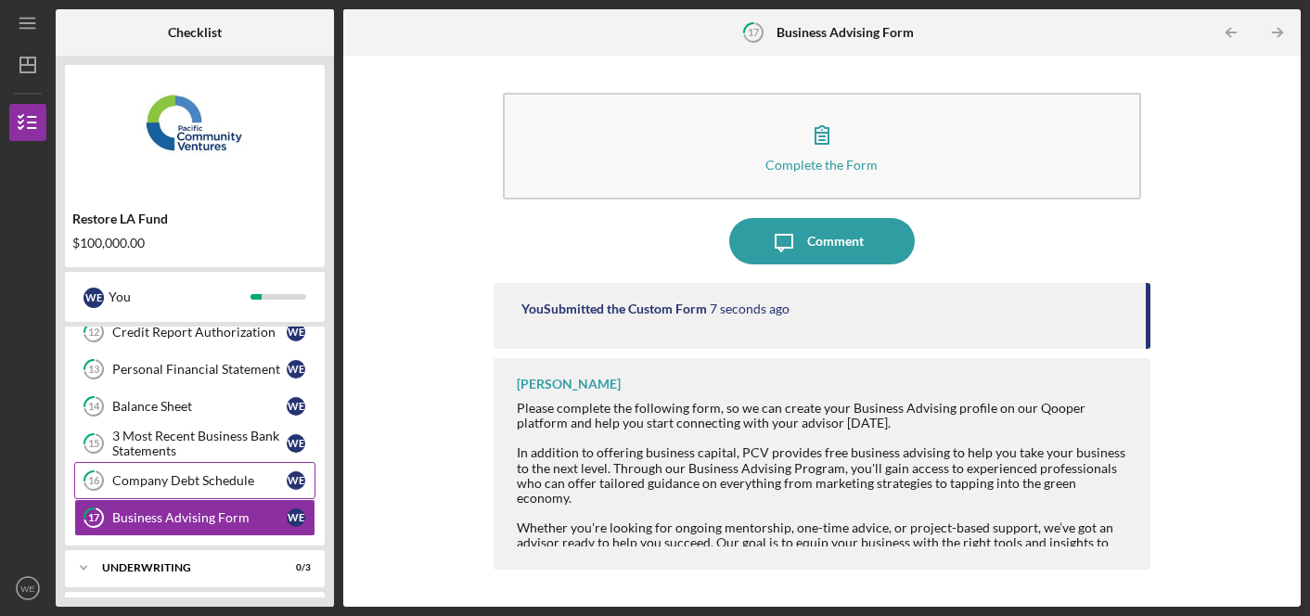
scroll to position [356, 0]
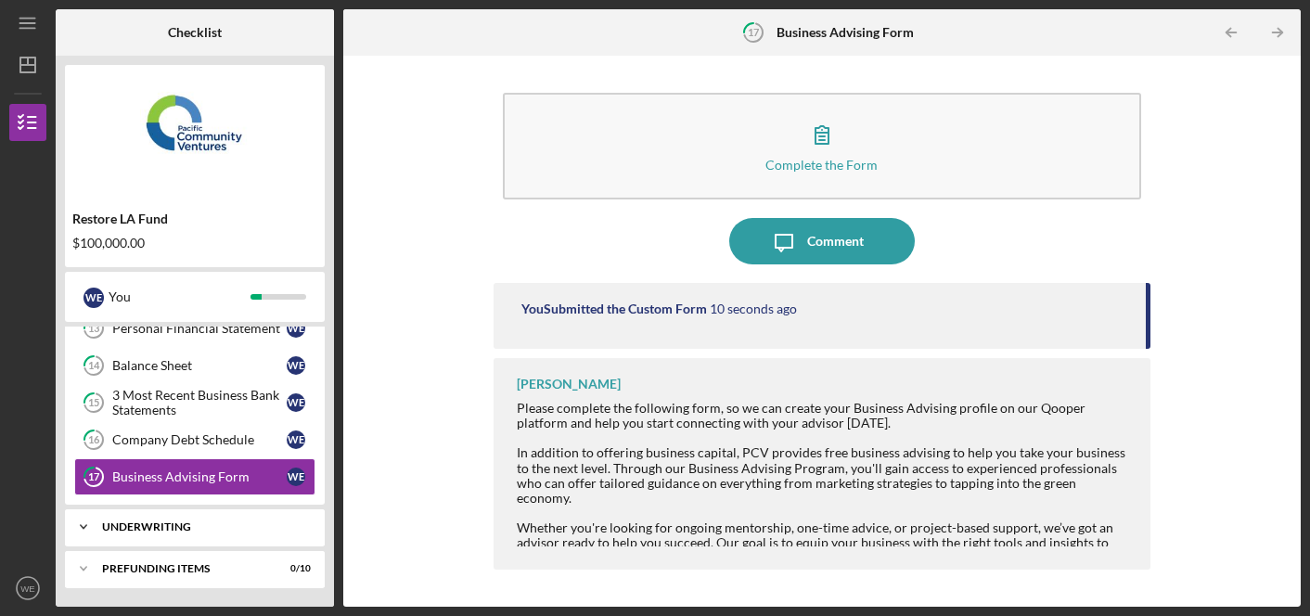
click at [182, 532] on div "Underwriting" at bounding box center [202, 527] width 200 height 11
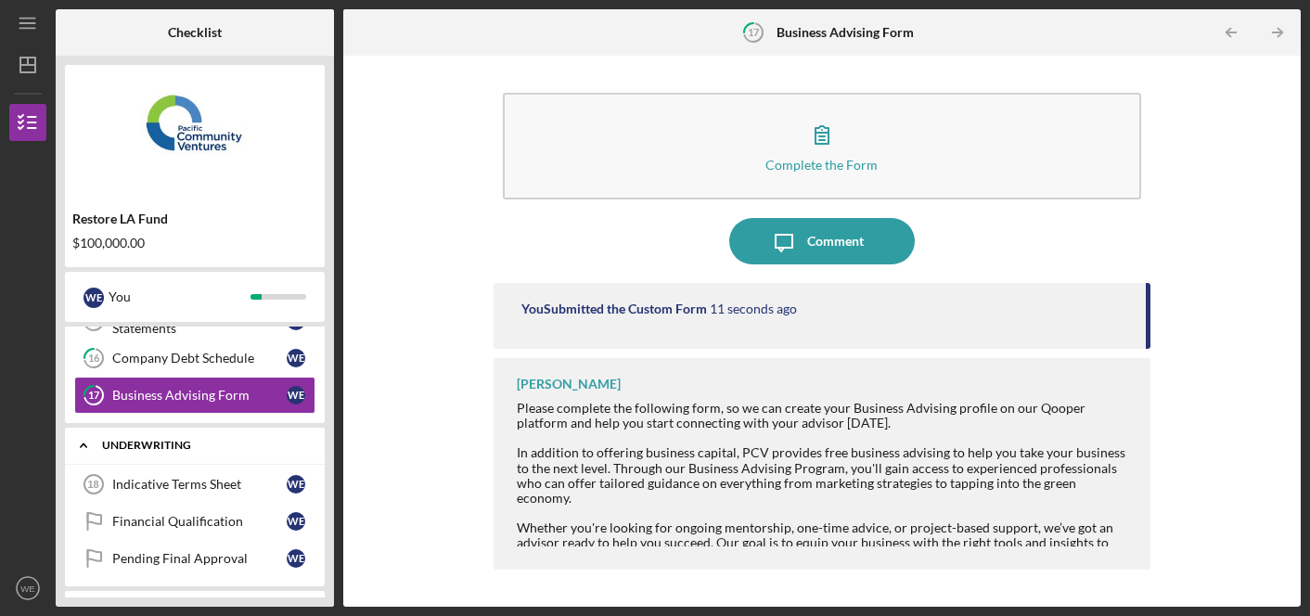
scroll to position [478, 0]
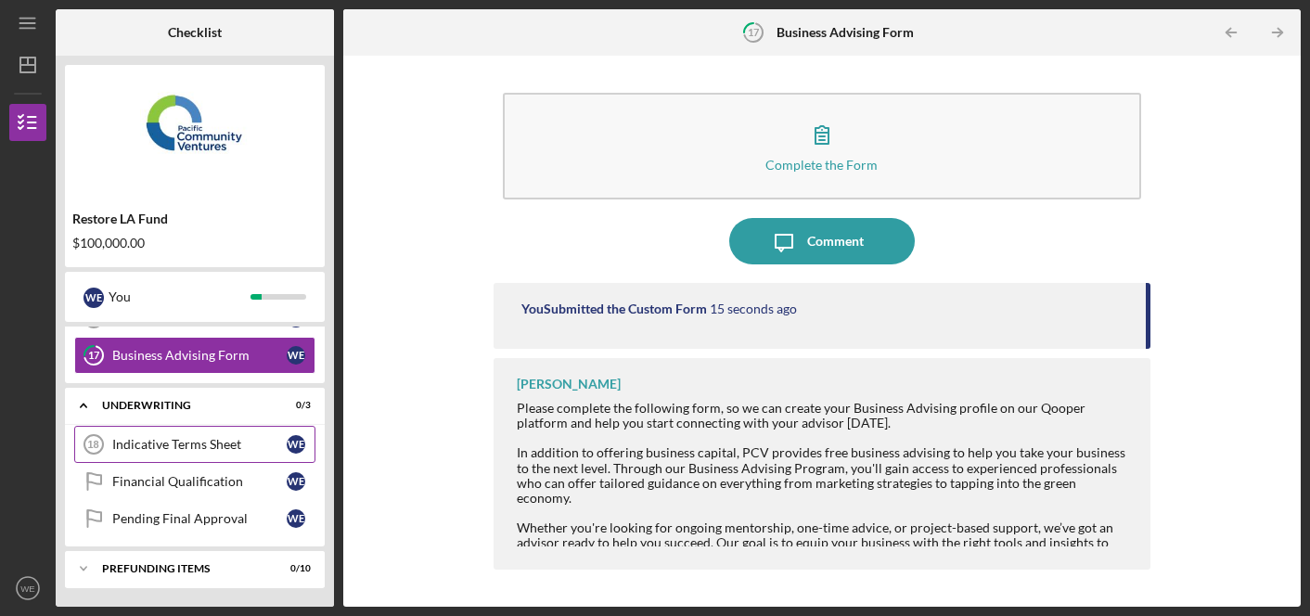
click at [184, 447] on div "Indicative Terms Sheet" at bounding box center [199, 444] width 174 height 15
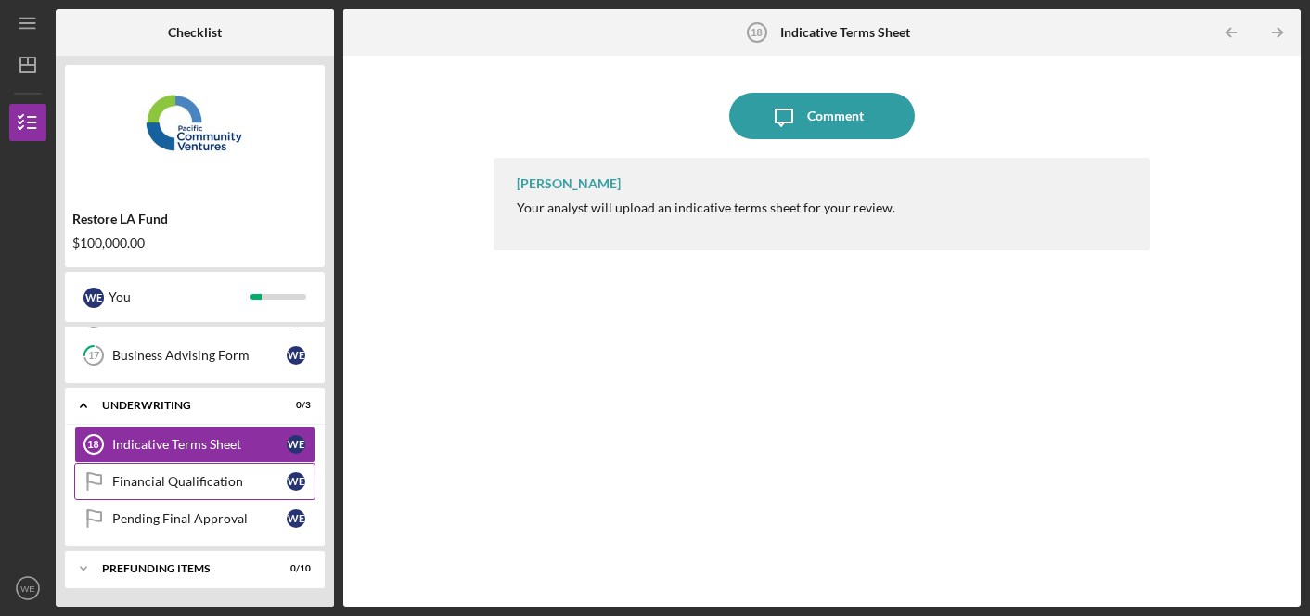
click at [187, 484] on div "Financial Qualification" at bounding box center [199, 481] width 174 height 15
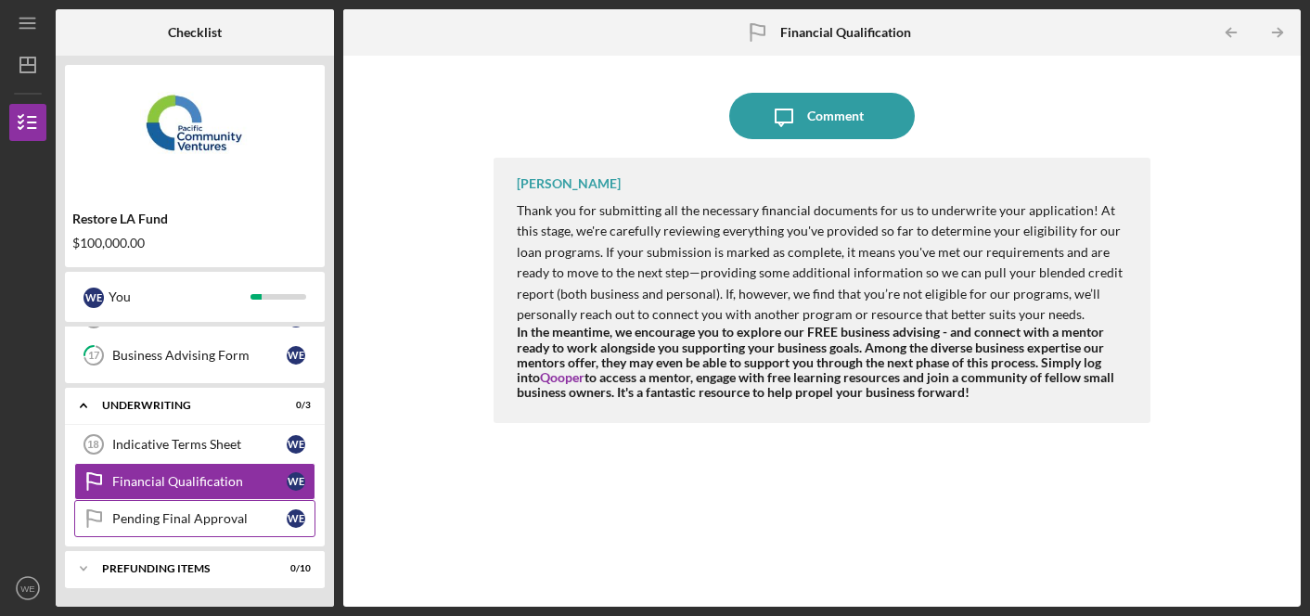
click at [164, 518] on div "Pending Final Approval" at bounding box center [199, 518] width 174 height 15
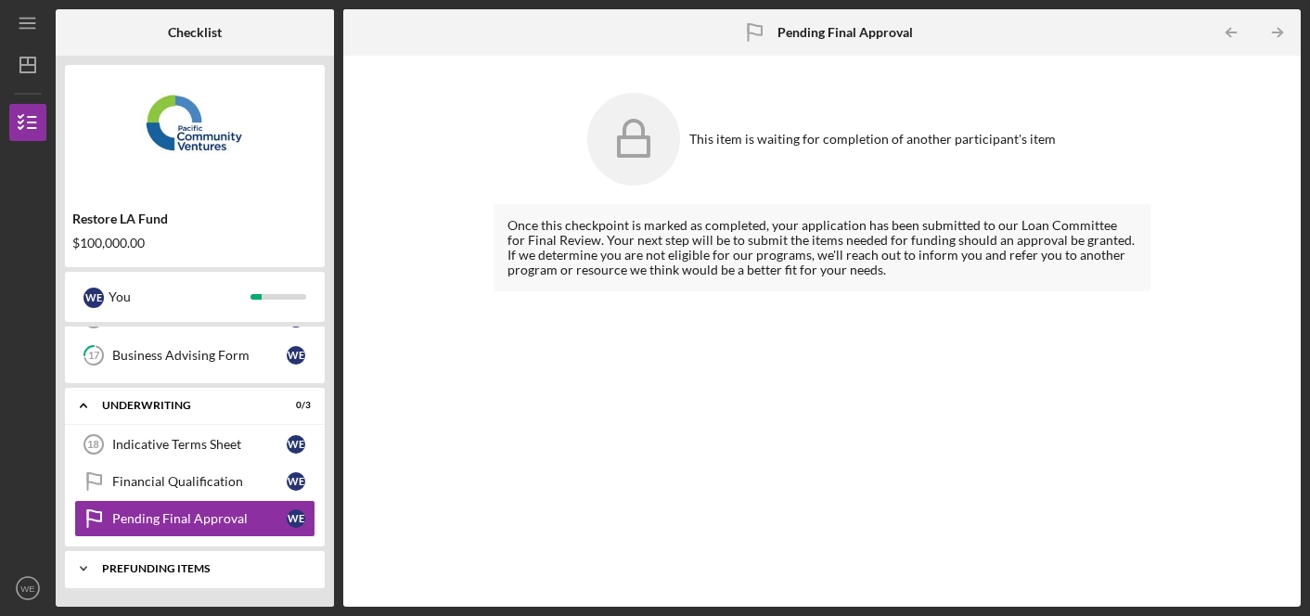
click at [187, 566] on div "Prefunding Items" at bounding box center [202, 568] width 200 height 11
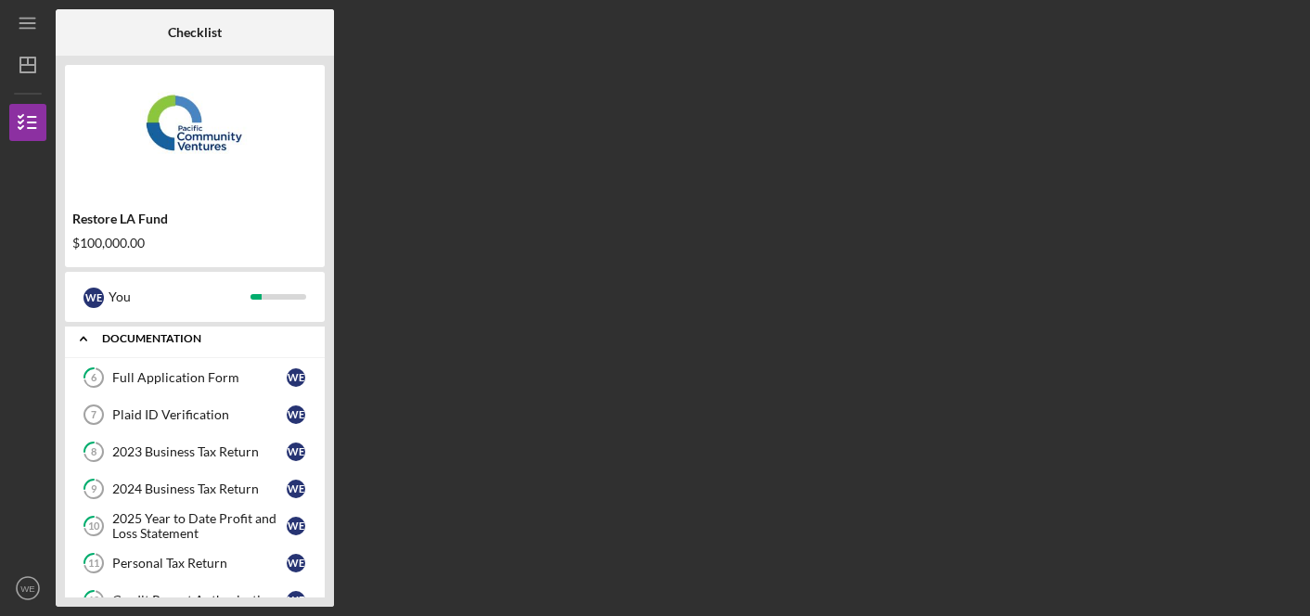
scroll to position [45, 0]
click at [193, 382] on div "Full Application Form" at bounding box center [199, 379] width 174 height 15
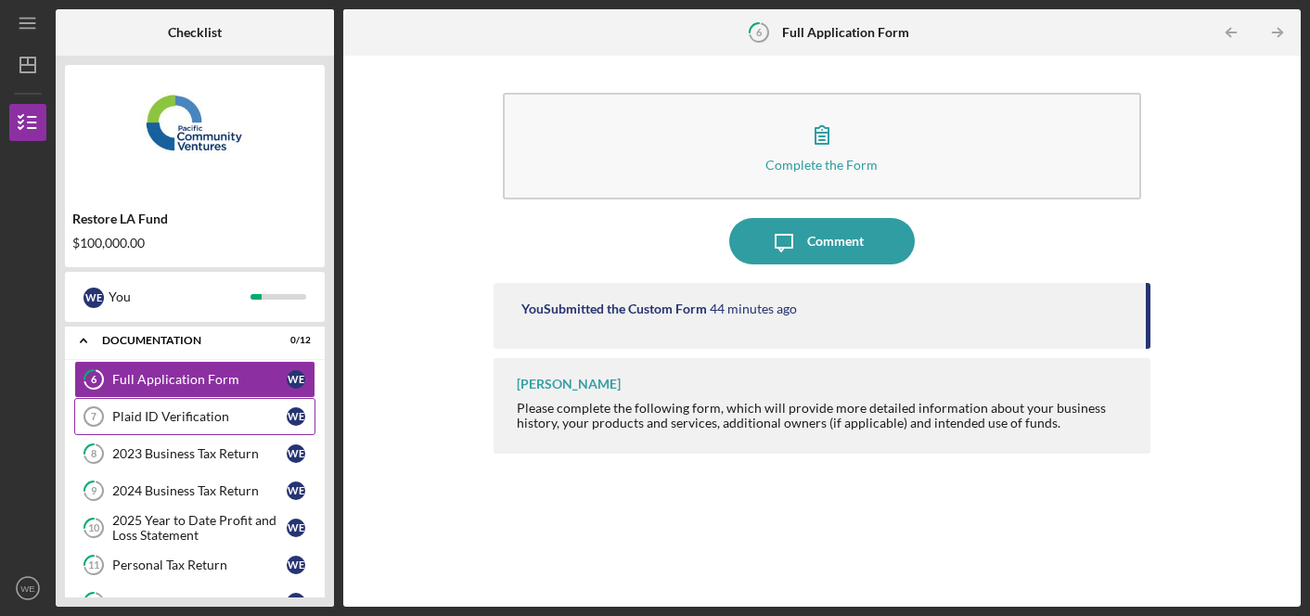
click at [174, 411] on div "Plaid ID Verification" at bounding box center [199, 416] width 174 height 15
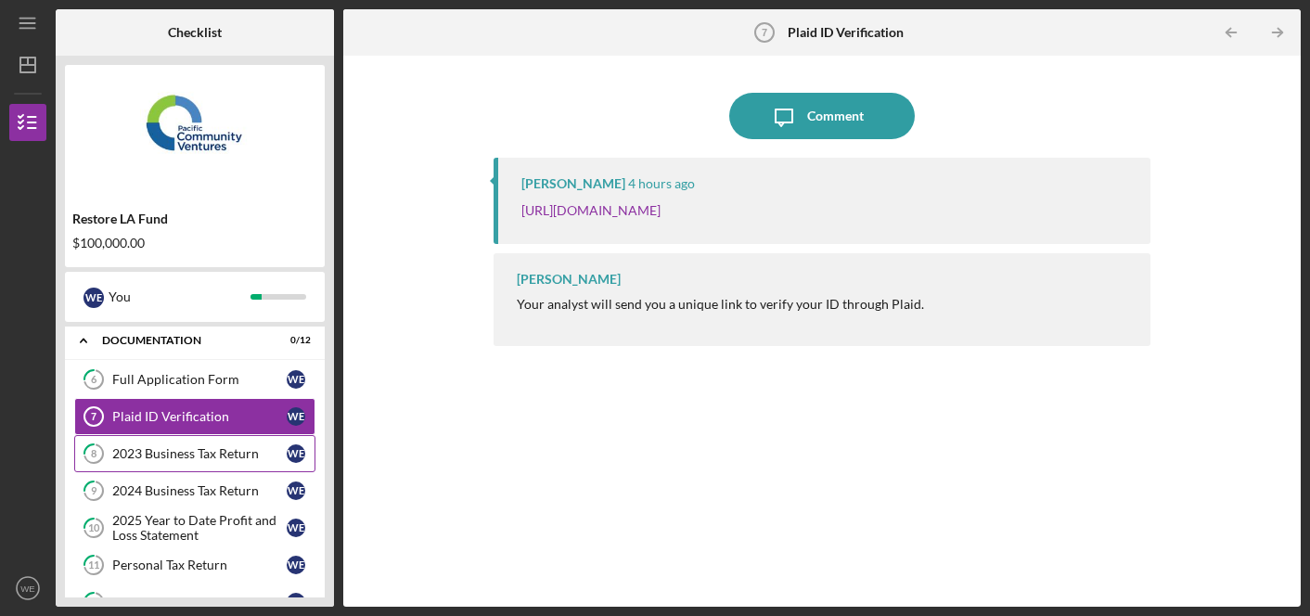
click at [167, 454] on div "2023 Business Tax Return" at bounding box center [199, 453] width 174 height 15
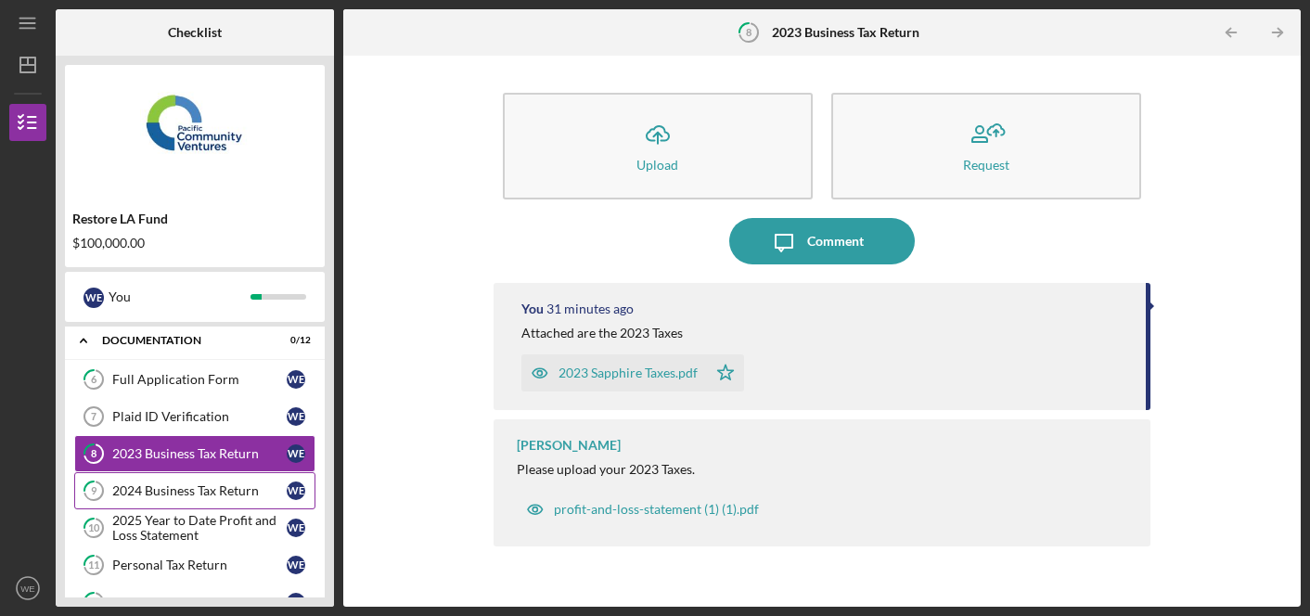
click at [168, 492] on div "2024 Business Tax Return" at bounding box center [199, 490] width 174 height 15
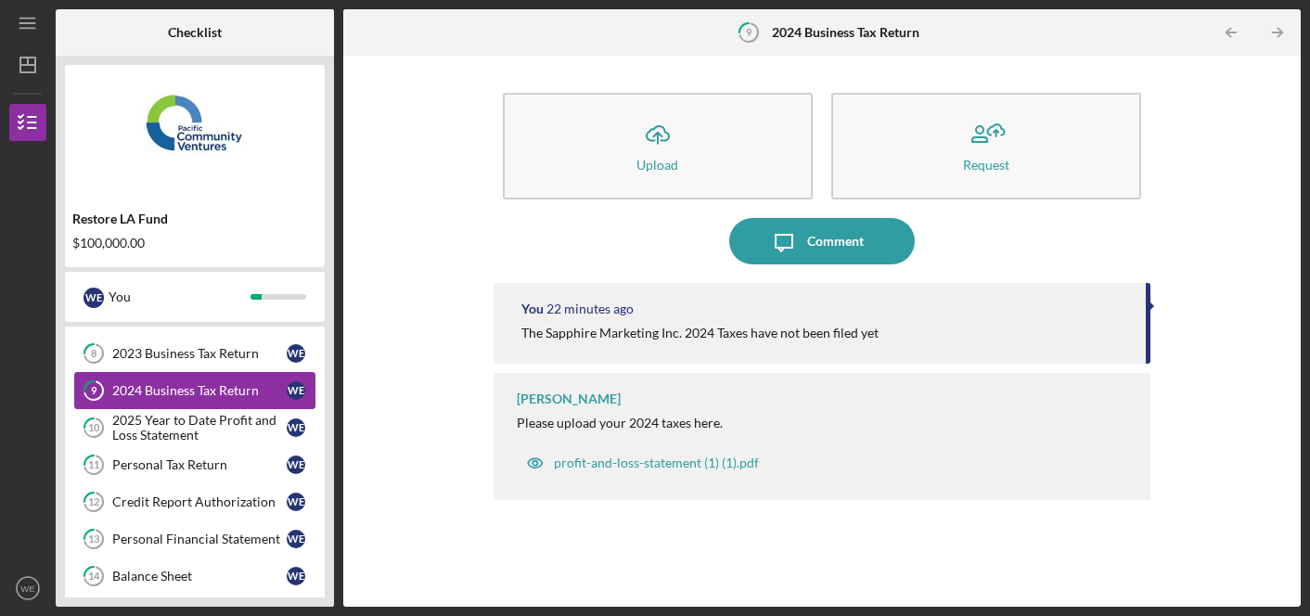
scroll to position [164, 0]
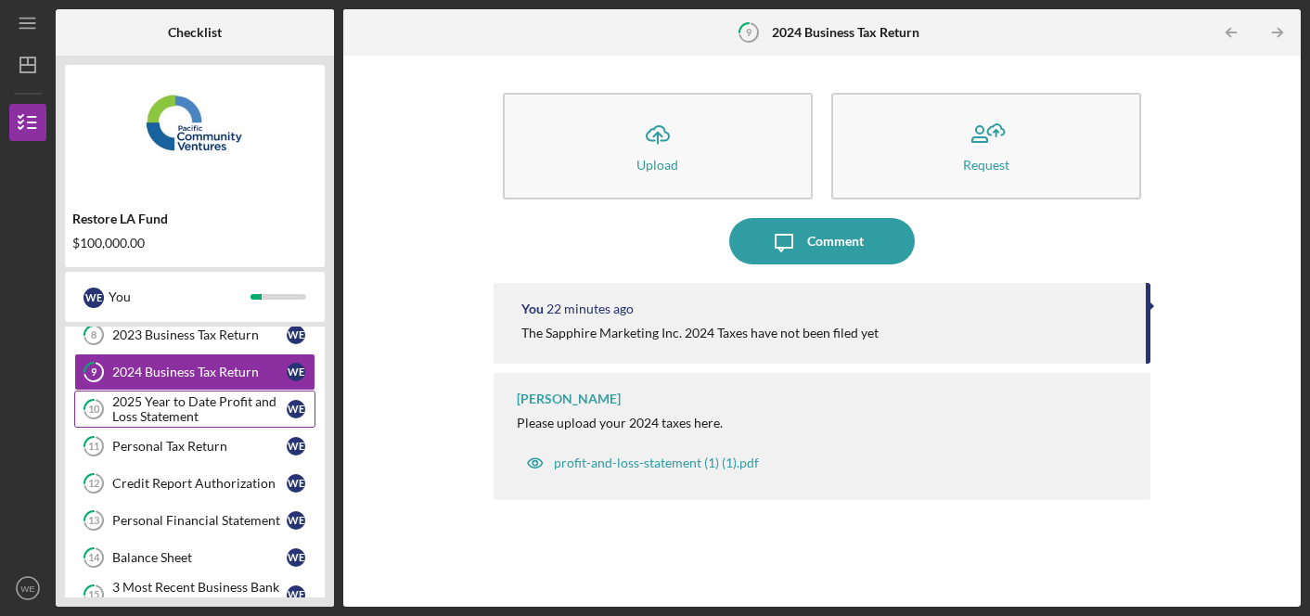
click at [179, 409] on div "2025 Year to Date Profit and Loss Statement" at bounding box center [199, 409] width 174 height 30
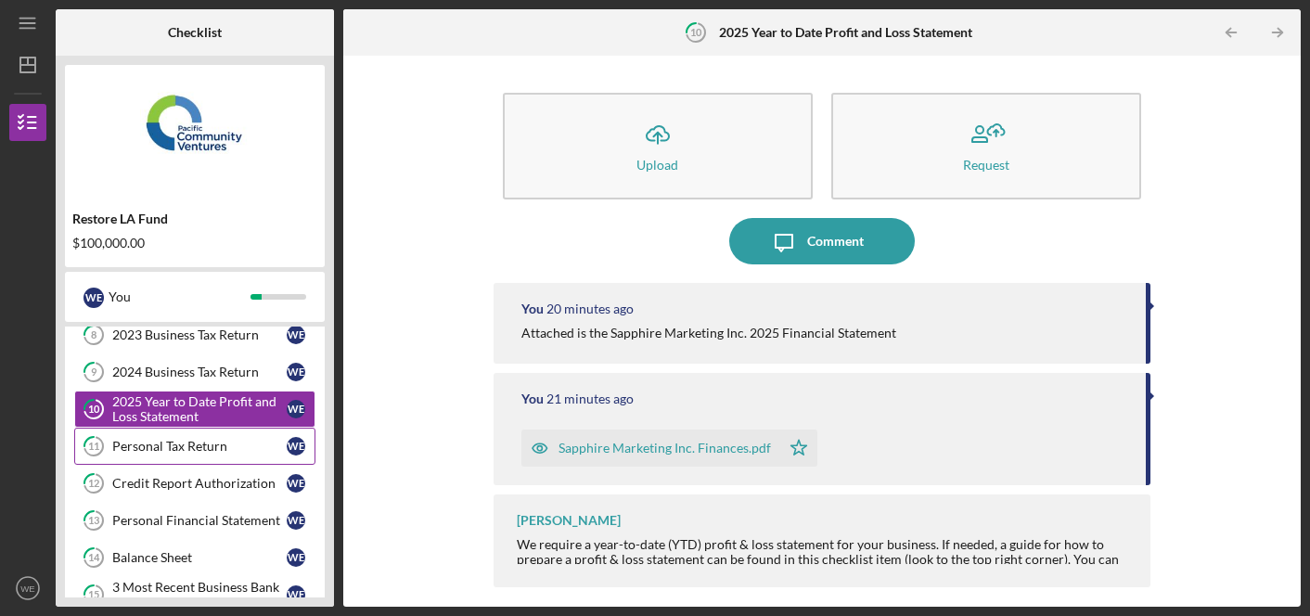
click at [170, 451] on div "Personal Tax Return" at bounding box center [199, 446] width 174 height 15
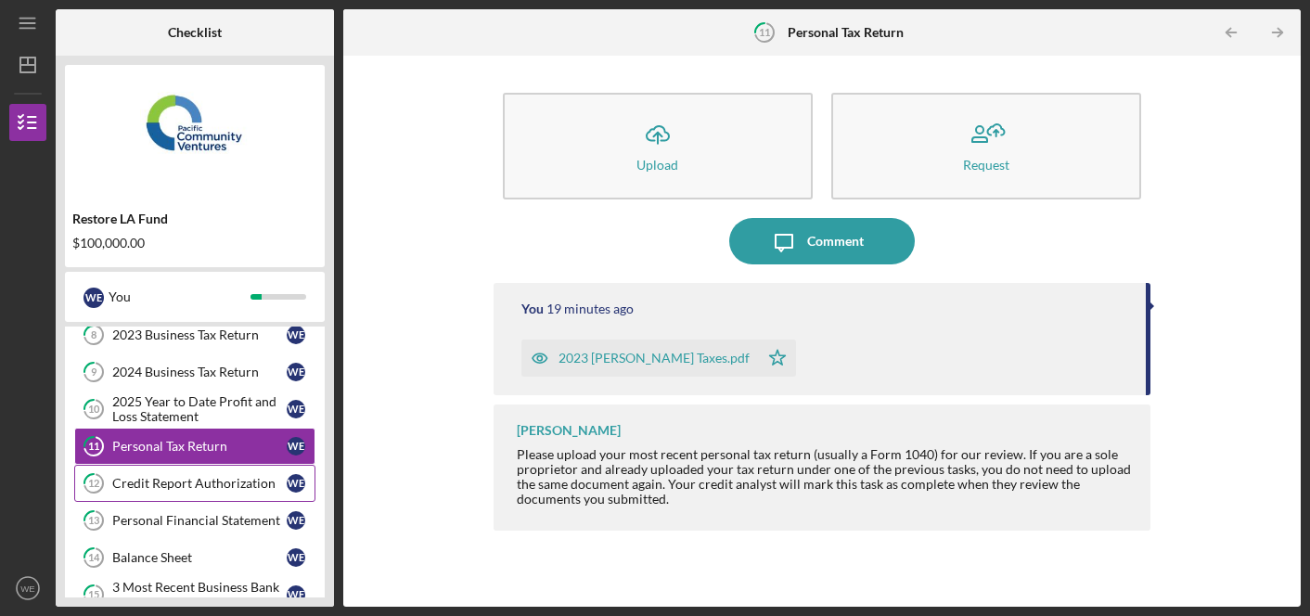
click at [167, 489] on div "Credit Report Authorization" at bounding box center [199, 483] width 174 height 15
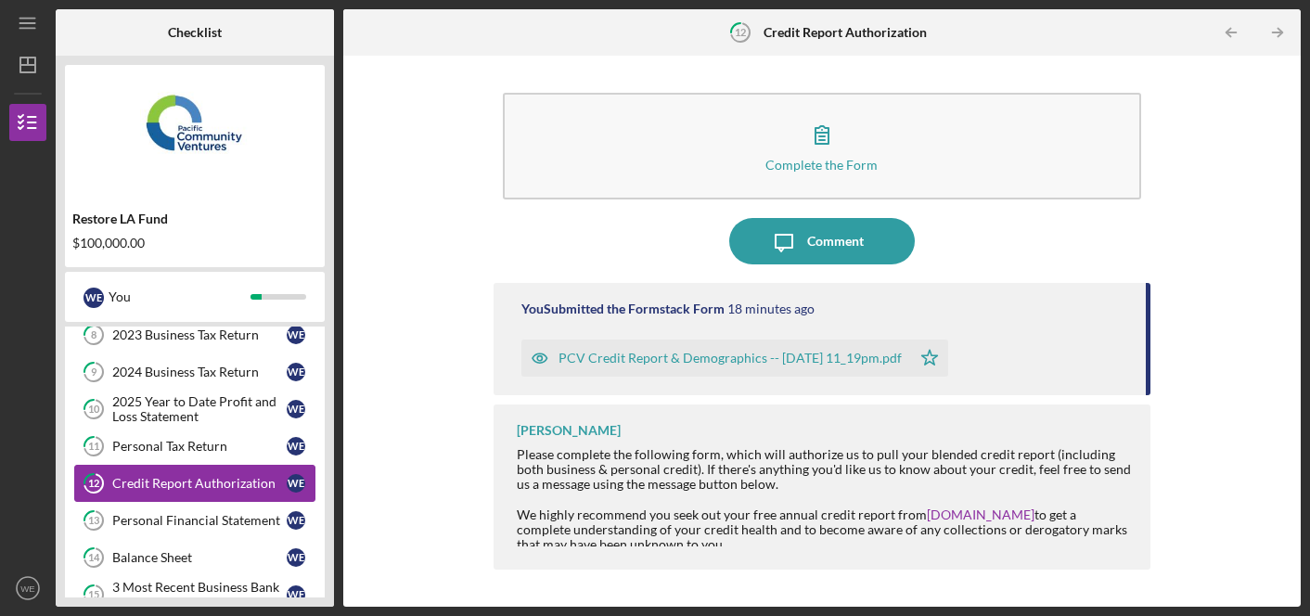
scroll to position [179, 0]
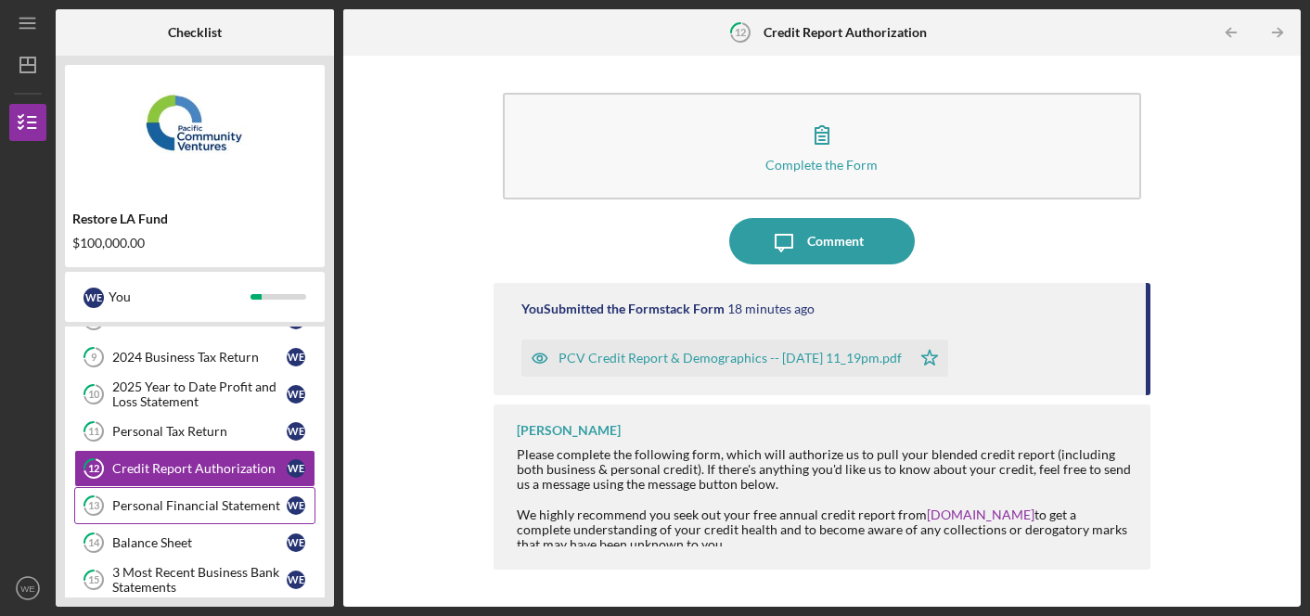
click at [167, 495] on link "13 Personal Financial Statement W E" at bounding box center [194, 505] width 241 height 37
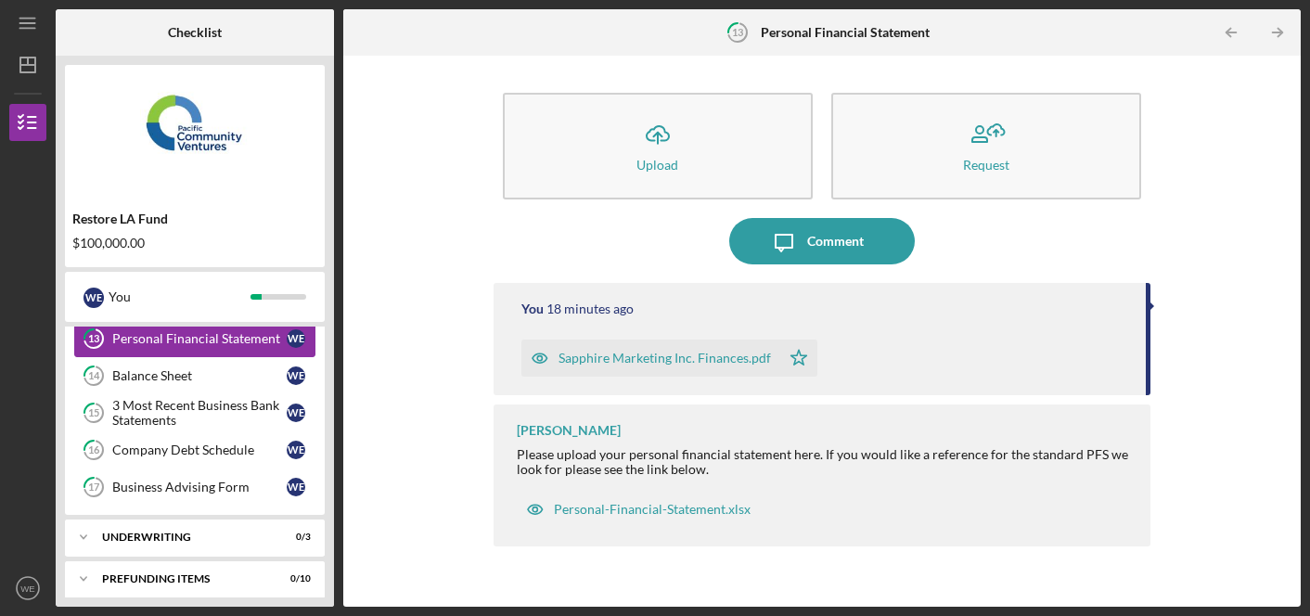
scroll to position [356, 0]
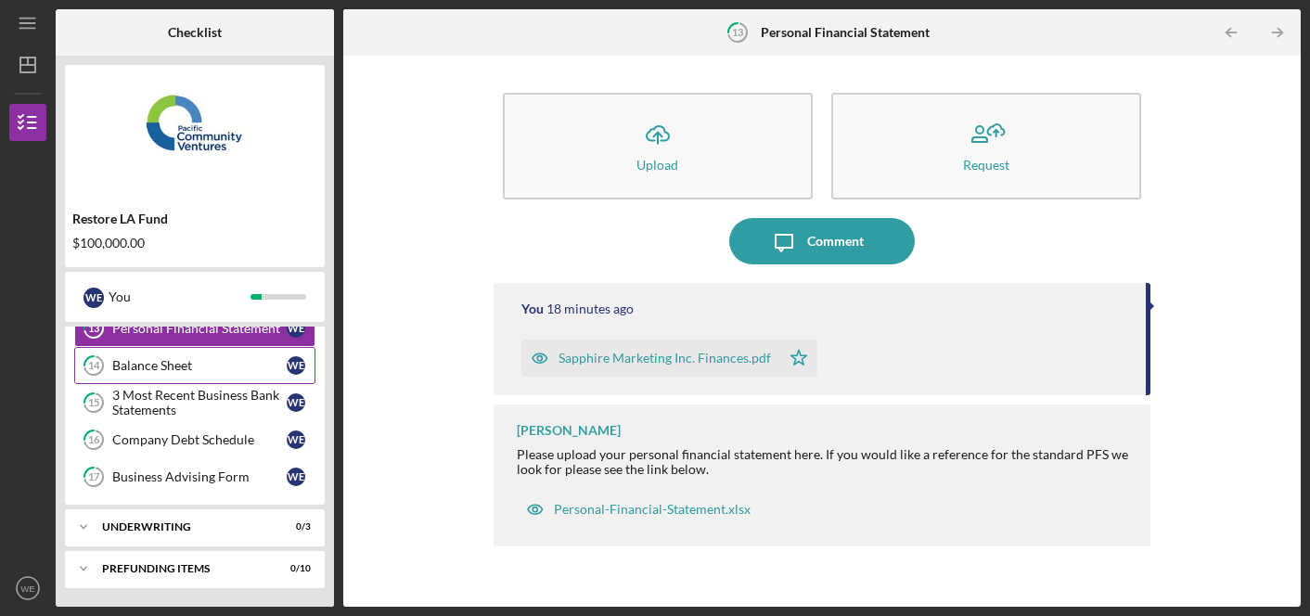
click at [179, 364] on div "Balance Sheet" at bounding box center [199, 365] width 174 height 15
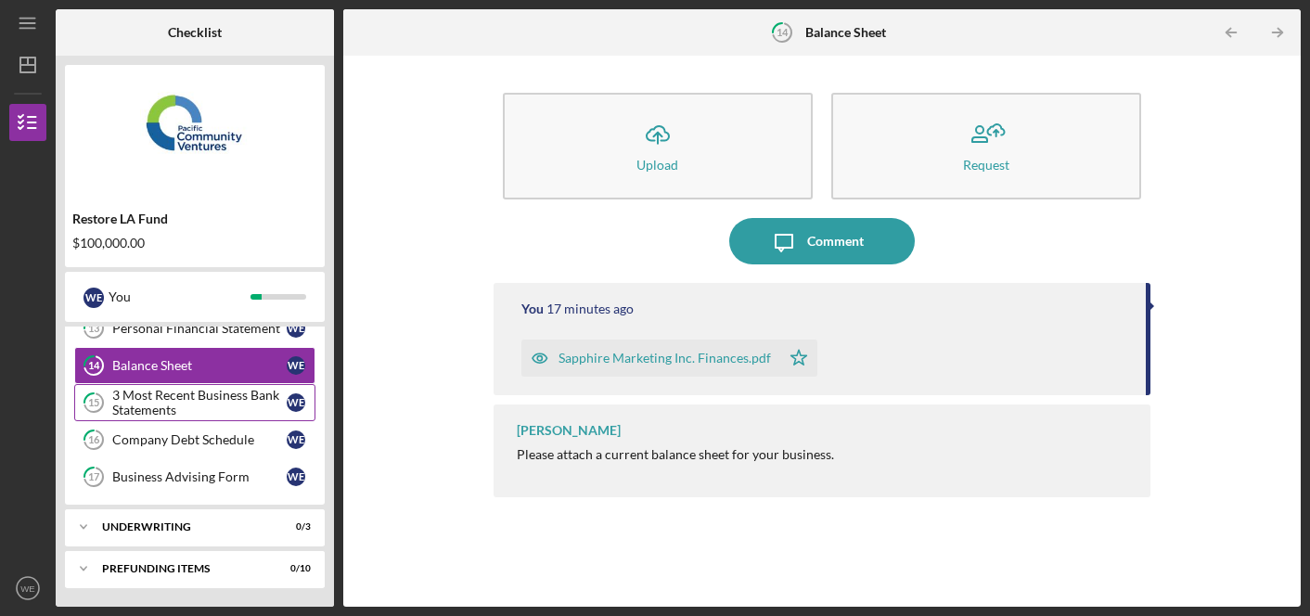
click at [174, 406] on div "3 Most Recent Business Bank Statements" at bounding box center [199, 403] width 174 height 30
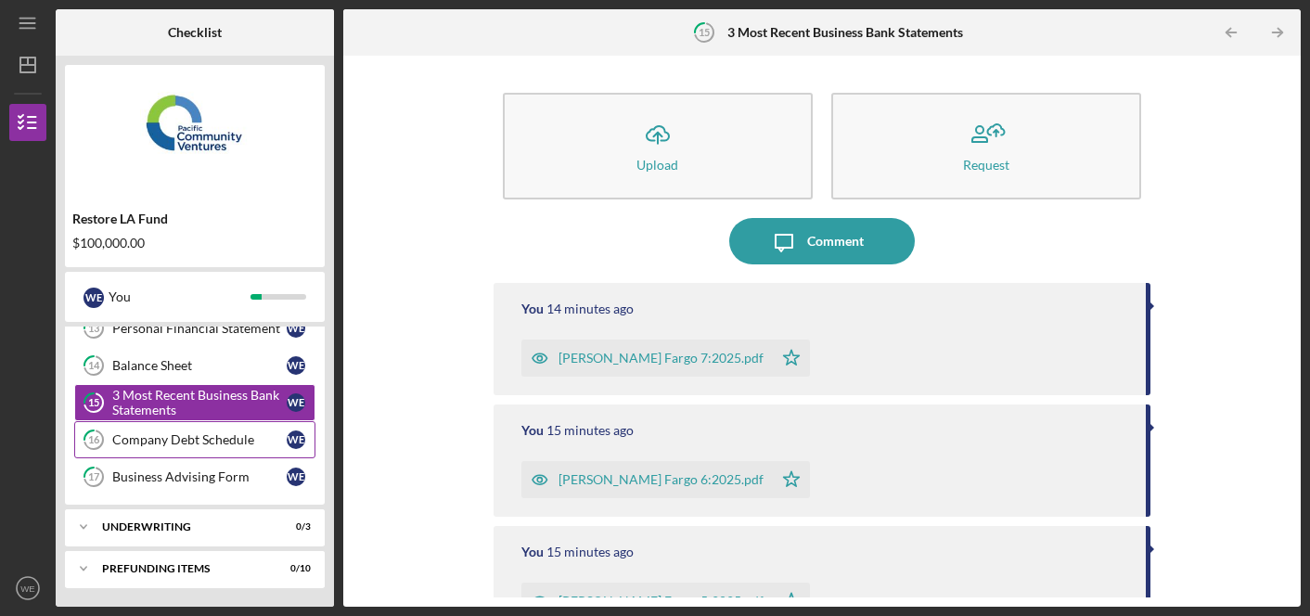
click at [172, 444] on div "Company Debt Schedule" at bounding box center [199, 439] width 174 height 15
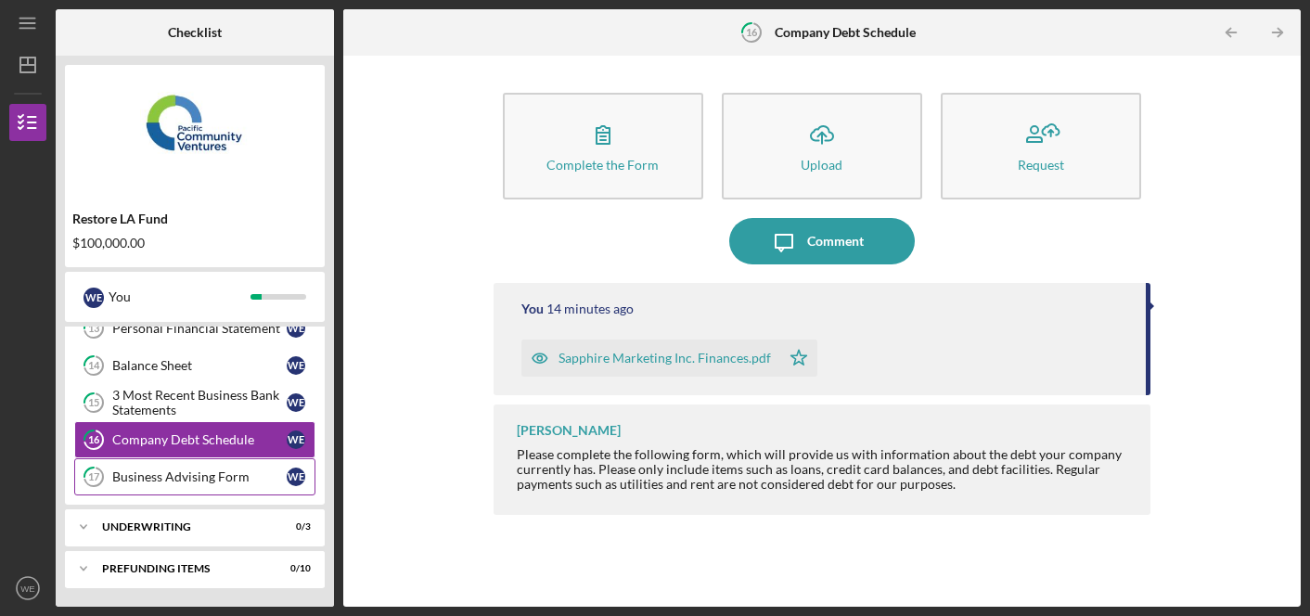
click at [172, 476] on div "Business Advising Form" at bounding box center [199, 477] width 174 height 15
